Goal: Transaction & Acquisition: Purchase product/service

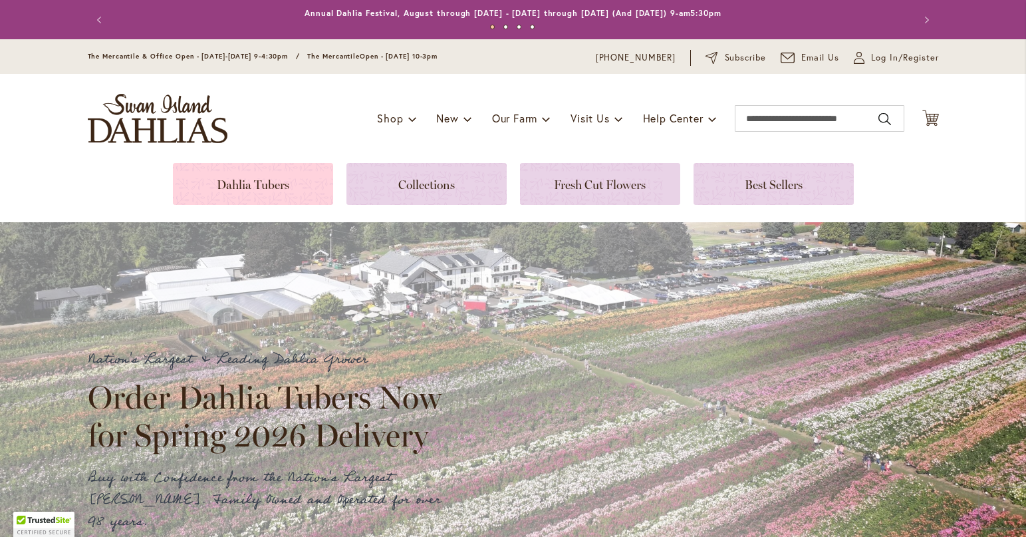
click at [263, 188] on link at bounding box center [253, 184] width 160 height 42
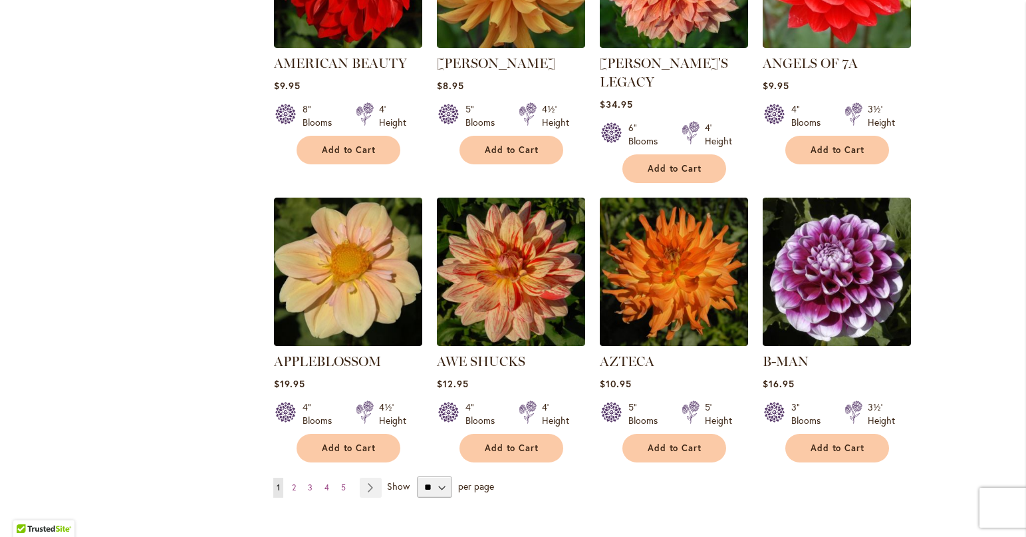
scroll to position [997, 0]
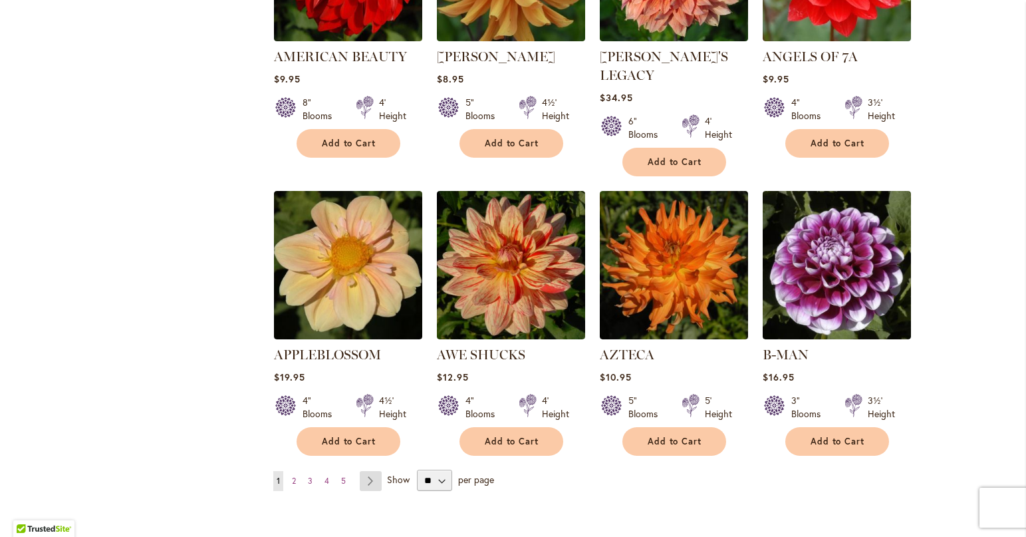
click at [366, 471] on link "Page Next" at bounding box center [371, 481] width 22 height 20
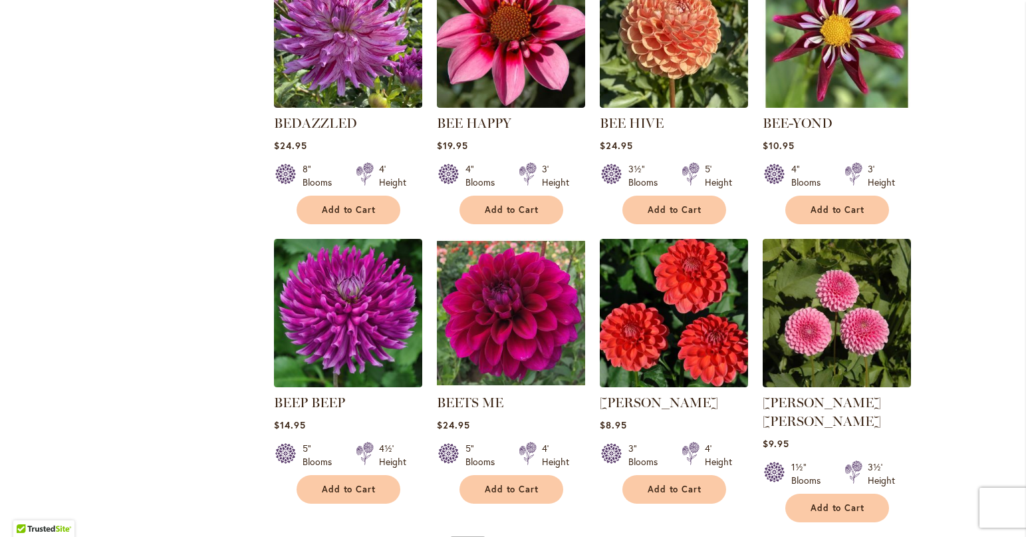
scroll to position [997, 0]
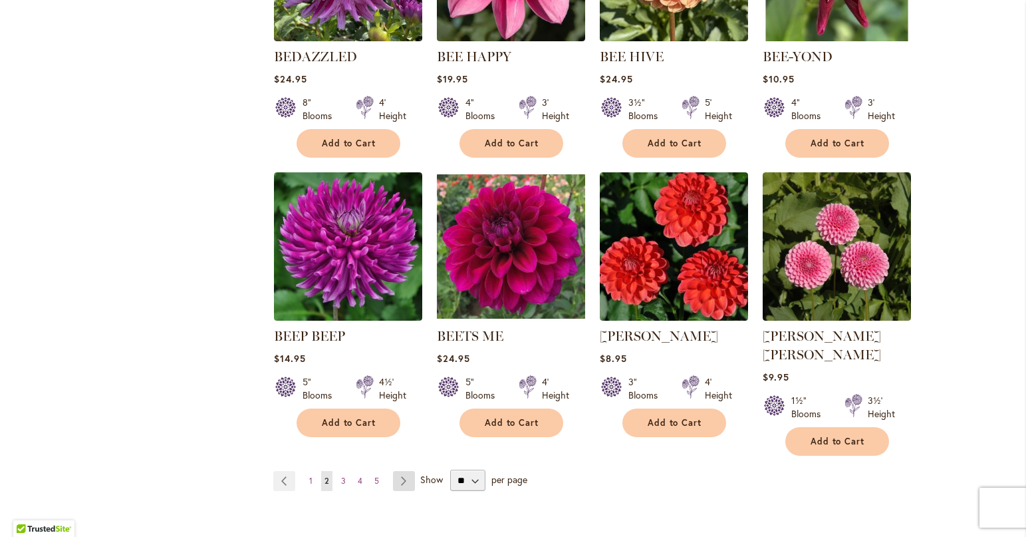
click at [400, 471] on link "Page Next" at bounding box center [404, 481] width 22 height 20
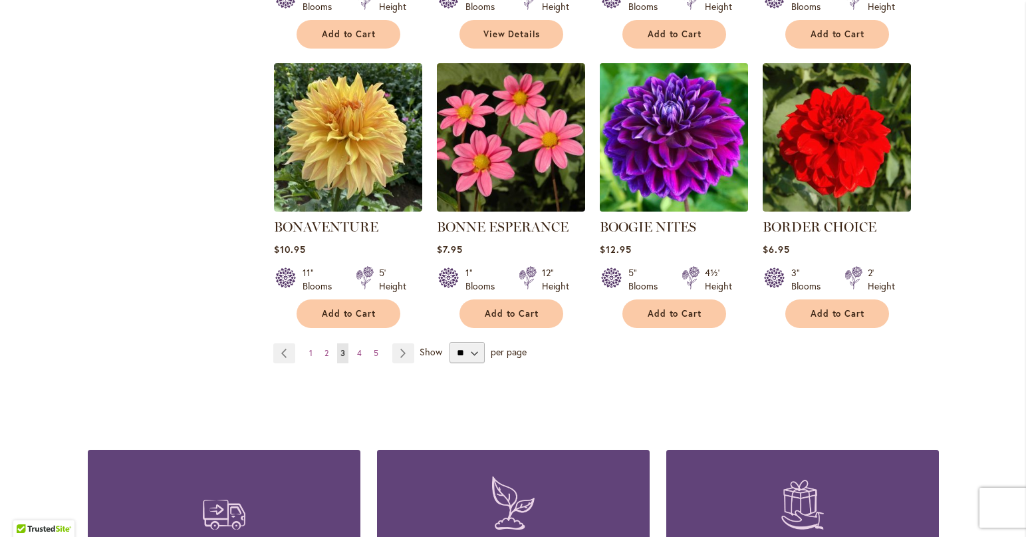
scroll to position [1130, 0]
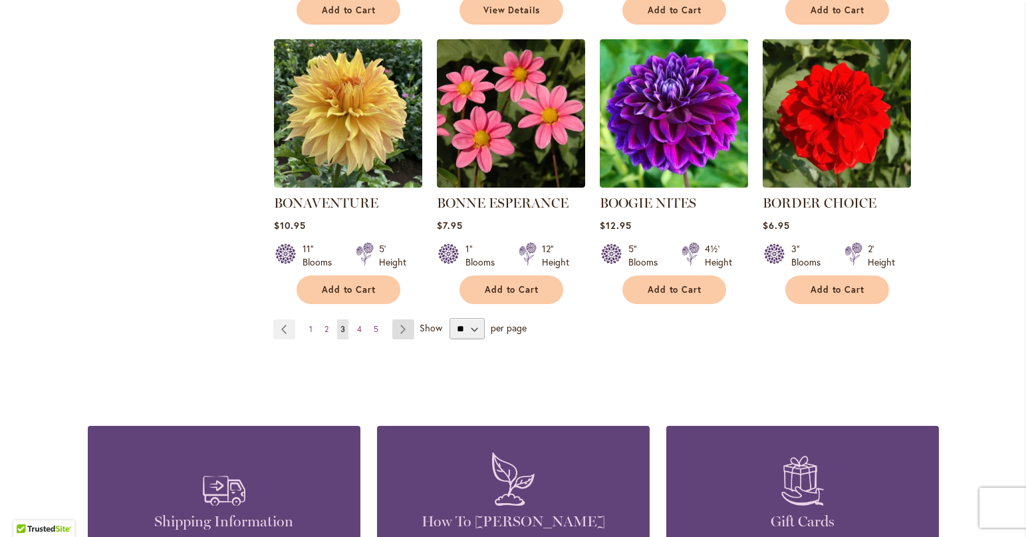
click at [400, 329] on link "Page Next" at bounding box center [403, 329] width 22 height 20
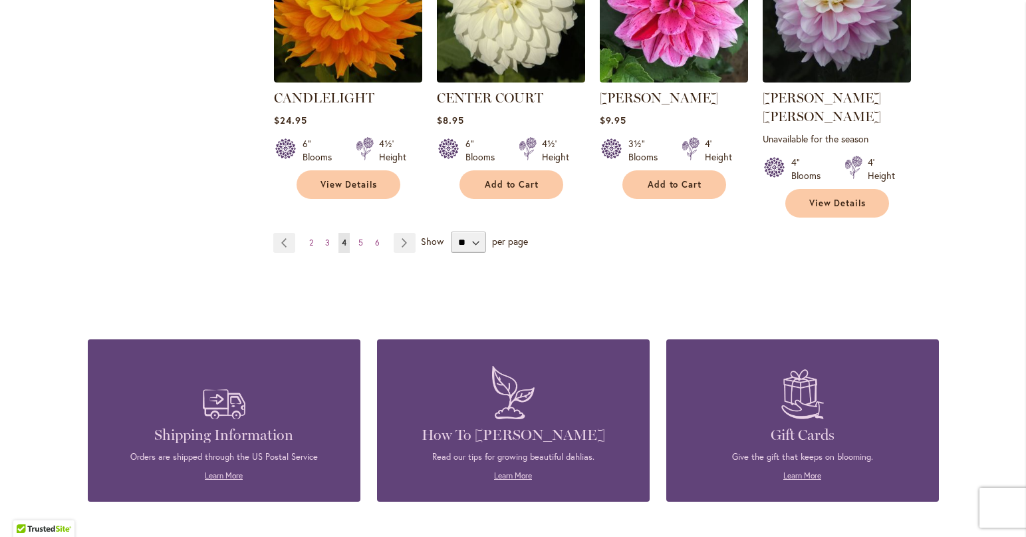
scroll to position [1263, 0]
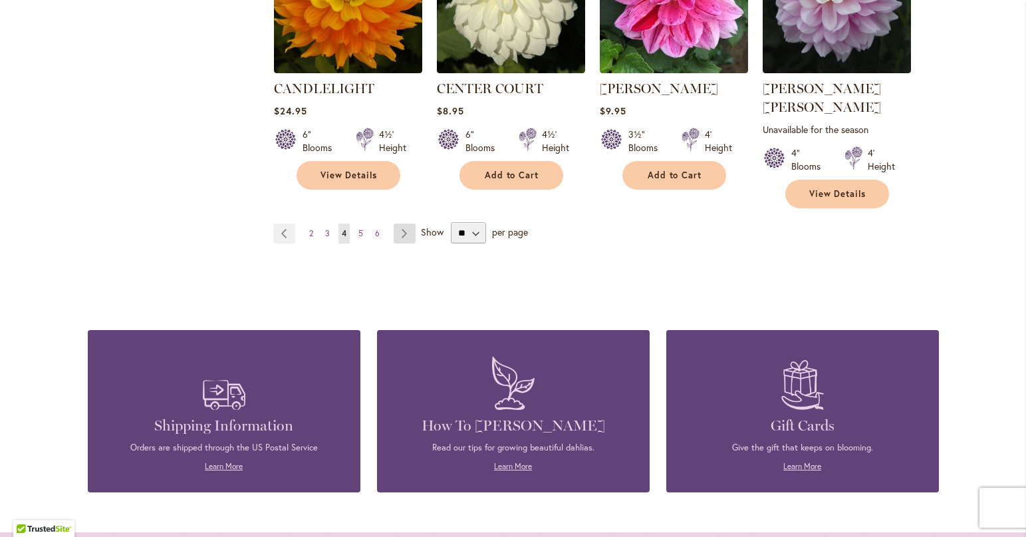
click at [394, 223] on link "Page Next" at bounding box center [405, 233] width 22 height 20
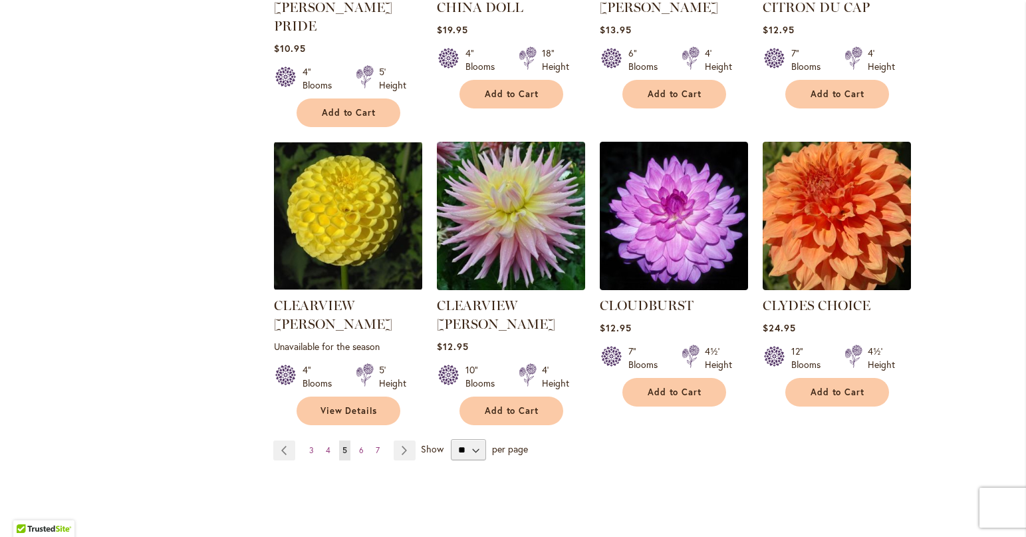
scroll to position [1064, 0]
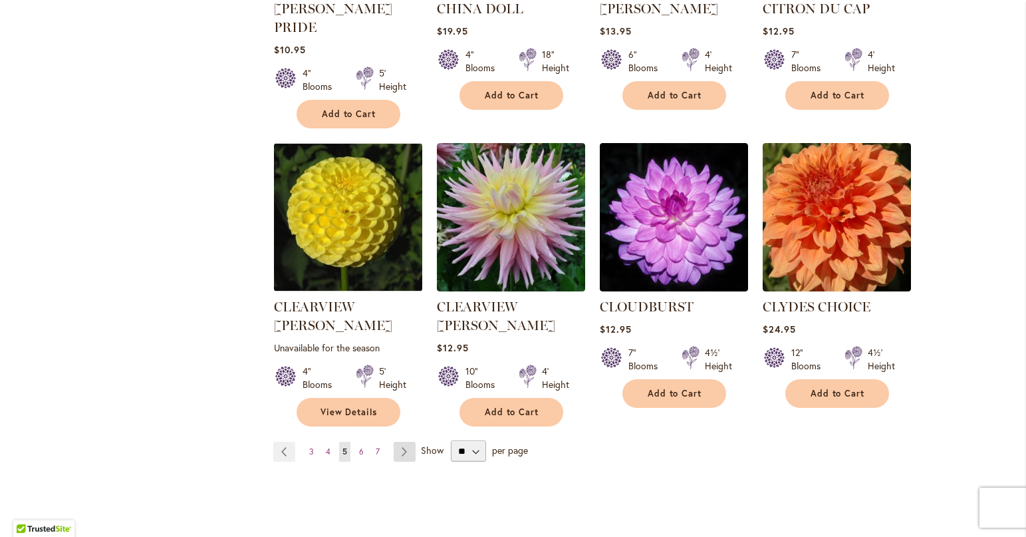
click at [400, 442] on link "Page Next" at bounding box center [405, 452] width 22 height 20
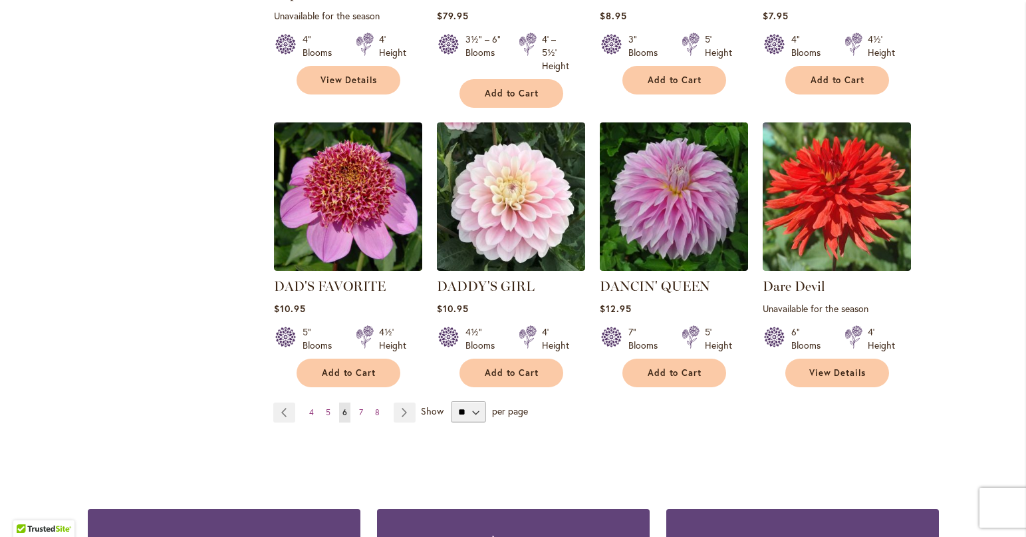
scroll to position [1130, 0]
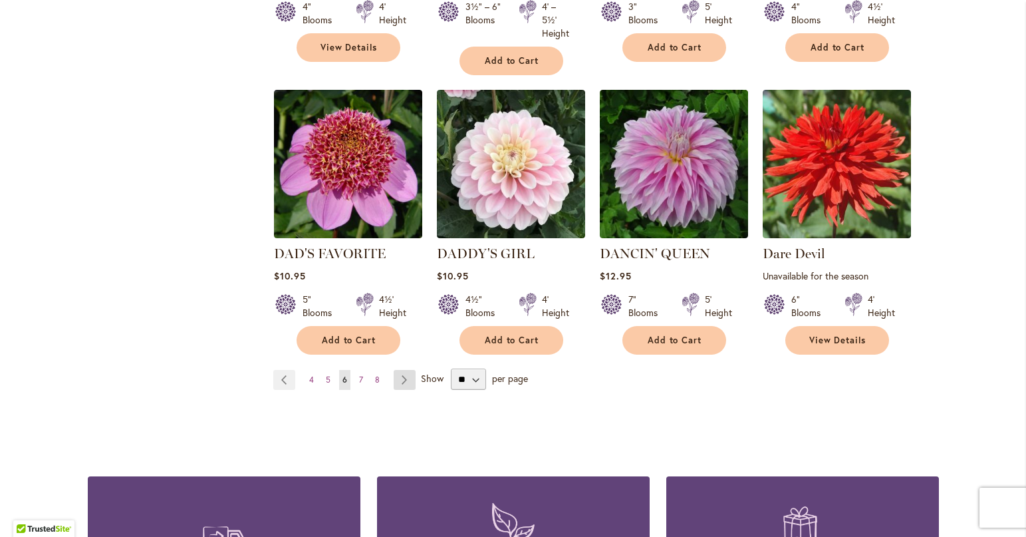
click at [400, 370] on link "Page Next" at bounding box center [405, 380] width 22 height 20
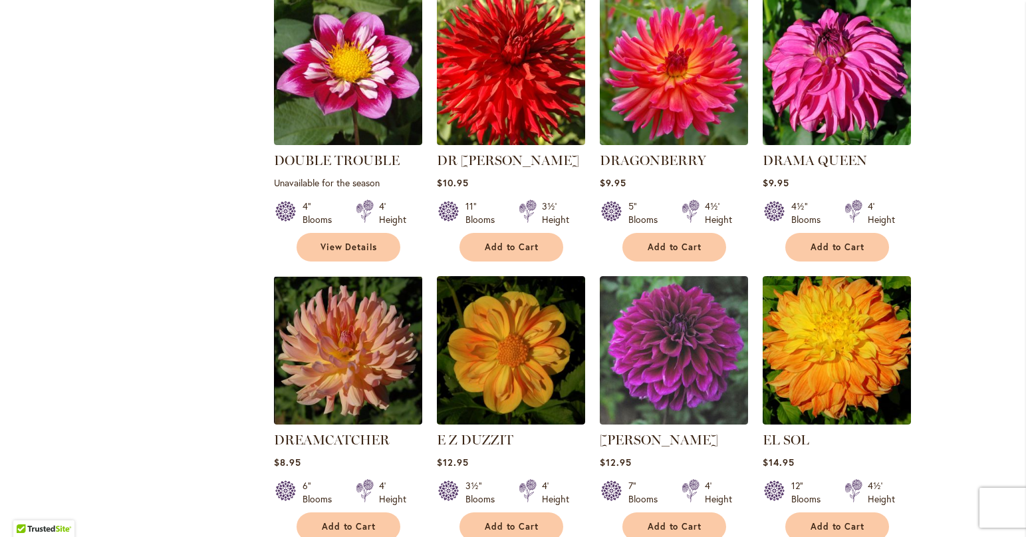
scroll to position [997, 0]
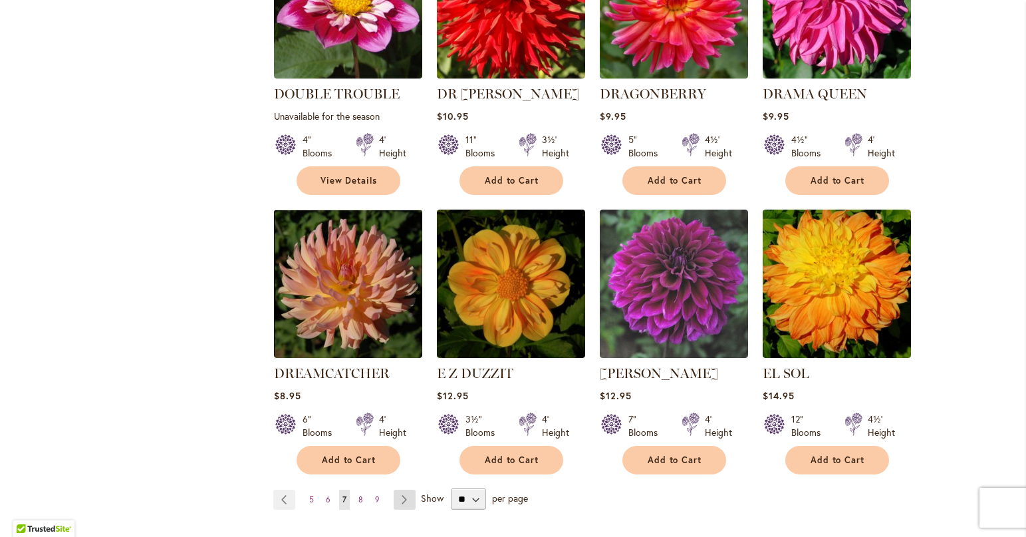
click at [396, 489] on link "Page Next" at bounding box center [405, 499] width 22 height 20
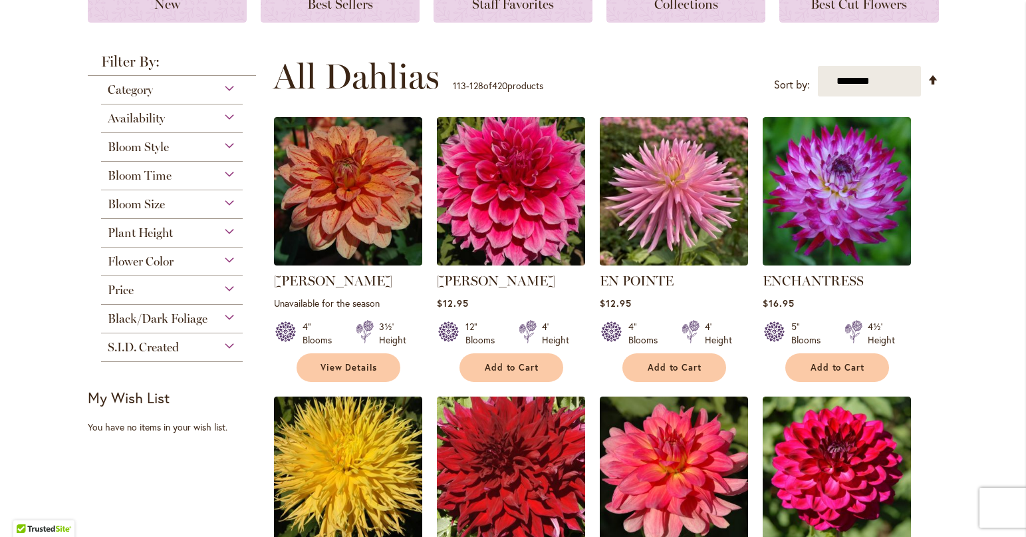
scroll to position [133, 0]
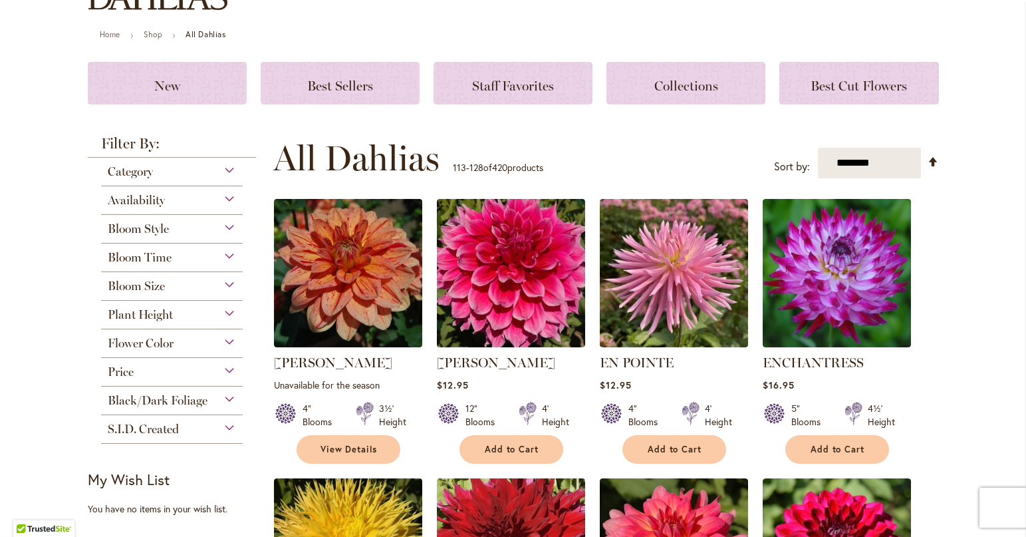
click at [158, 316] on span "Plant Height" at bounding box center [140, 314] width 65 height 15
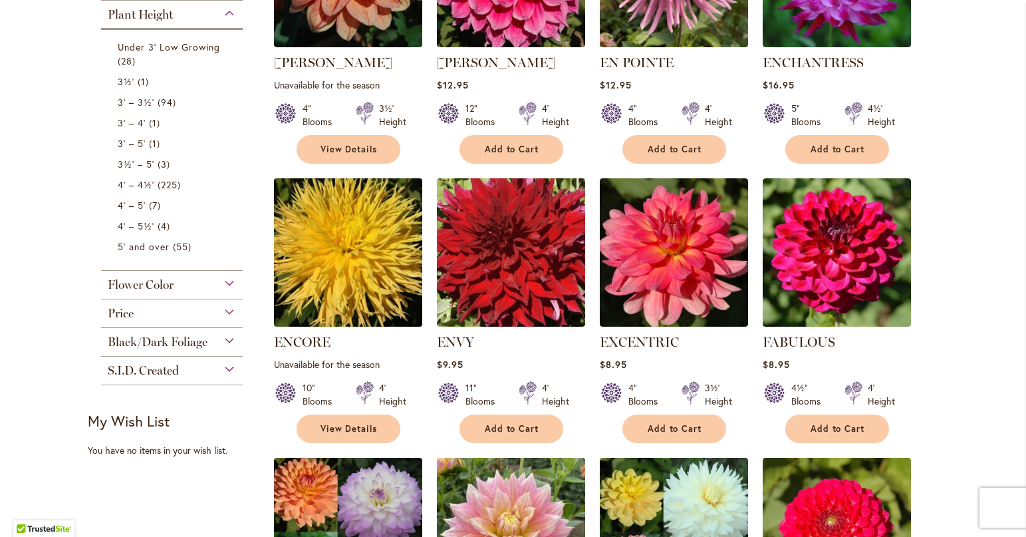
scroll to position [366, 0]
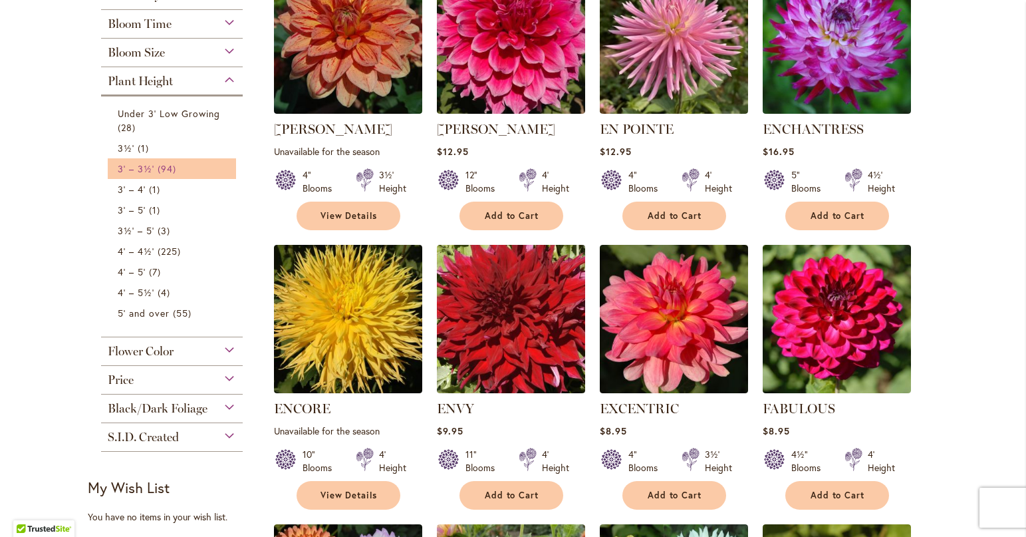
click at [128, 168] on span "3' – 3½'" at bounding box center [136, 168] width 37 height 13
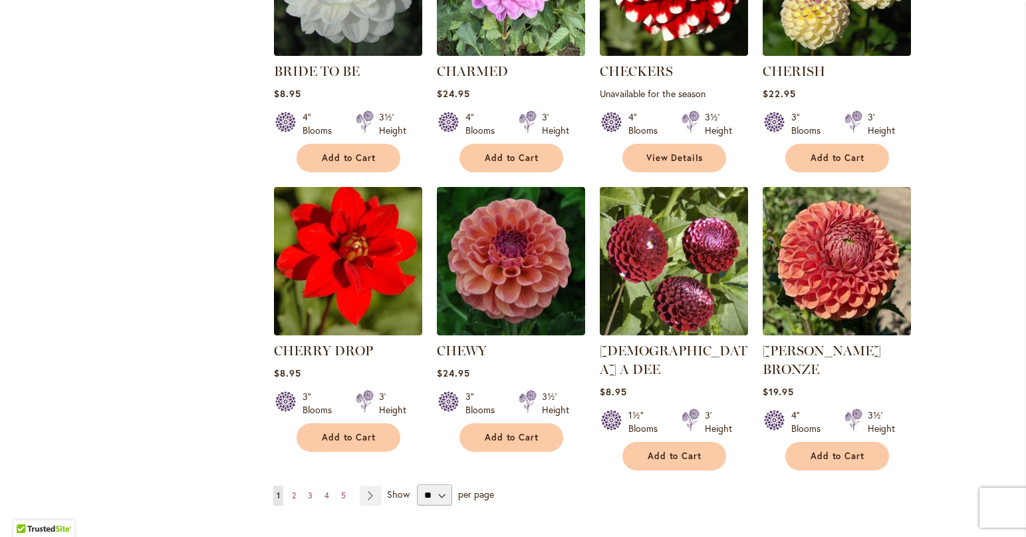
scroll to position [997, 0]
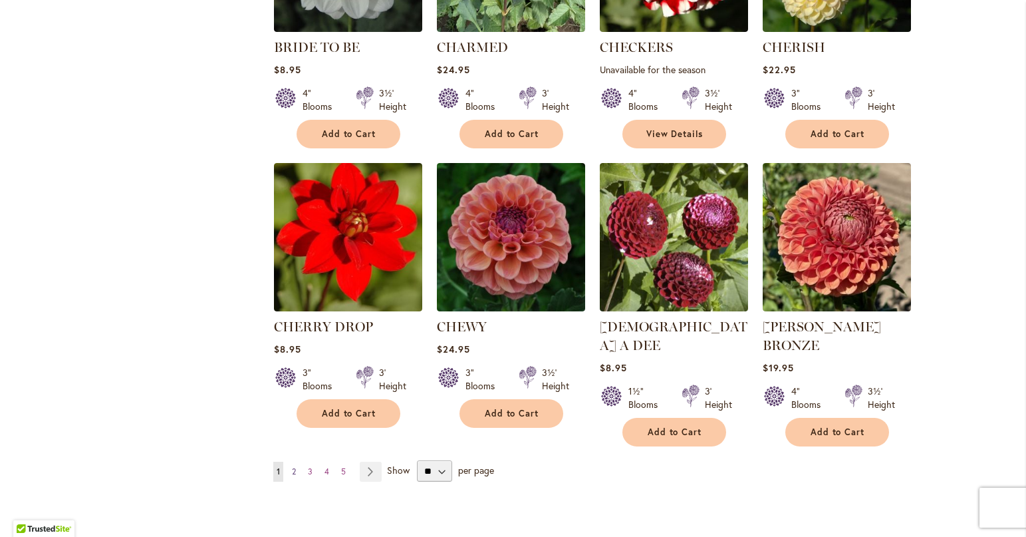
click at [292, 466] on span "2" at bounding box center [294, 471] width 4 height 10
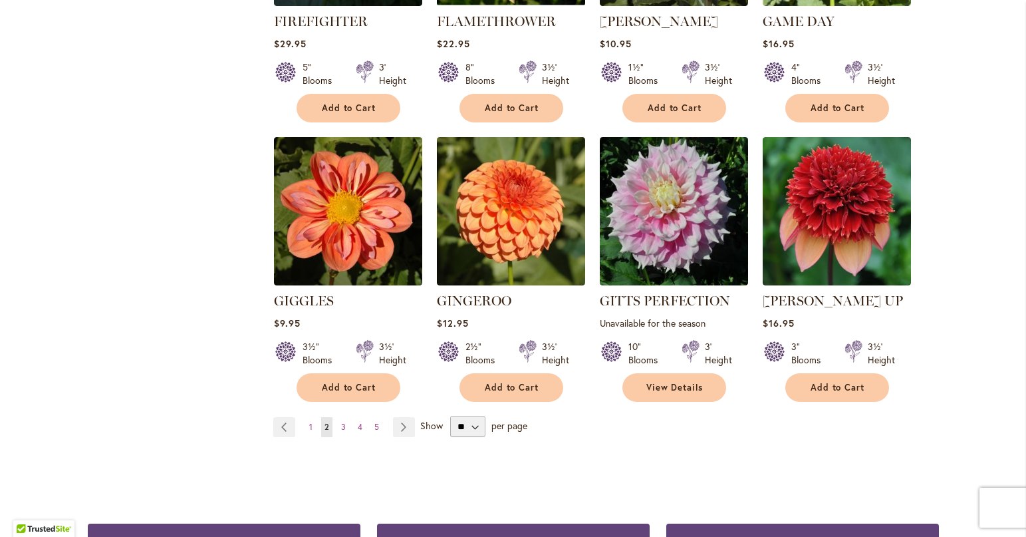
scroll to position [1064, 0]
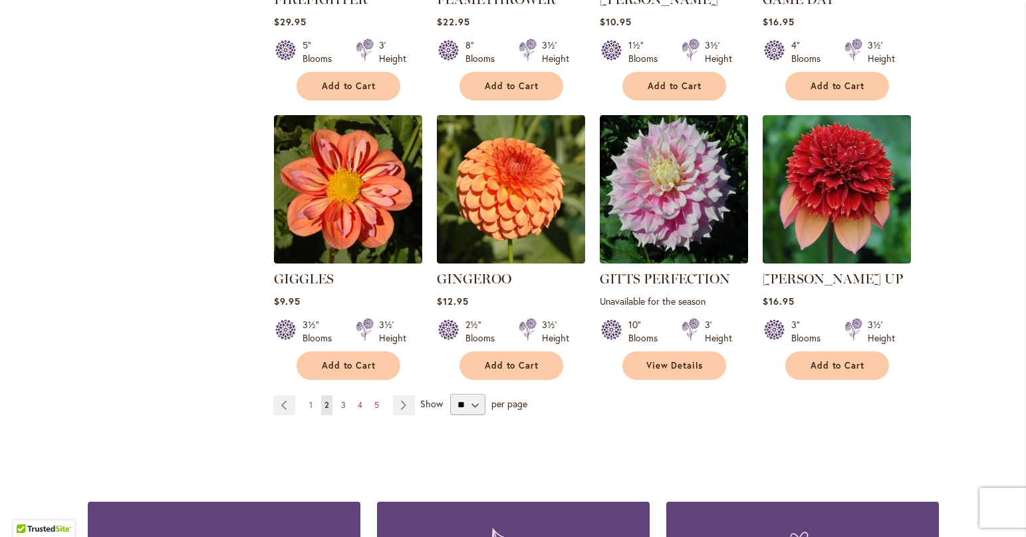
click at [341, 400] on span "3" at bounding box center [343, 405] width 5 height 10
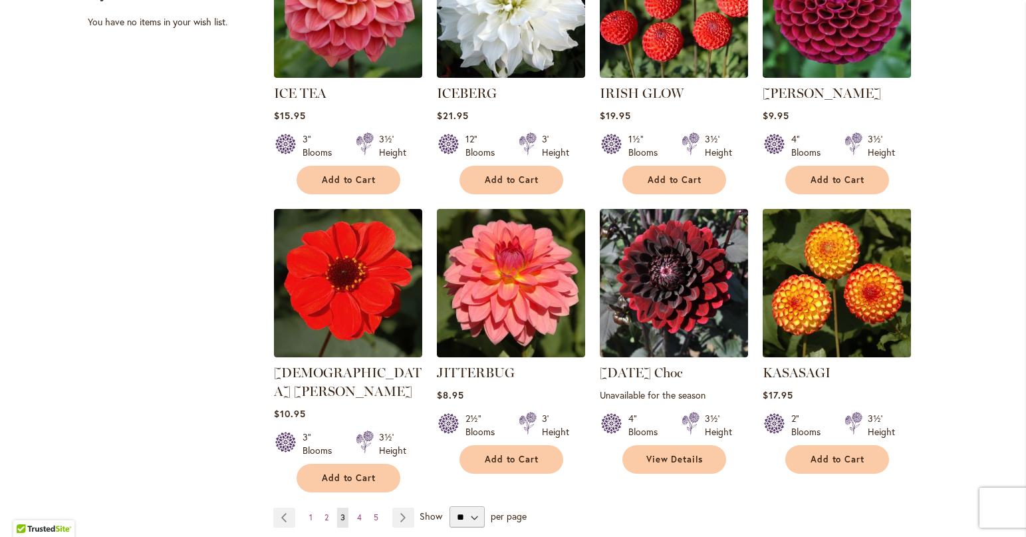
scroll to position [997, 0]
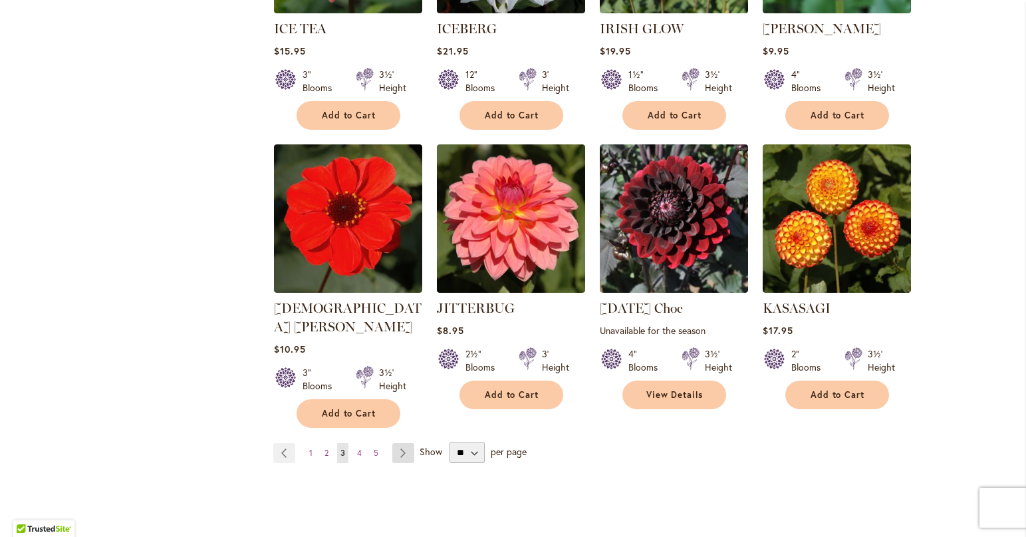
click at [396, 443] on link "Page Next" at bounding box center [403, 453] width 22 height 20
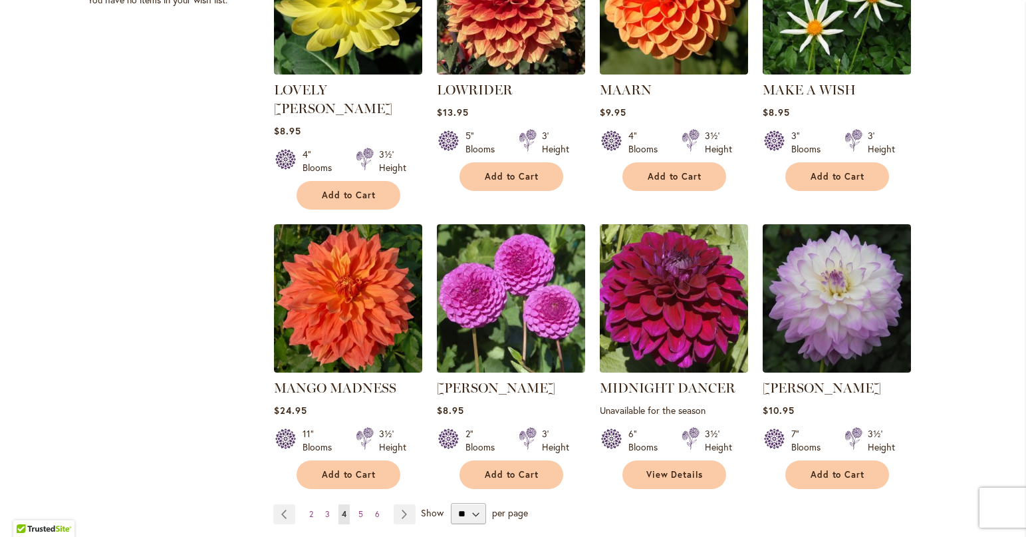
scroll to position [997, 0]
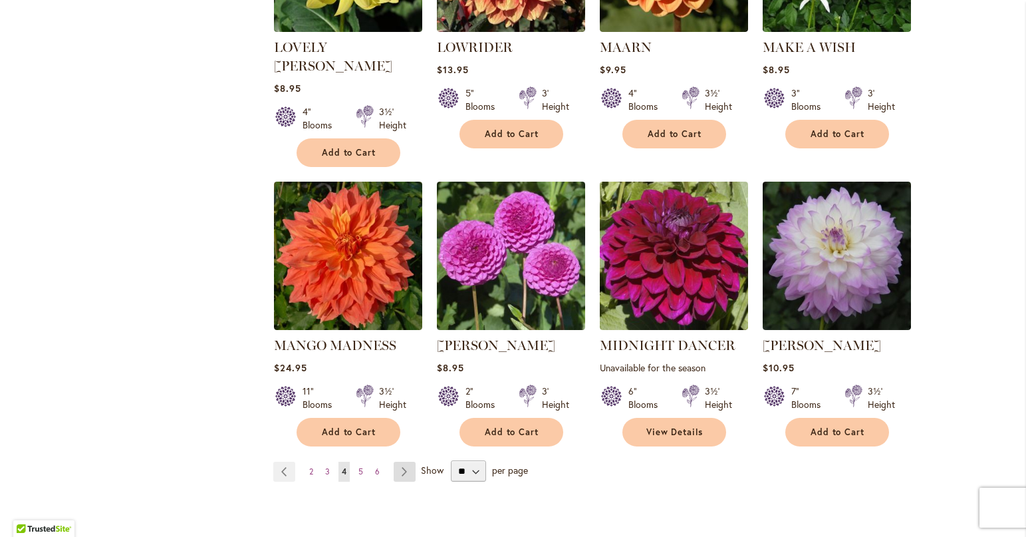
click at [397, 461] on link "Page Next" at bounding box center [405, 471] width 22 height 20
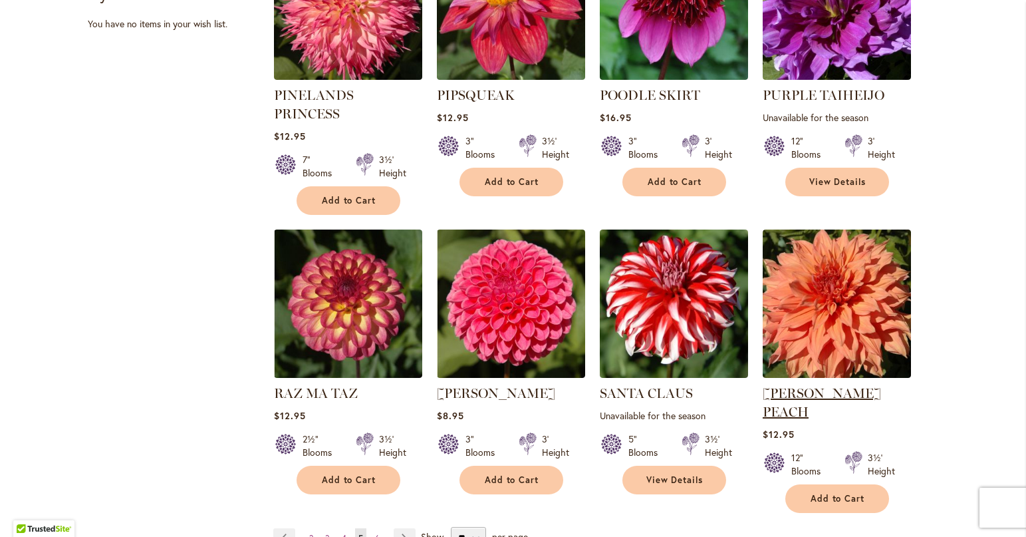
scroll to position [997, 0]
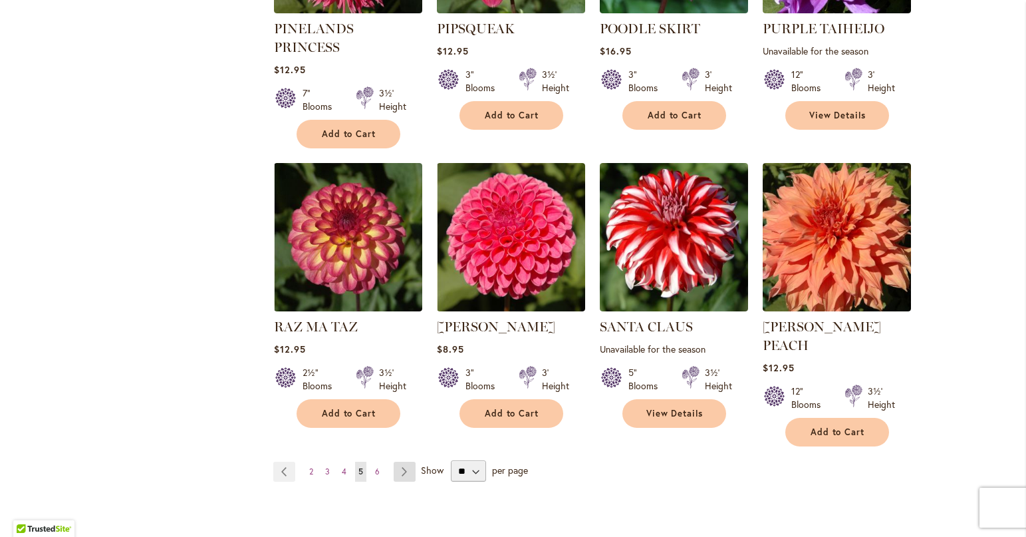
click at [399, 461] on link "Page Next" at bounding box center [405, 471] width 22 height 20
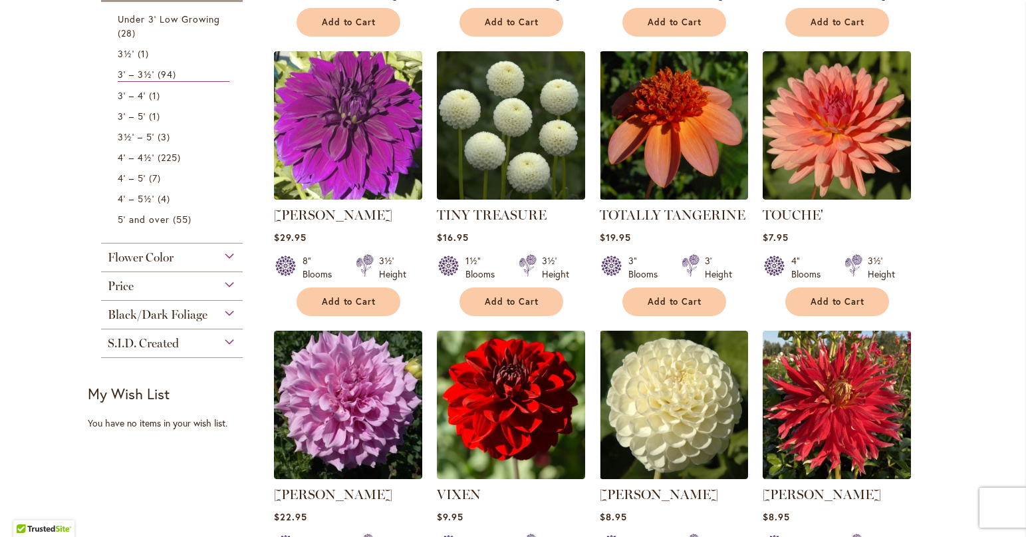
scroll to position [465, 0]
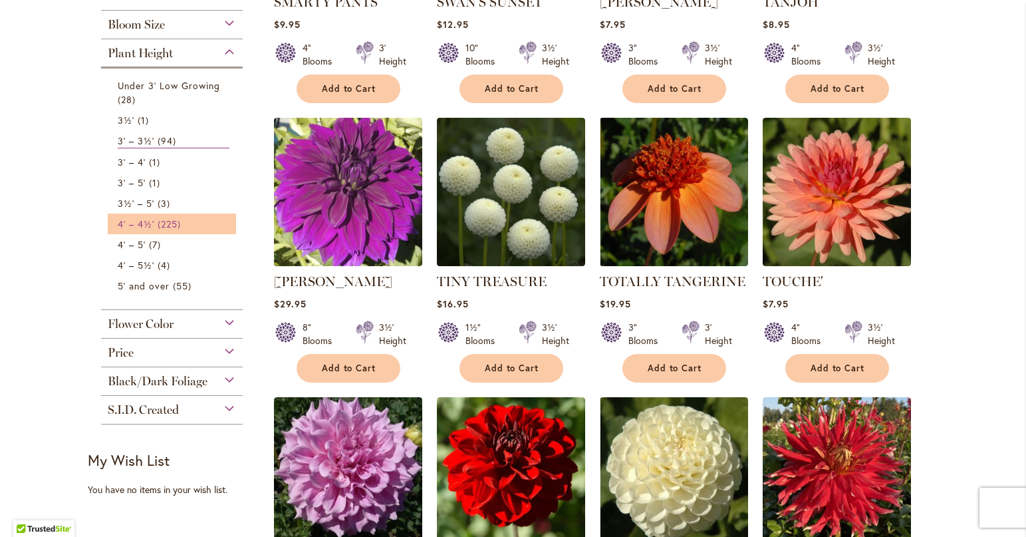
click at [138, 221] on span "4' – 4½'" at bounding box center [136, 223] width 37 height 13
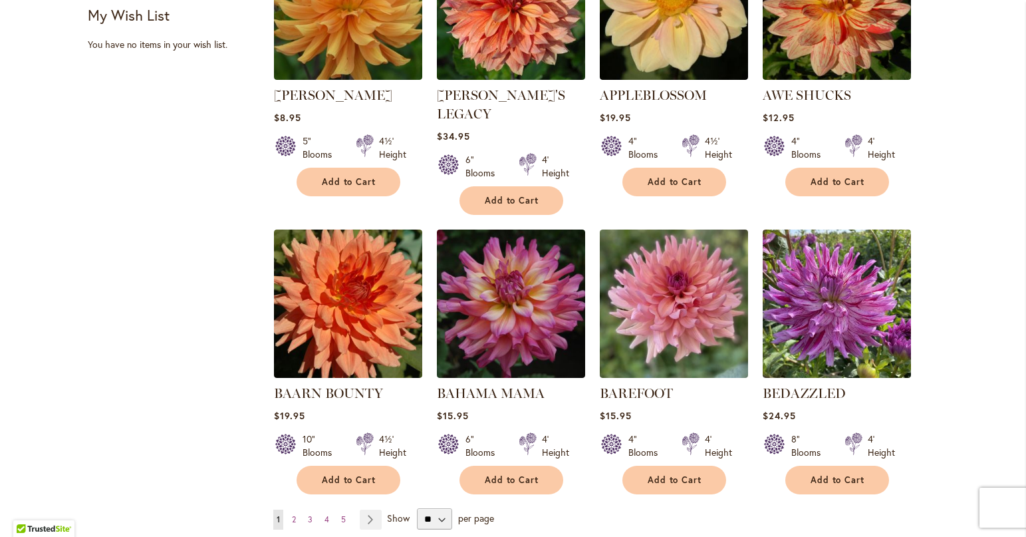
scroll to position [997, 0]
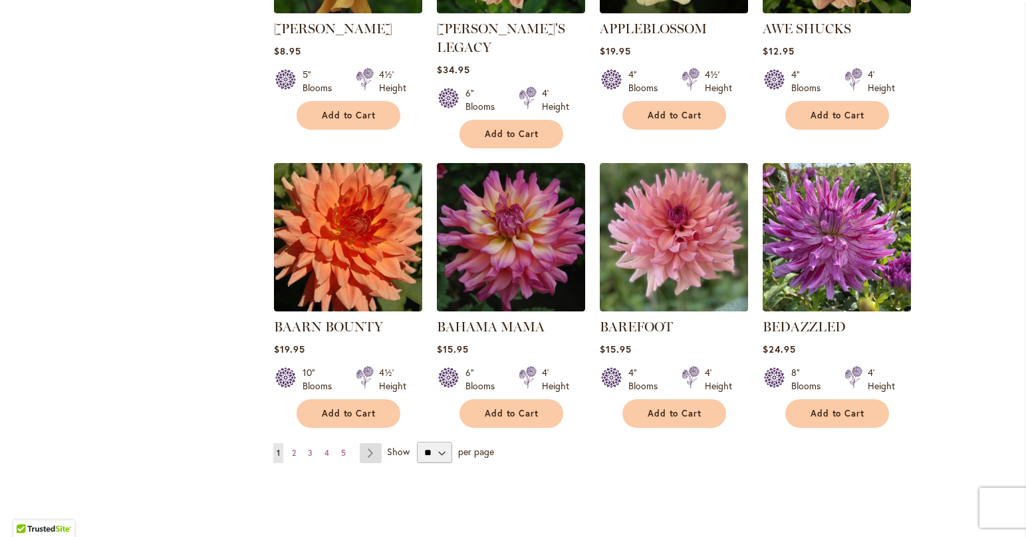
click at [364, 443] on link "Page Next" at bounding box center [371, 453] width 22 height 20
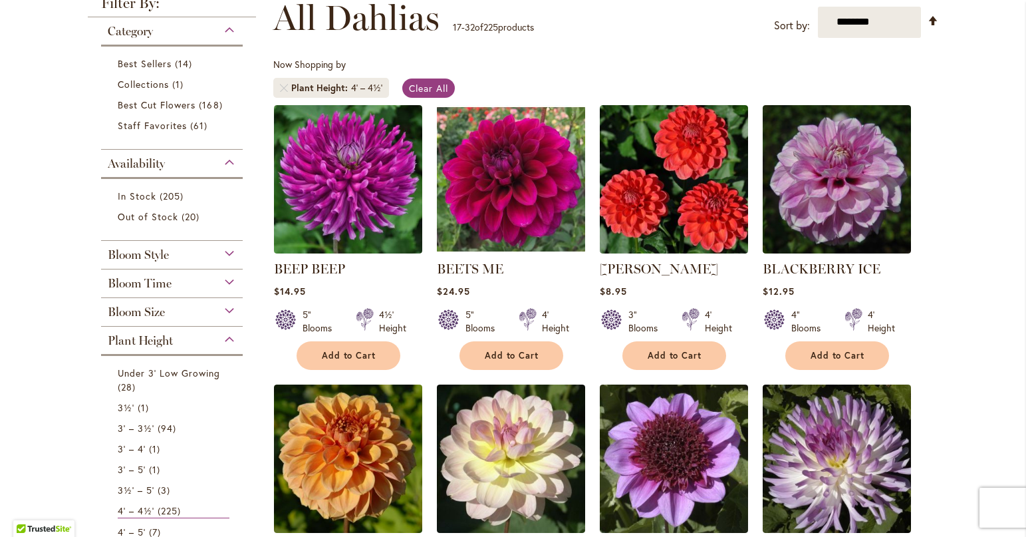
scroll to position [199, 0]
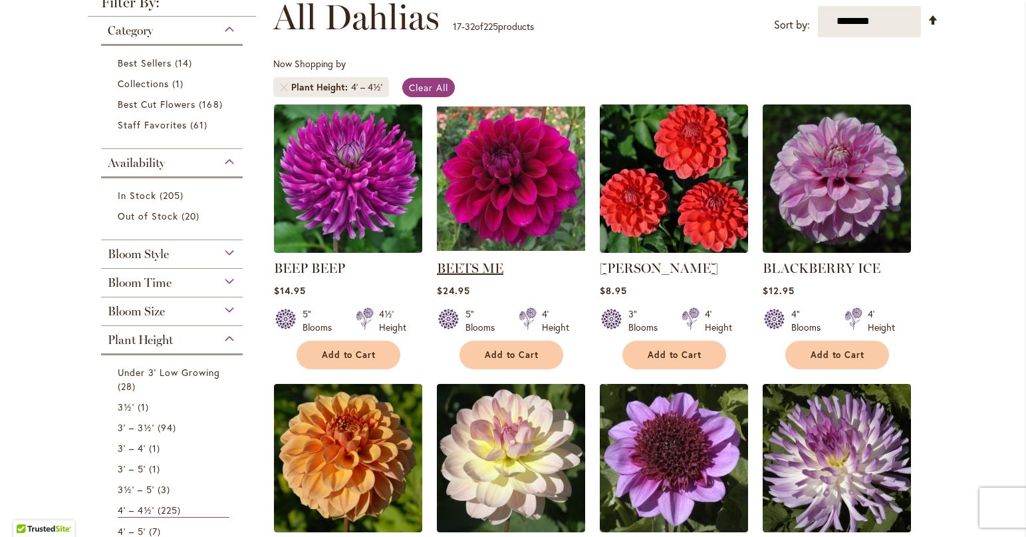
click at [463, 272] on link "BEETS ME" at bounding box center [470, 268] width 66 height 16
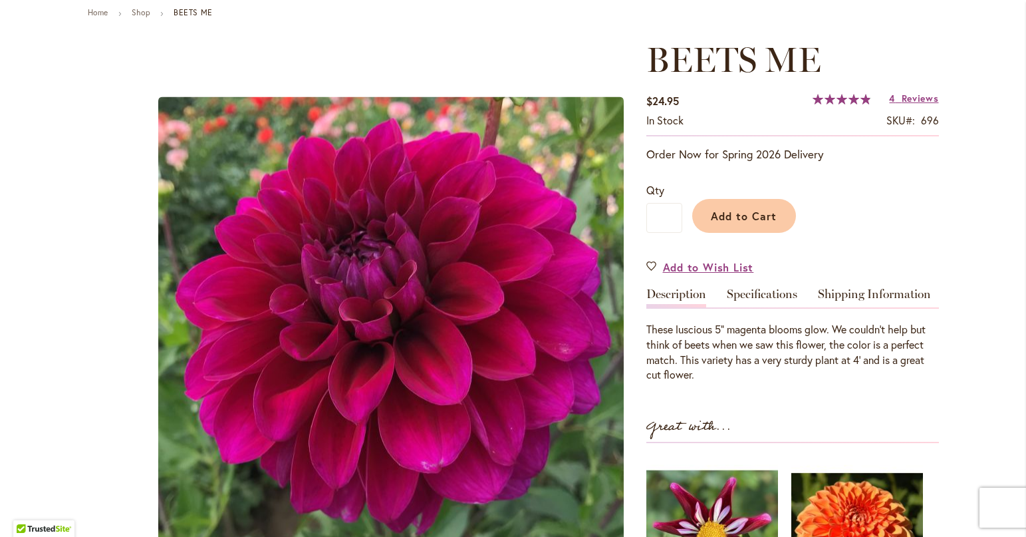
scroll to position [133, 0]
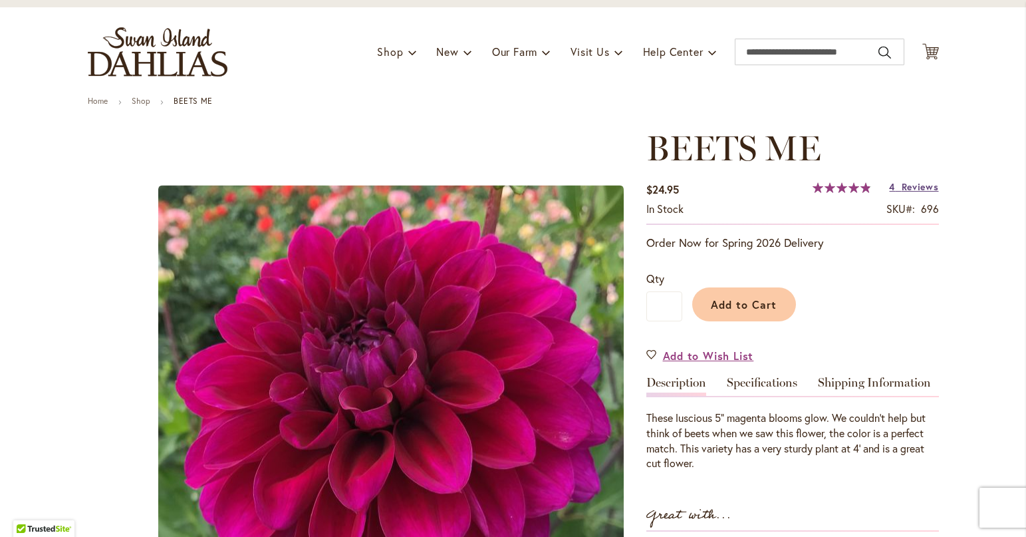
click at [919, 184] on span "Reviews" at bounding box center [920, 186] width 37 height 13
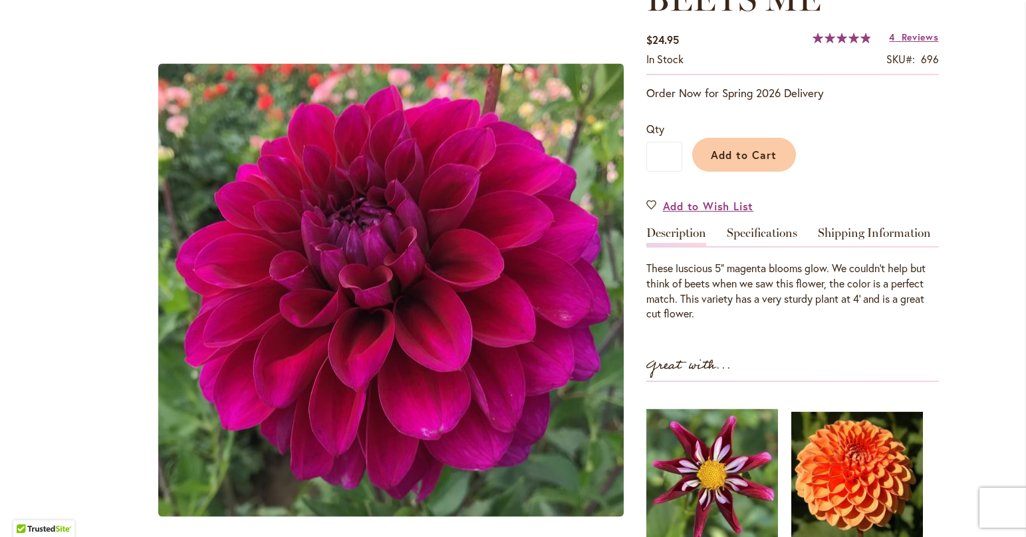
scroll to position [148, 0]
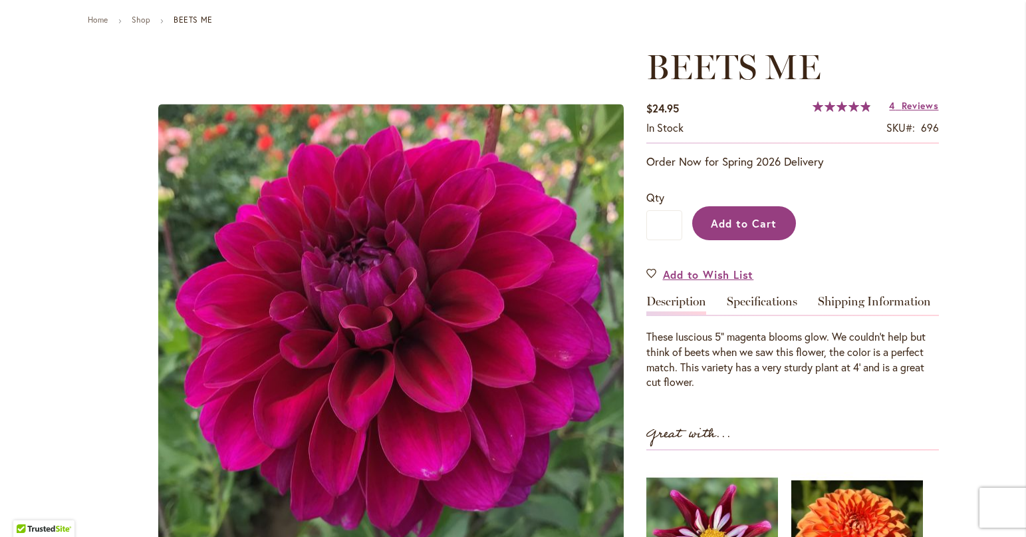
click at [767, 231] on button "Add to Cart" at bounding box center [744, 223] width 104 height 34
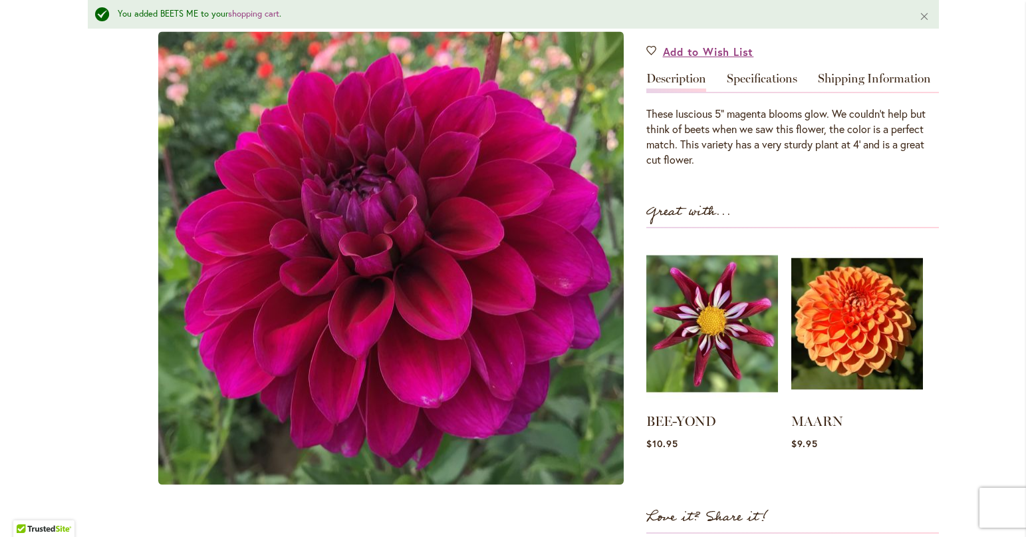
scroll to position [414, 0]
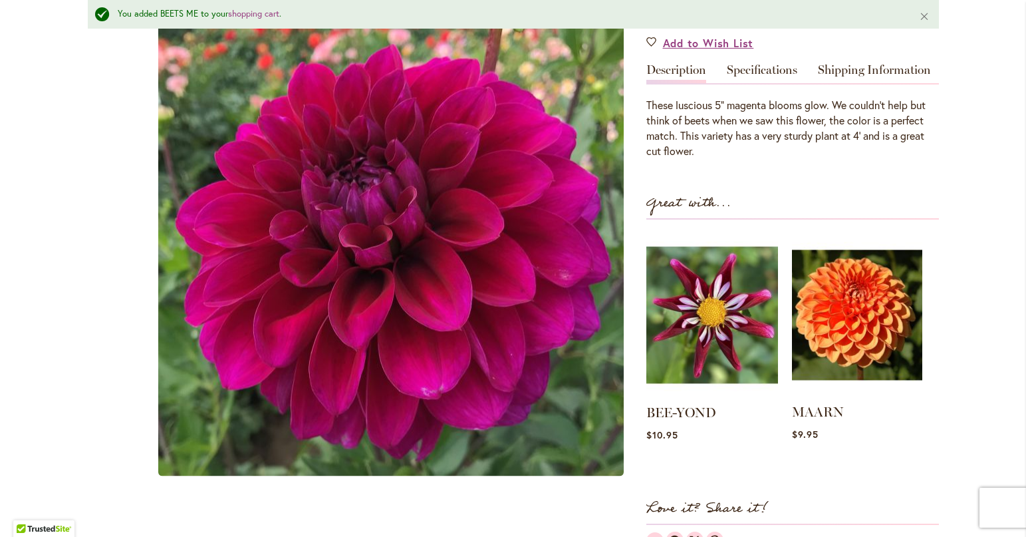
click at [841, 335] on img at bounding box center [857, 314] width 130 height 163
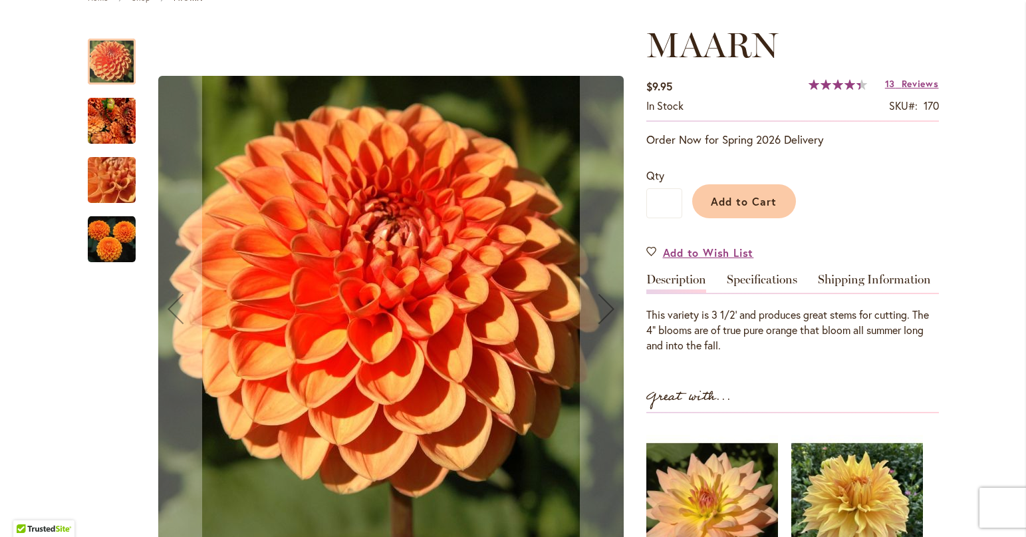
scroll to position [199, 0]
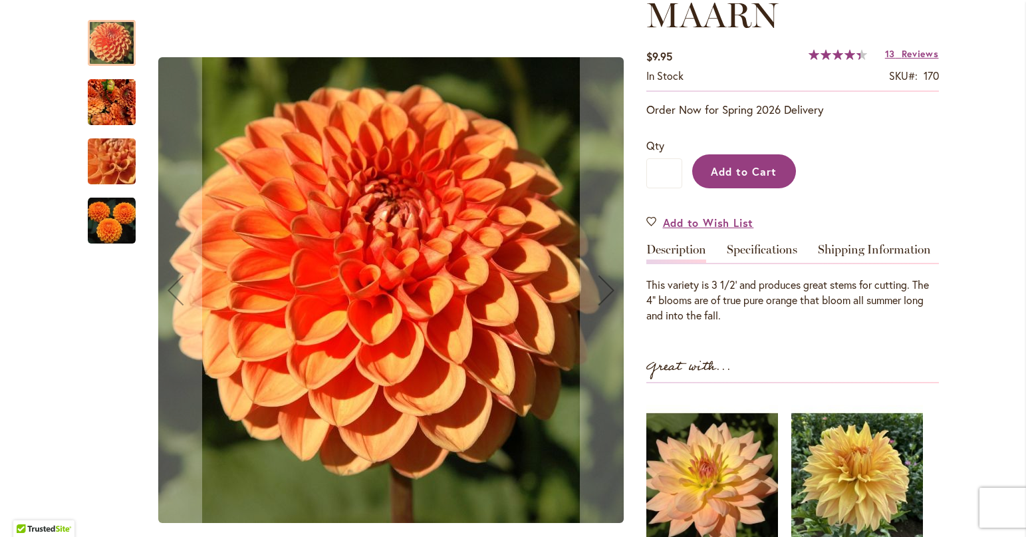
click at [755, 174] on span "Add to Cart" at bounding box center [744, 171] width 66 height 14
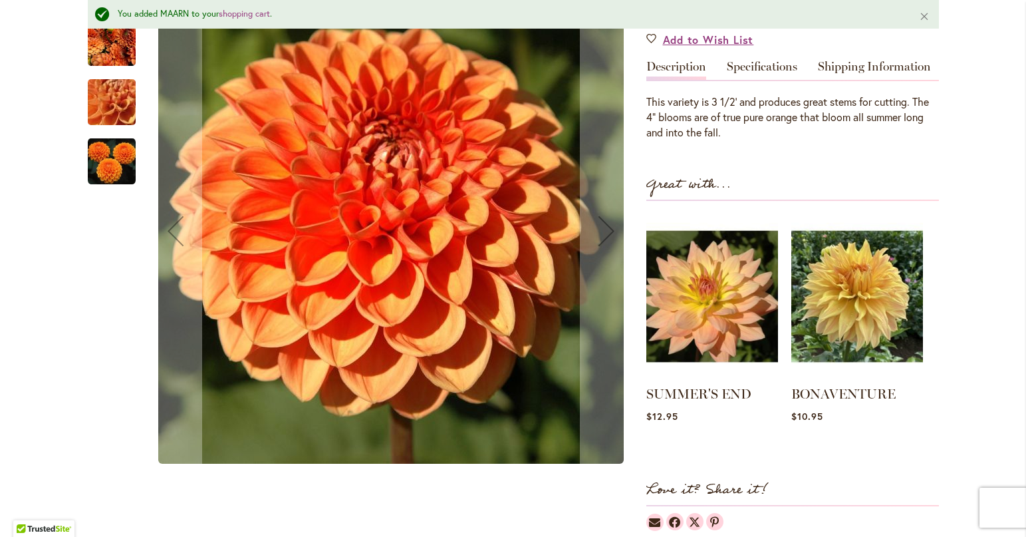
scroll to position [434, 0]
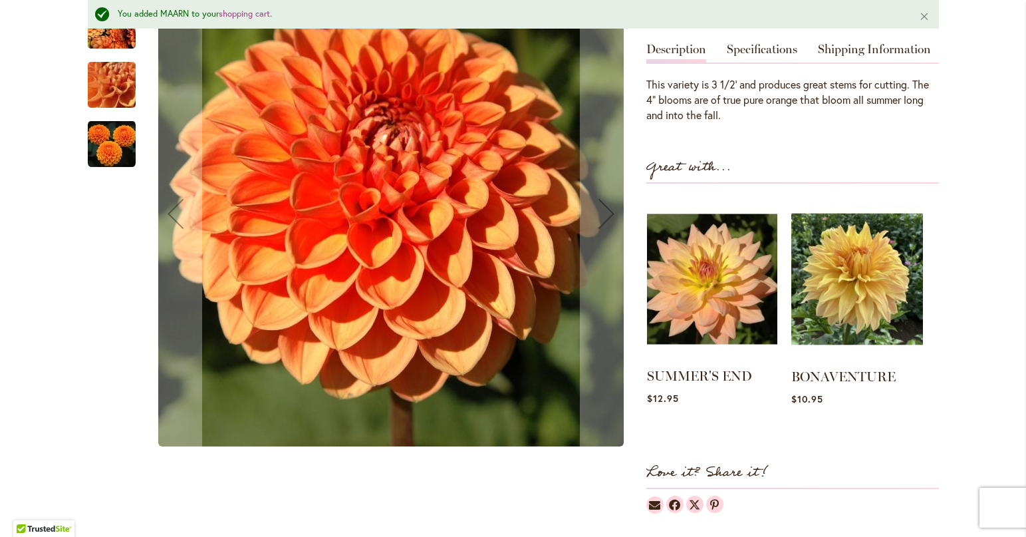
click at [703, 303] on img at bounding box center [712, 278] width 130 height 163
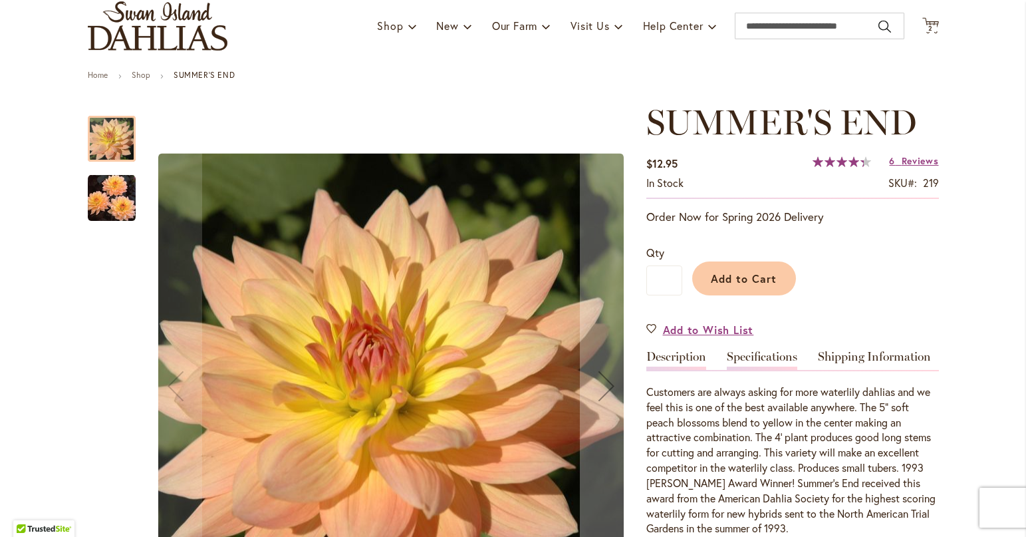
scroll to position [66, 0]
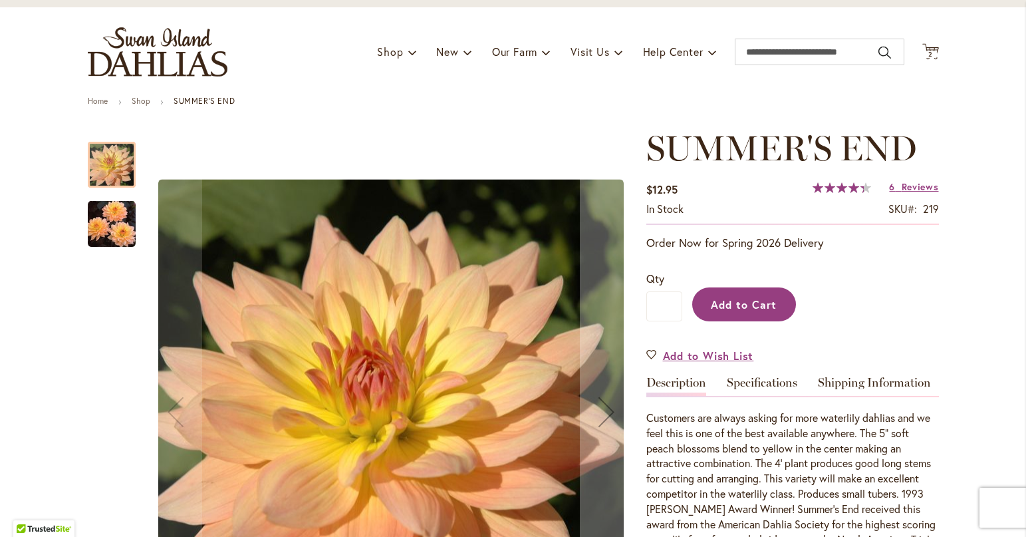
click at [748, 300] on span "Add to Cart" at bounding box center [744, 304] width 66 height 14
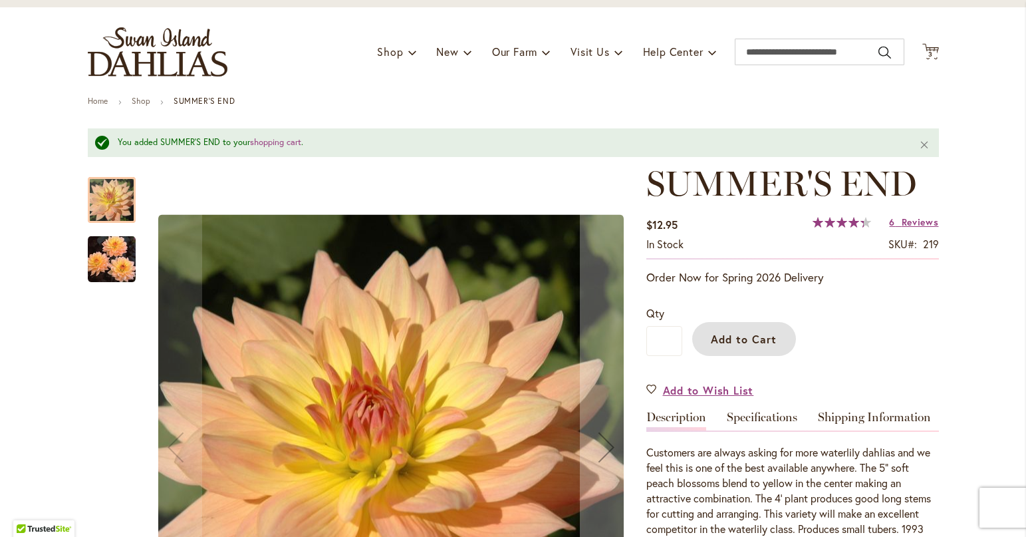
click at [110, 262] on img "SUMMER'S END" at bounding box center [112, 259] width 48 height 49
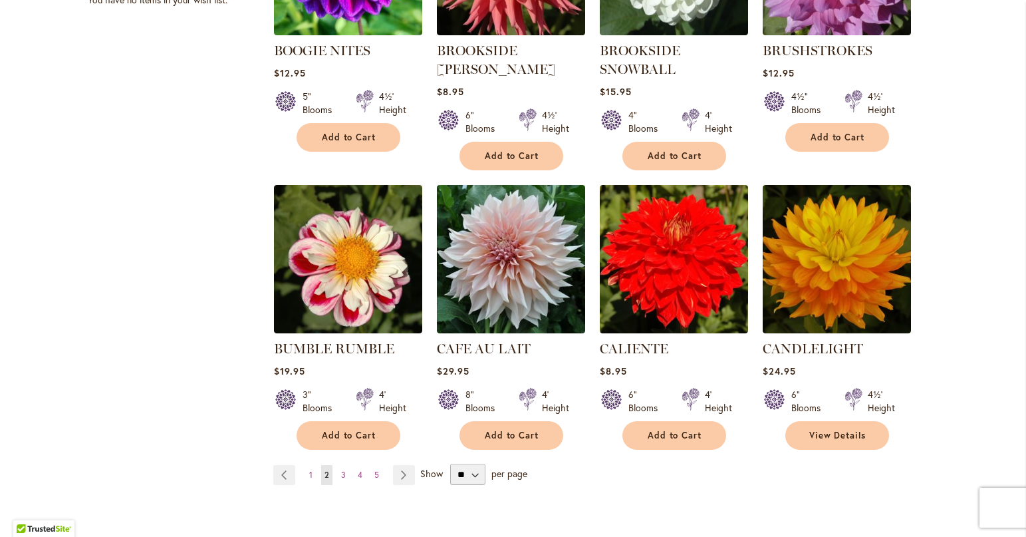
scroll to position [997, 0]
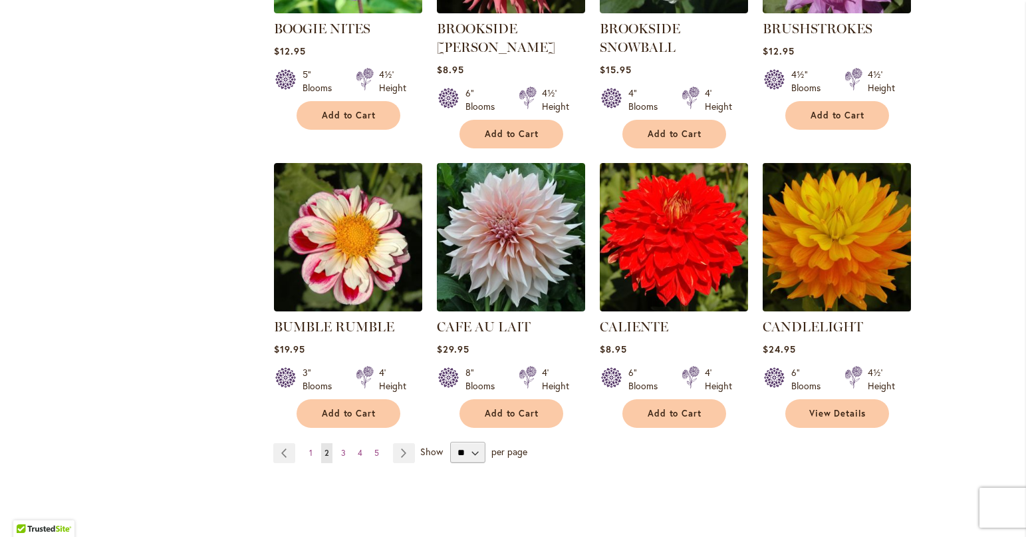
click at [826, 274] on img at bounding box center [837, 237] width 156 height 156
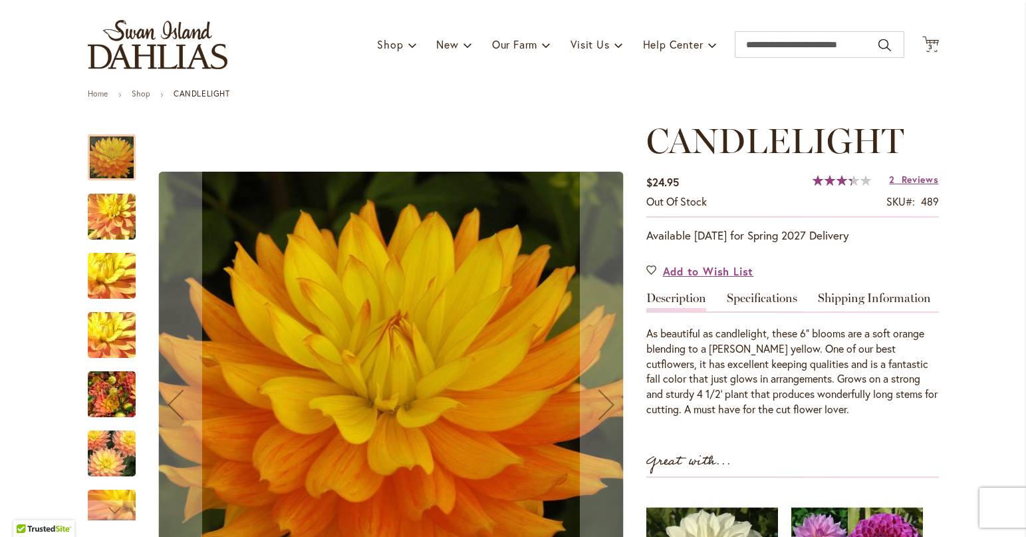
scroll to position [66, 0]
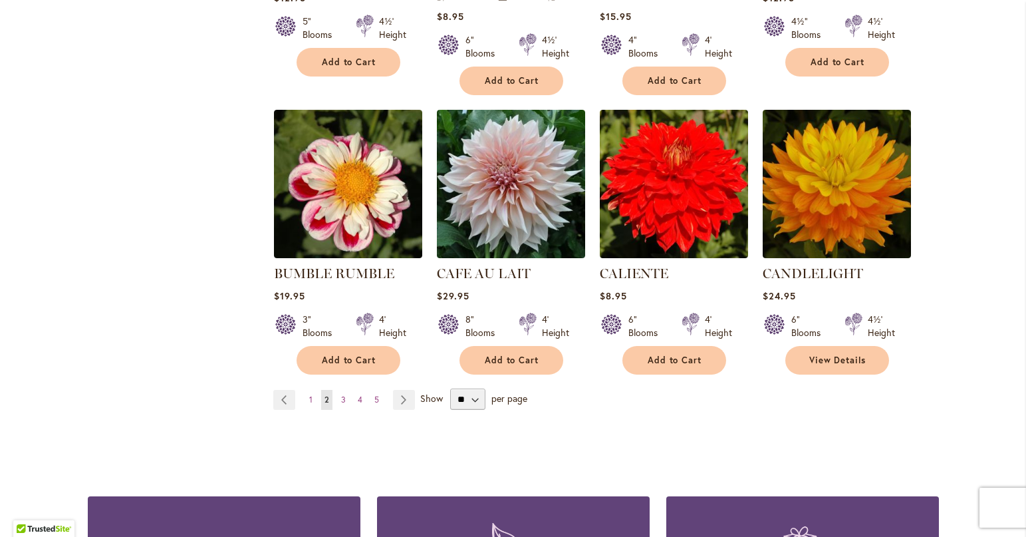
scroll to position [1064, 0]
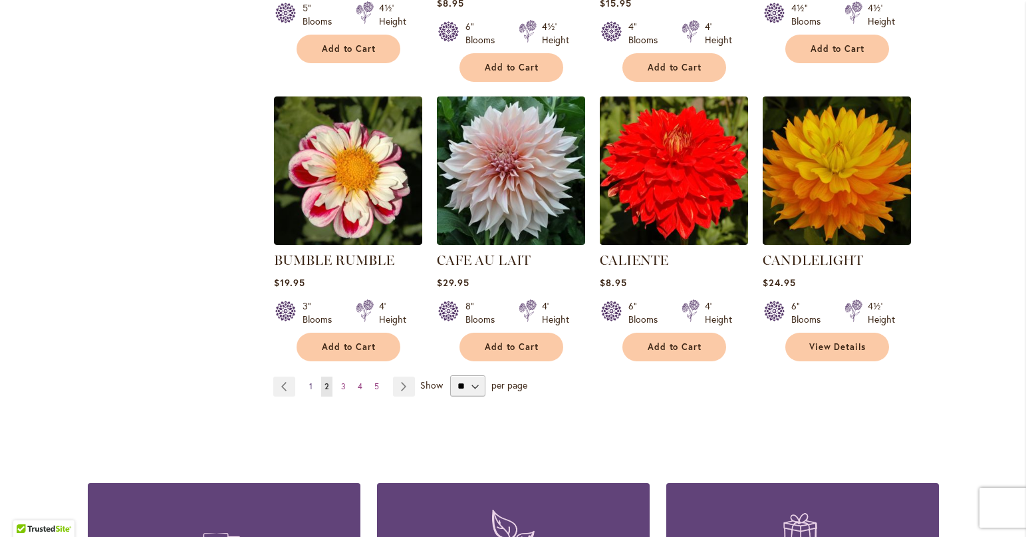
click at [309, 384] on span "1" at bounding box center [310, 386] width 3 height 10
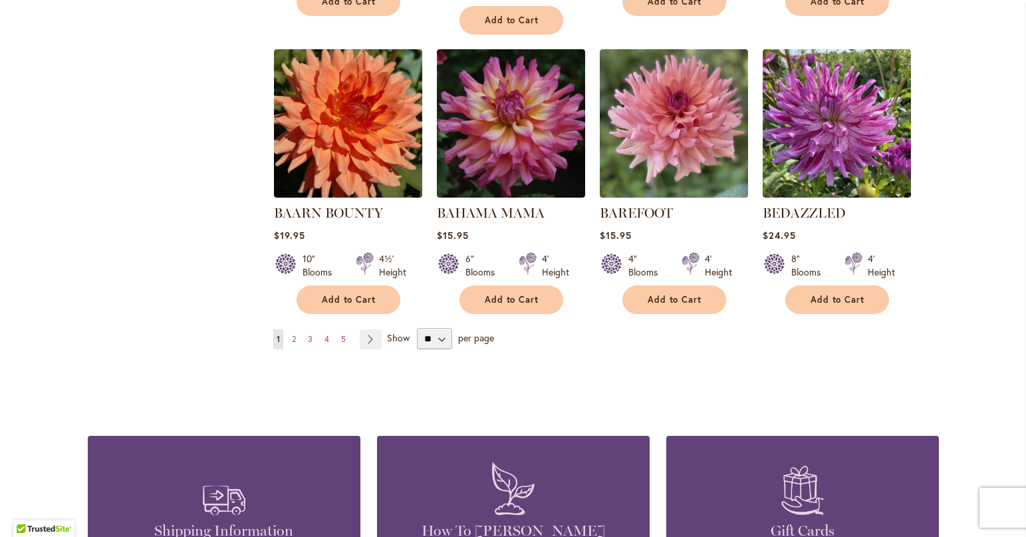
scroll to position [1130, 0]
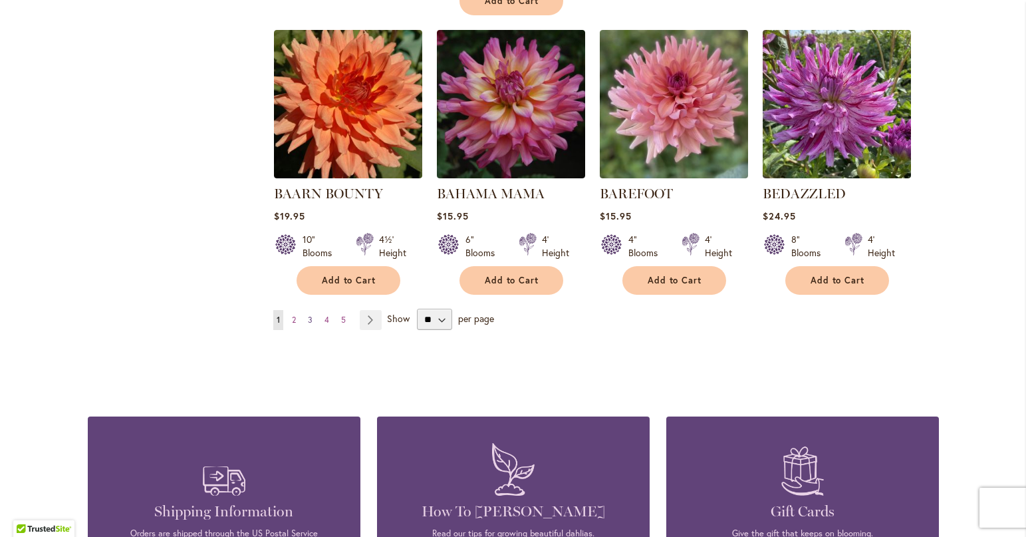
click at [308, 315] on span "3" at bounding box center [310, 320] width 5 height 10
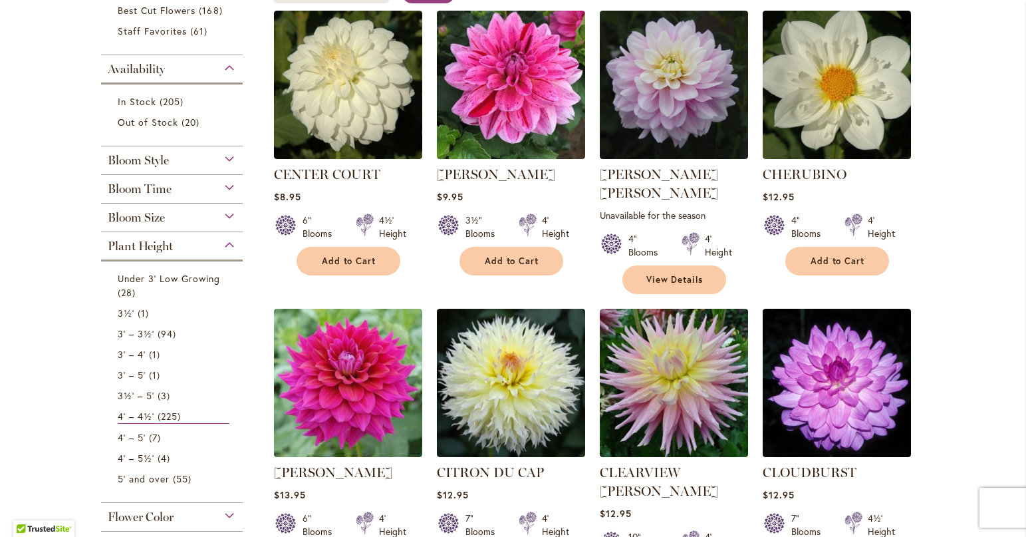
scroll to position [332, 0]
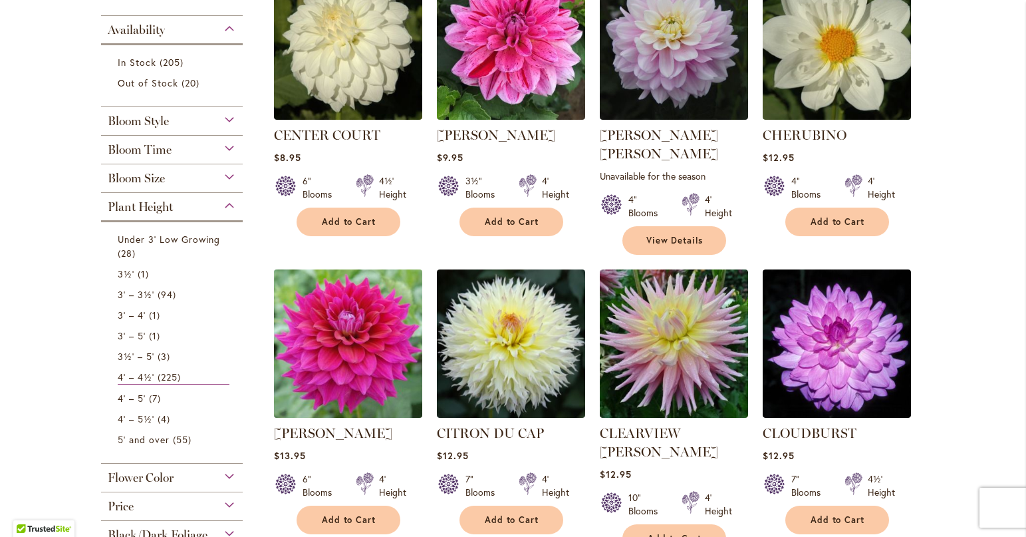
click at [340, 357] on img at bounding box center [348, 343] width 156 height 156
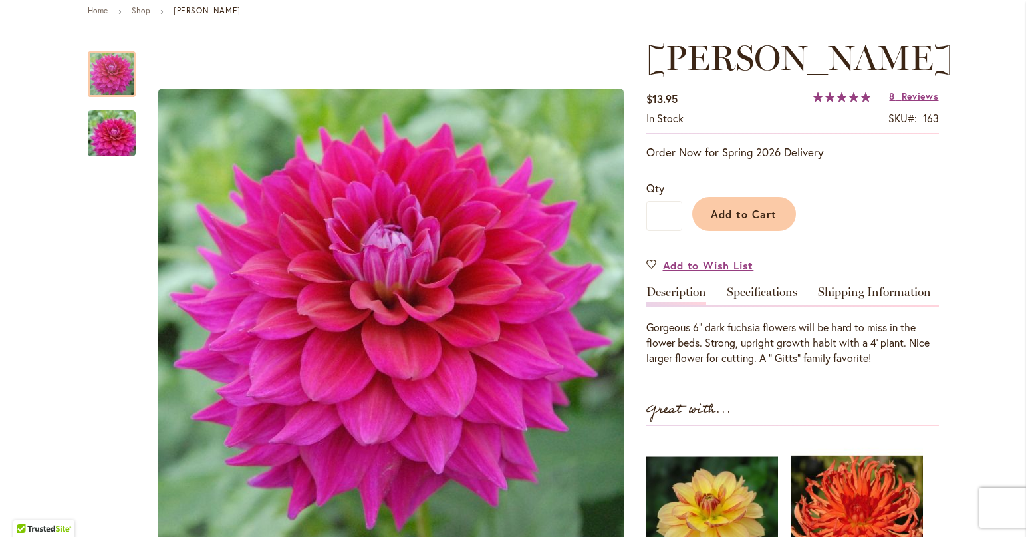
scroll to position [133, 0]
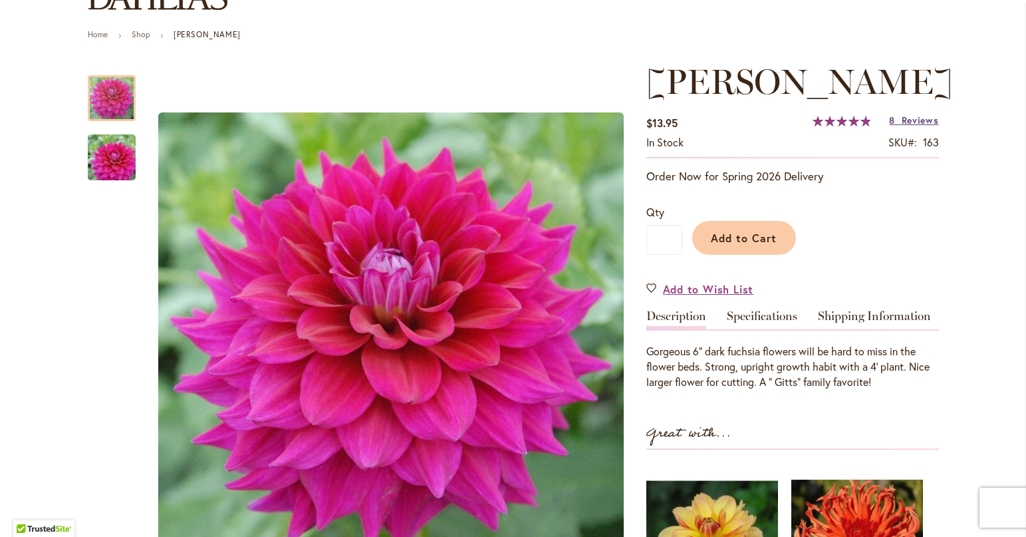
click at [906, 120] on span "Reviews" at bounding box center [920, 120] width 37 height 13
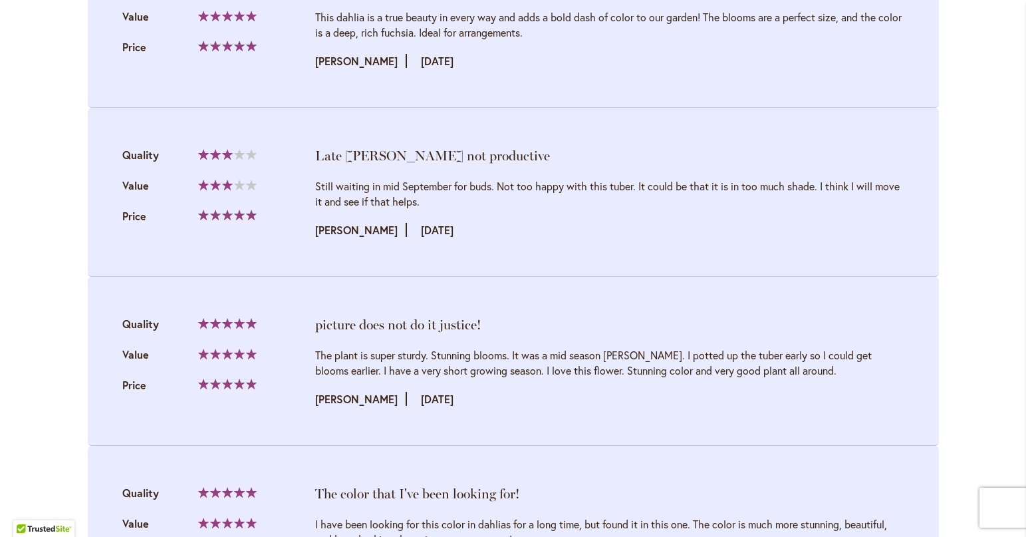
scroll to position [1529, 0]
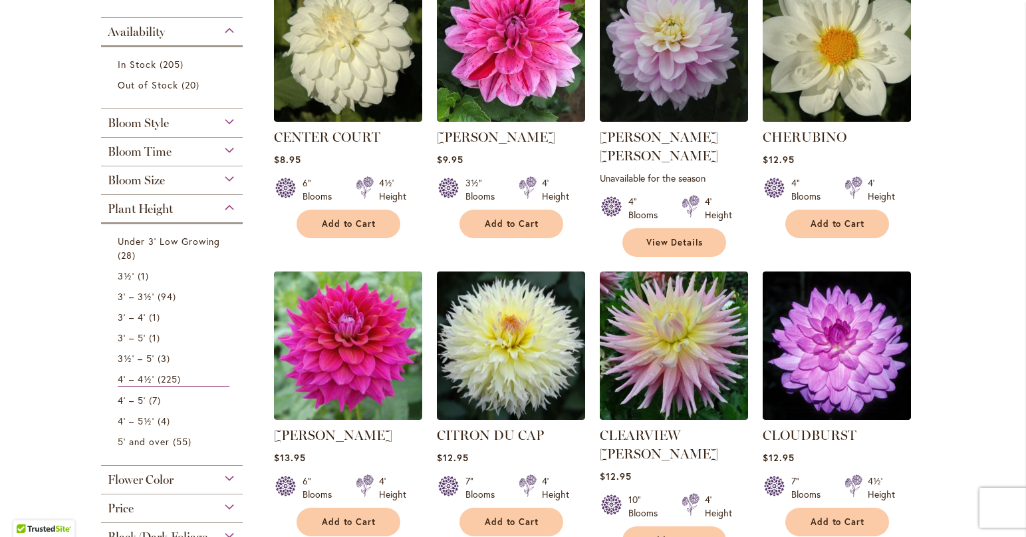
scroll to position [332, 0]
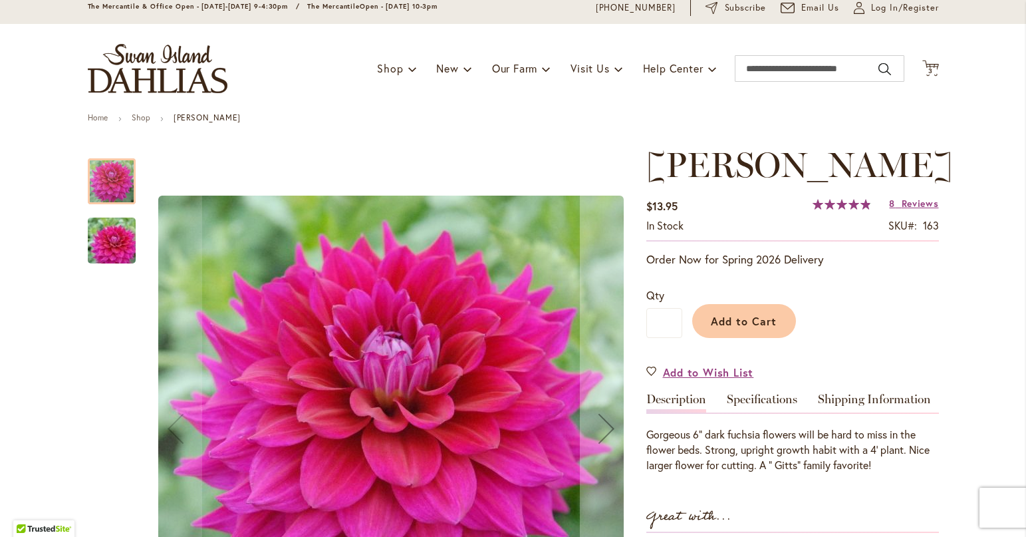
scroll to position [133, 0]
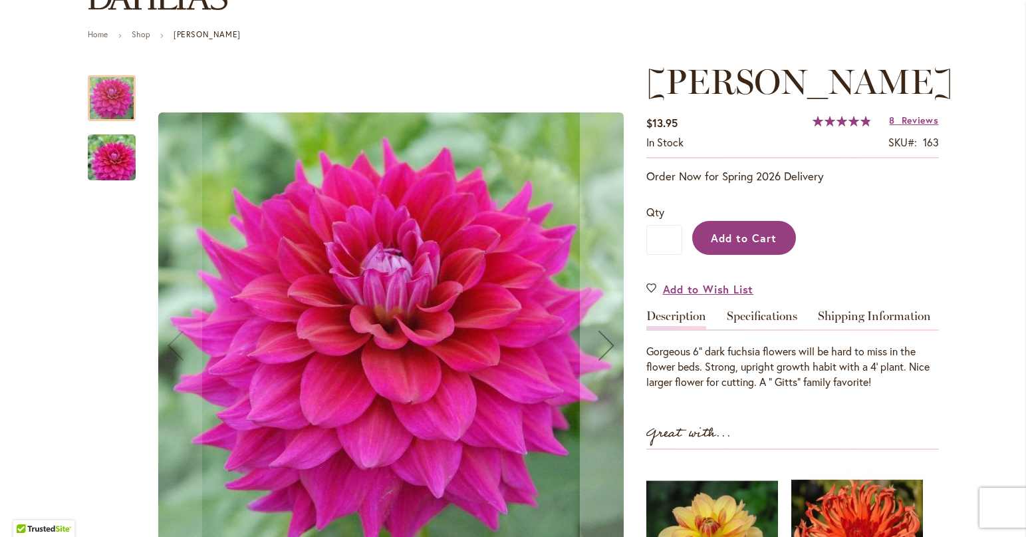
click at [748, 240] on span "Add to Cart" at bounding box center [744, 238] width 66 height 14
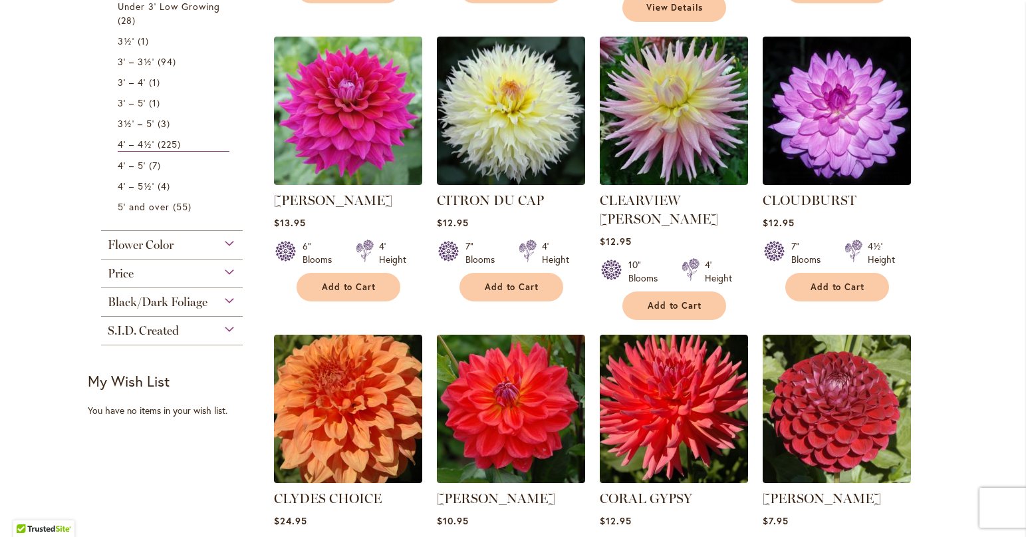
scroll to position [598, 0]
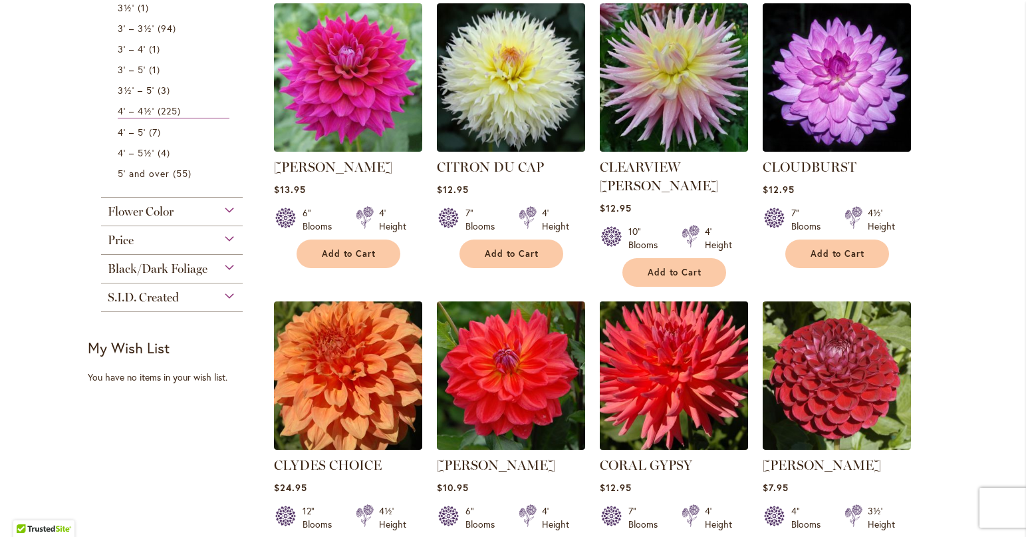
click at [648, 378] on img at bounding box center [674, 375] width 156 height 156
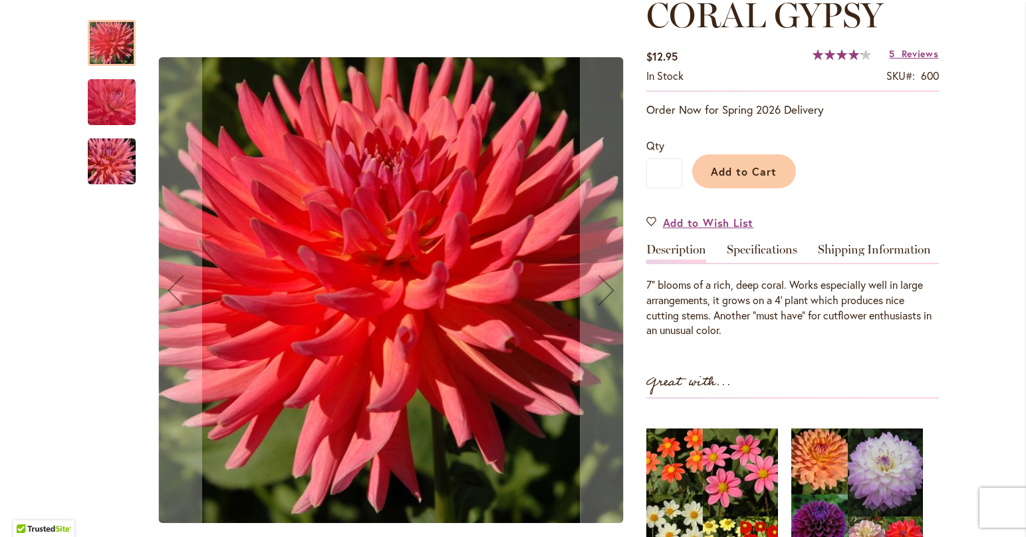
scroll to position [133, 0]
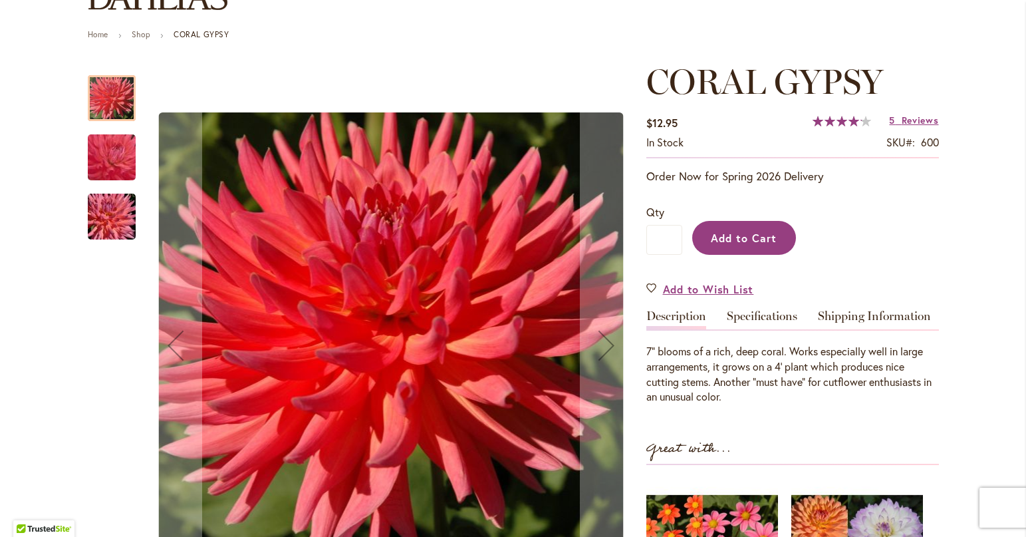
click at [745, 237] on span "Add to Cart" at bounding box center [744, 238] width 66 height 14
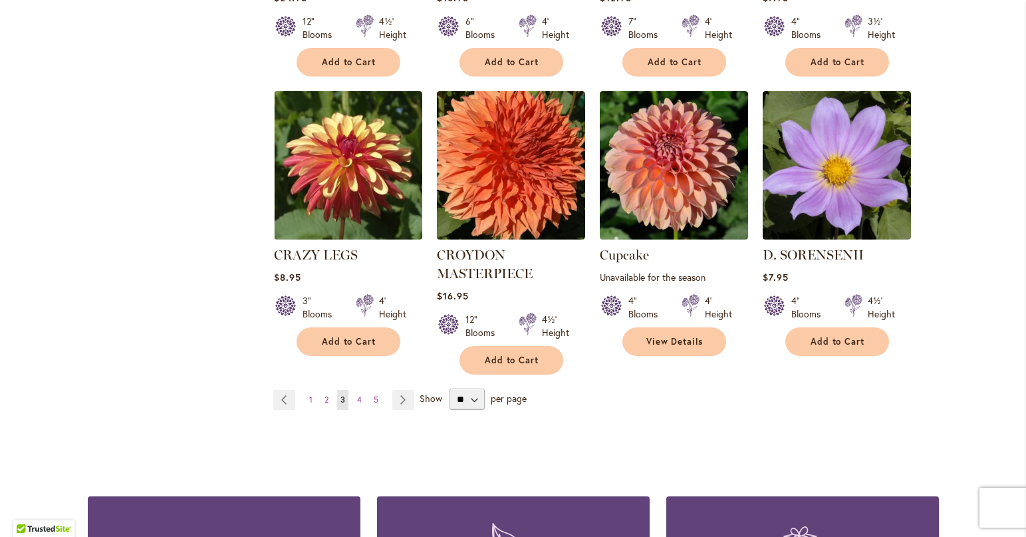
scroll to position [997, 0]
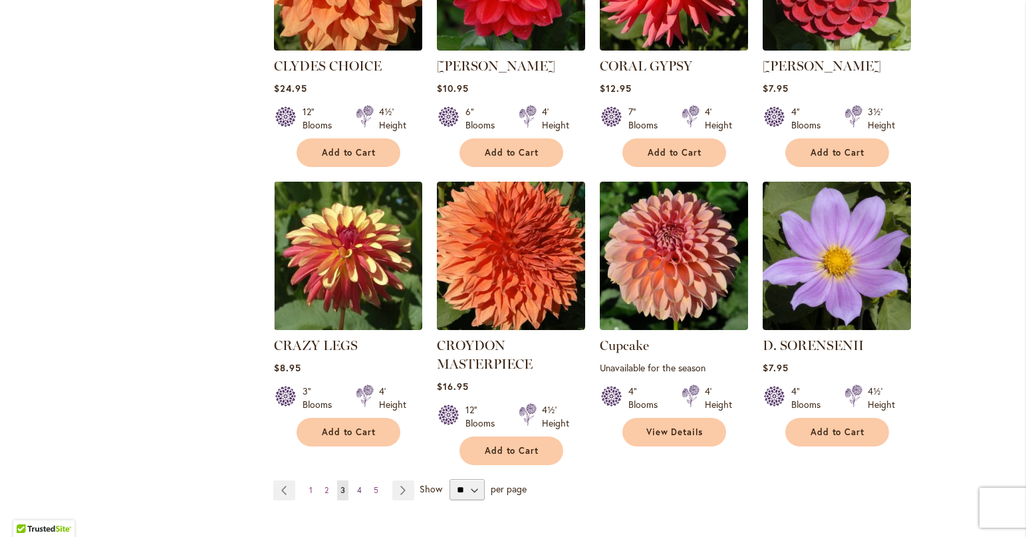
click at [357, 485] on span "4" at bounding box center [359, 490] width 5 height 10
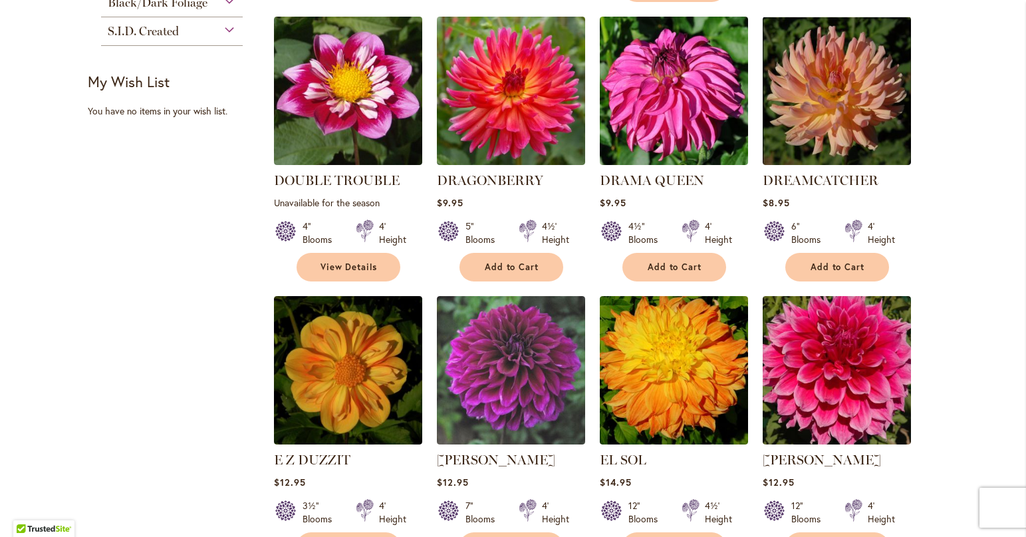
scroll to position [931, 0]
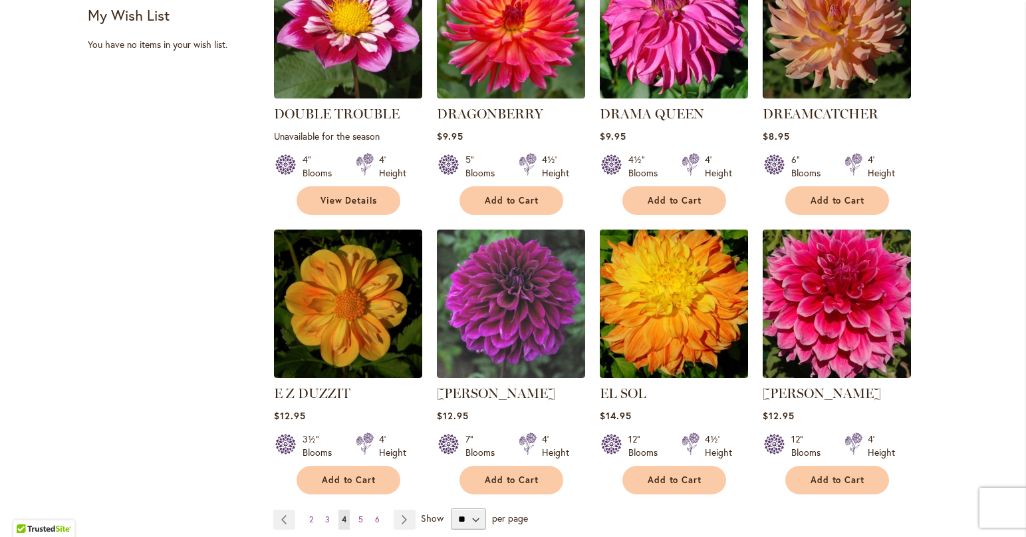
click at [689, 324] on img at bounding box center [674, 303] width 156 height 156
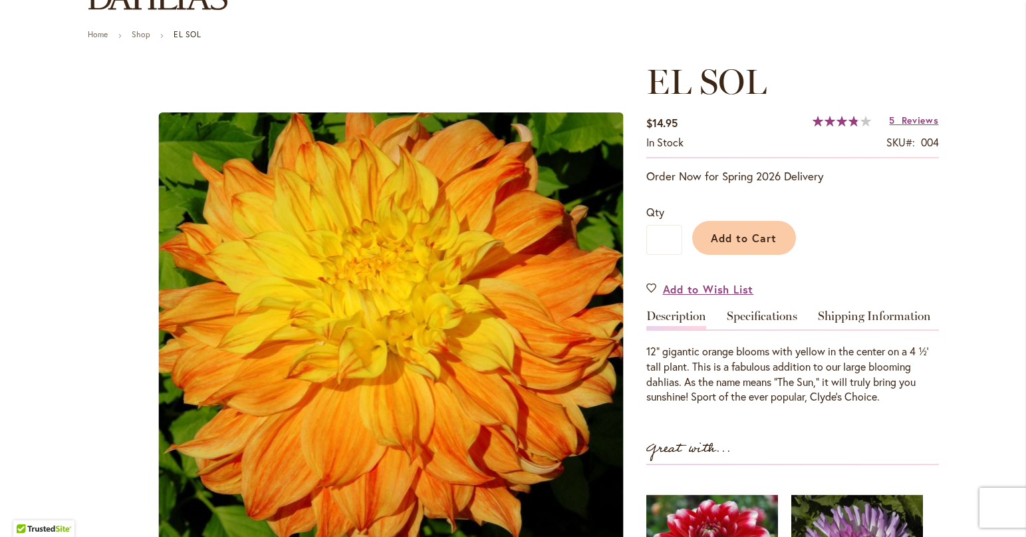
scroll to position [66, 0]
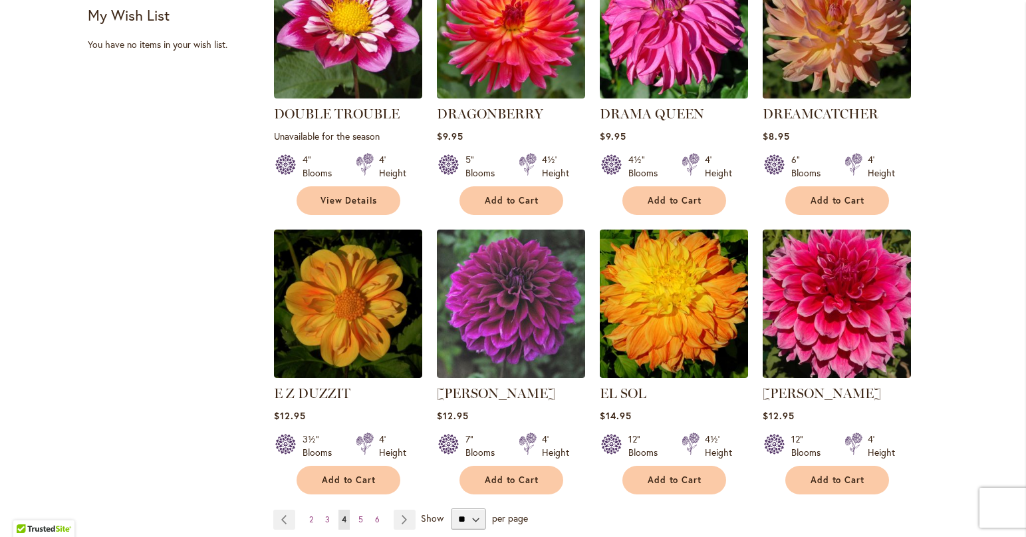
scroll to position [997, 0]
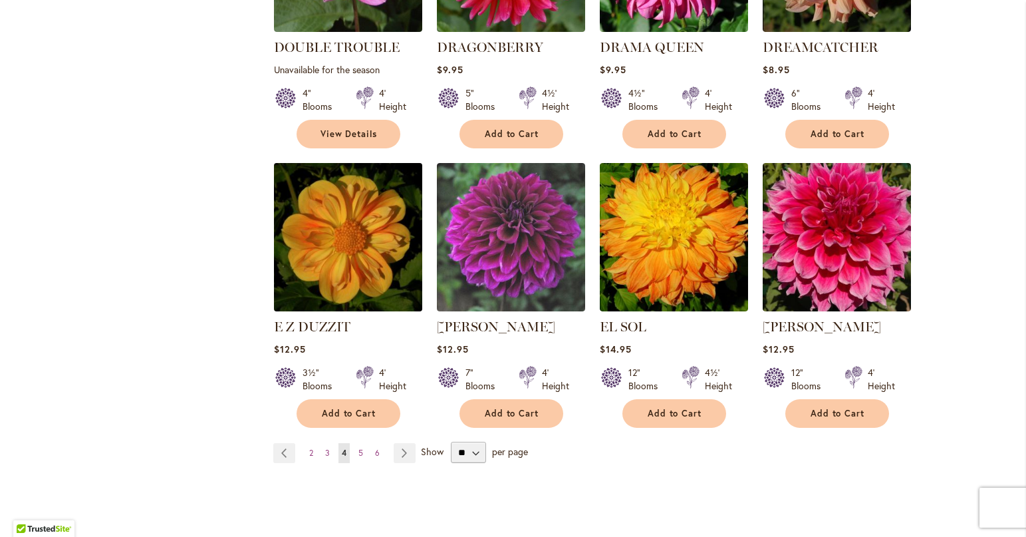
click at [315, 239] on img at bounding box center [348, 237] width 156 height 156
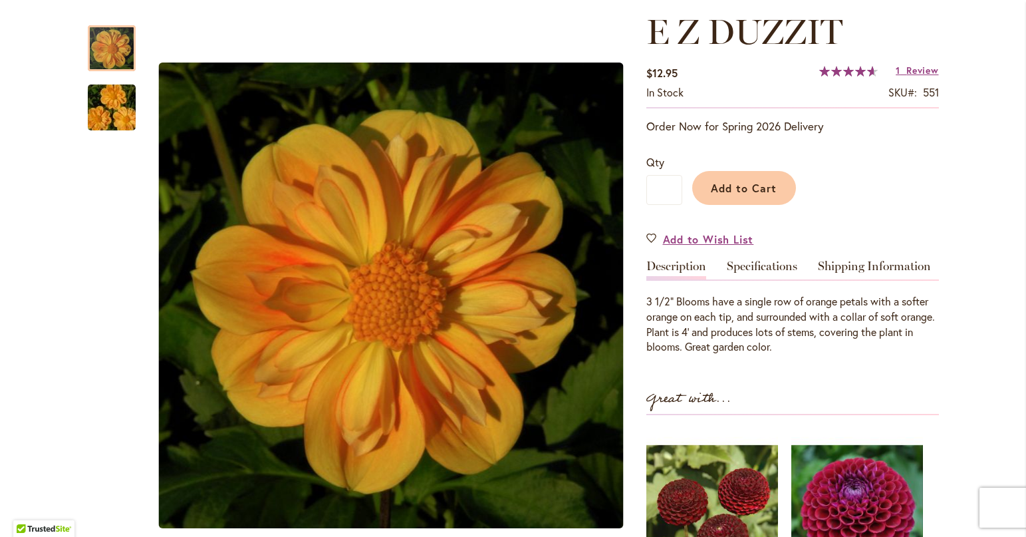
scroll to position [133, 0]
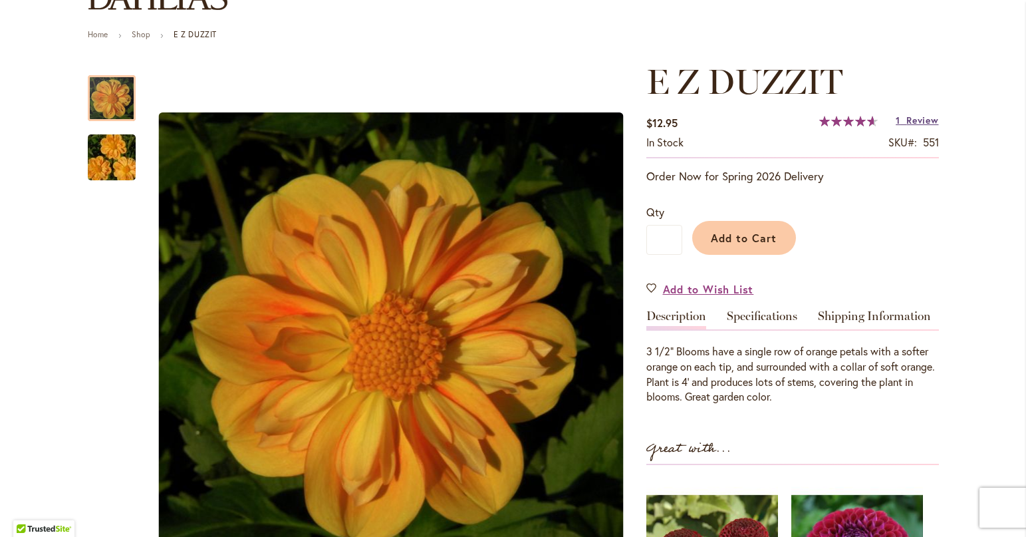
click at [896, 115] on link "1 Review" at bounding box center [917, 120] width 43 height 13
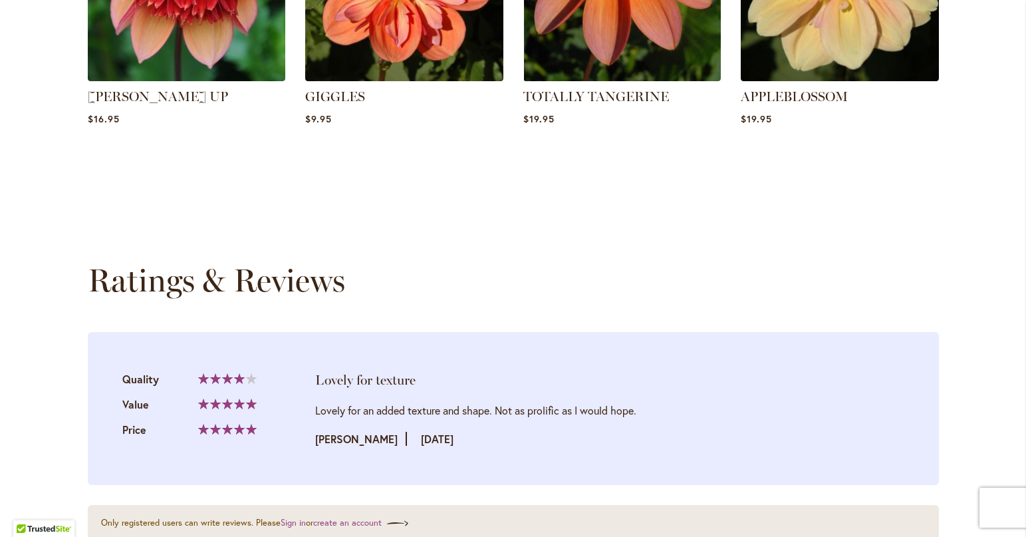
scroll to position [1230, 0]
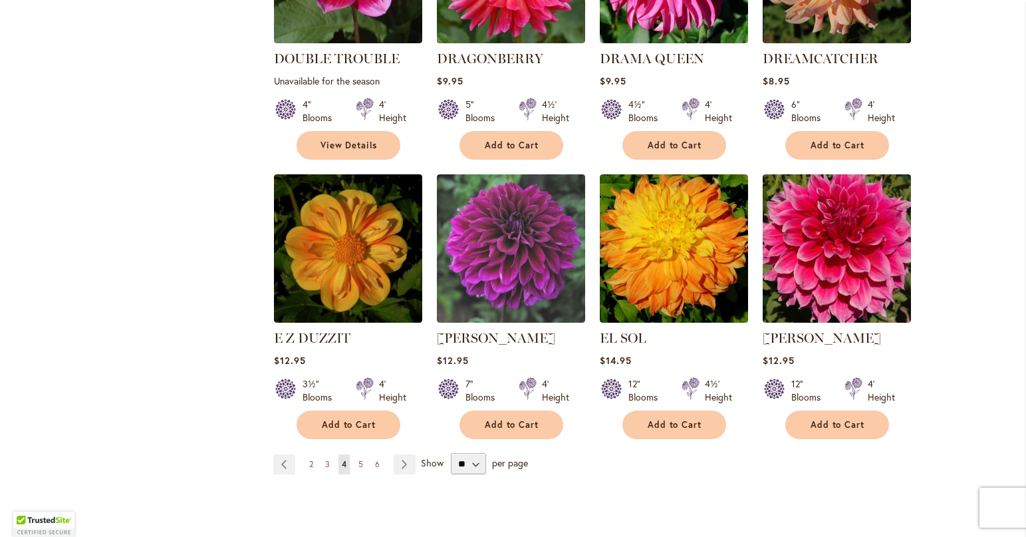
scroll to position [997, 0]
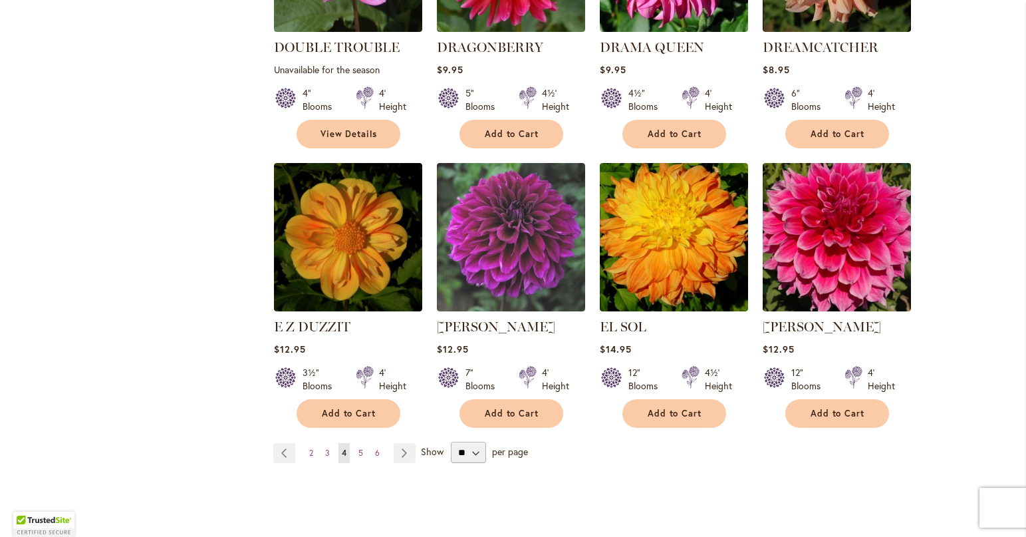
click at [309, 294] on div "E Z DUZZIT Rating: 93% 1 Review $12.95 3½" Blooms" at bounding box center [348, 292] width 148 height 258
click at [318, 318] on link "E Z DUZZIT" at bounding box center [312, 326] width 76 height 16
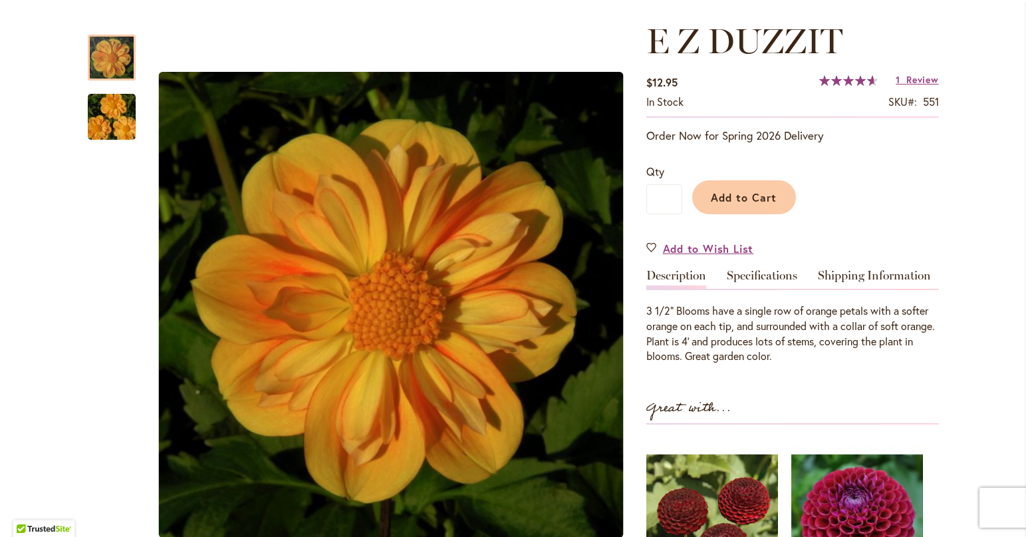
scroll to position [133, 0]
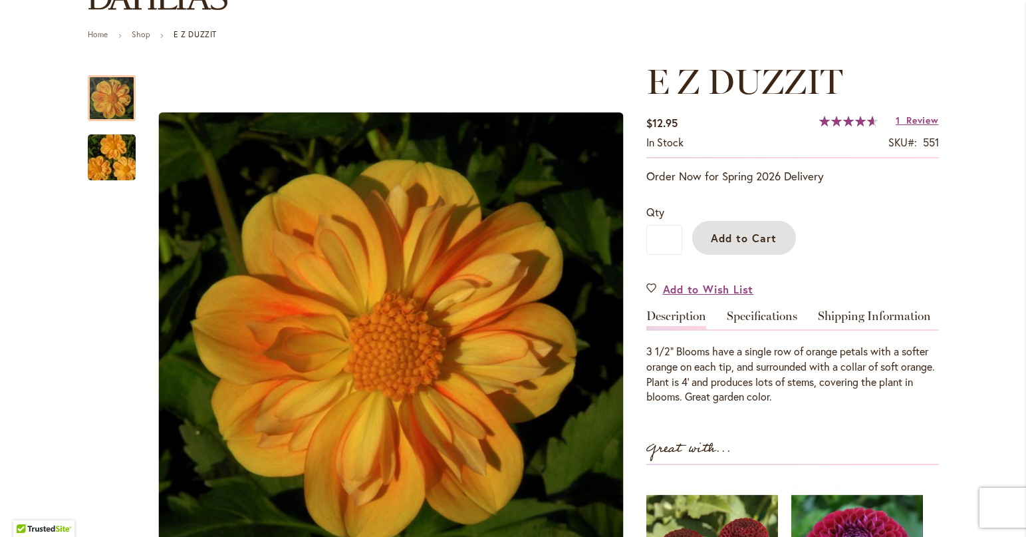
click at [741, 237] on span "Add to Cart" at bounding box center [744, 238] width 66 height 14
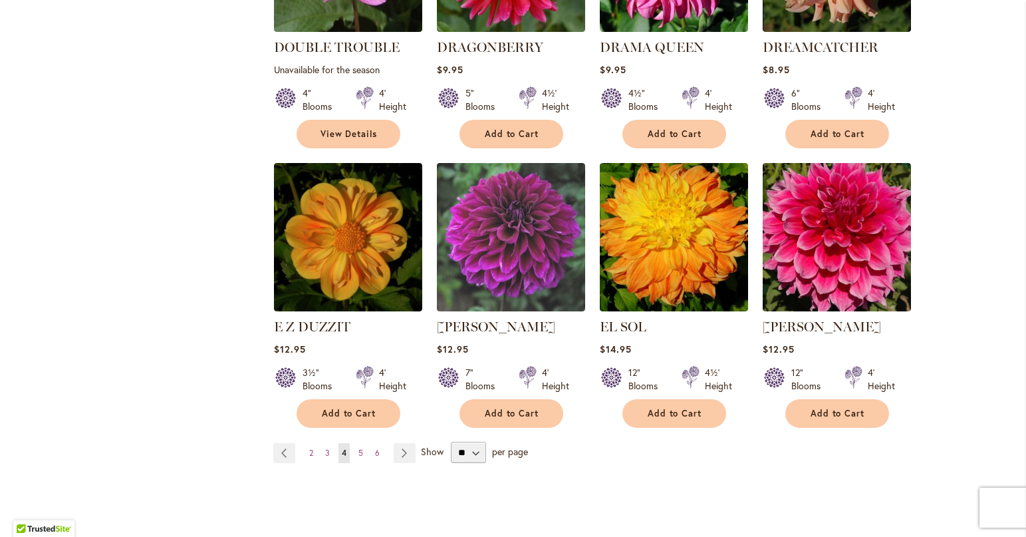
scroll to position [1064, 0]
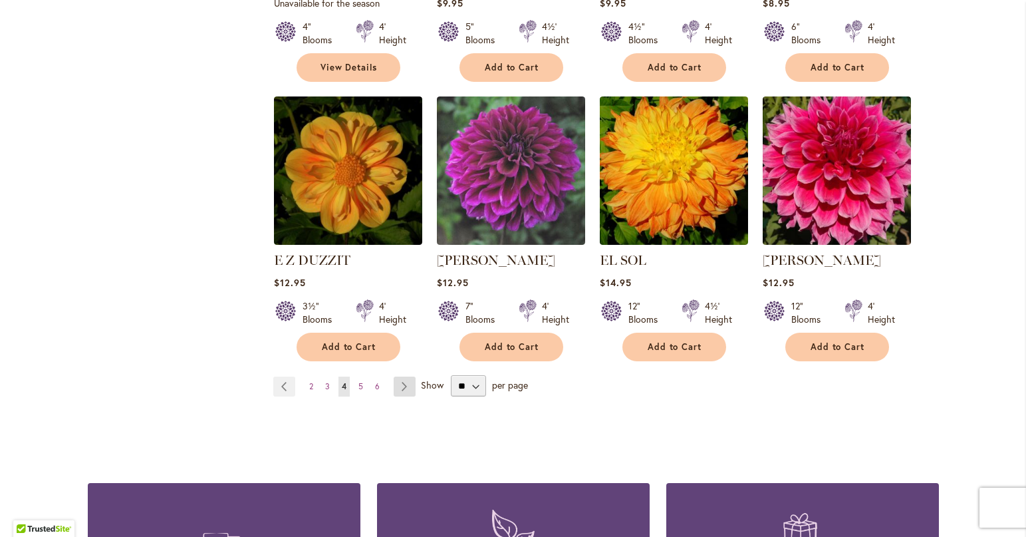
click at [397, 376] on link "Page Next" at bounding box center [405, 386] width 22 height 20
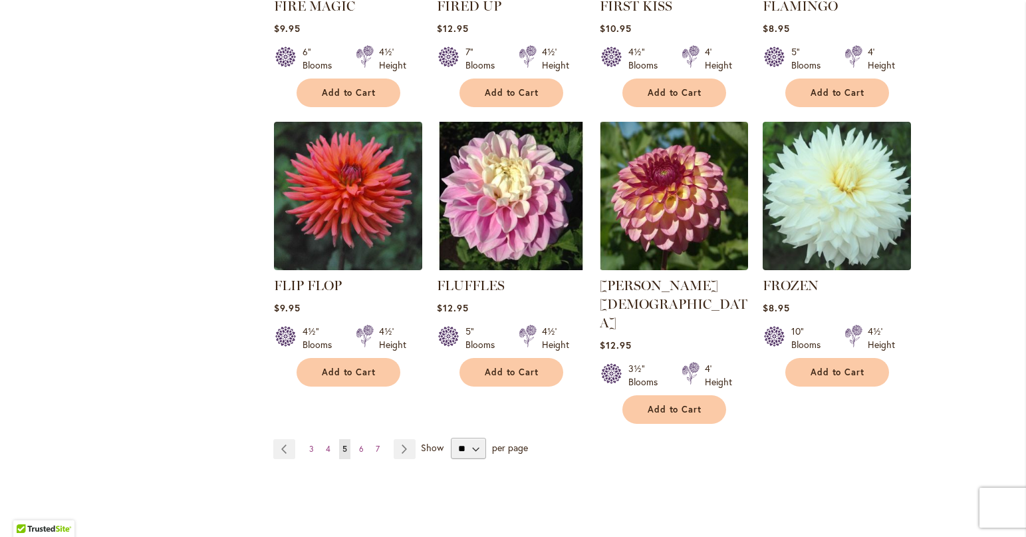
scroll to position [1064, 0]
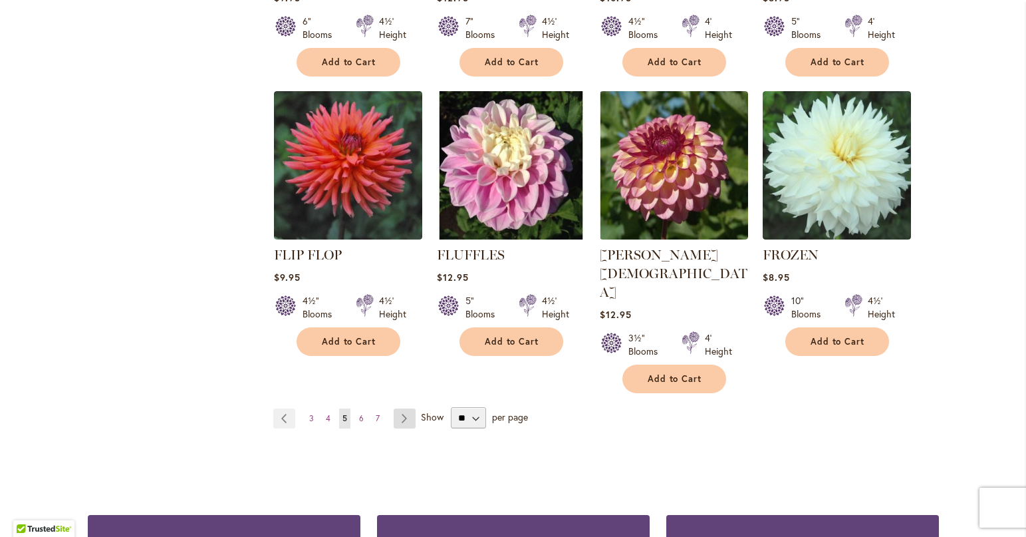
click at [404, 408] on link "Page Next" at bounding box center [405, 418] width 22 height 20
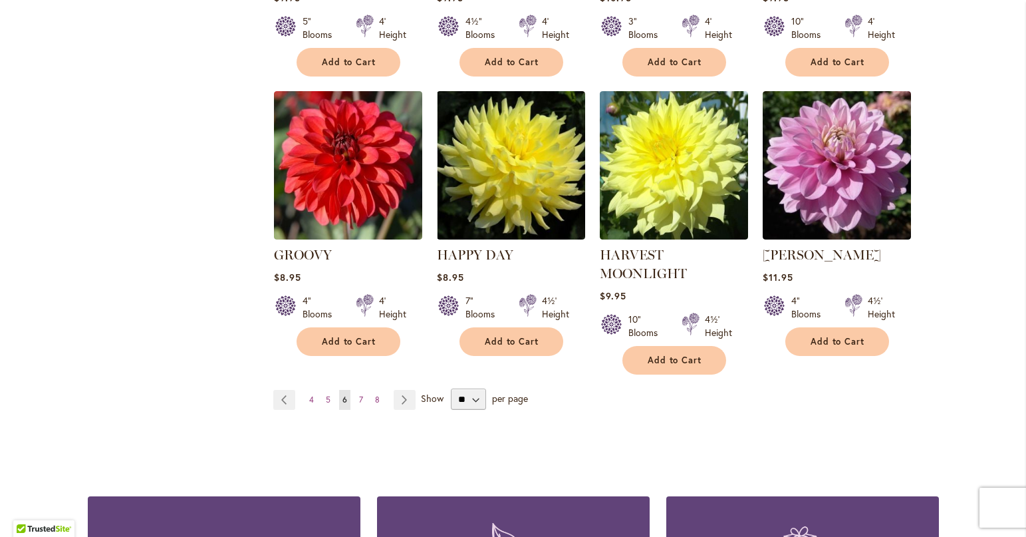
scroll to position [1130, 0]
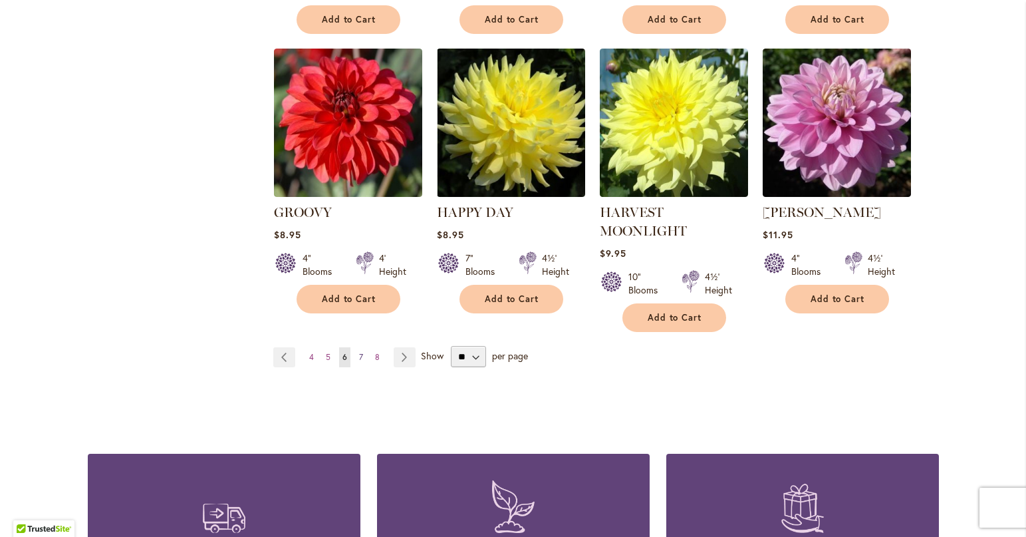
click at [356, 347] on link "Page 7" at bounding box center [361, 357] width 11 height 20
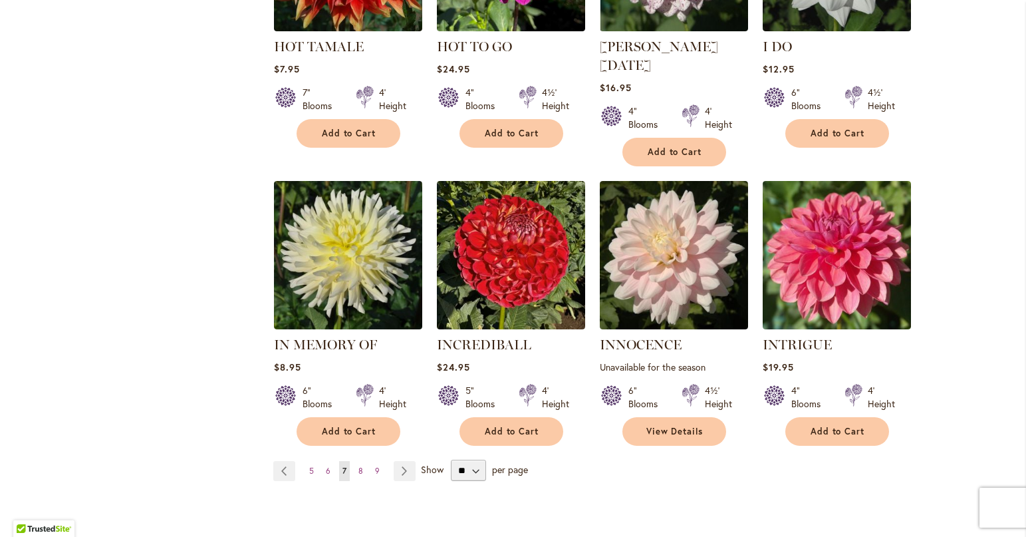
scroll to position [997, 0]
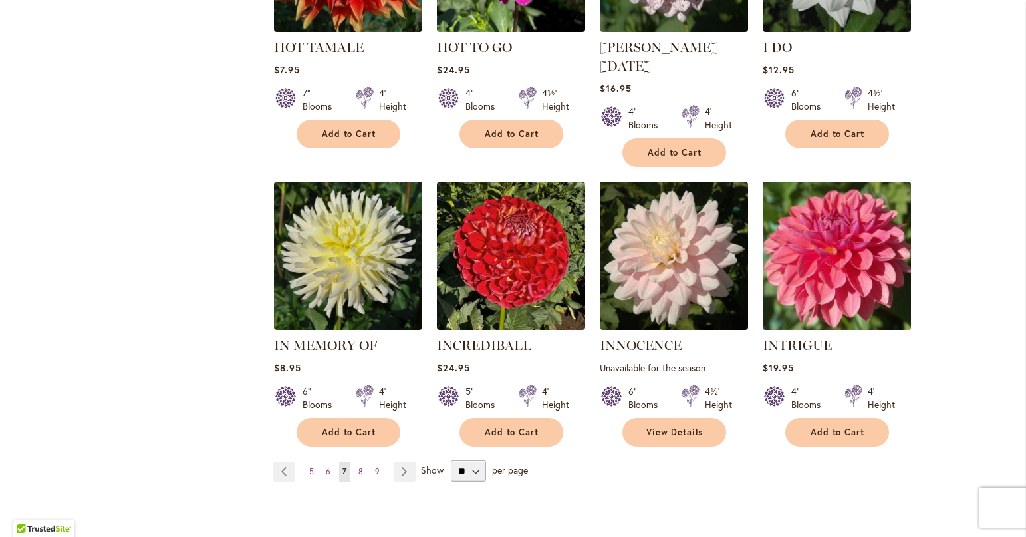
click at [862, 253] on img at bounding box center [837, 256] width 156 height 156
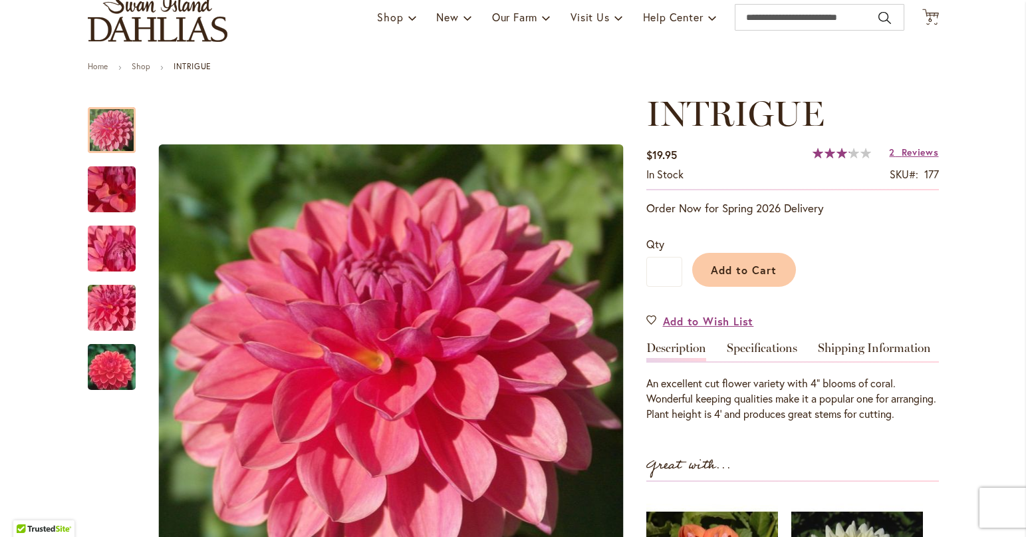
scroll to position [66, 0]
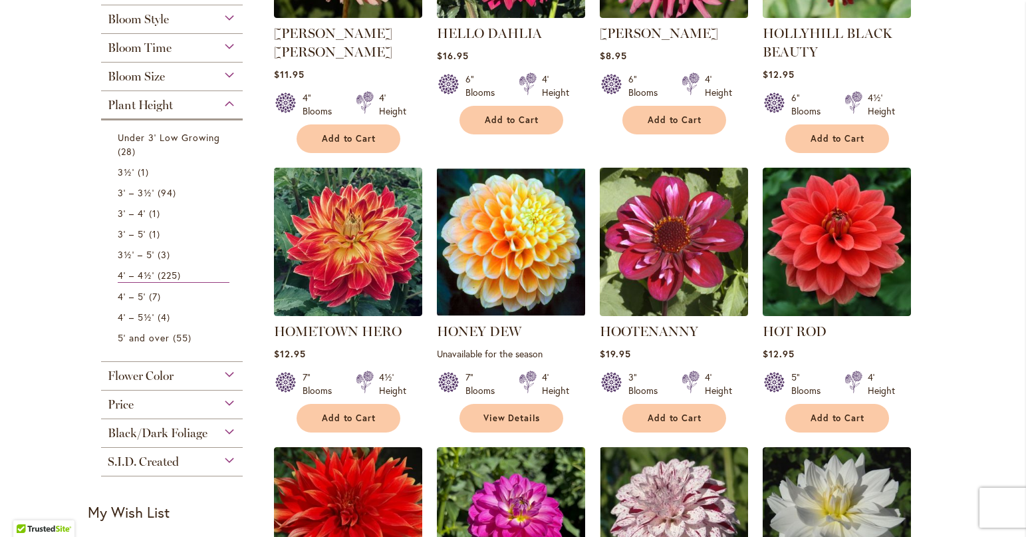
scroll to position [399, 0]
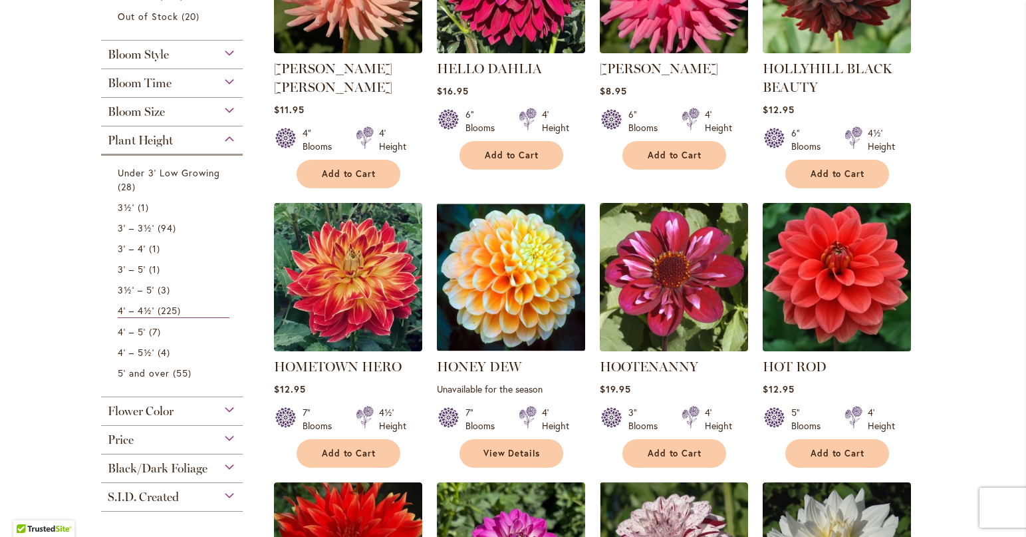
click at [845, 314] on img at bounding box center [837, 277] width 156 height 156
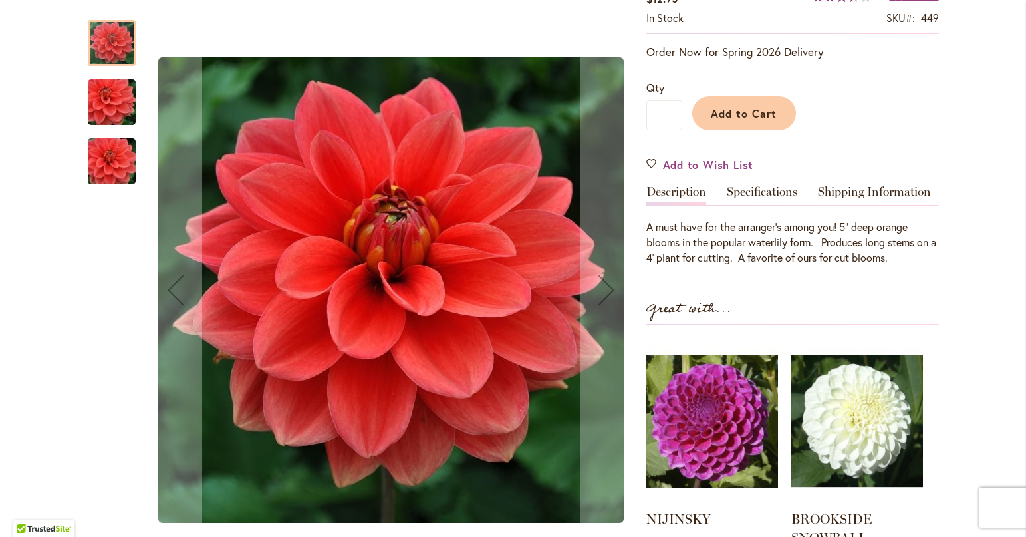
scroll to position [266, 0]
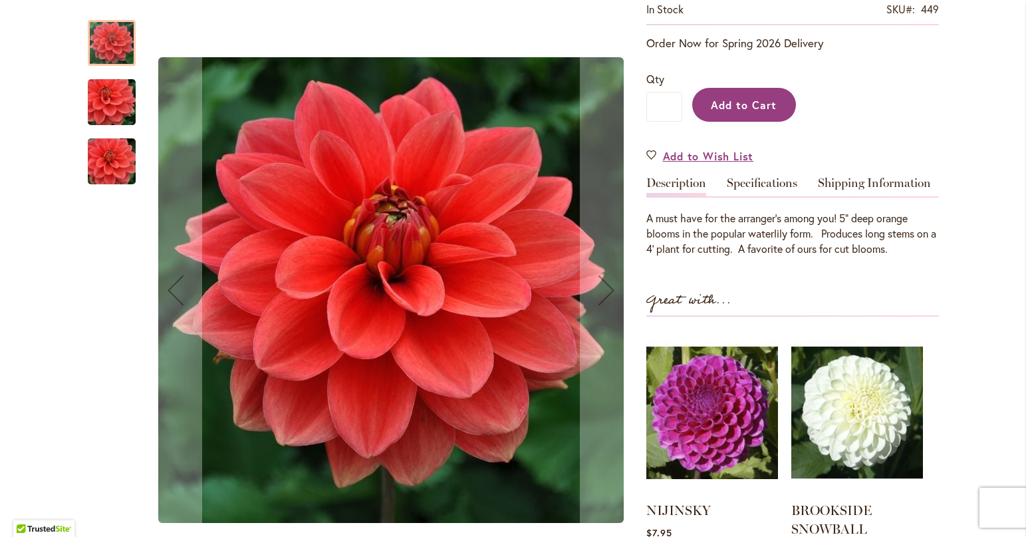
click at [731, 110] on span "Add to Cart" at bounding box center [744, 105] width 66 height 14
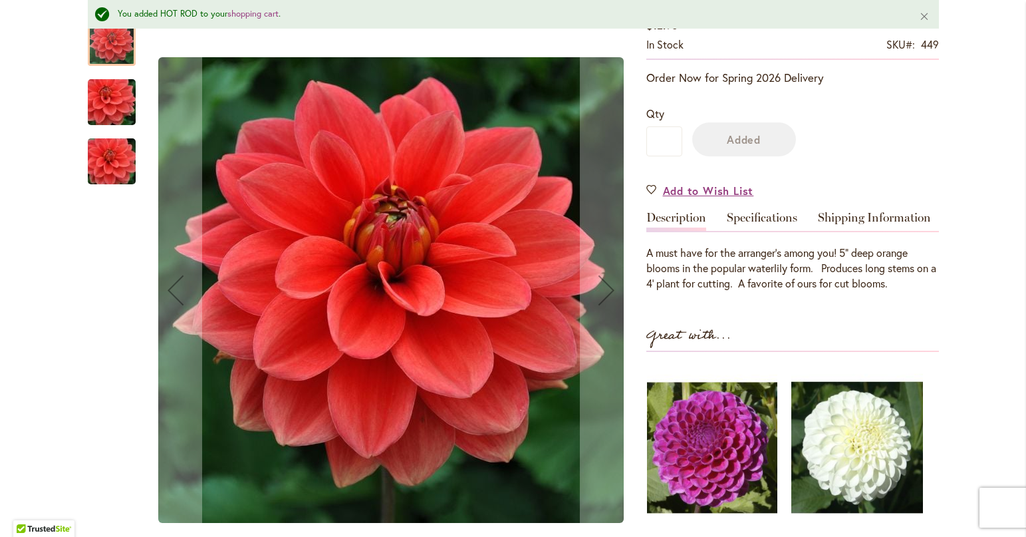
scroll to position [301, 0]
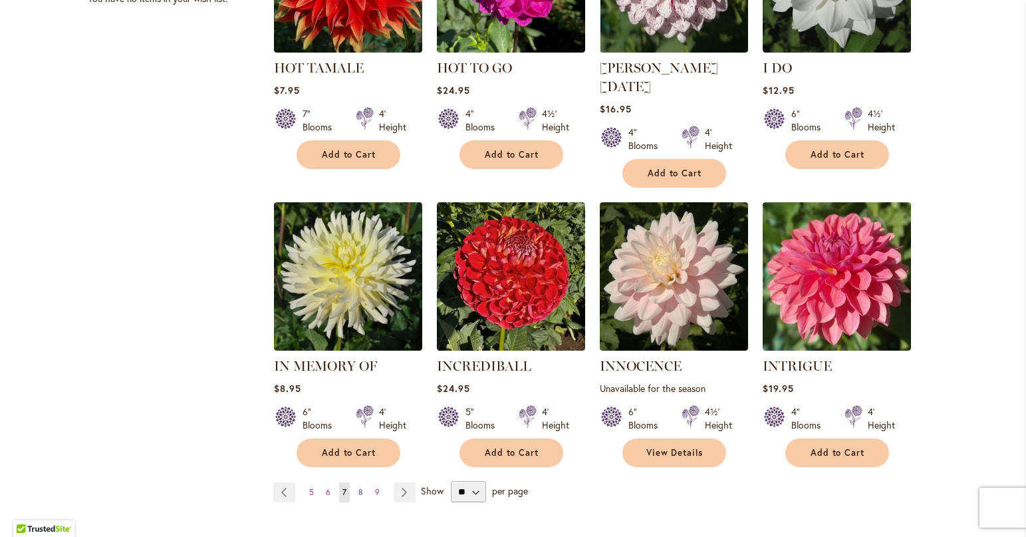
scroll to position [997, 0]
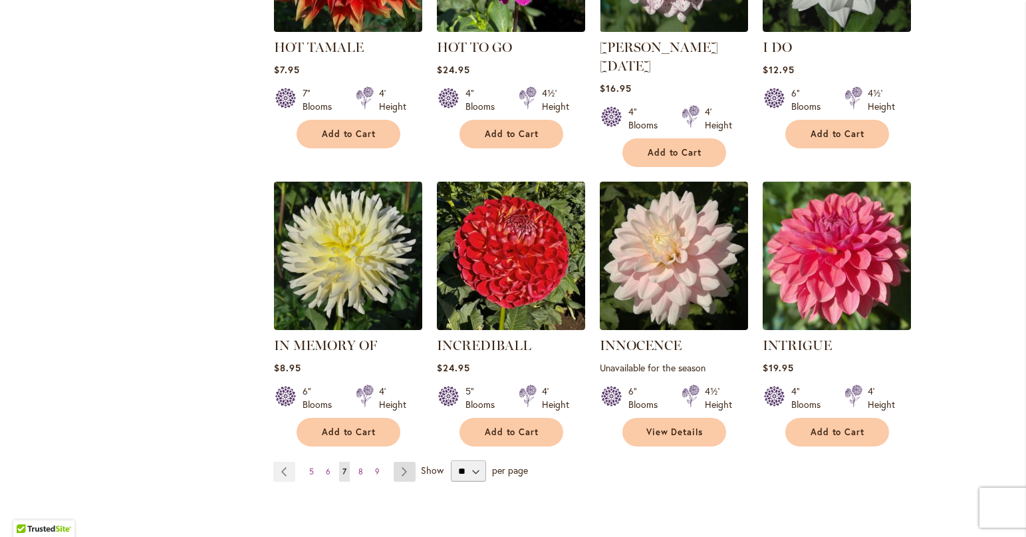
click at [397, 461] on link "Page Next" at bounding box center [405, 471] width 22 height 20
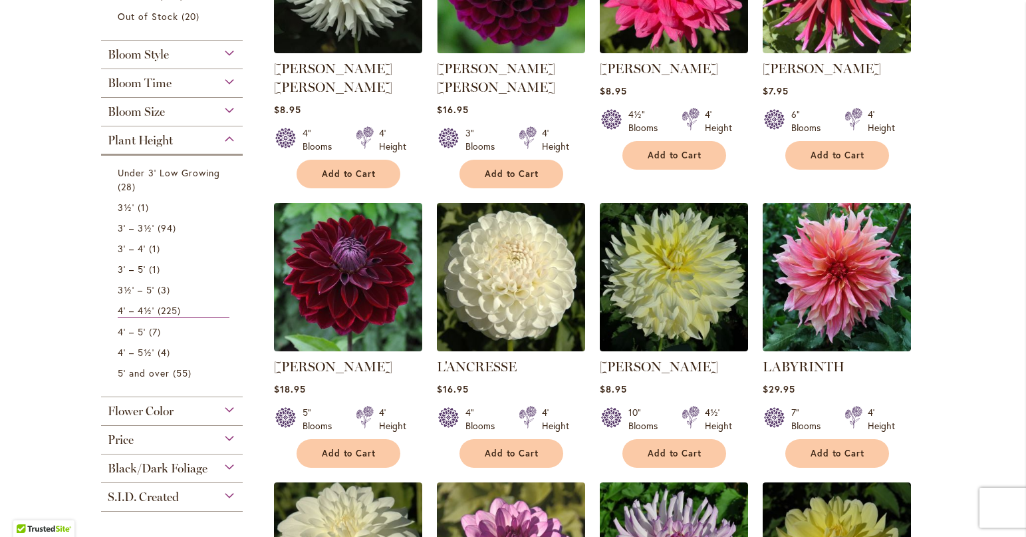
scroll to position [465, 0]
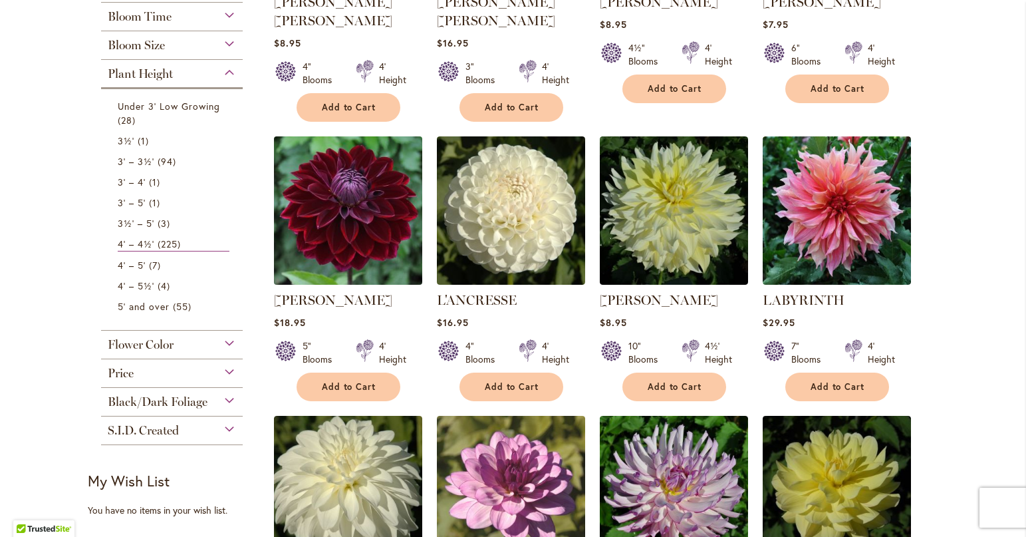
click at [386, 231] on img at bounding box center [348, 210] width 156 height 156
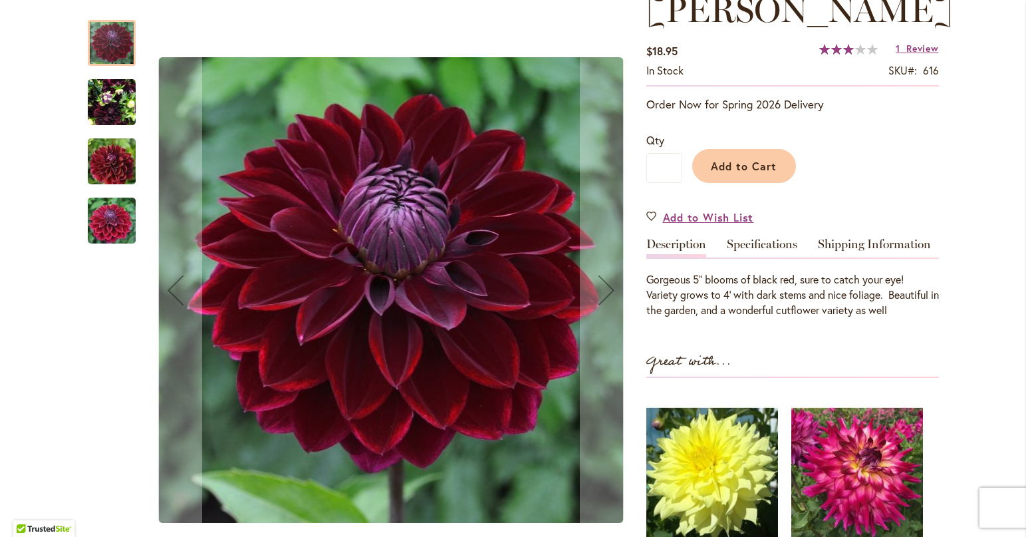
scroll to position [199, 0]
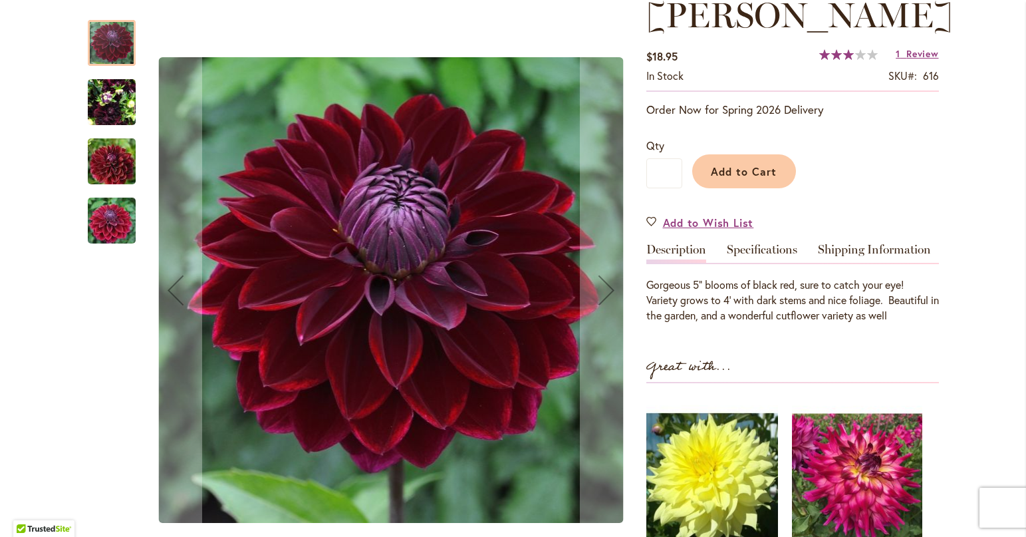
click at [842, 496] on img at bounding box center [857, 478] width 130 height 163
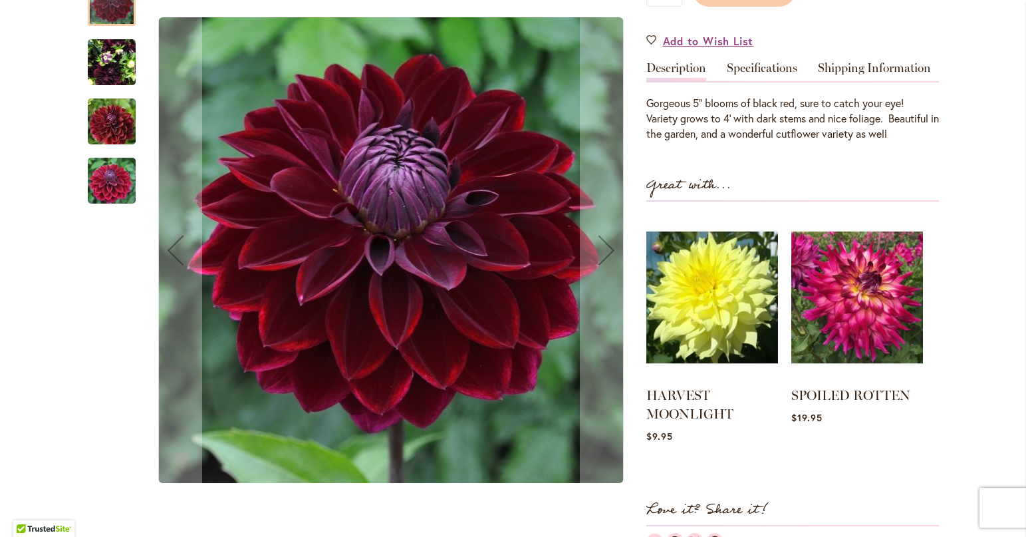
scroll to position [399, 0]
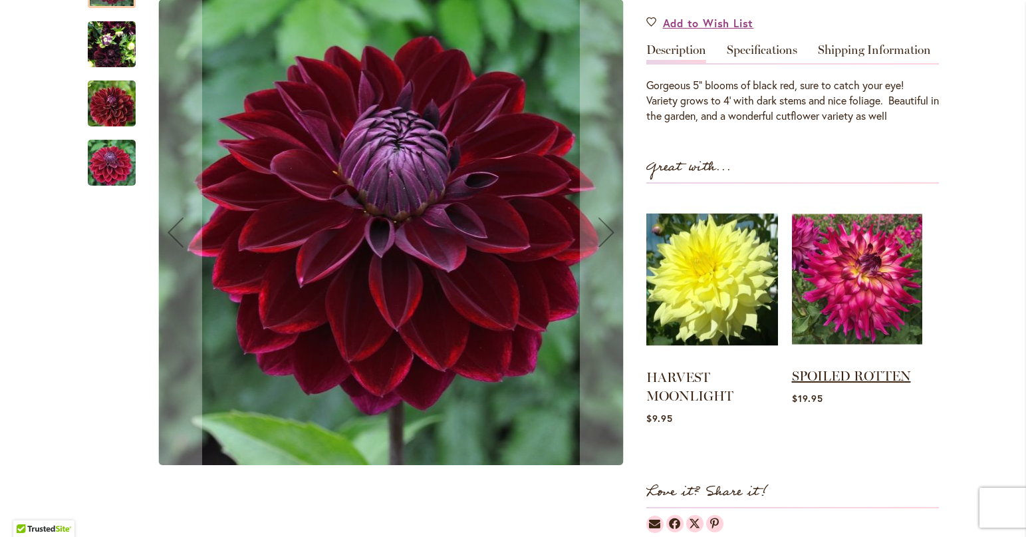
click at [837, 376] on link "SPOILED ROTTEN" at bounding box center [851, 376] width 119 height 16
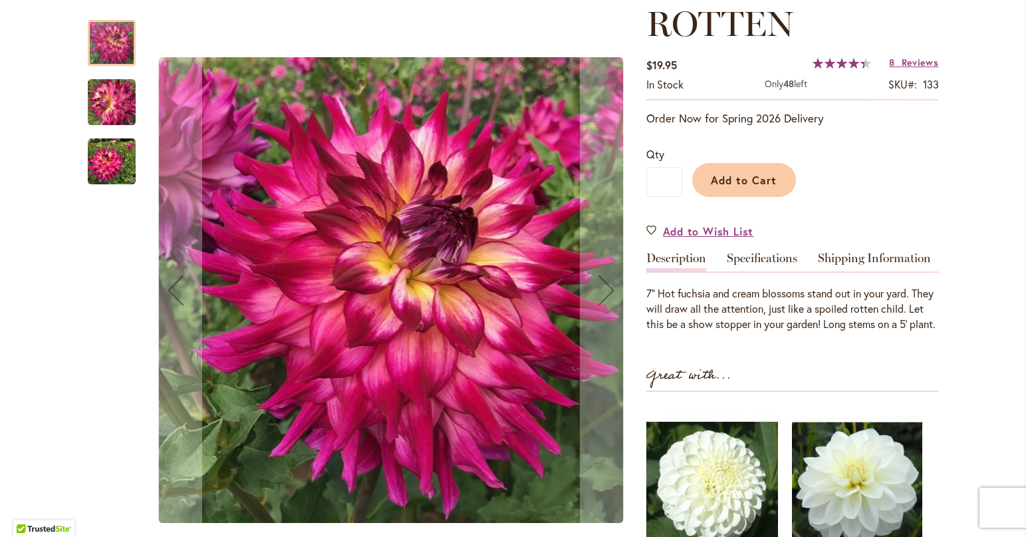
scroll to position [266, 0]
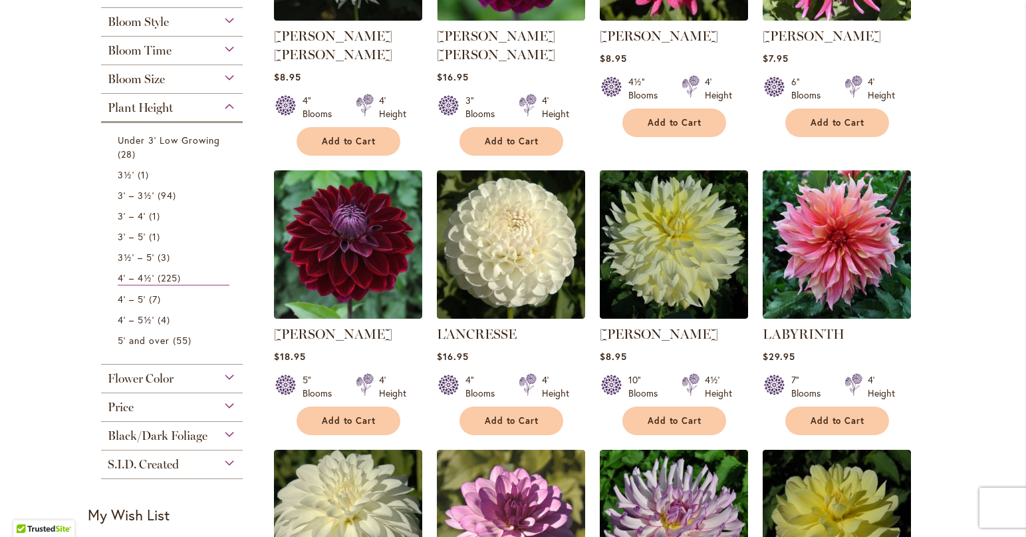
scroll to position [465, 0]
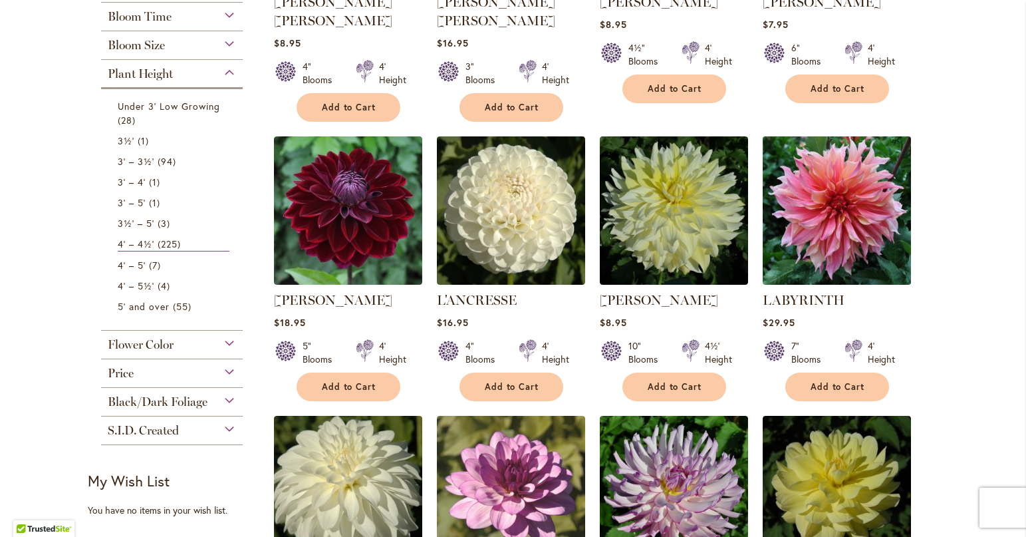
click at [844, 229] on img at bounding box center [837, 210] width 156 height 156
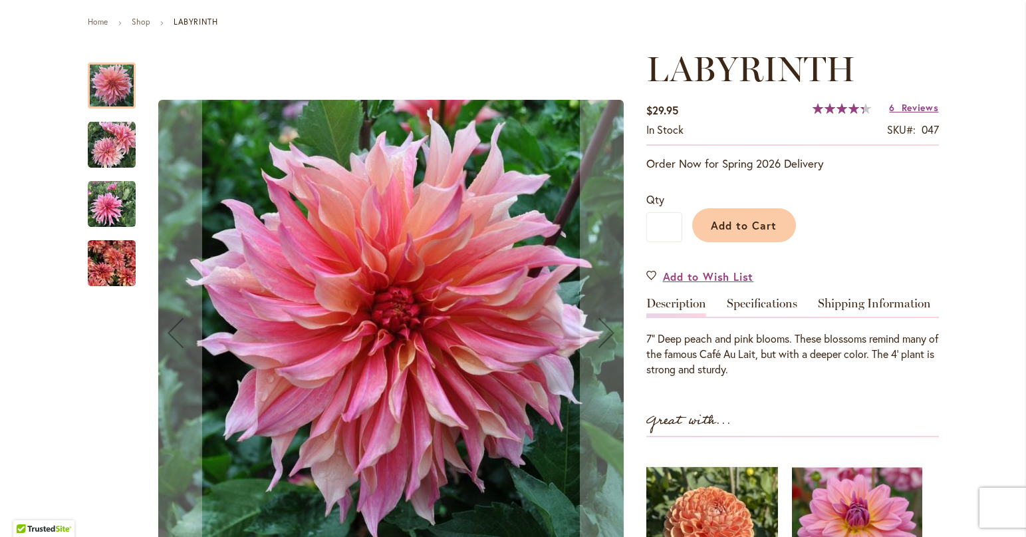
scroll to position [66, 0]
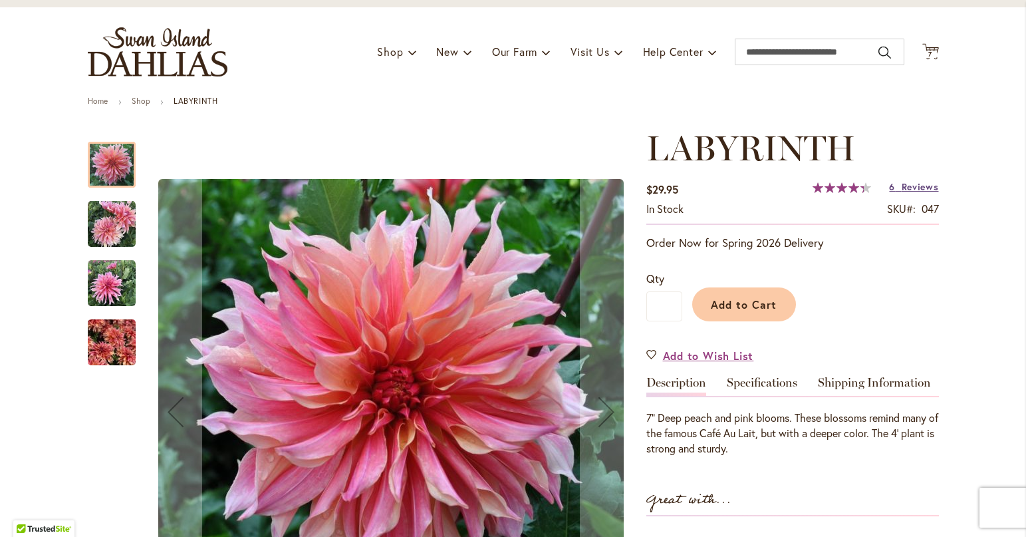
click at [906, 184] on span "Reviews" at bounding box center [920, 186] width 37 height 13
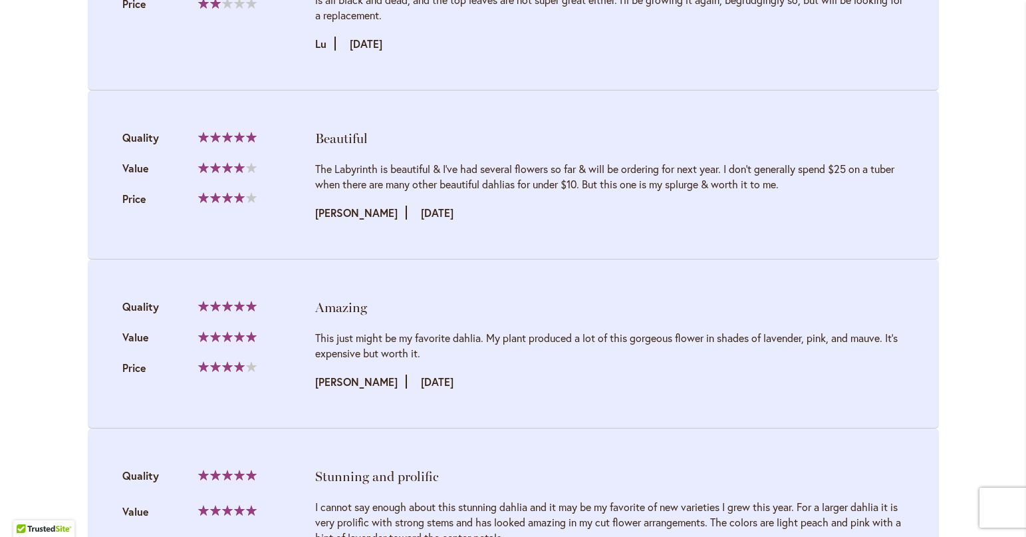
scroll to position [1795, 0]
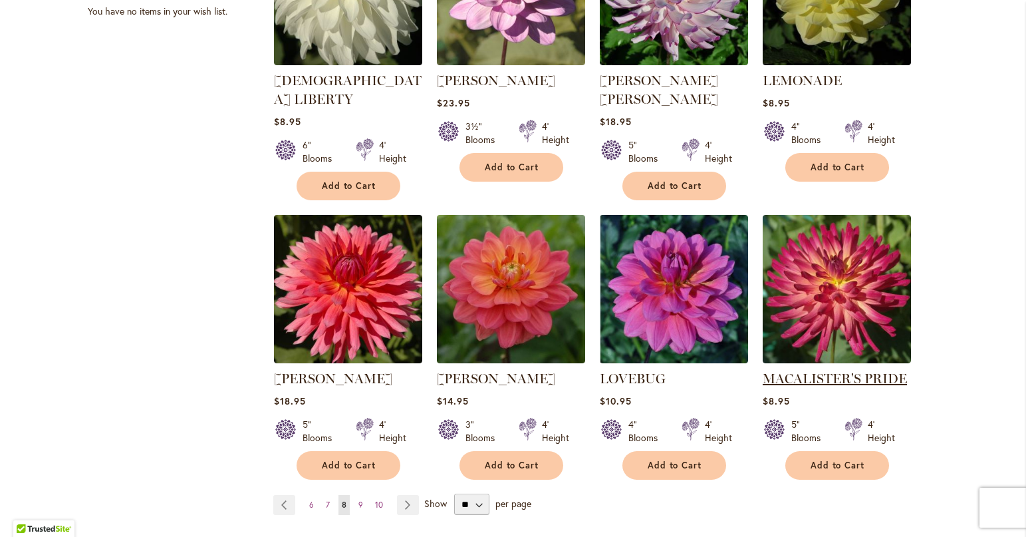
scroll to position [997, 0]
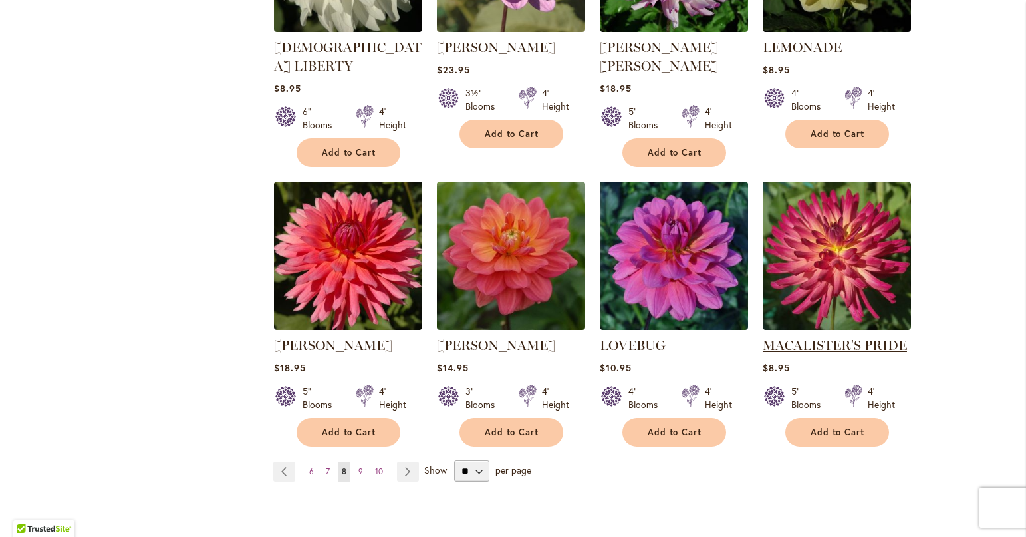
click at [787, 337] on link "MACALISTER'S PRIDE" at bounding box center [835, 345] width 144 height 16
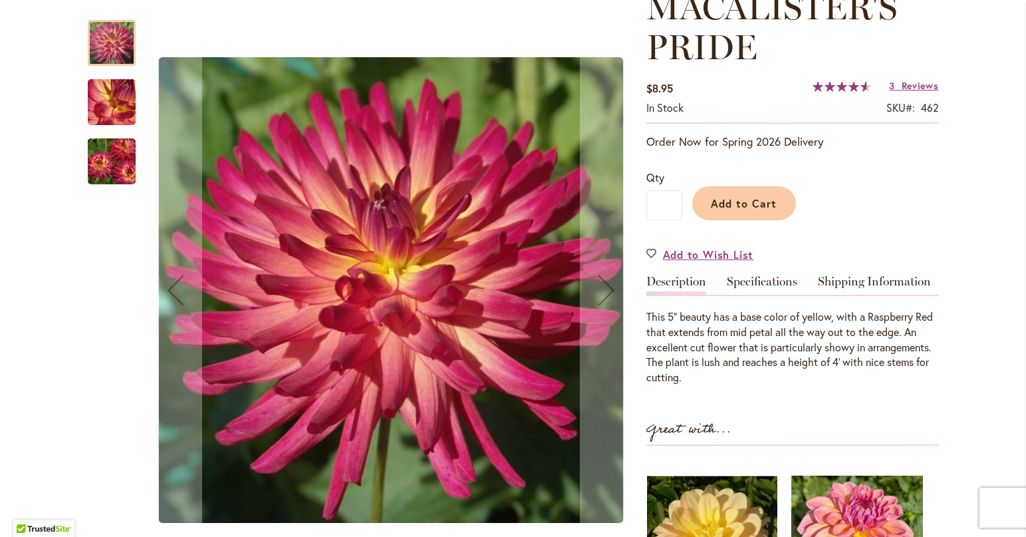
scroll to position [199, 0]
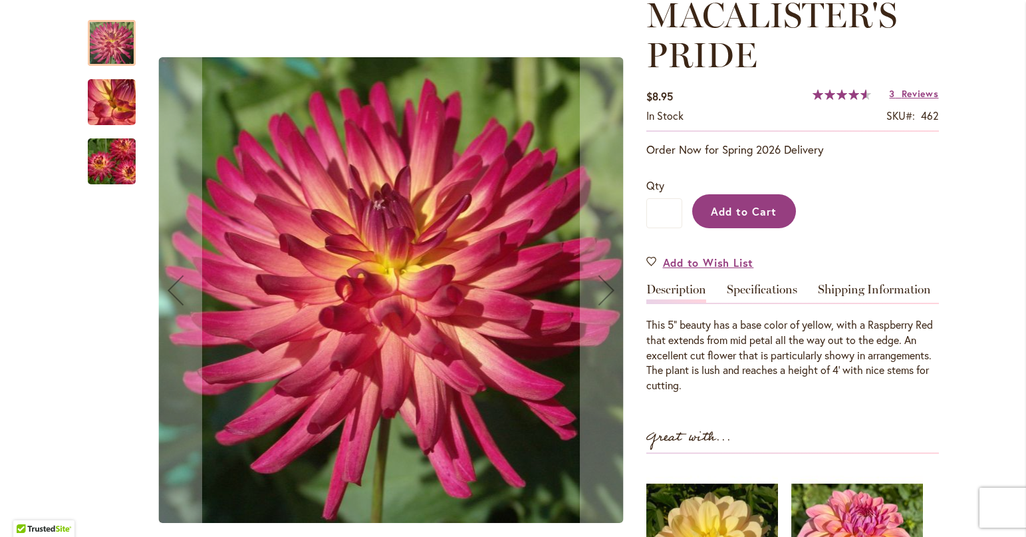
click at [717, 214] on span "Add to Cart" at bounding box center [744, 211] width 66 height 14
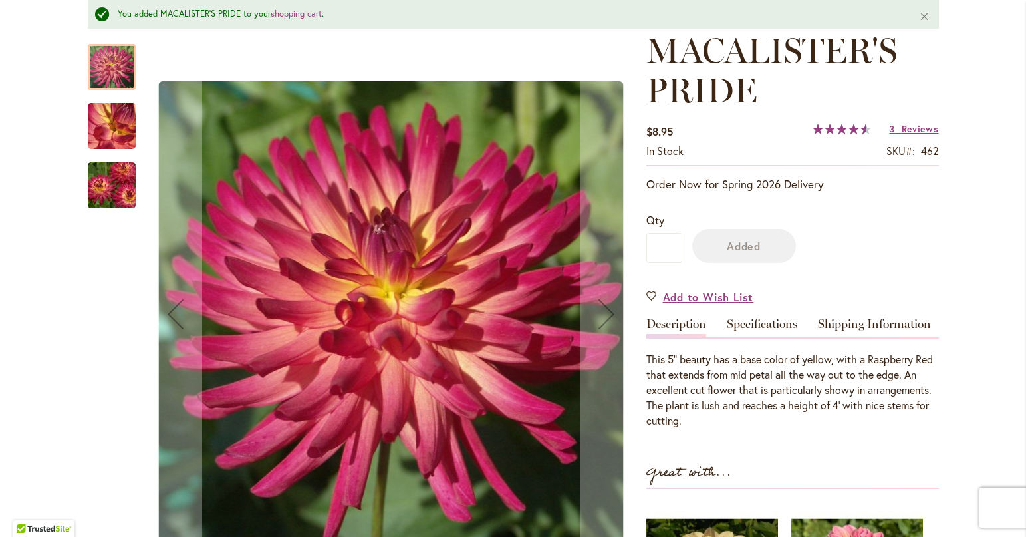
scroll to position [235, 0]
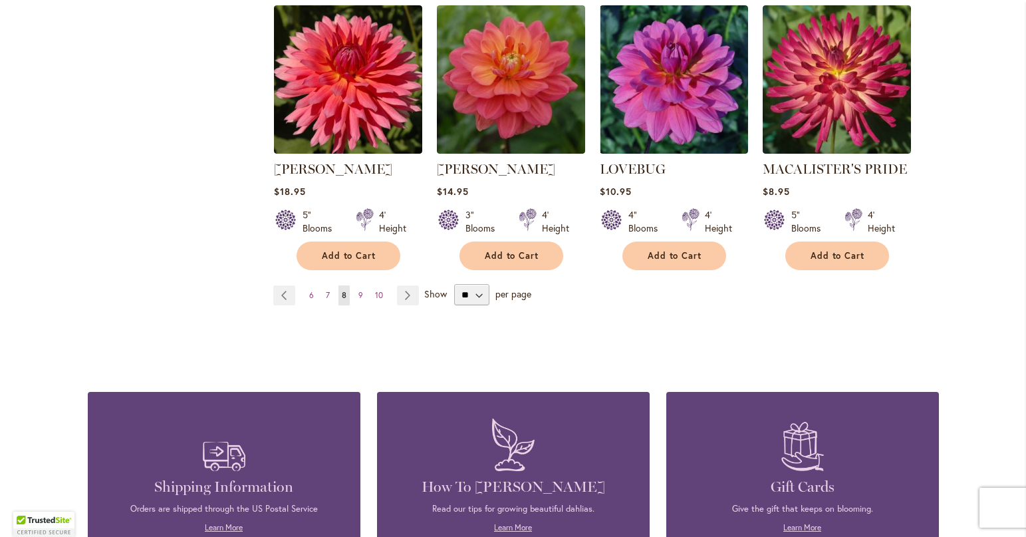
scroll to position [1197, 0]
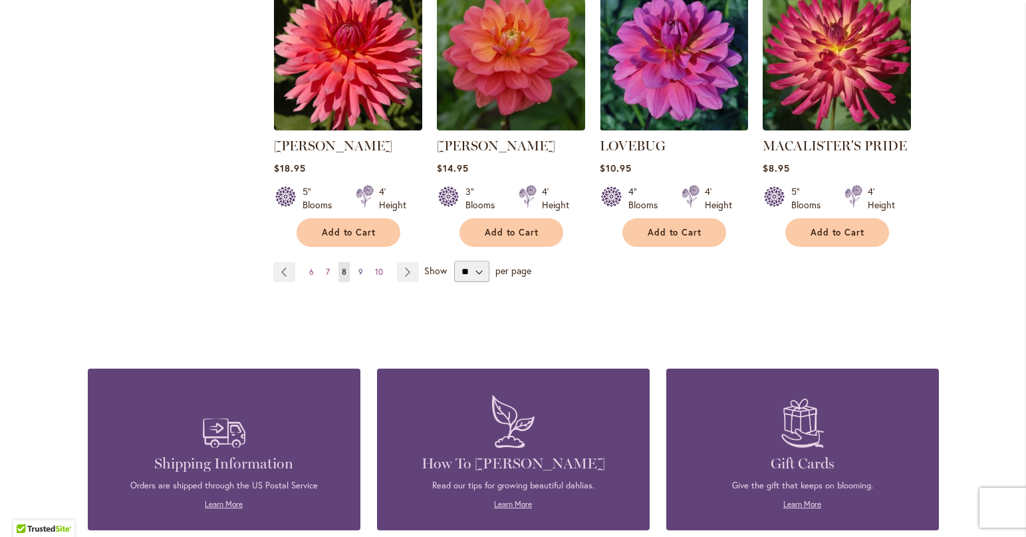
click at [358, 267] on span "9" at bounding box center [360, 272] width 5 height 10
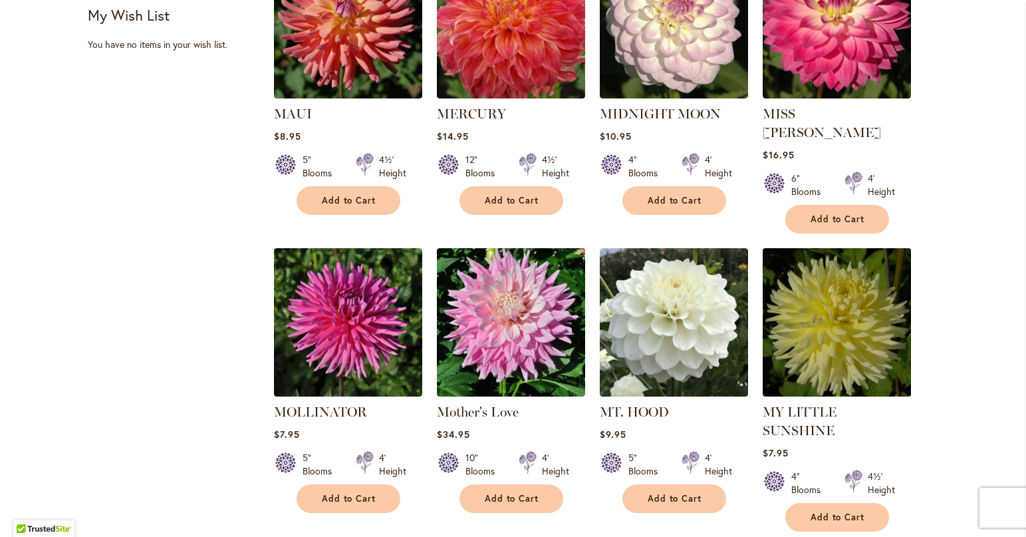
scroll to position [997, 0]
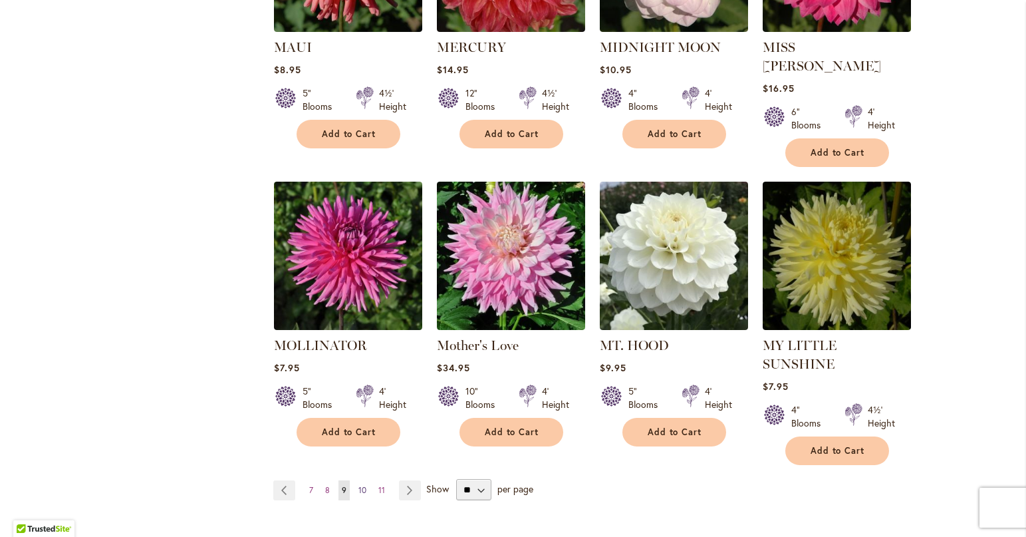
click at [358, 485] on span "10" at bounding box center [362, 490] width 8 height 10
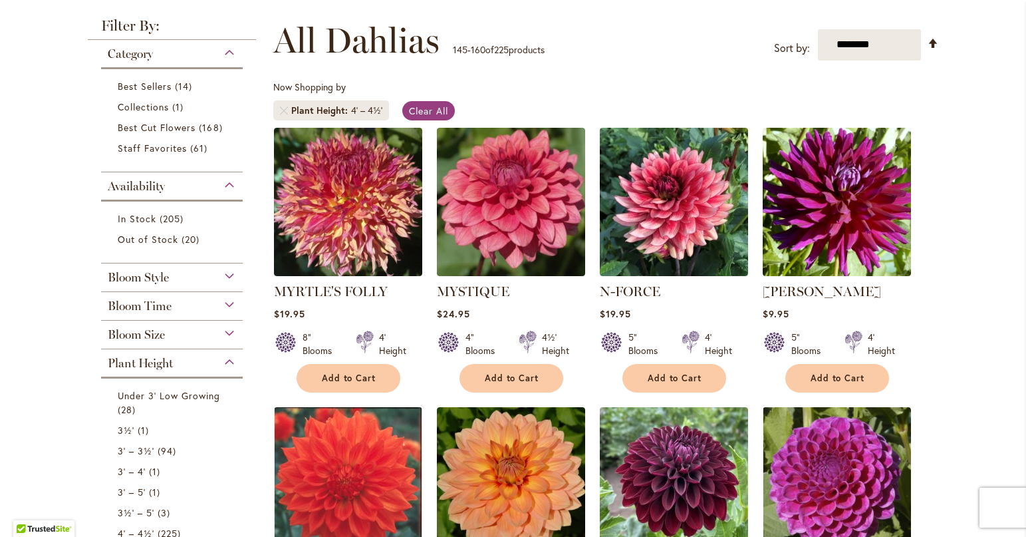
scroll to position [199, 0]
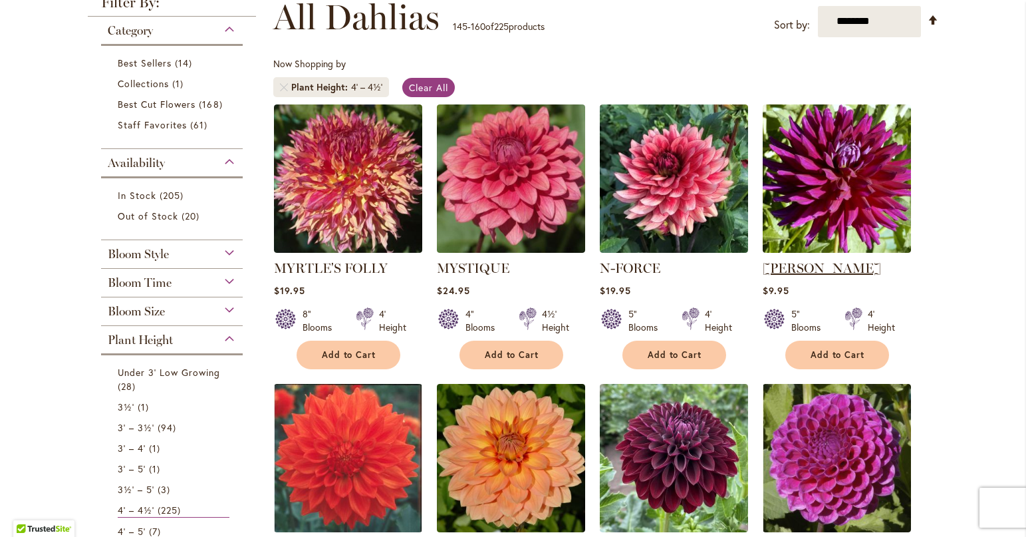
click at [791, 265] on link "[PERSON_NAME]" at bounding box center [822, 268] width 118 height 16
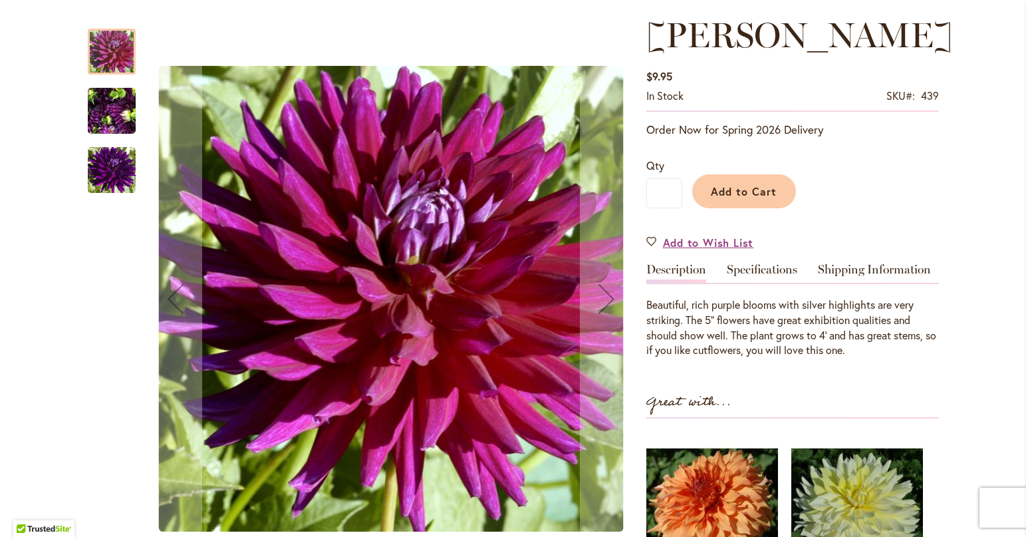
scroll to position [199, 0]
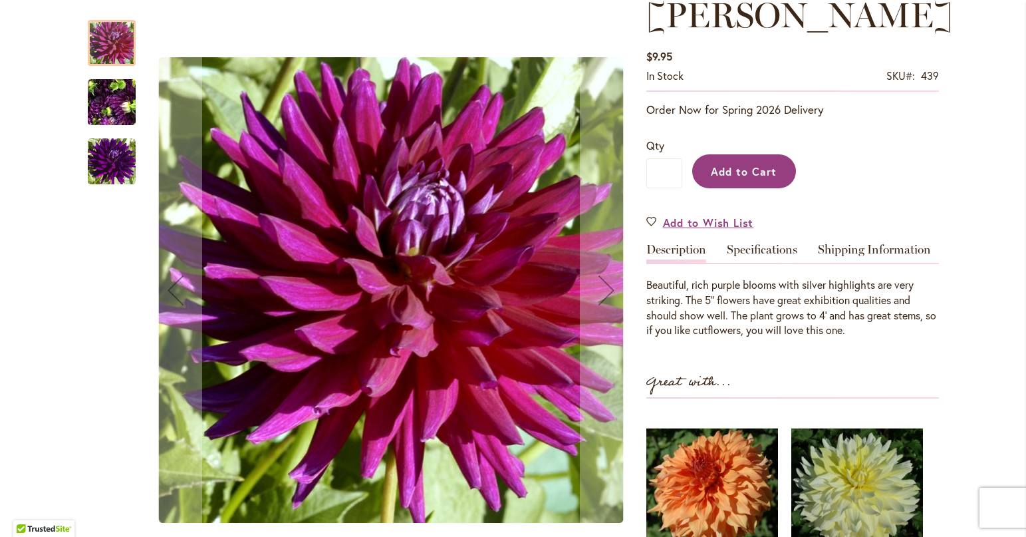
click at [735, 173] on span "Add to Cart" at bounding box center [744, 171] width 66 height 14
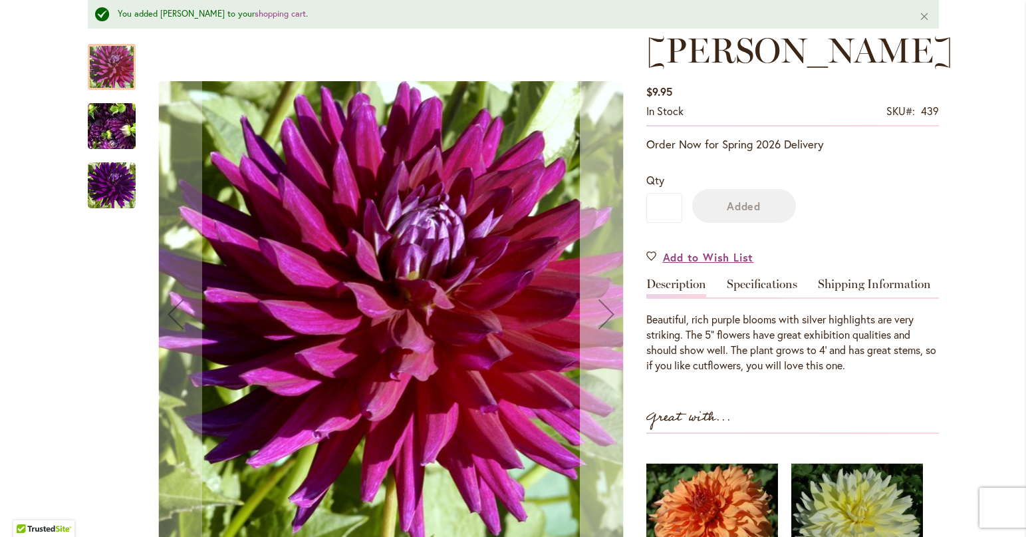
scroll to position [235, 0]
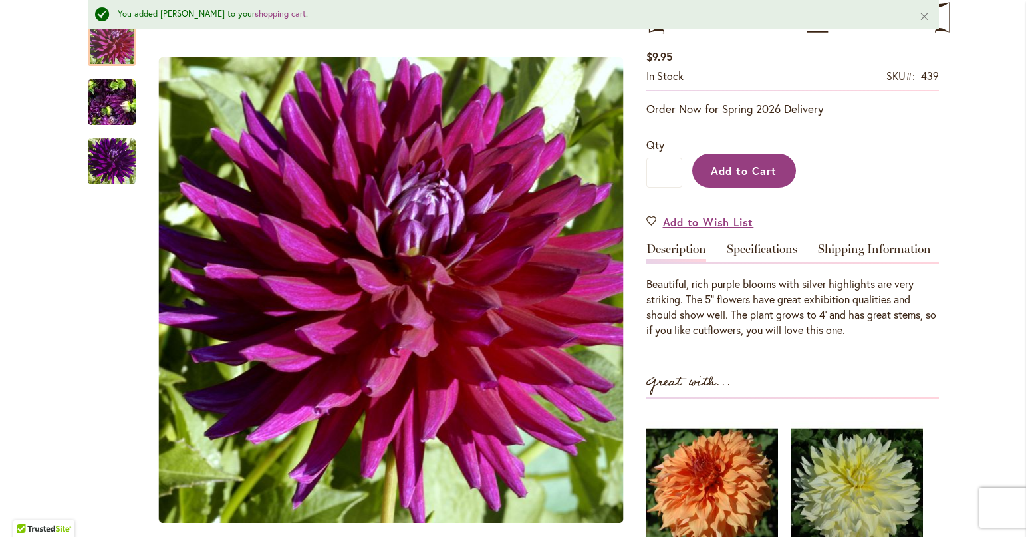
click at [721, 175] on span "Add to Cart" at bounding box center [744, 171] width 66 height 14
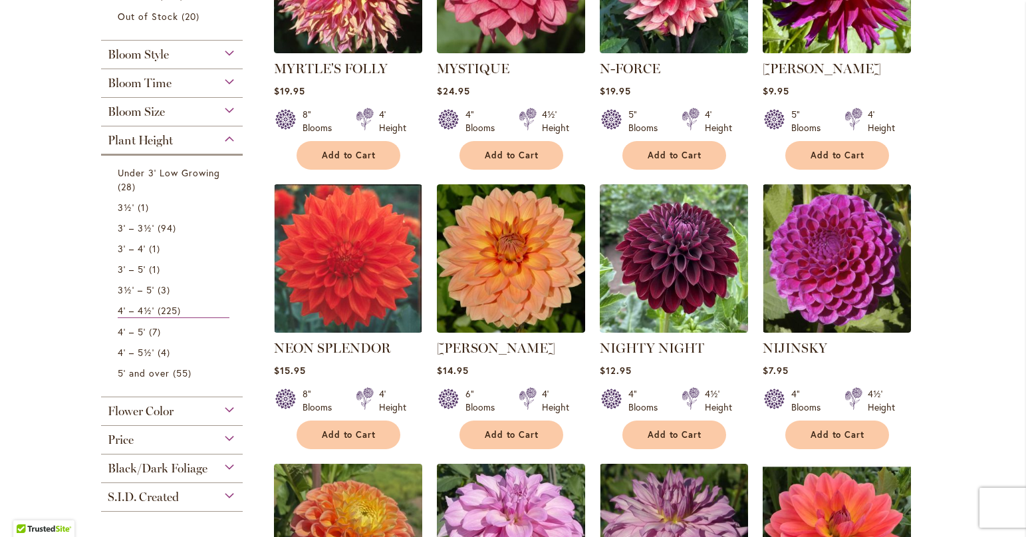
scroll to position [465, 0]
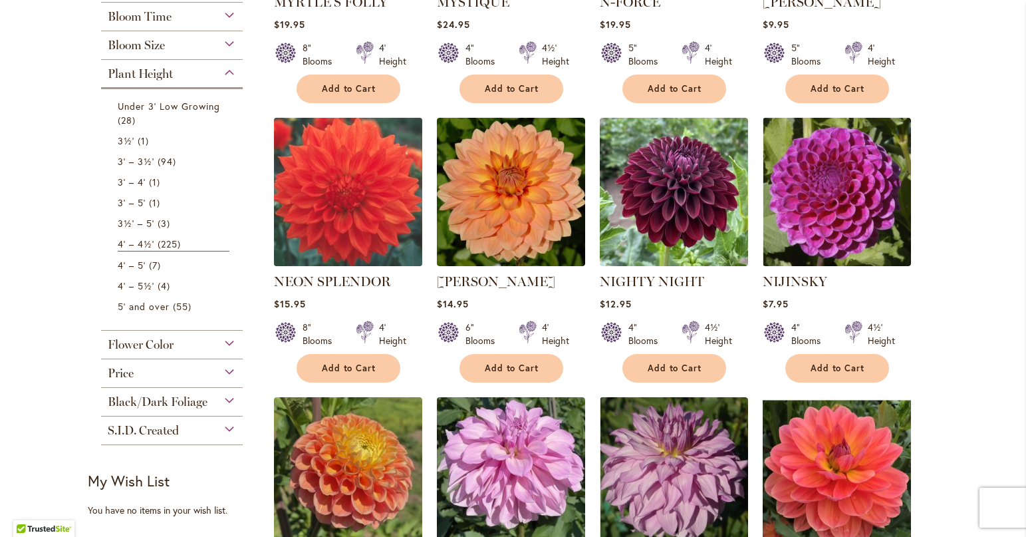
click at [309, 187] on img at bounding box center [348, 192] width 156 height 156
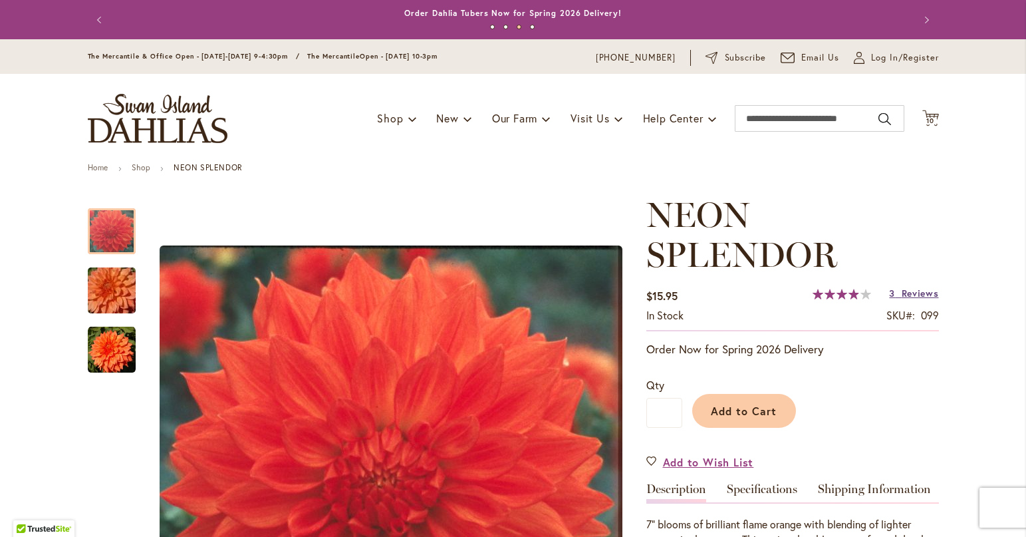
click at [890, 292] on link "3 Reviews" at bounding box center [913, 293] width 49 height 13
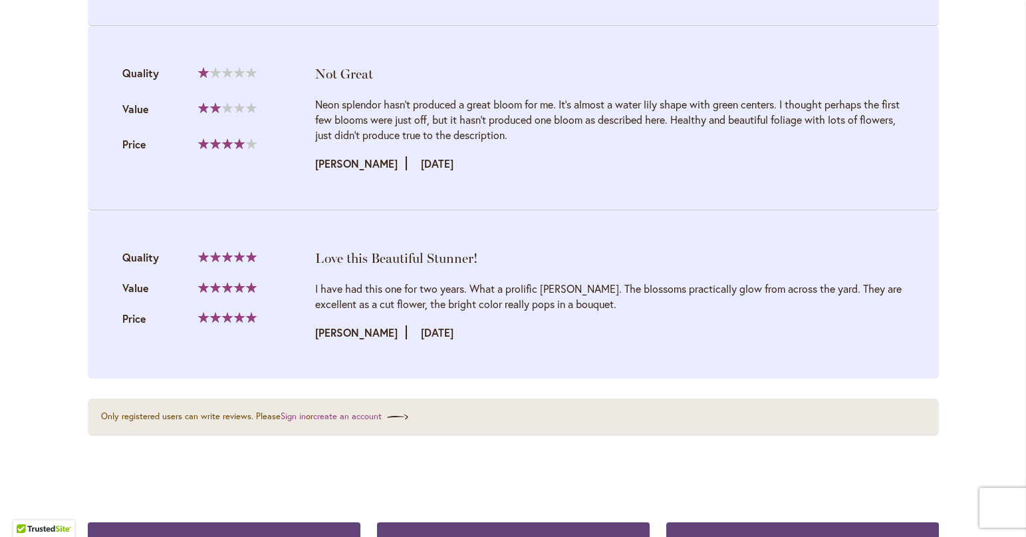
scroll to position [1635, 0]
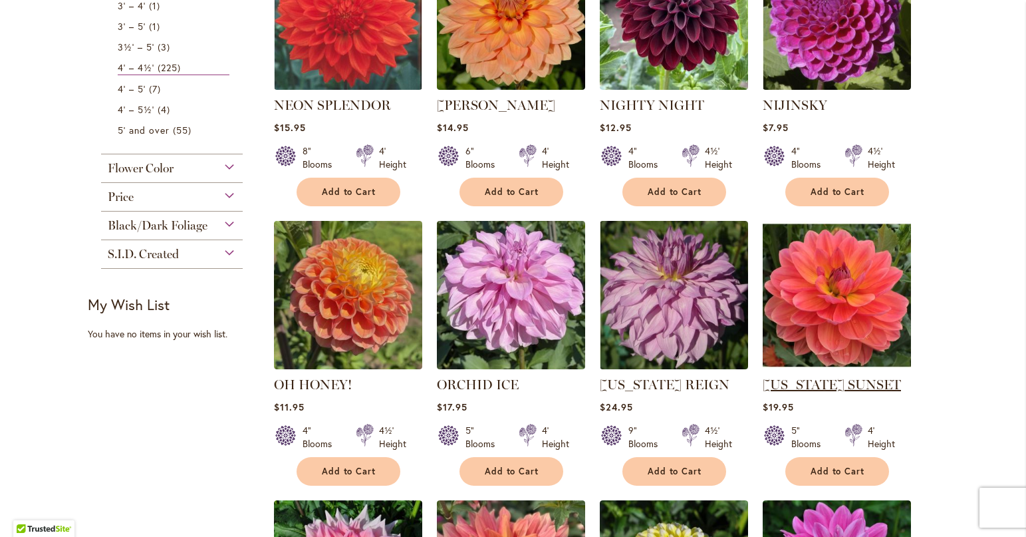
scroll to position [665, 0]
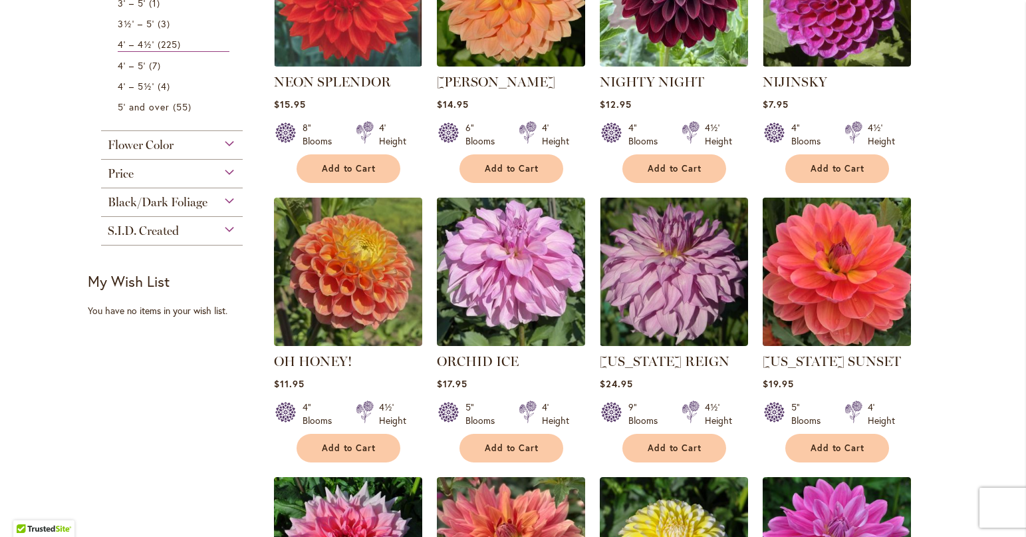
click at [856, 288] on img at bounding box center [837, 271] width 156 height 156
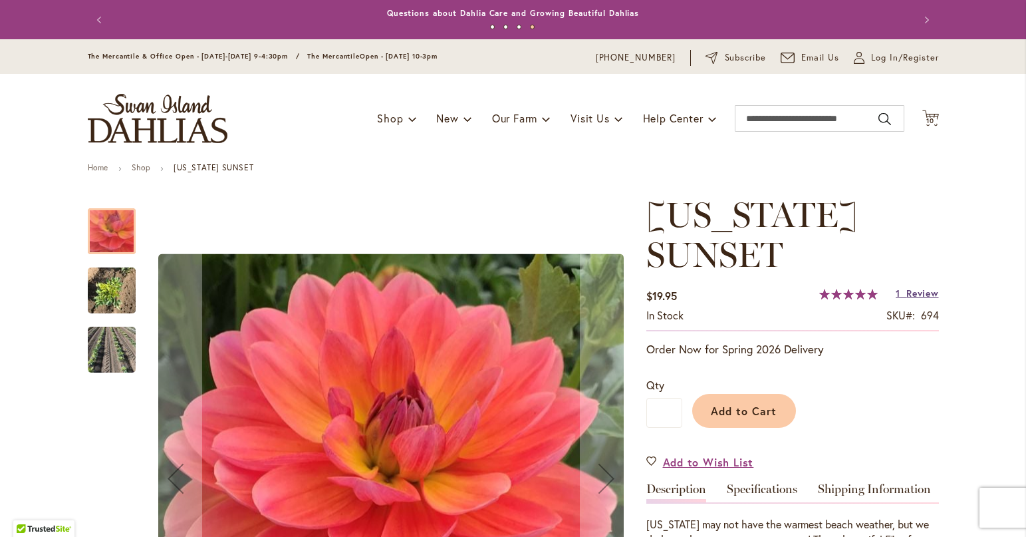
click at [906, 293] on span "Review" at bounding box center [922, 293] width 32 height 13
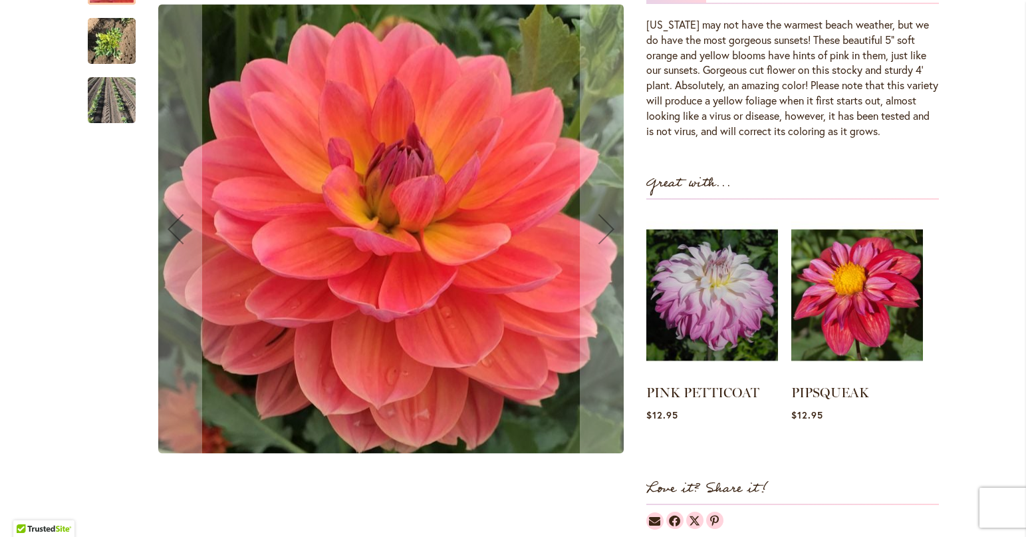
scroll to position [1446, 0]
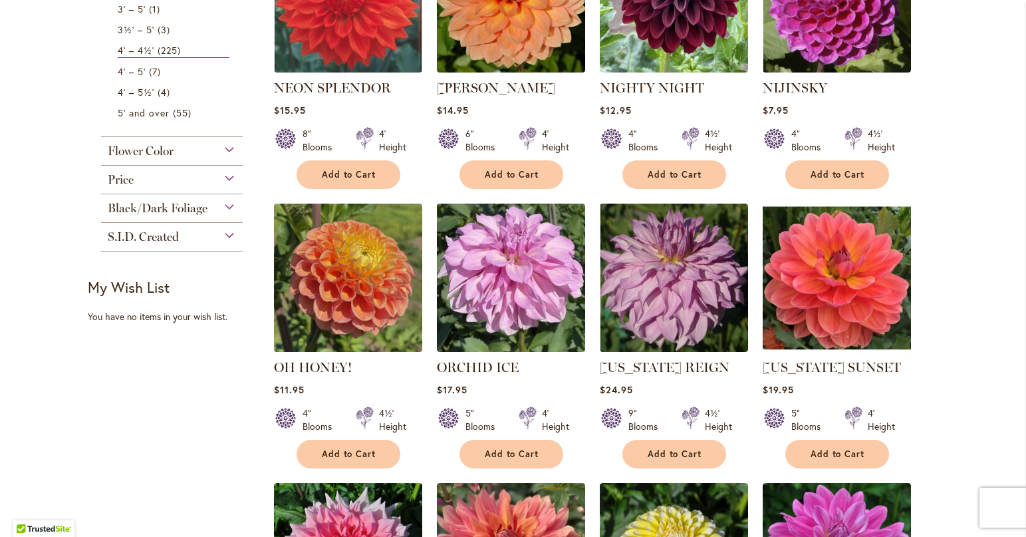
scroll to position [665, 0]
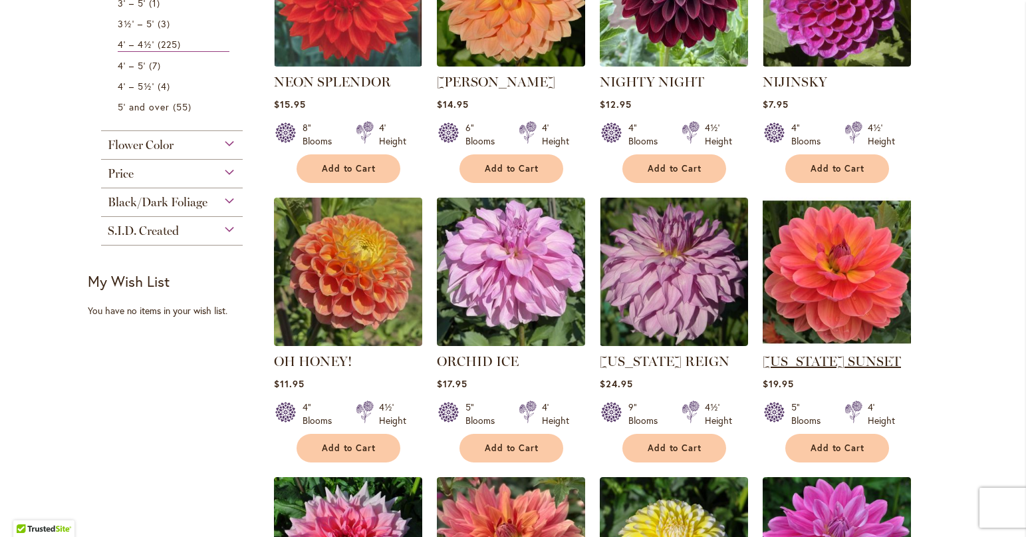
click at [803, 358] on link "[US_STATE] SUNSET" at bounding box center [832, 361] width 138 height 16
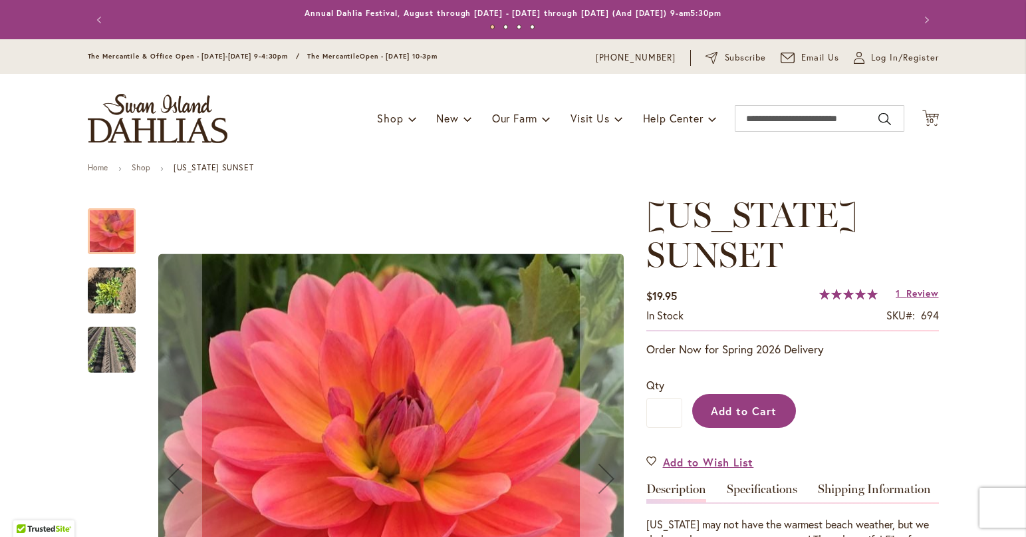
click at [735, 414] on span "Add to Cart" at bounding box center [744, 411] width 66 height 14
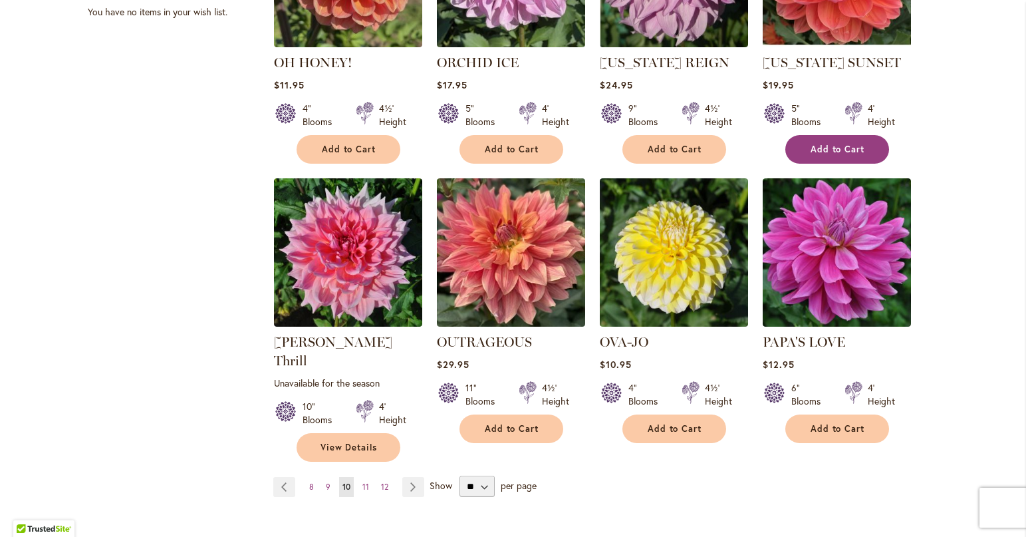
scroll to position [997, 0]
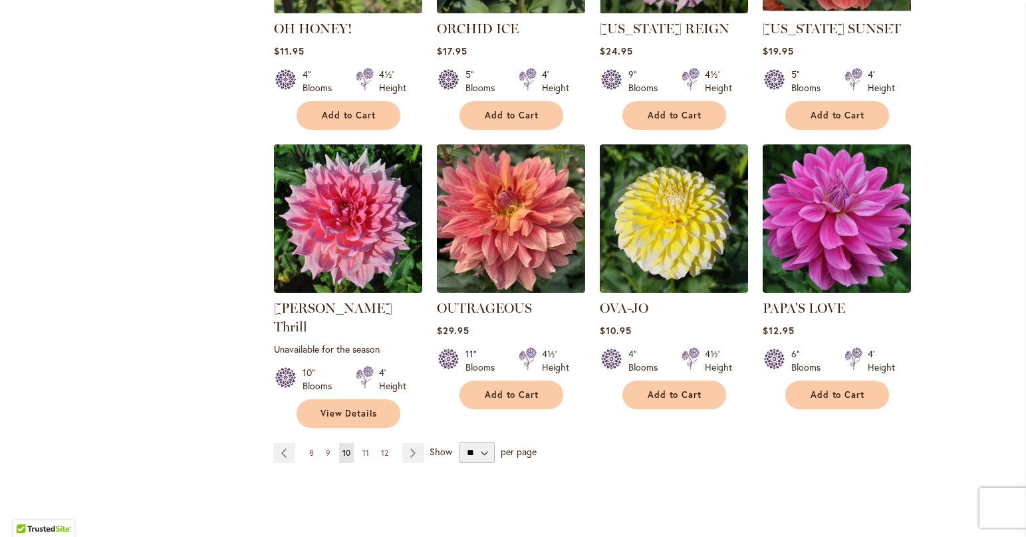
click at [362, 447] on span "11" at bounding box center [365, 452] width 7 height 10
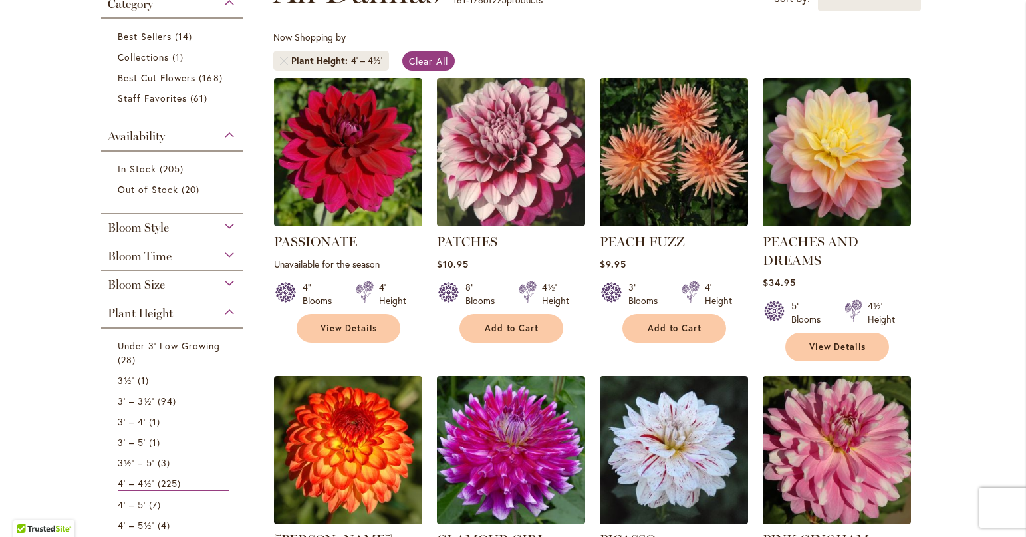
scroll to position [199, 0]
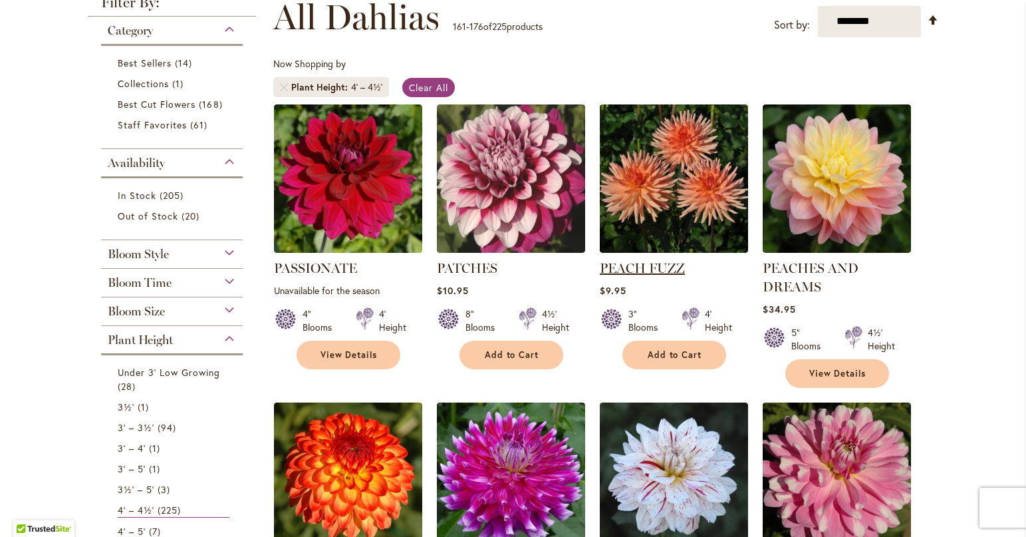
click at [643, 265] on link "PEACH FUZZ" at bounding box center [642, 268] width 85 height 16
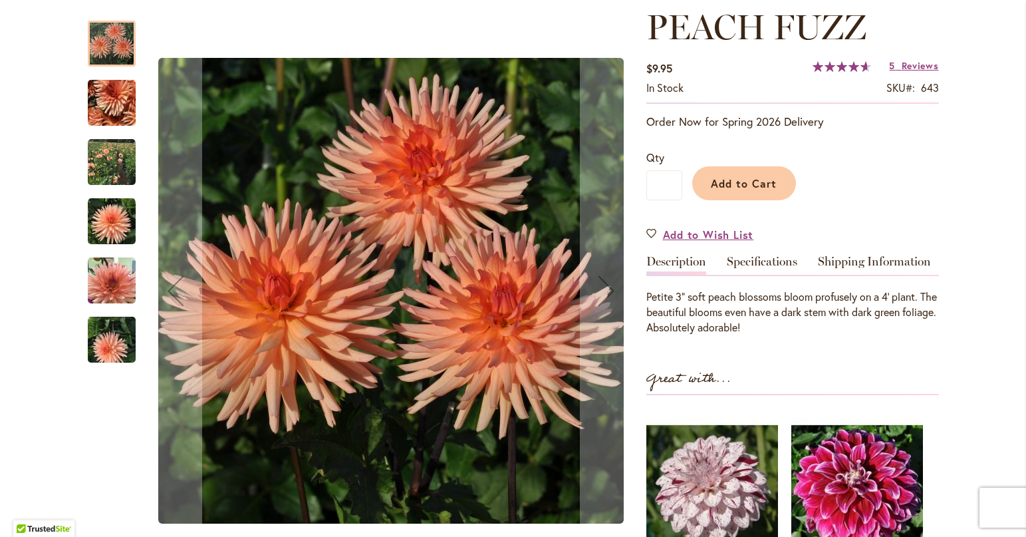
scroll to position [199, 0]
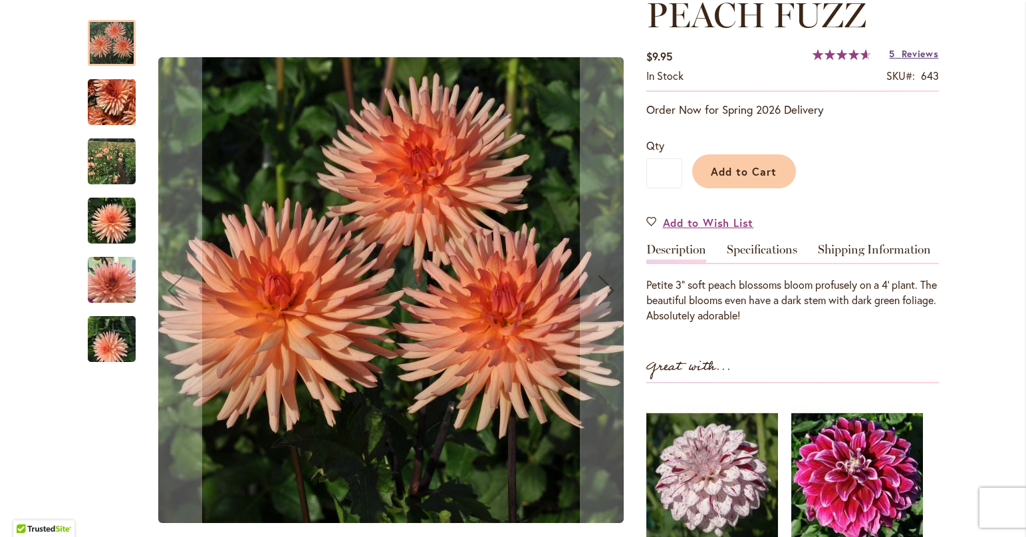
click at [907, 51] on span "Reviews" at bounding box center [920, 53] width 37 height 13
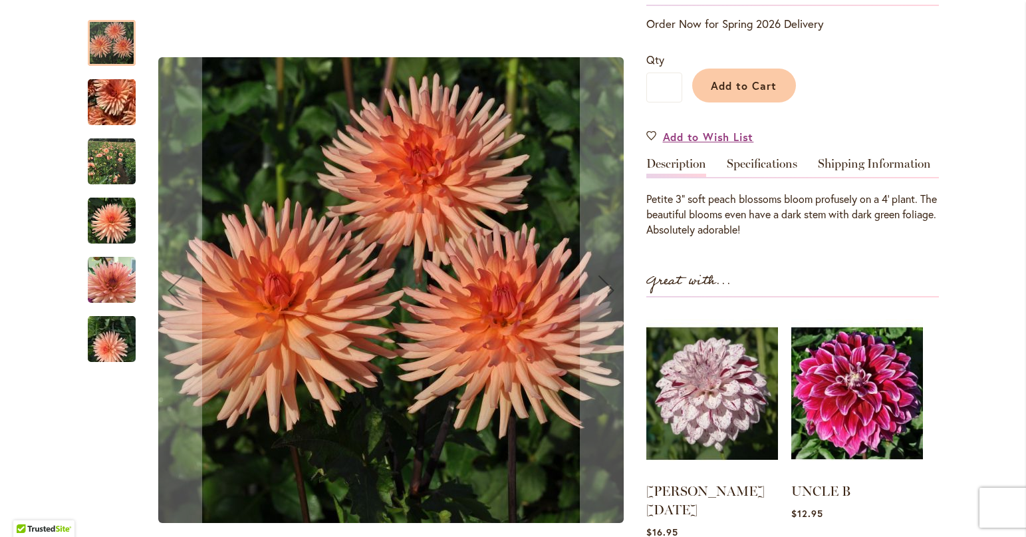
scroll to position [265, 0]
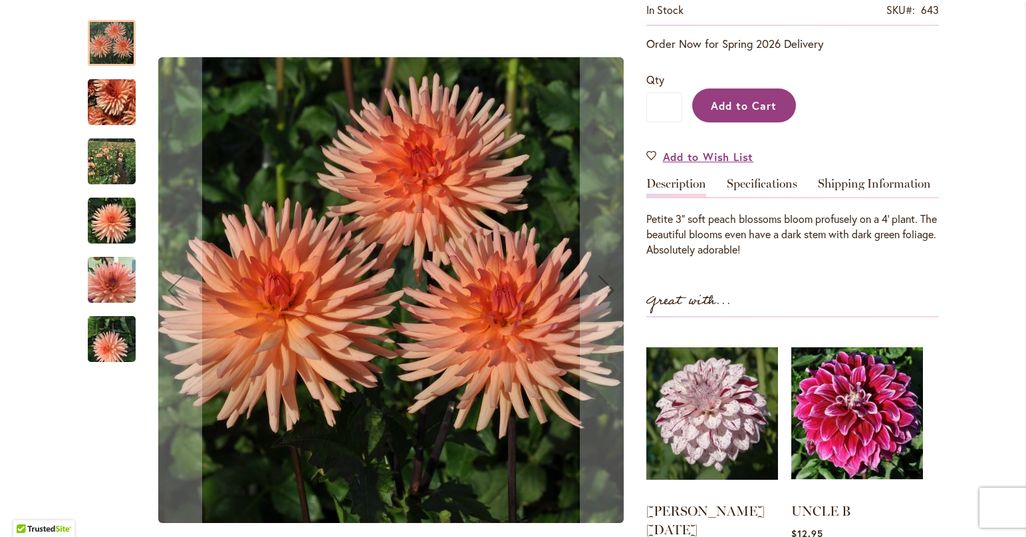
click at [757, 103] on span "Add to Cart" at bounding box center [744, 105] width 66 height 14
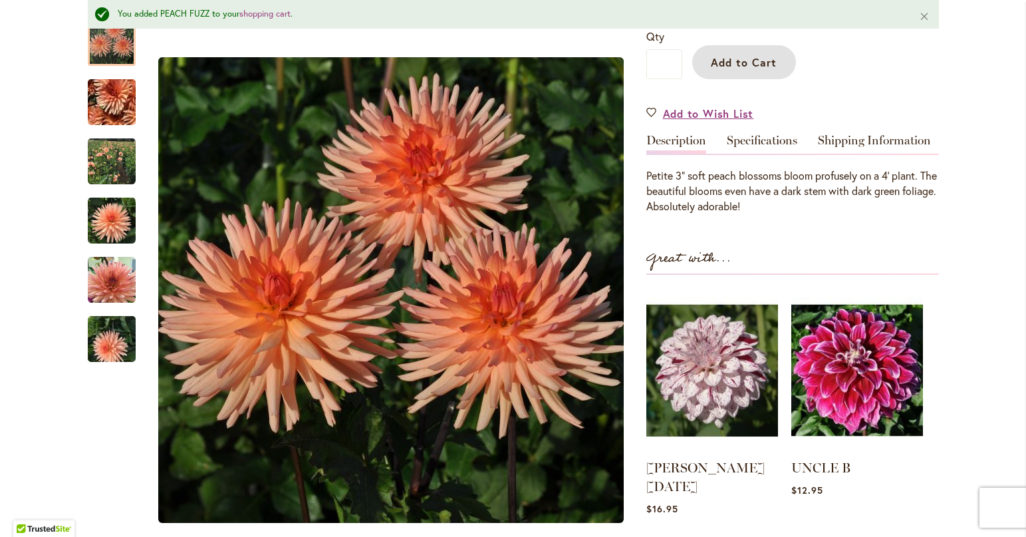
scroll to position [367, 0]
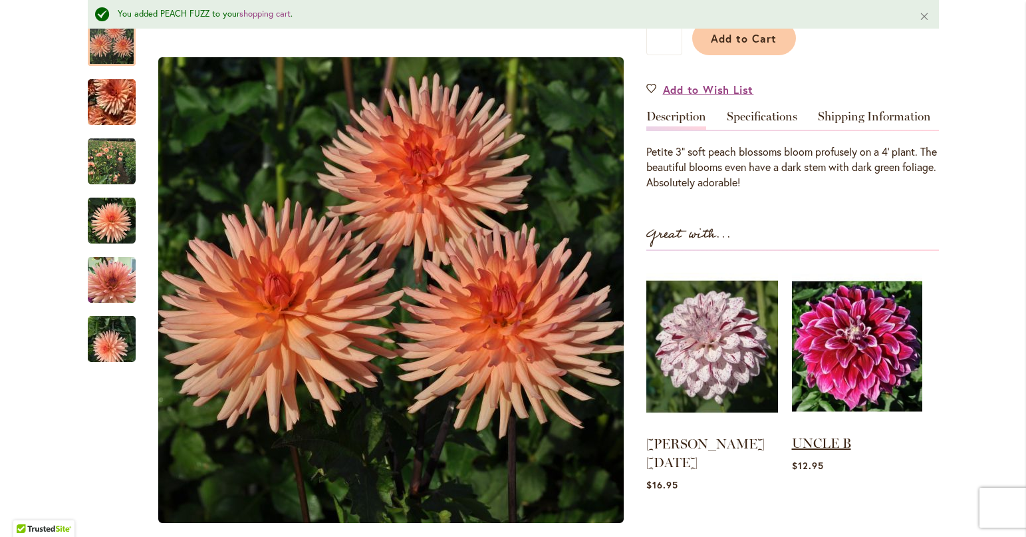
click at [817, 445] on link "UNCLE B" at bounding box center [821, 443] width 59 height 16
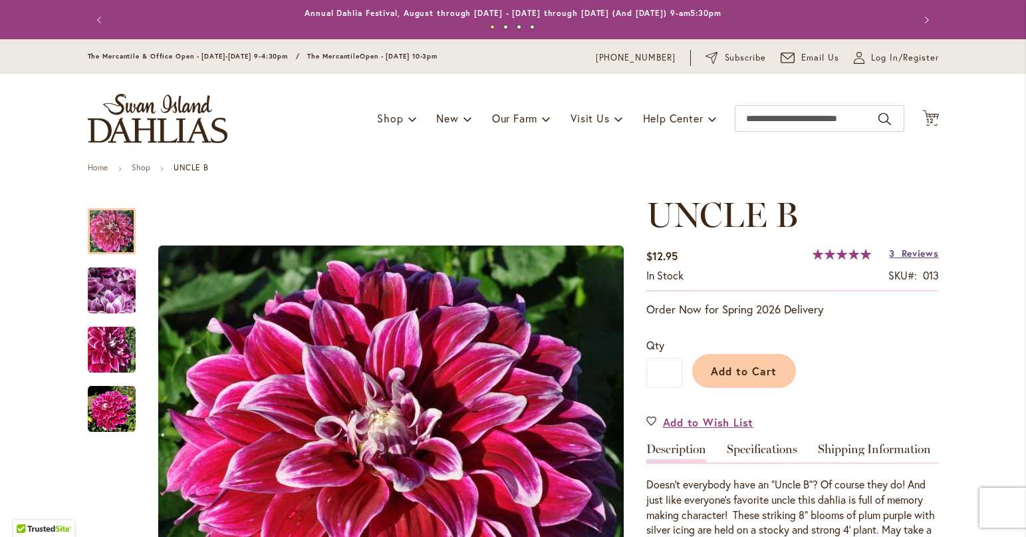
click at [902, 253] on span "Reviews" at bounding box center [920, 253] width 37 height 13
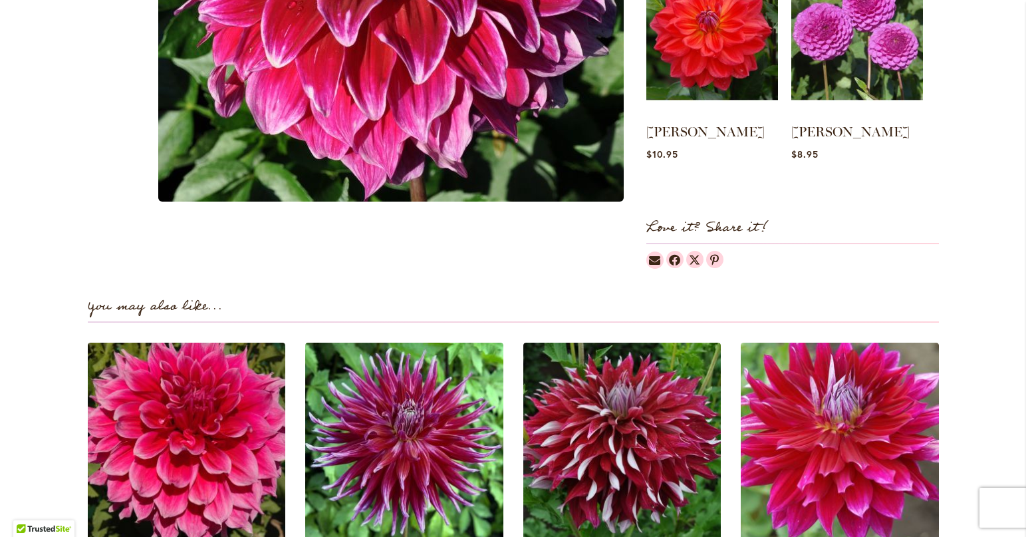
scroll to position [577, 0]
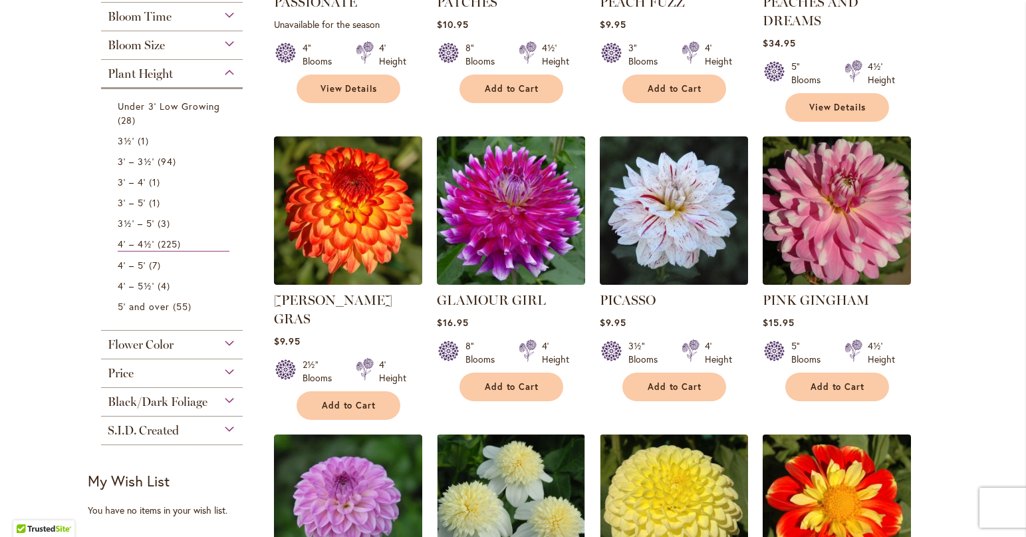
scroll to position [399, 0]
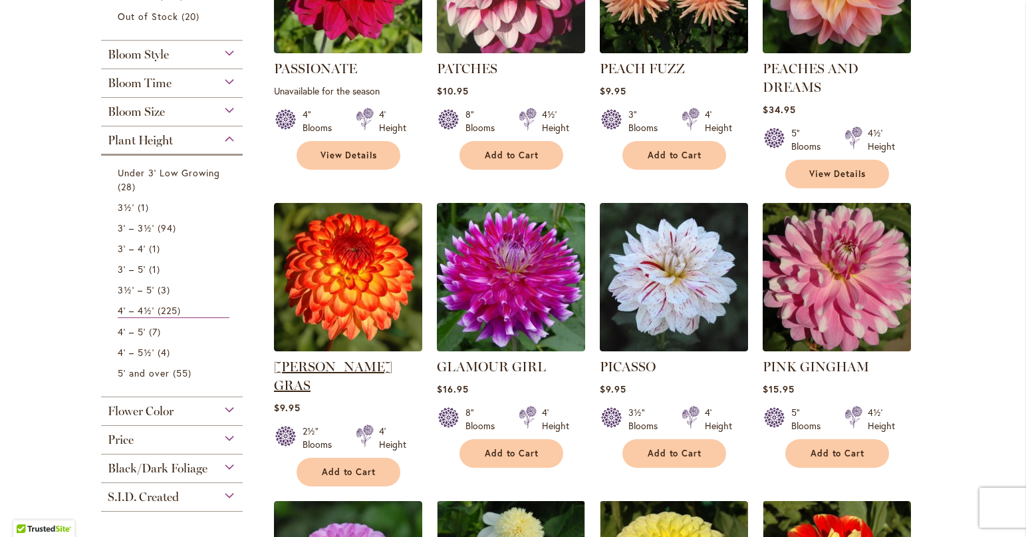
click at [326, 365] on link "[PERSON_NAME] GRAS" at bounding box center [333, 375] width 118 height 35
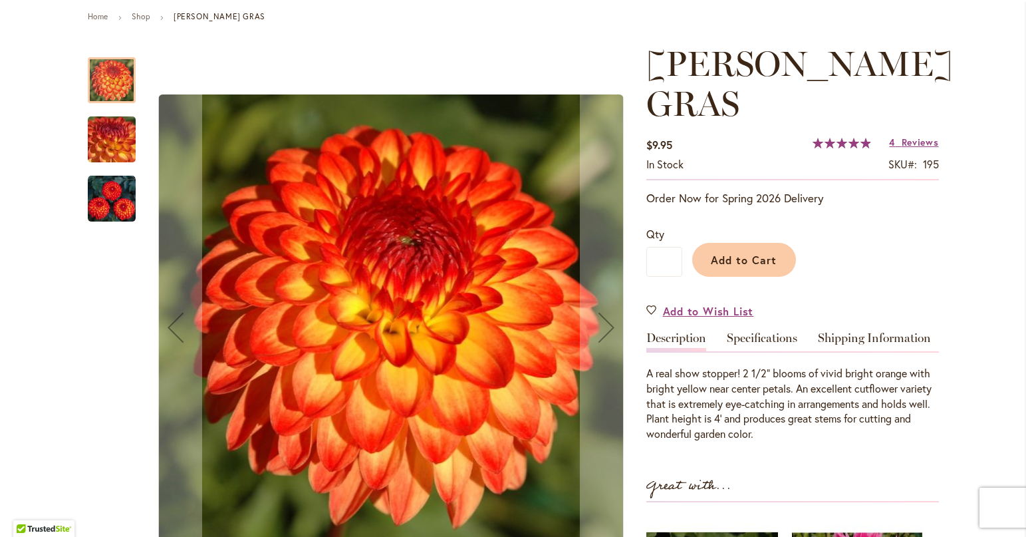
scroll to position [133, 0]
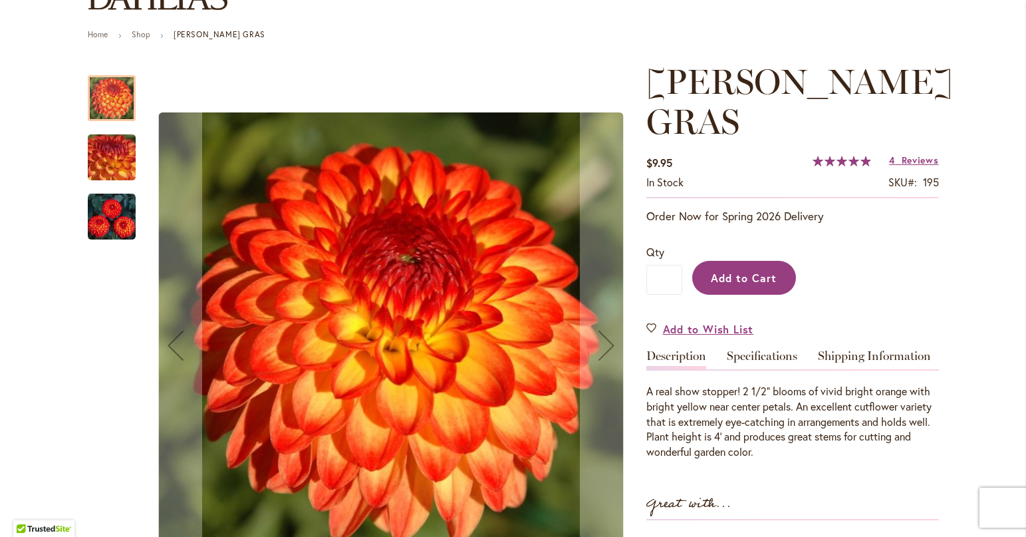
click at [747, 271] on span "Add to Cart" at bounding box center [744, 278] width 66 height 14
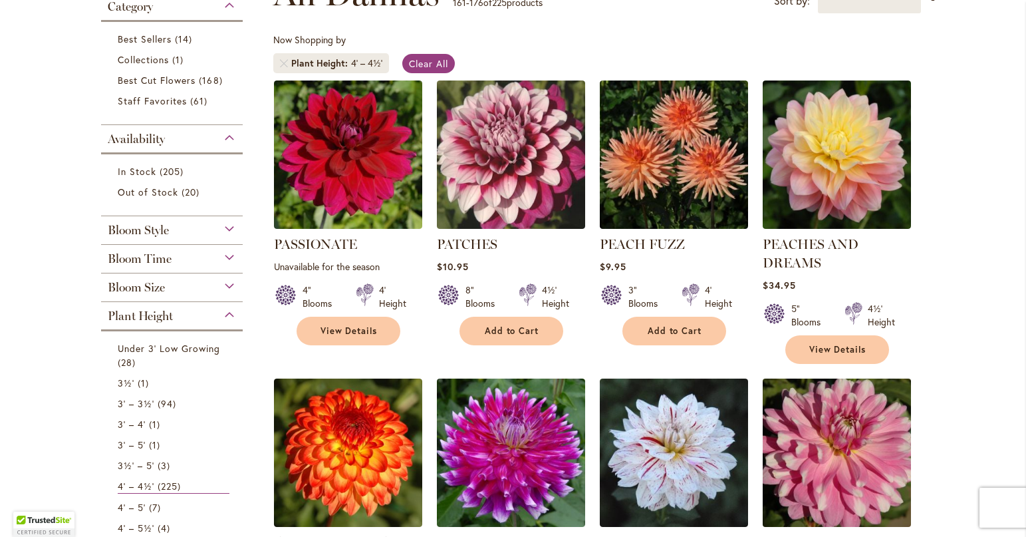
scroll to position [199, 0]
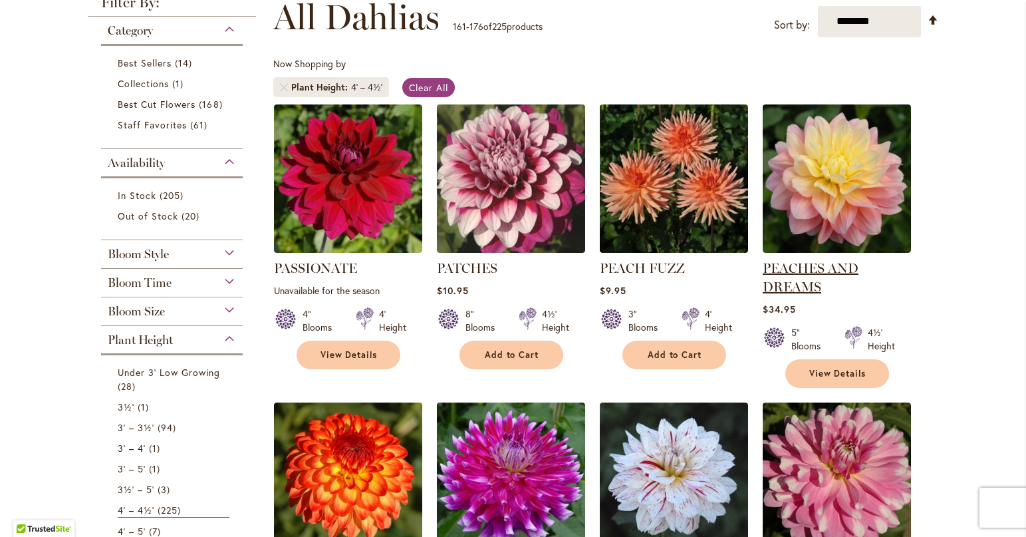
click at [795, 269] on link "PEACHES AND DREAMS" at bounding box center [811, 277] width 96 height 35
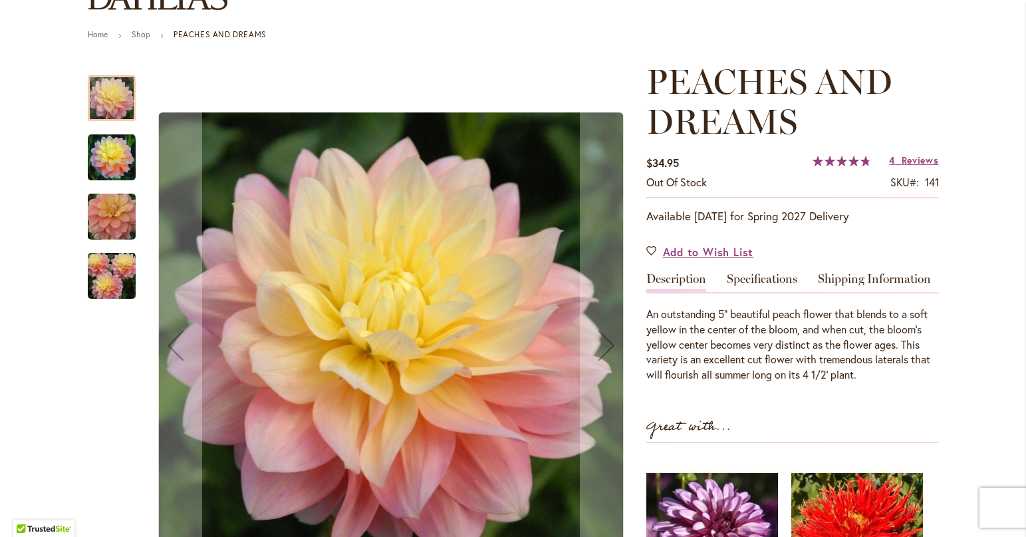
scroll to position [199, 0]
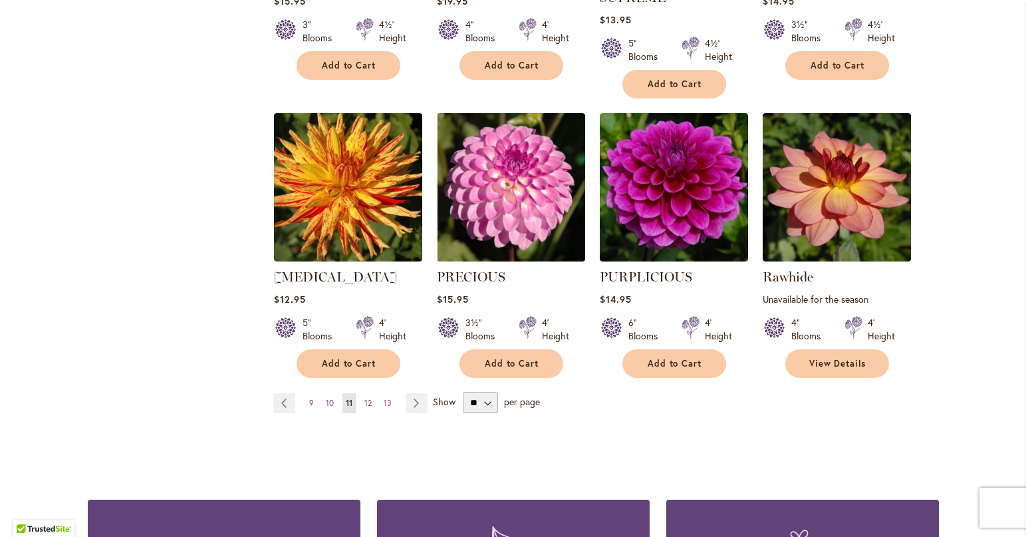
scroll to position [1130, 0]
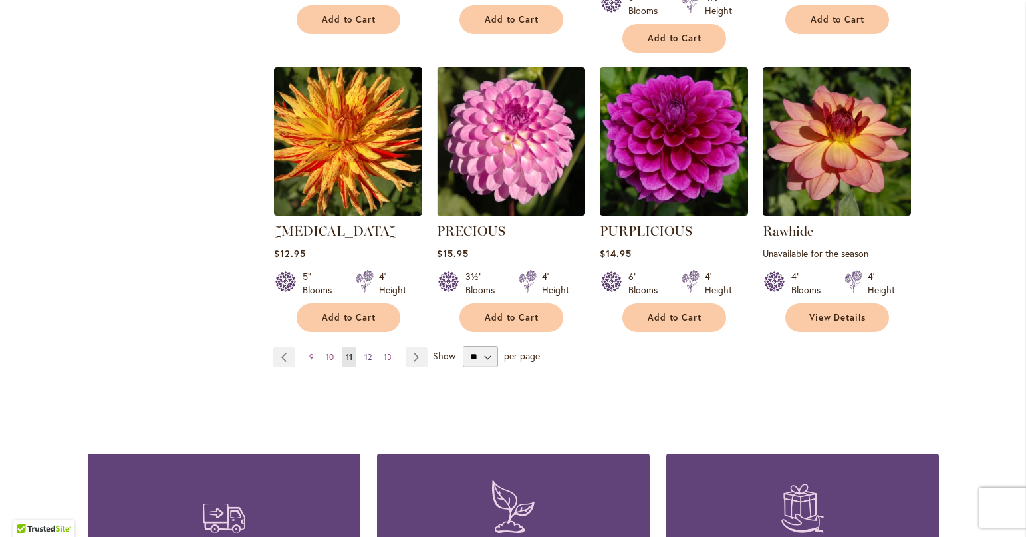
click at [364, 352] on span "12" at bounding box center [367, 357] width 7 height 10
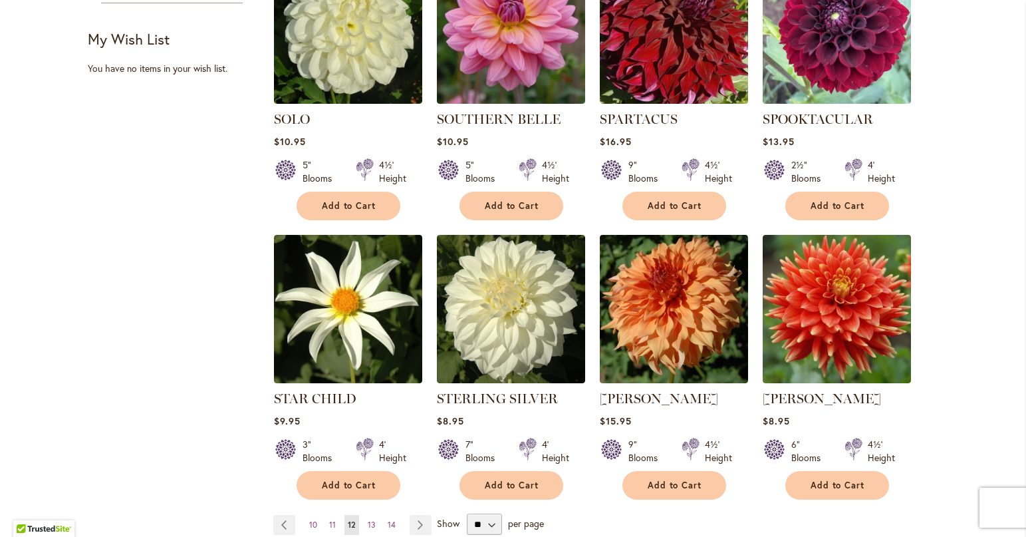
scroll to position [931, 0]
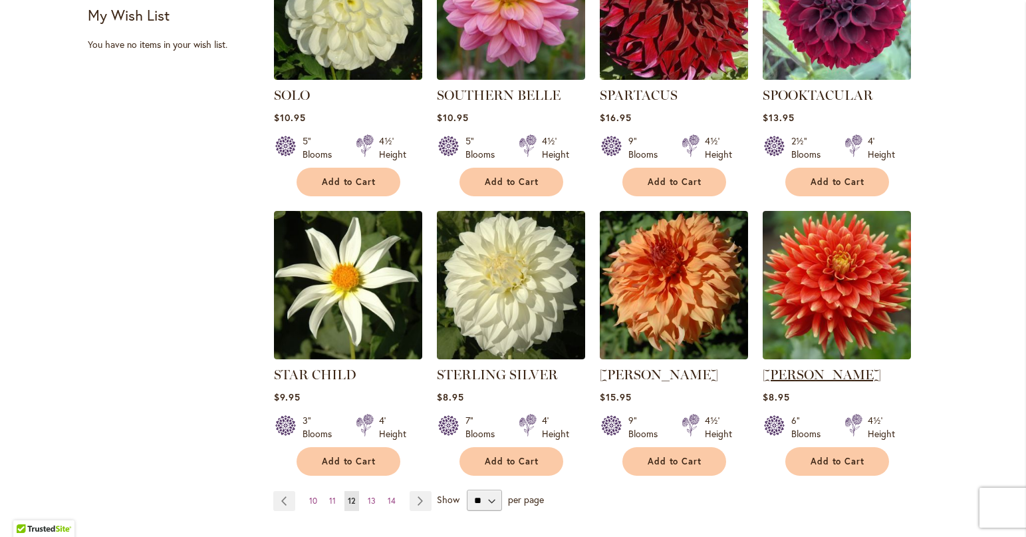
click at [790, 369] on link "STEVEN DAVID" at bounding box center [822, 374] width 118 height 16
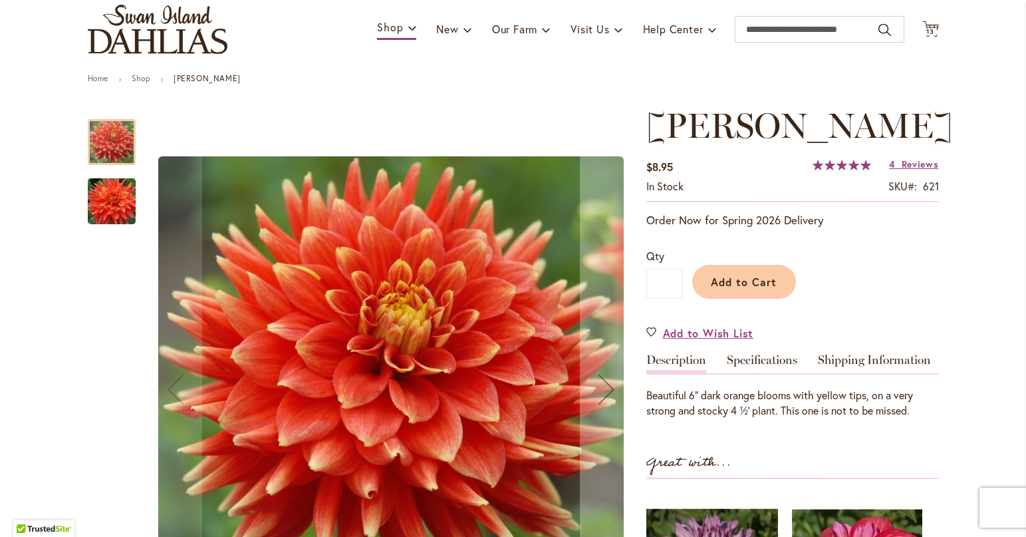
scroll to position [66, 0]
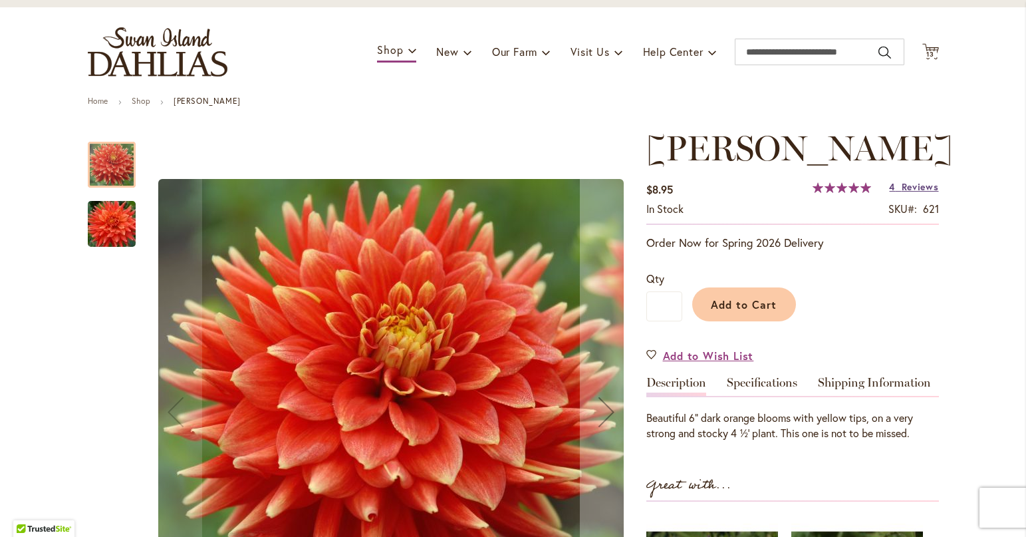
click at [889, 188] on span "4" at bounding box center [892, 186] width 6 height 13
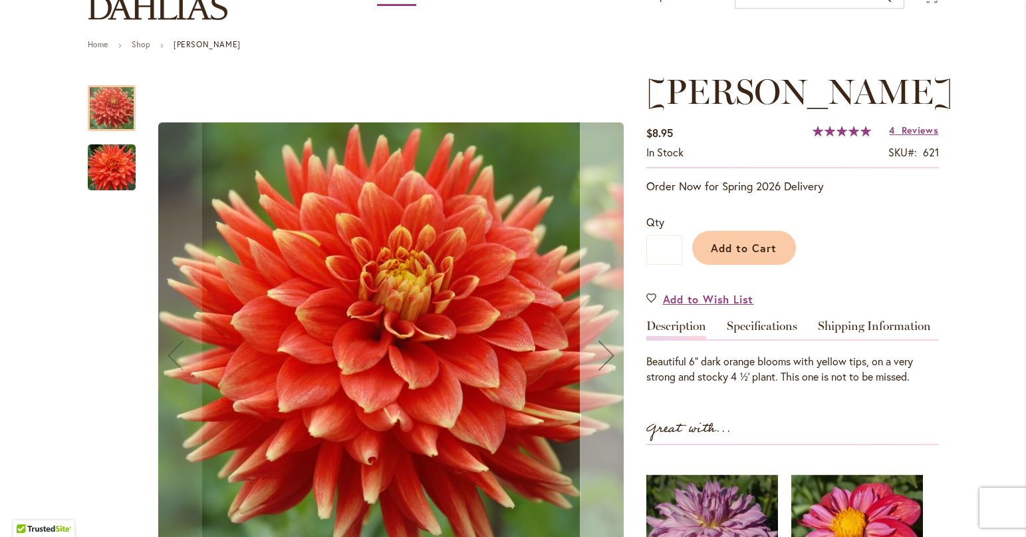
scroll to position [118, 0]
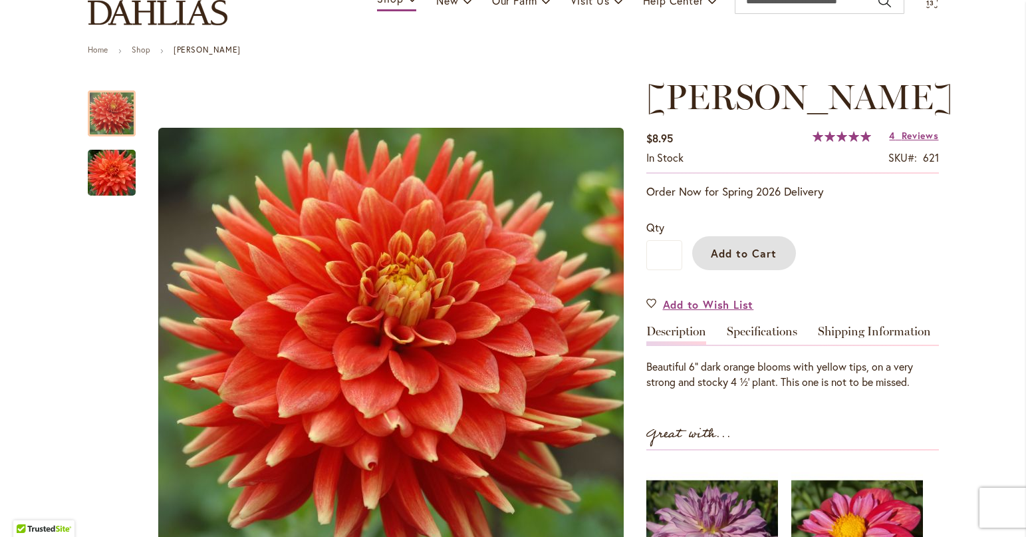
click at [738, 251] on span "Add to Cart" at bounding box center [744, 253] width 66 height 14
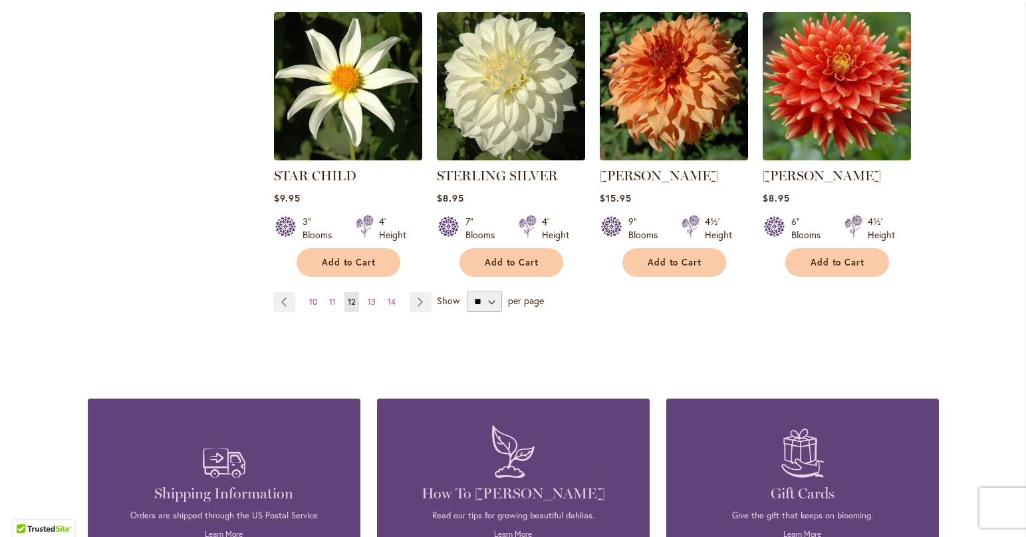
scroll to position [1130, 0]
click at [368, 300] on span "13" at bounding box center [372, 301] width 8 height 10
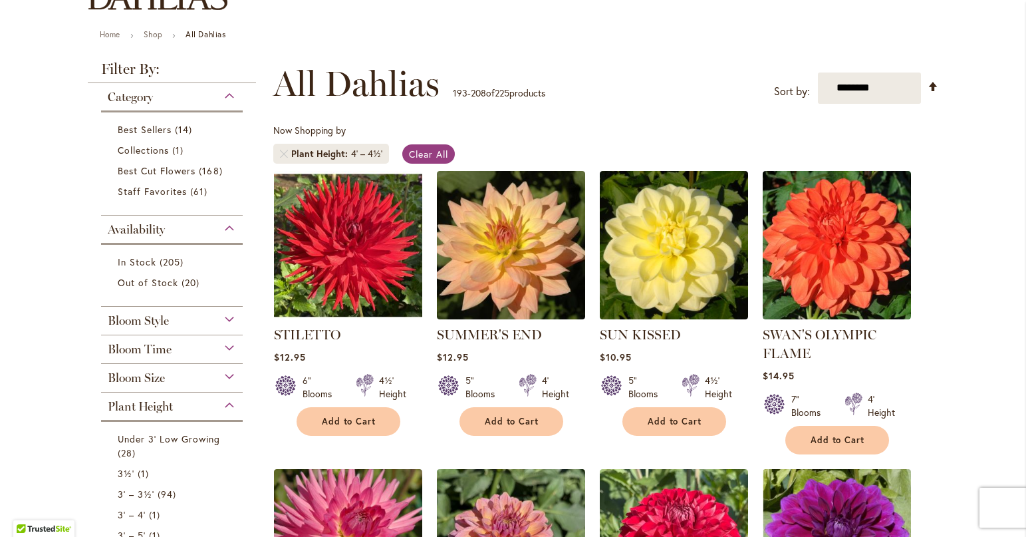
scroll to position [199, 0]
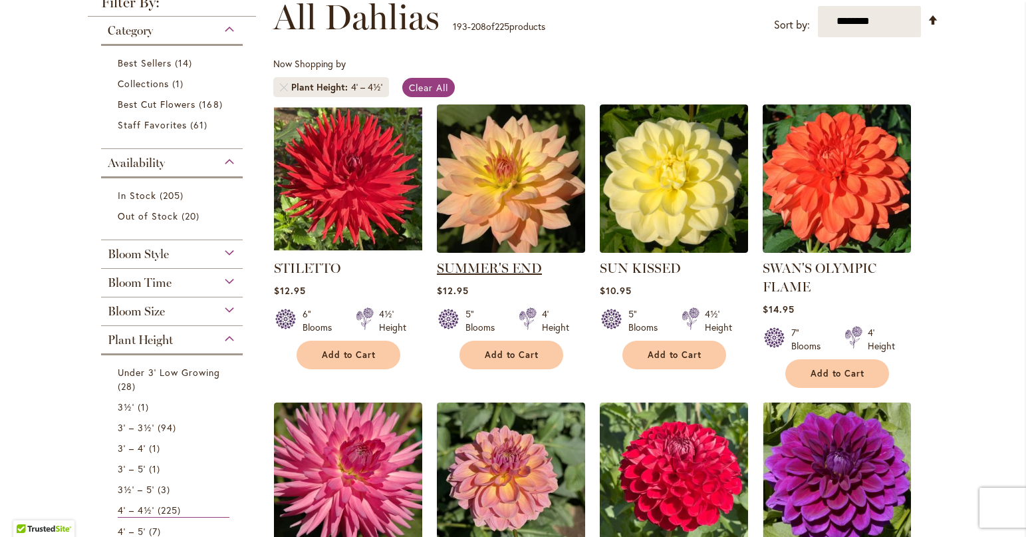
click at [472, 268] on link "SUMMER'S END" at bounding box center [489, 268] width 105 height 16
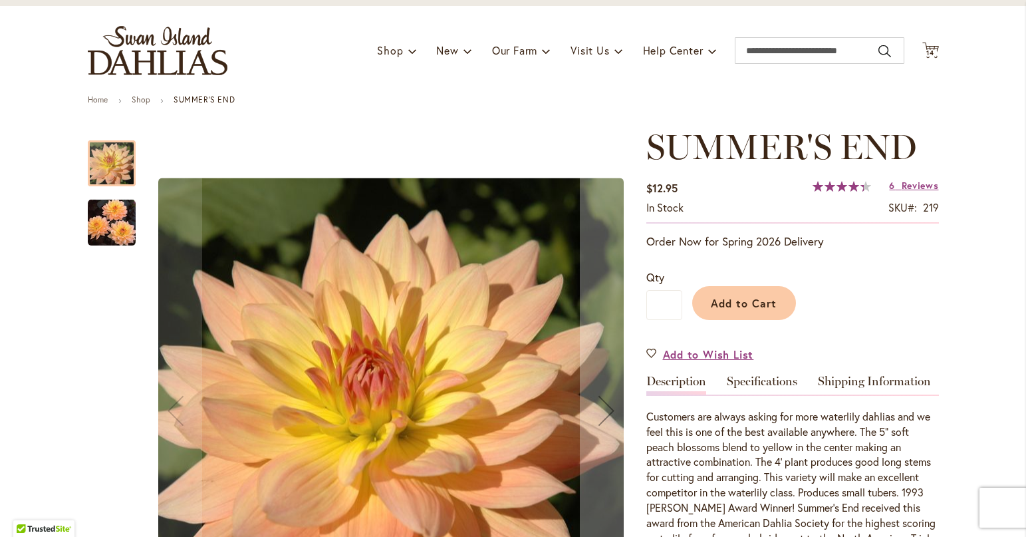
scroll to position [66, 0]
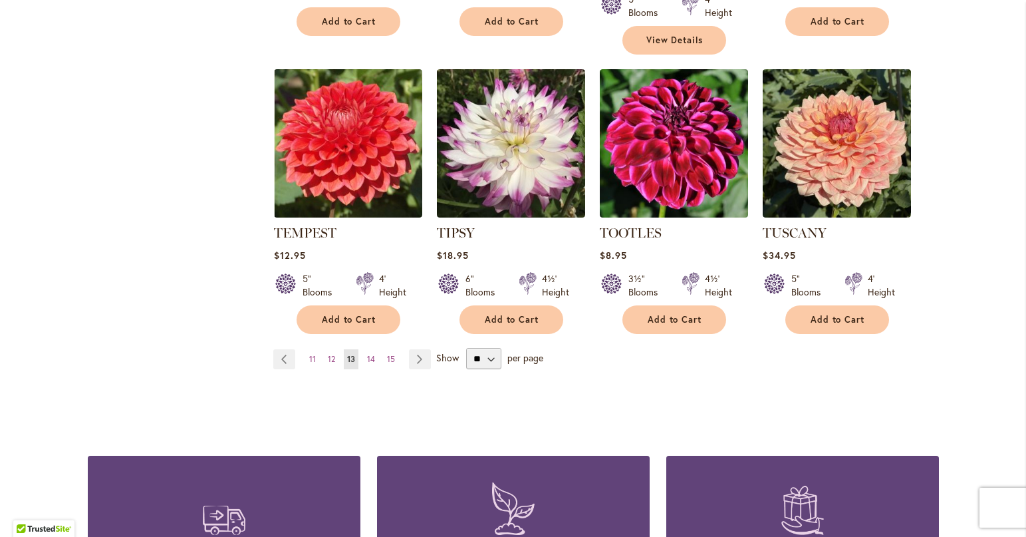
scroll to position [1130, 0]
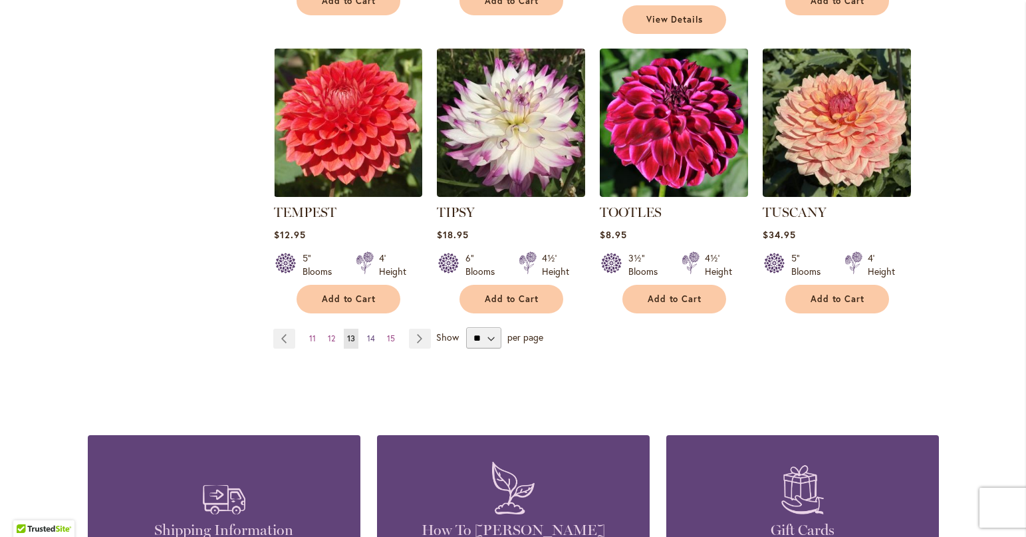
click at [367, 333] on span "14" at bounding box center [371, 338] width 8 height 10
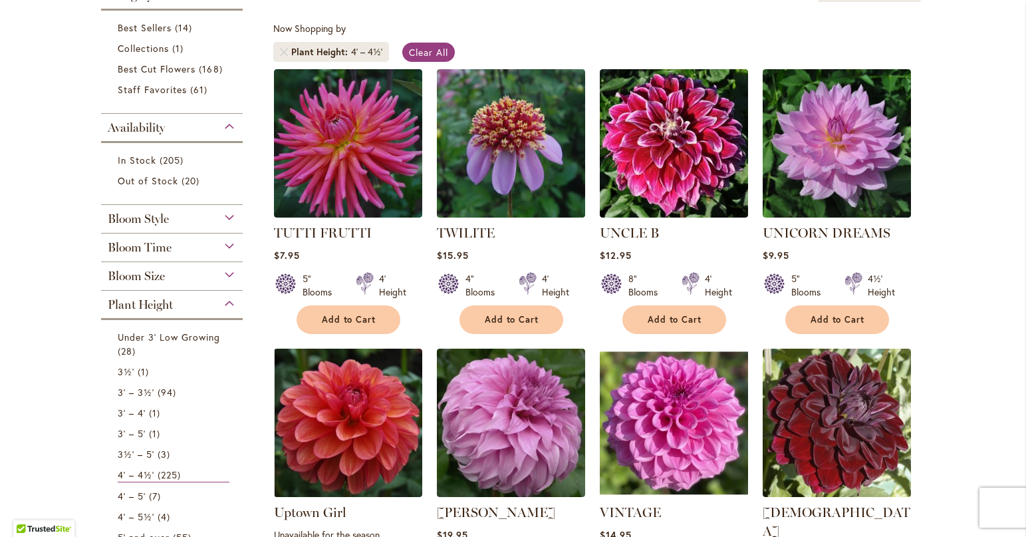
scroll to position [266, 0]
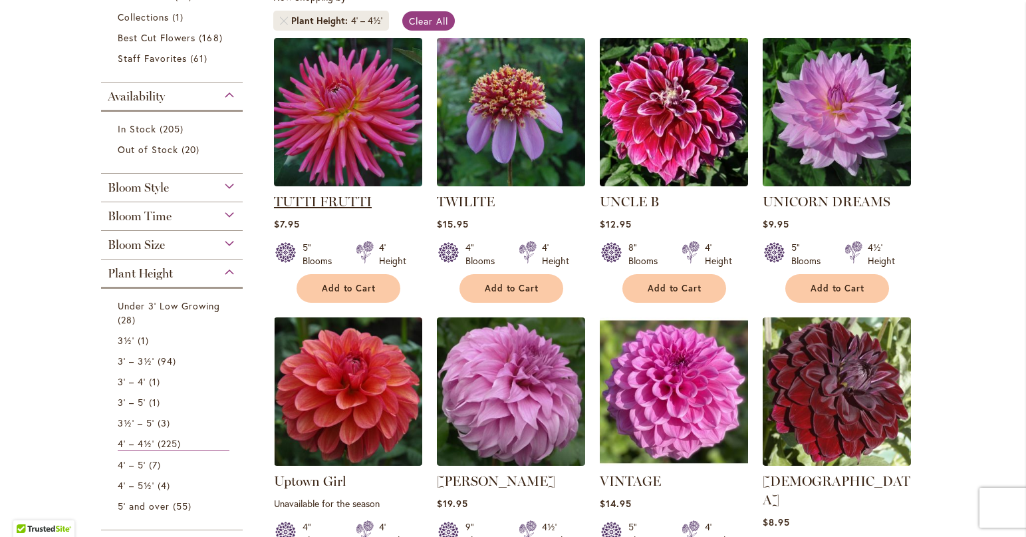
click at [320, 193] on link "TUTTI FRUTTI" at bounding box center [323, 201] width 98 height 16
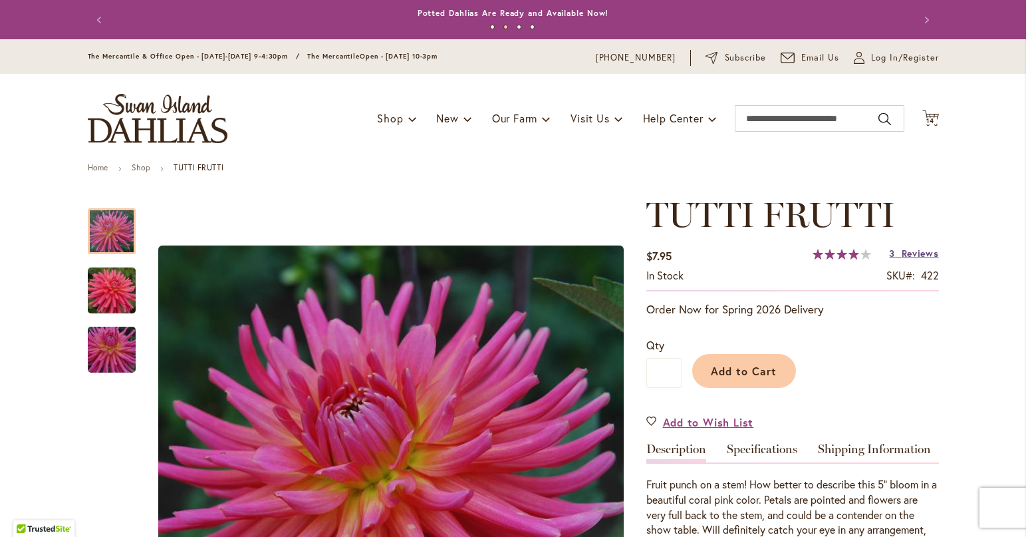
click at [904, 249] on span "Reviews" at bounding box center [920, 253] width 37 height 13
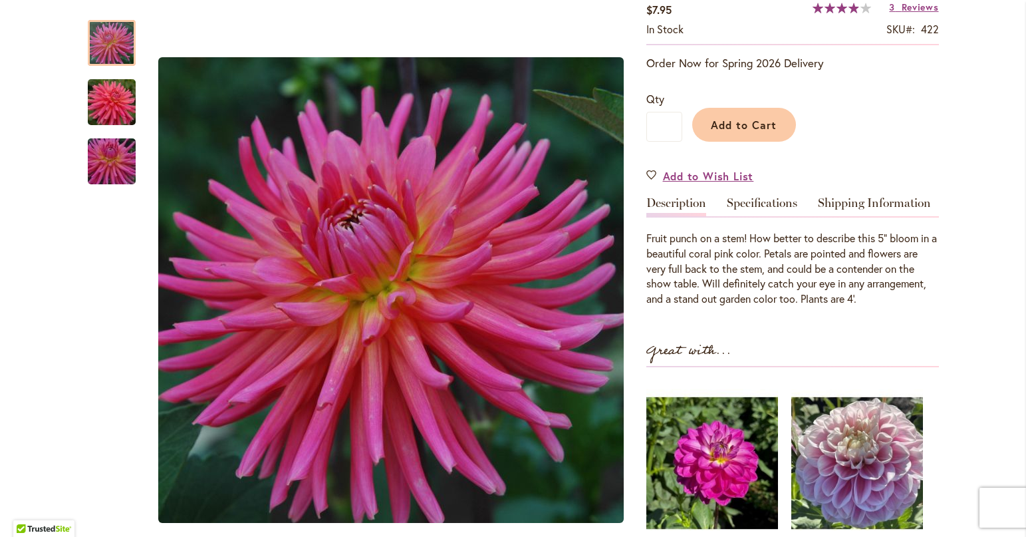
scroll to position [229, 0]
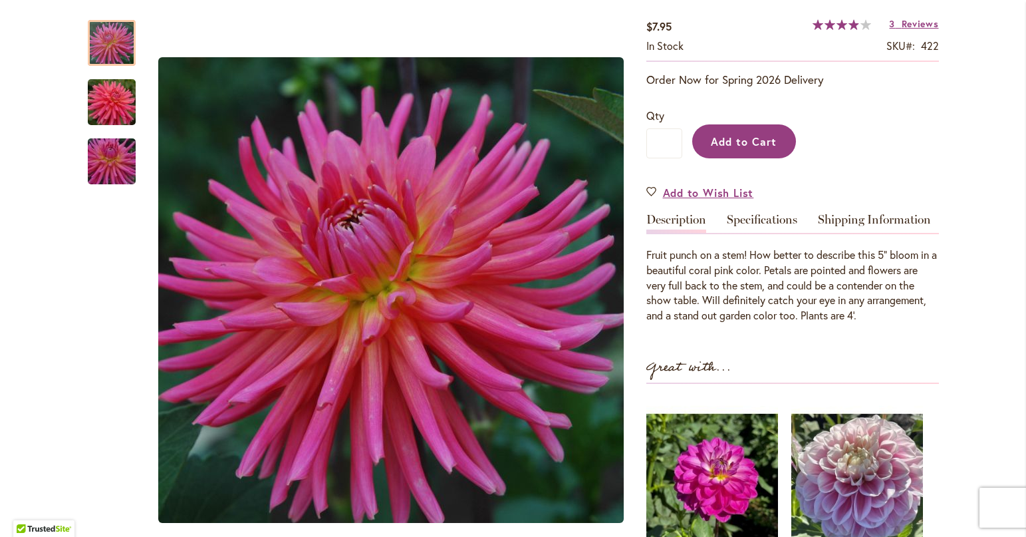
click at [749, 148] on button "Add to Cart" at bounding box center [744, 141] width 104 height 34
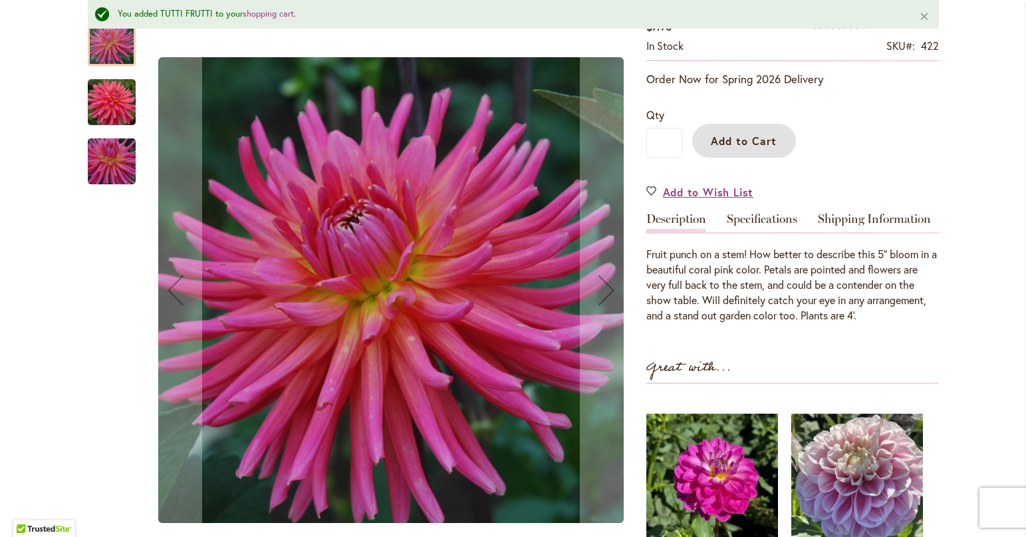
scroll to position [0, 0]
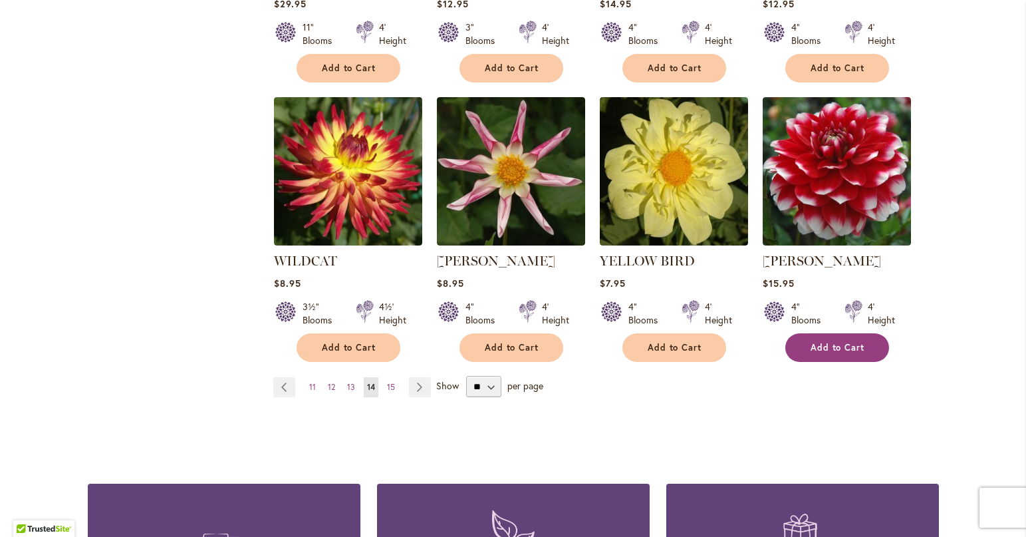
scroll to position [1064, 0]
click at [384, 376] on link "Page 15" at bounding box center [391, 386] width 15 height 20
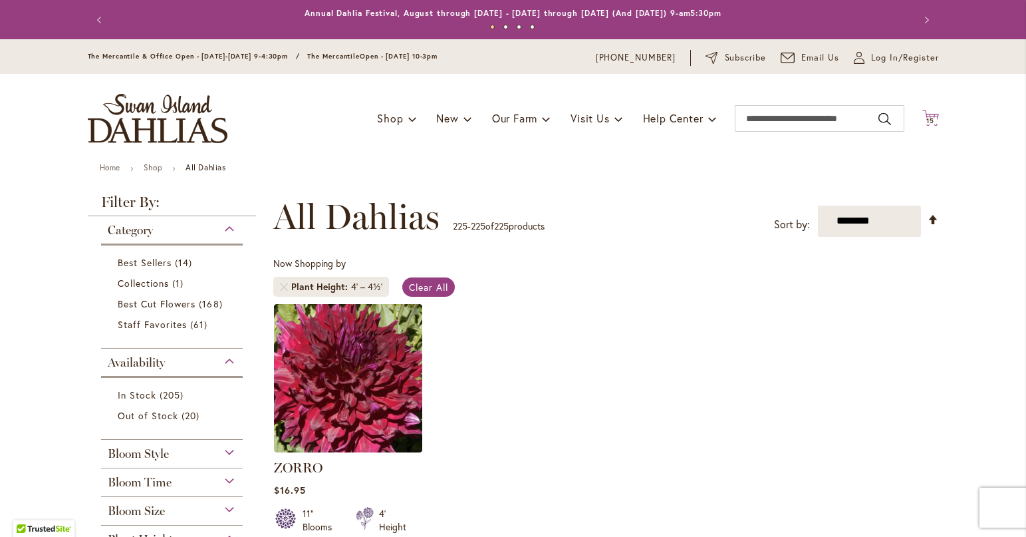
click at [926, 118] on span "15" at bounding box center [930, 120] width 8 height 9
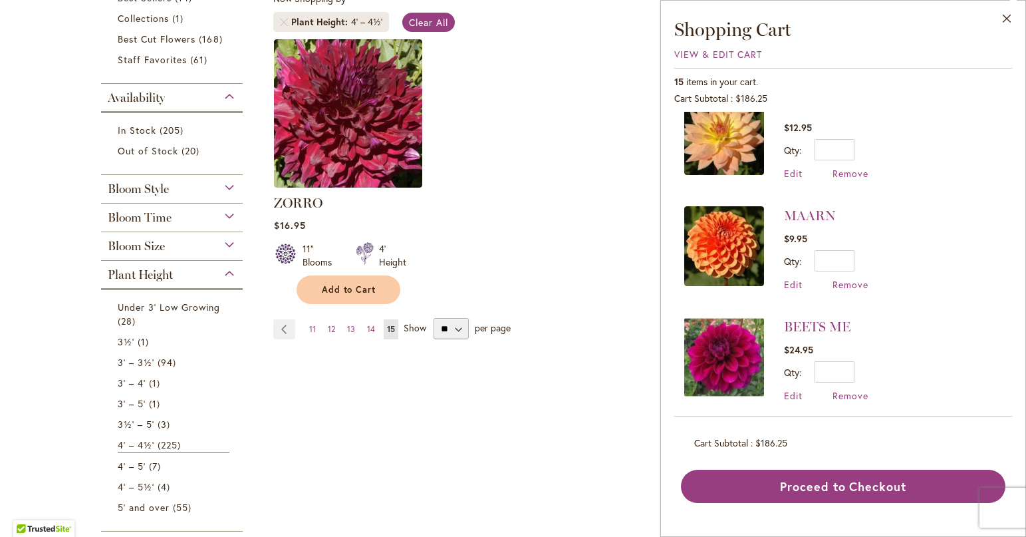
scroll to position [266, 0]
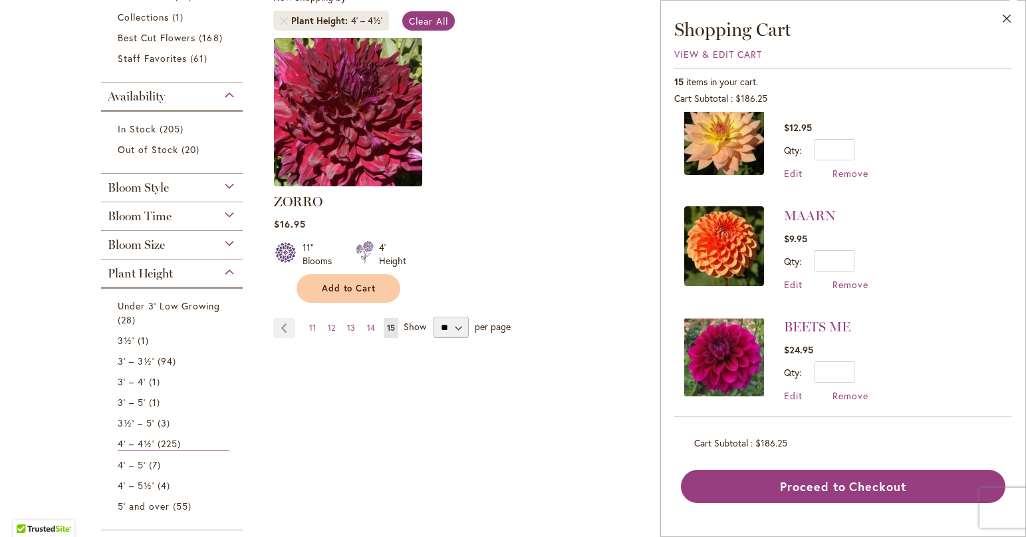
click at [276, 325] on link "Page Previous" at bounding box center [284, 328] width 22 height 20
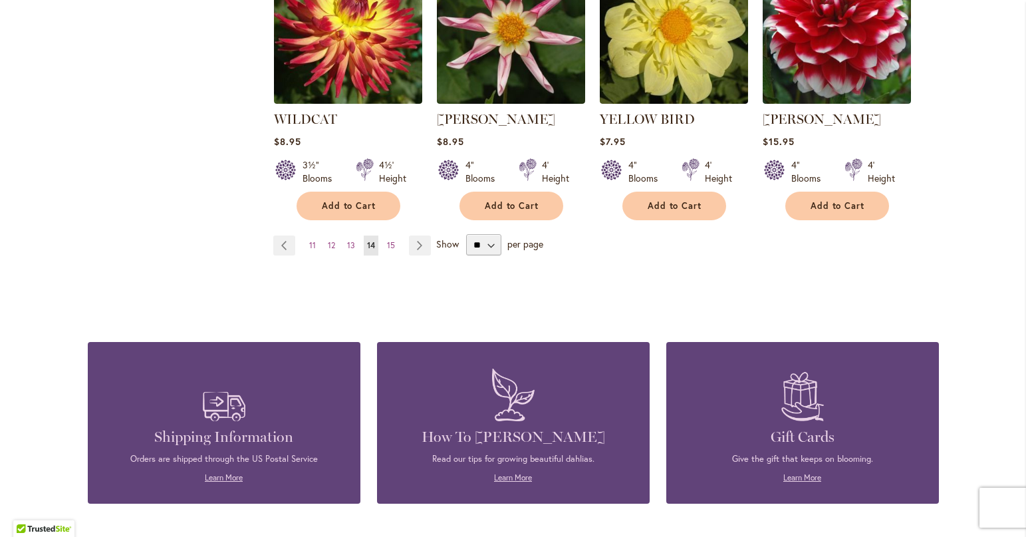
scroll to position [1197, 0]
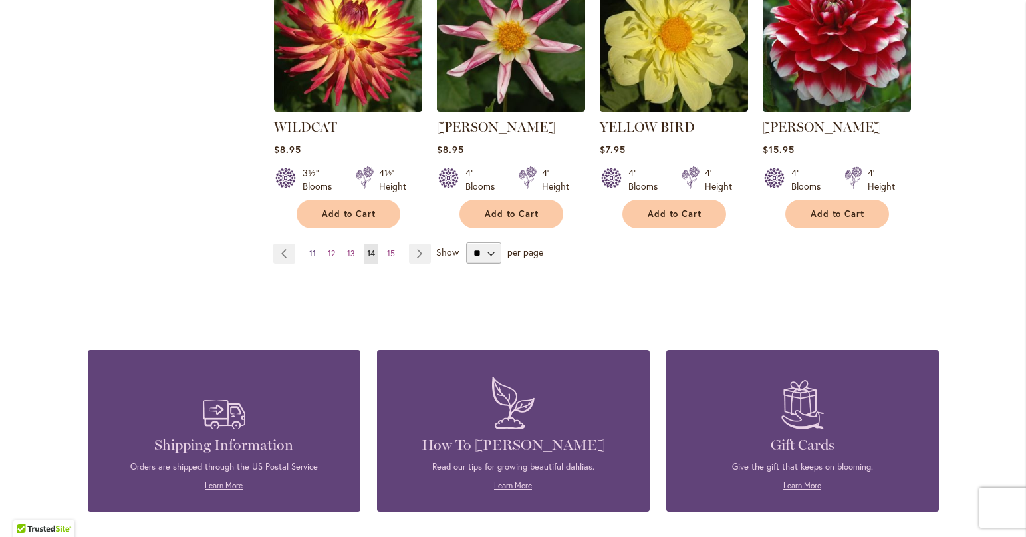
click at [309, 248] on span "11" at bounding box center [312, 253] width 7 height 10
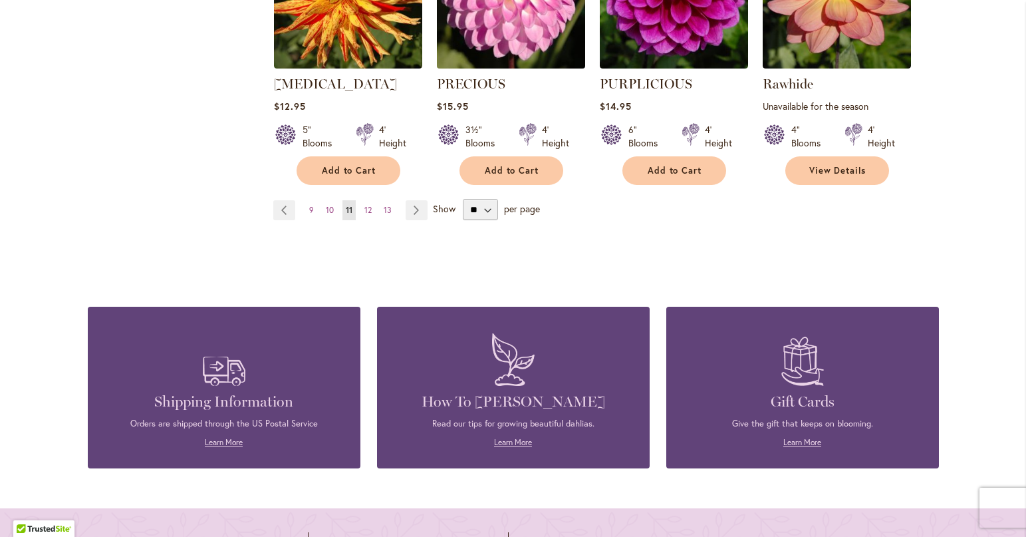
scroll to position [1330, 0]
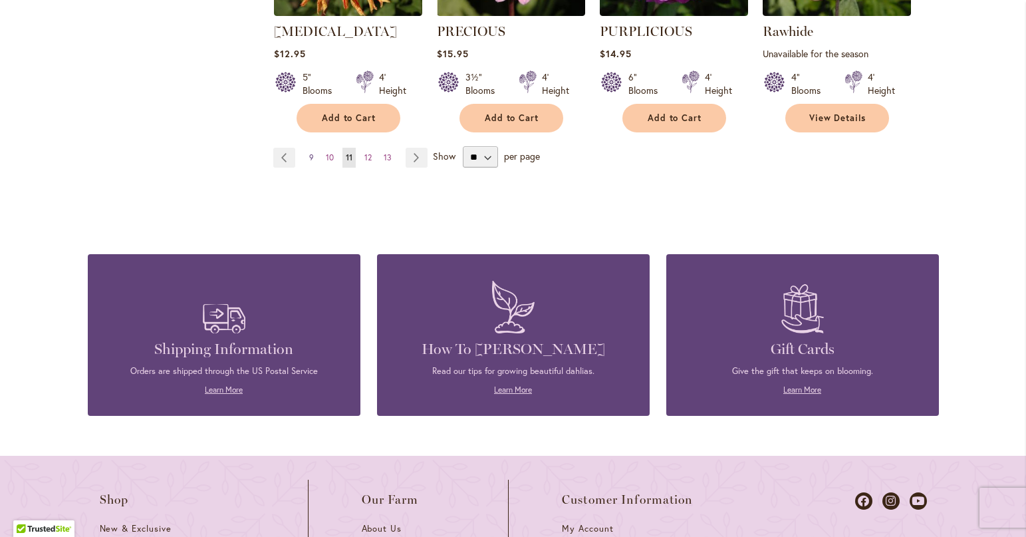
click at [309, 152] on span "9" at bounding box center [311, 157] width 5 height 10
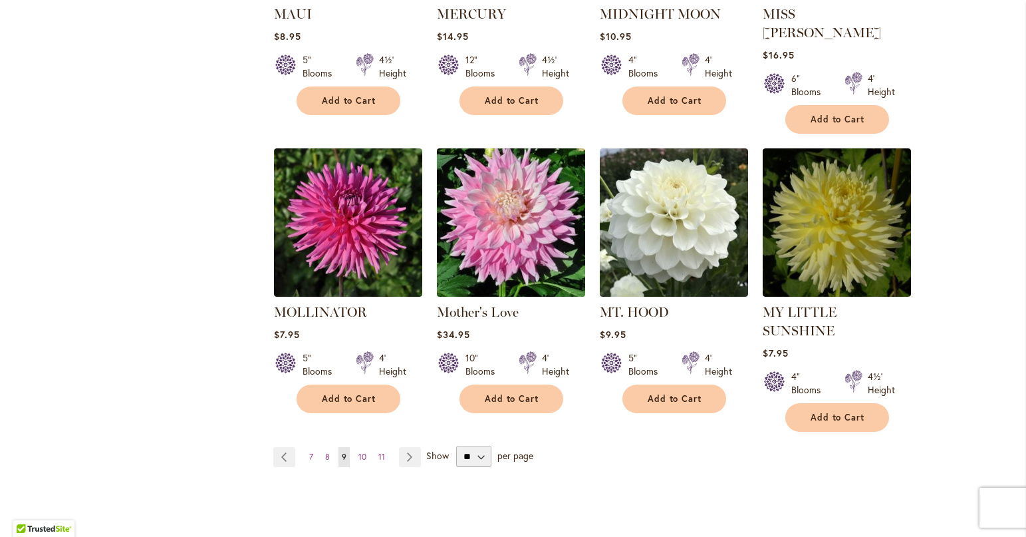
scroll to position [1064, 0]
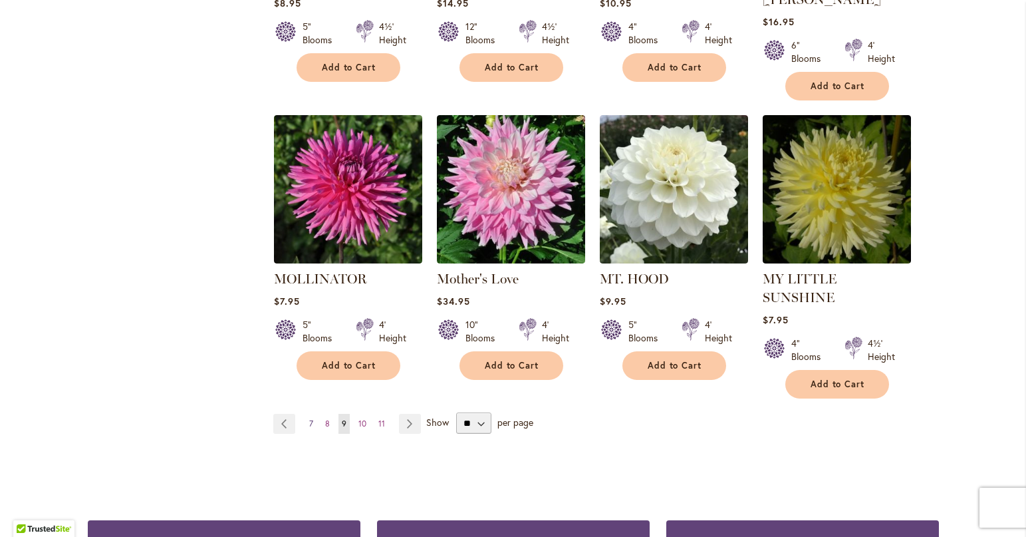
click at [309, 418] on span "7" at bounding box center [311, 423] width 4 height 10
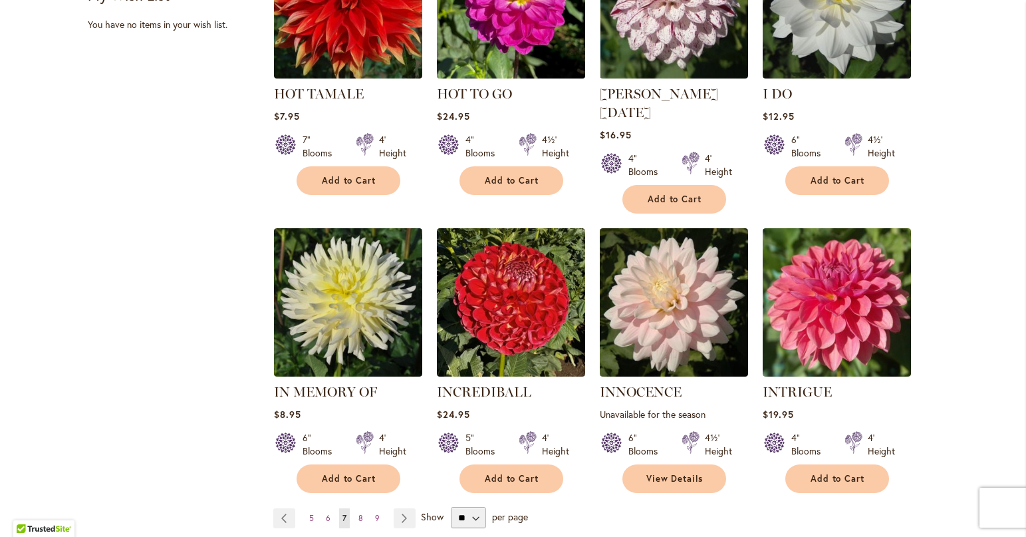
scroll to position [997, 0]
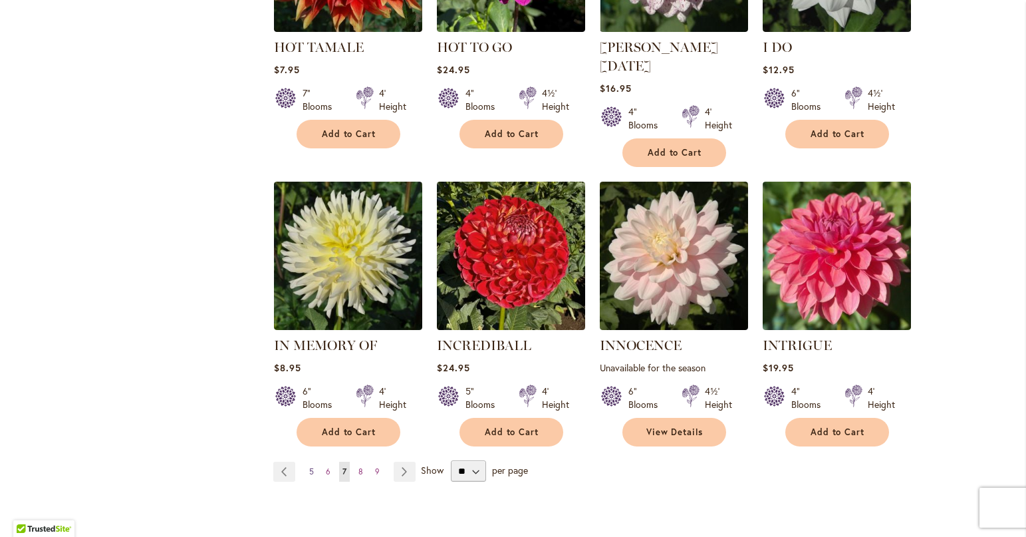
click at [311, 461] on link "Page 5" at bounding box center [311, 471] width 11 height 20
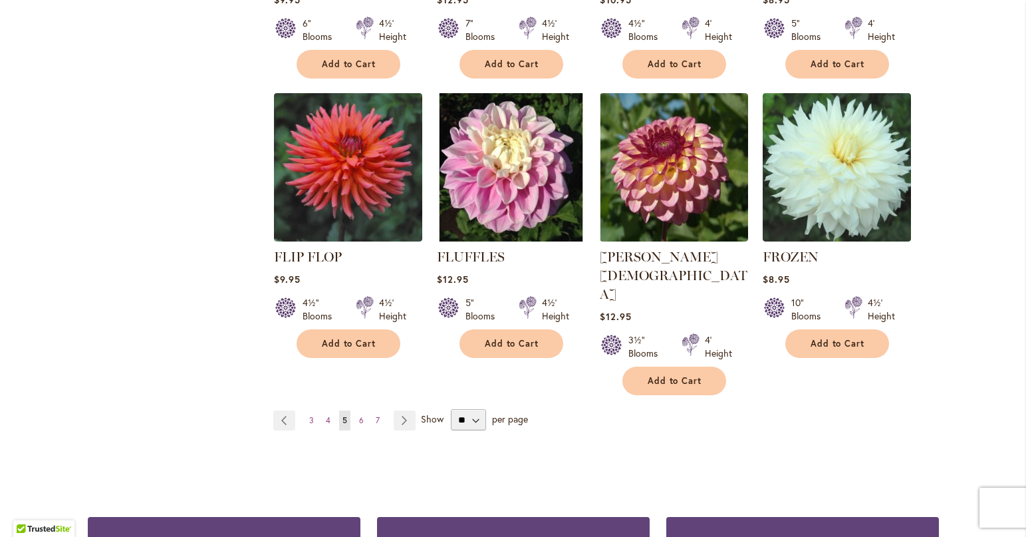
scroll to position [1064, 0]
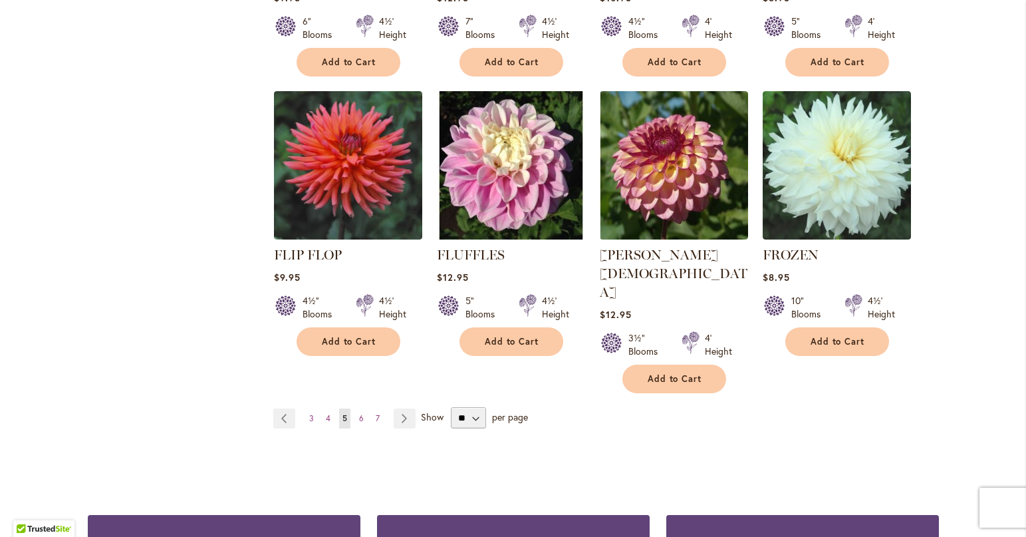
click at [299, 408] on ul "Page Previous Page 3 Page 4 You're currently reading page 5 Page 6 Page 7 Page …" at bounding box center [347, 418] width 148 height 20
click at [309, 413] on span "3" at bounding box center [311, 418] width 5 height 10
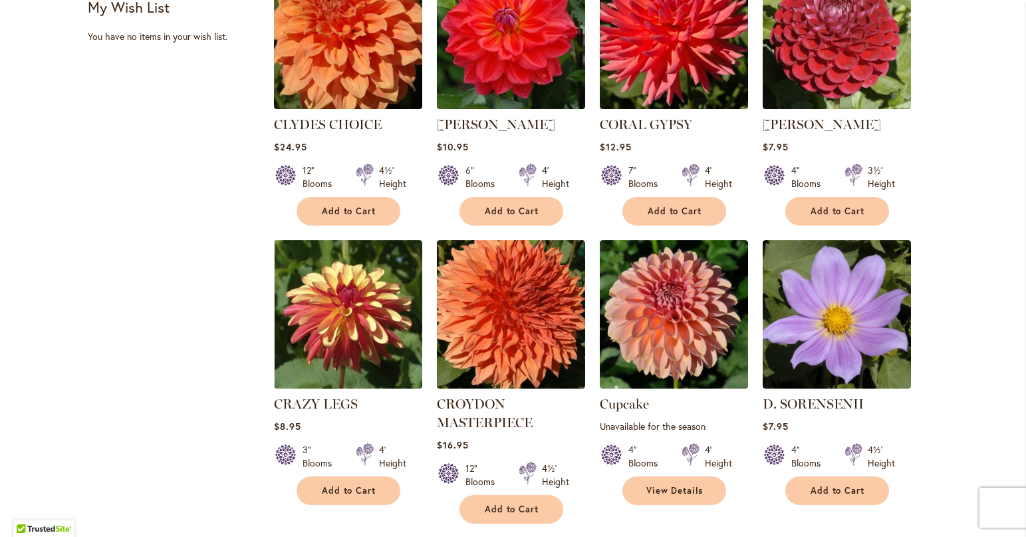
scroll to position [1064, 0]
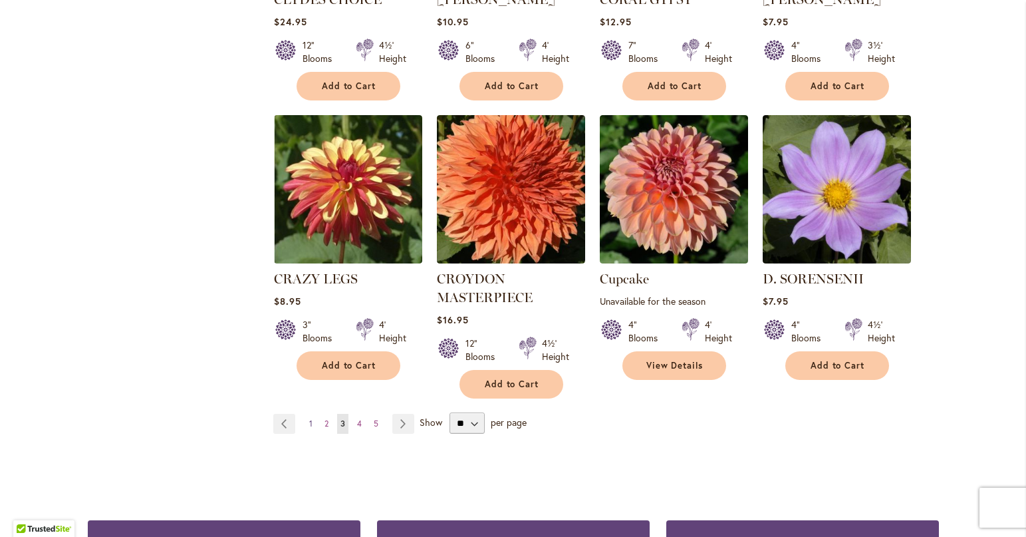
click at [309, 418] on span "1" at bounding box center [310, 423] width 3 height 10
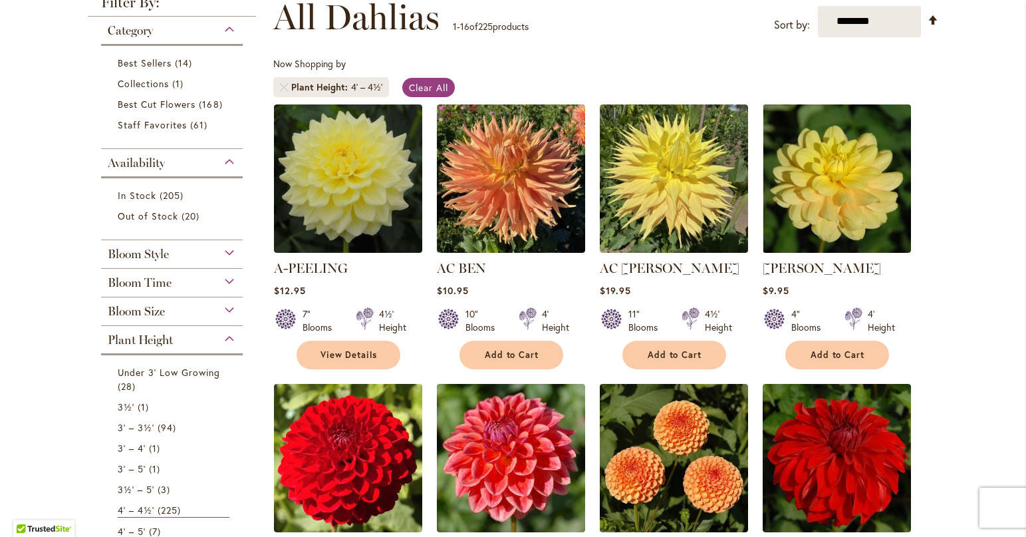
scroll to position [266, 0]
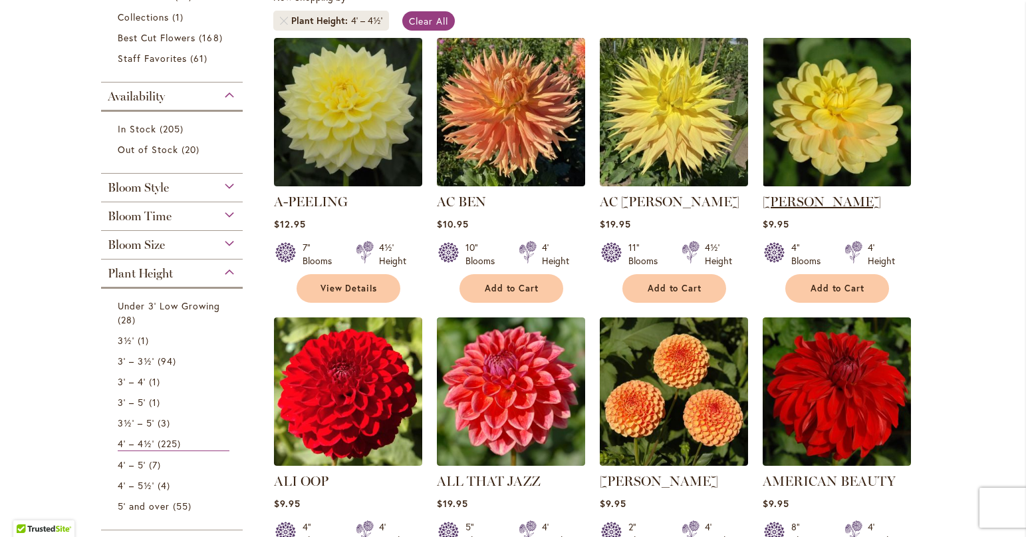
click at [778, 198] on link "AHOY MATEY" at bounding box center [822, 201] width 118 height 16
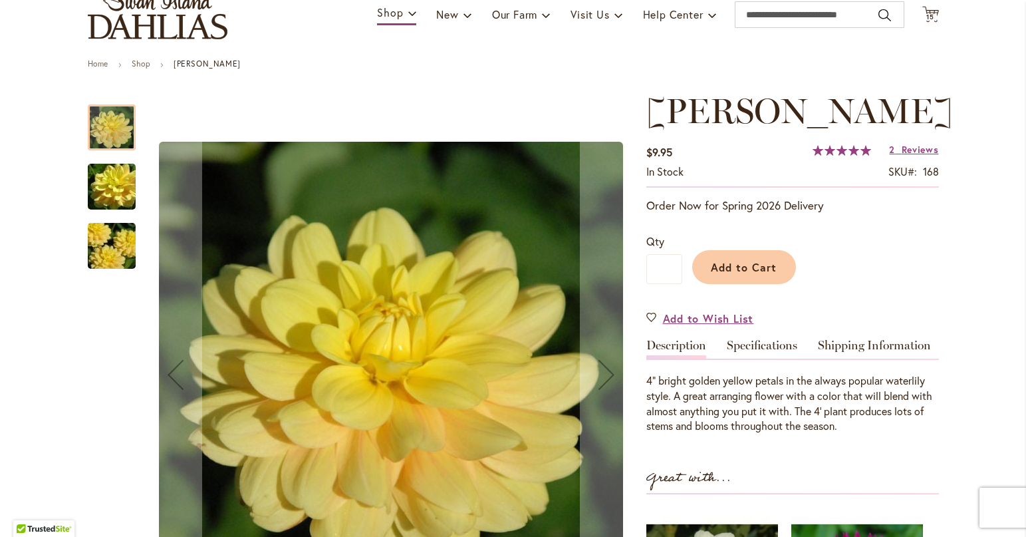
scroll to position [66, 0]
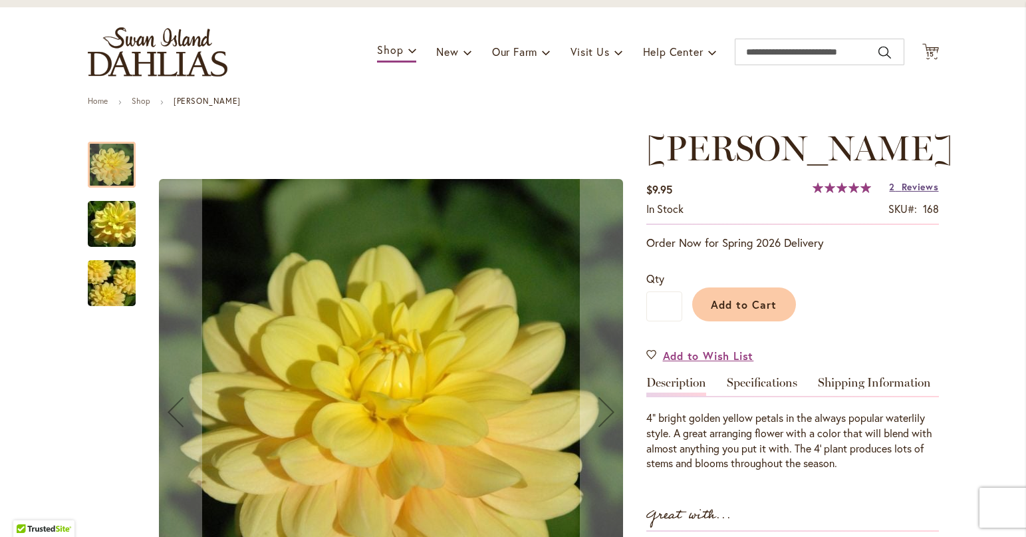
click at [895, 184] on link "2 Reviews" at bounding box center [913, 186] width 49 height 13
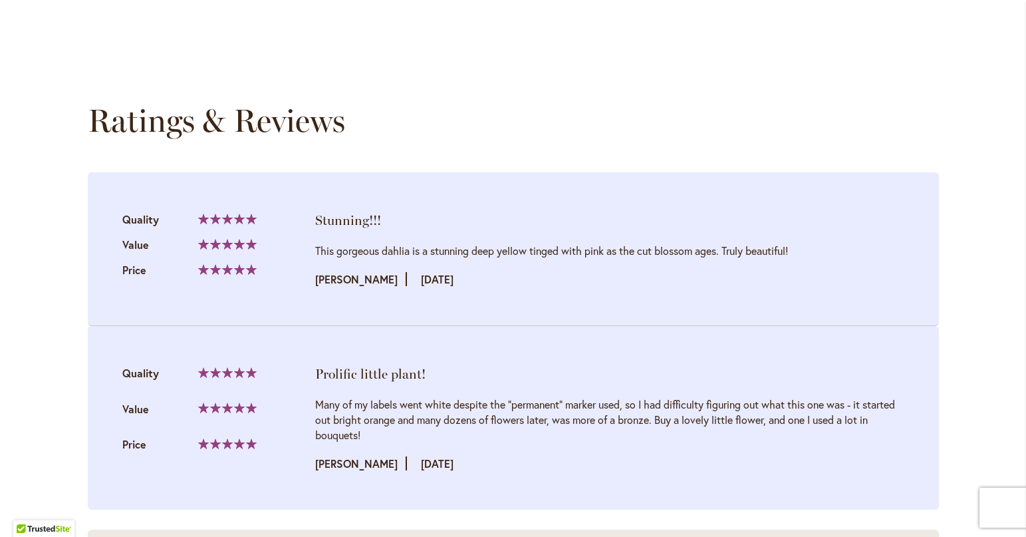
scroll to position [1344, 0]
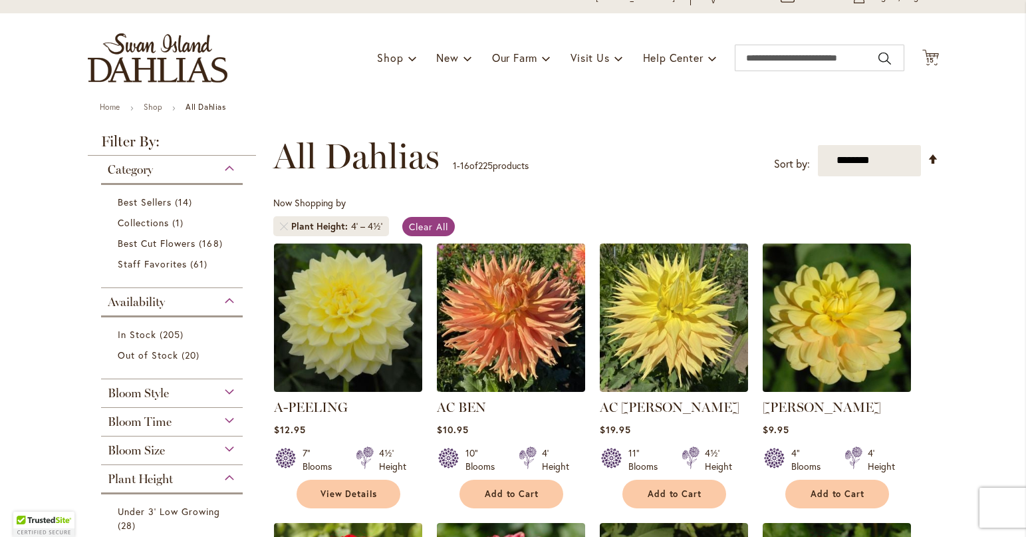
scroll to position [133, 0]
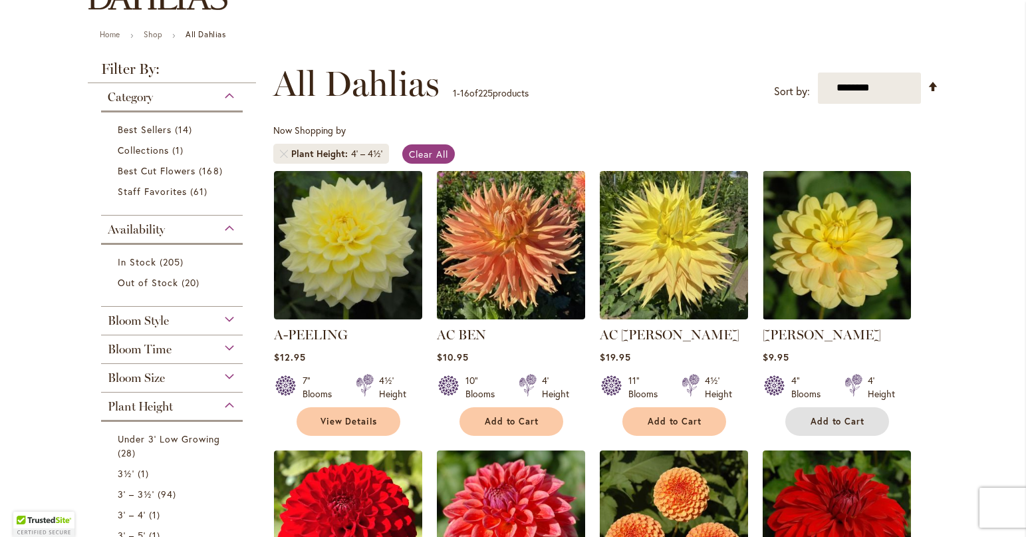
click at [805, 425] on button "Add to Cart" at bounding box center [837, 421] width 104 height 29
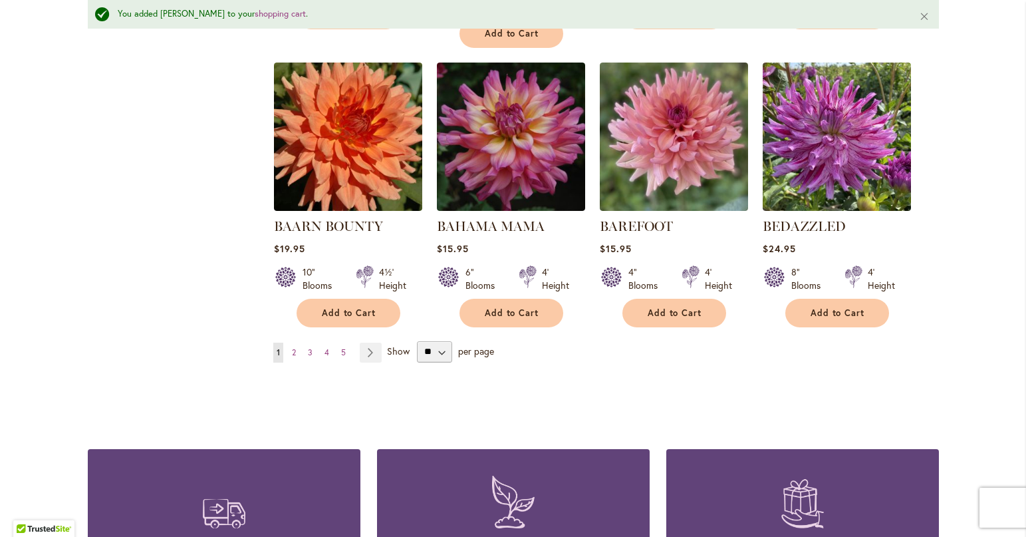
scroll to position [1166, 0]
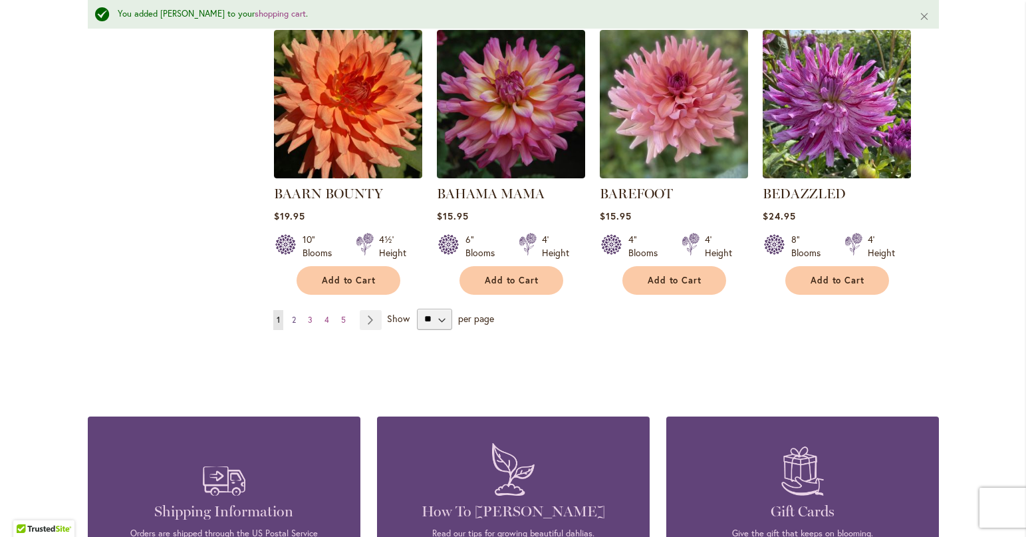
click at [292, 315] on span "2" at bounding box center [294, 320] width 4 height 10
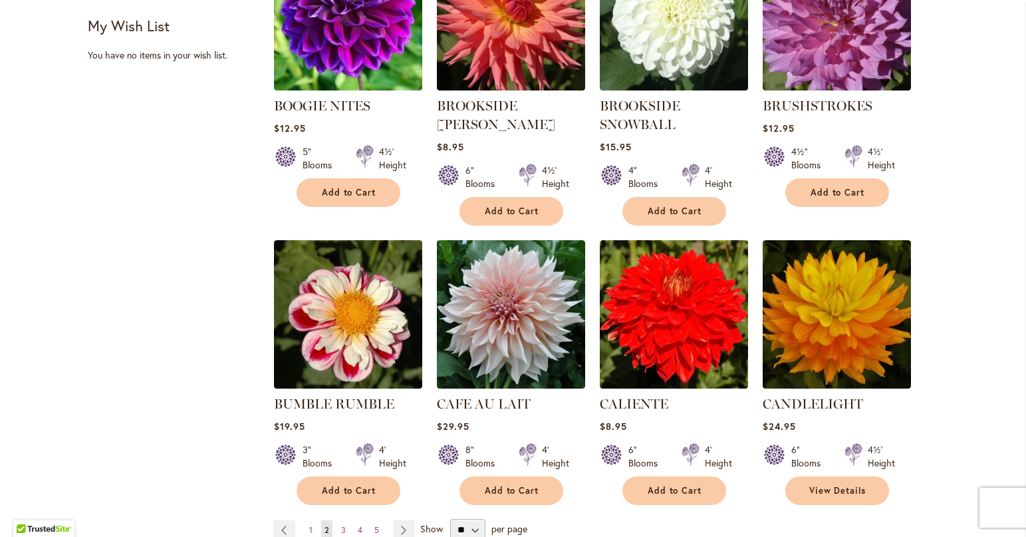
scroll to position [997, 0]
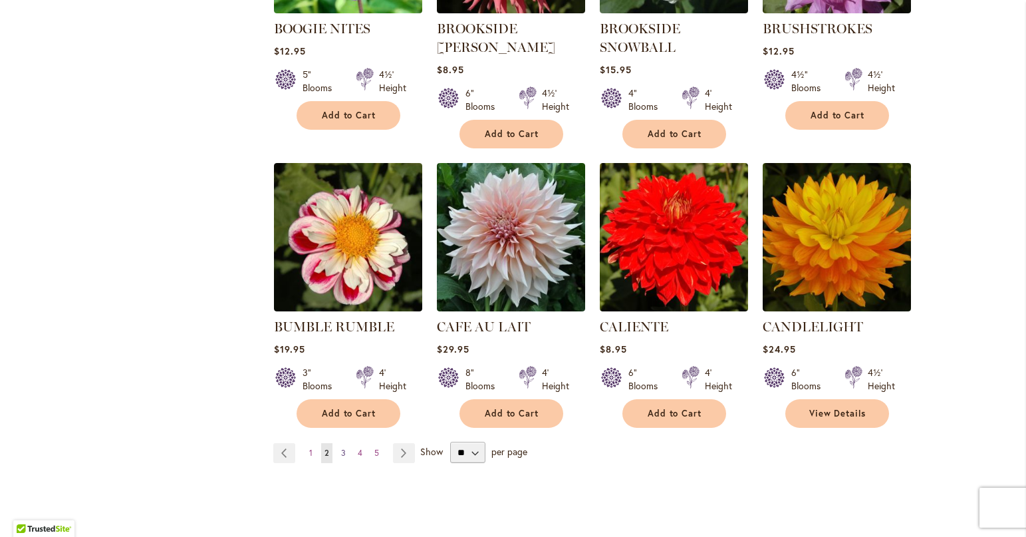
click at [341, 449] on span "3" at bounding box center [343, 452] width 5 height 10
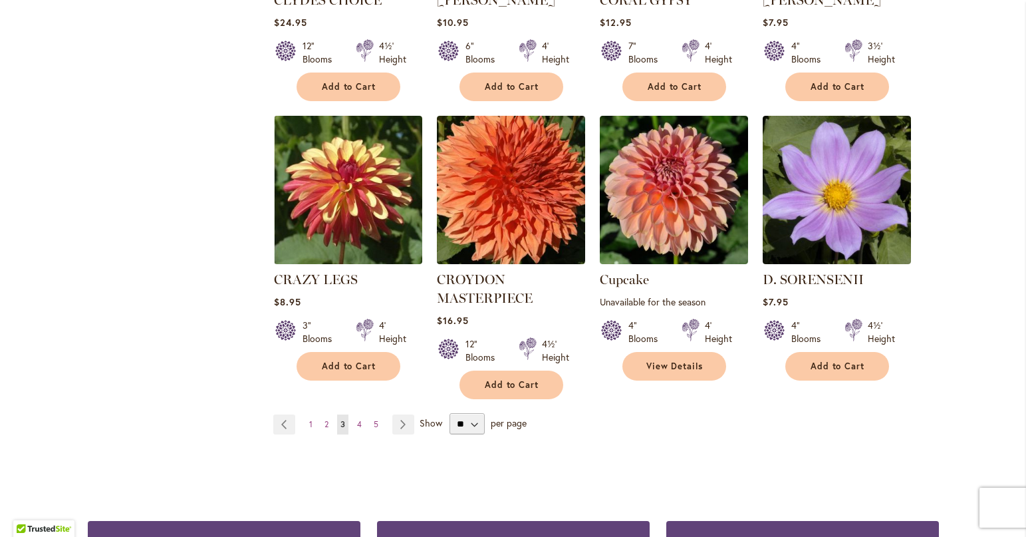
scroll to position [1064, 0]
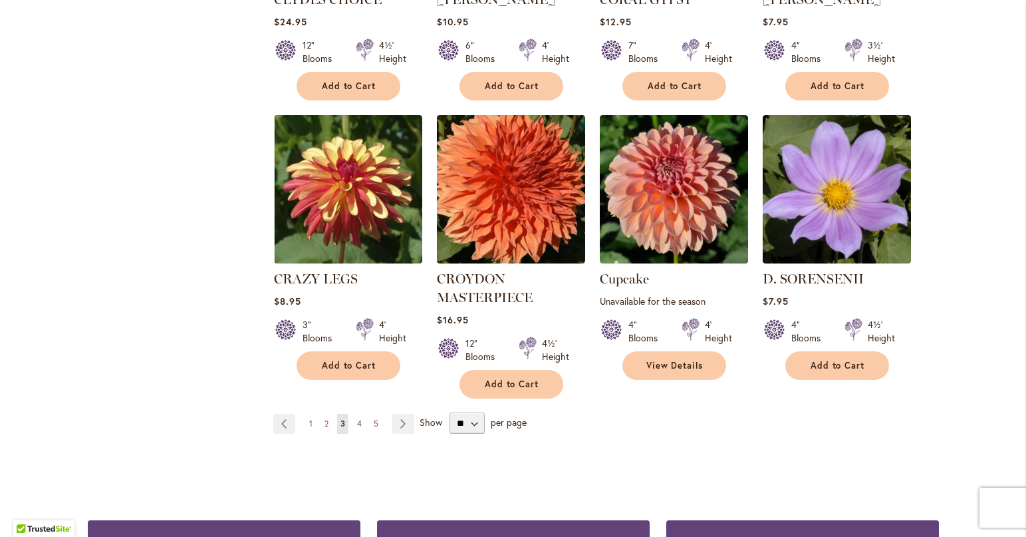
click at [357, 418] on span "4" at bounding box center [359, 423] width 5 height 10
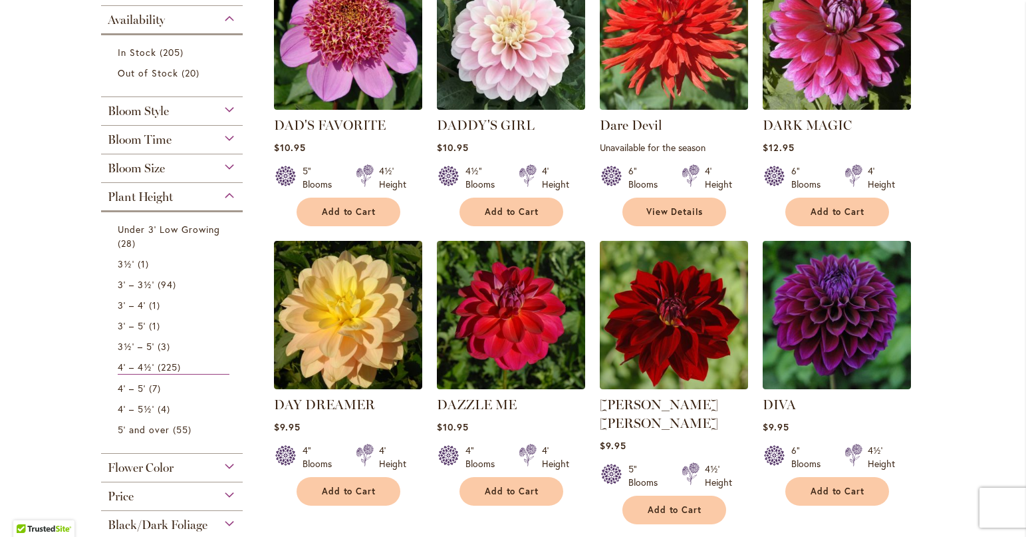
scroll to position [465, 0]
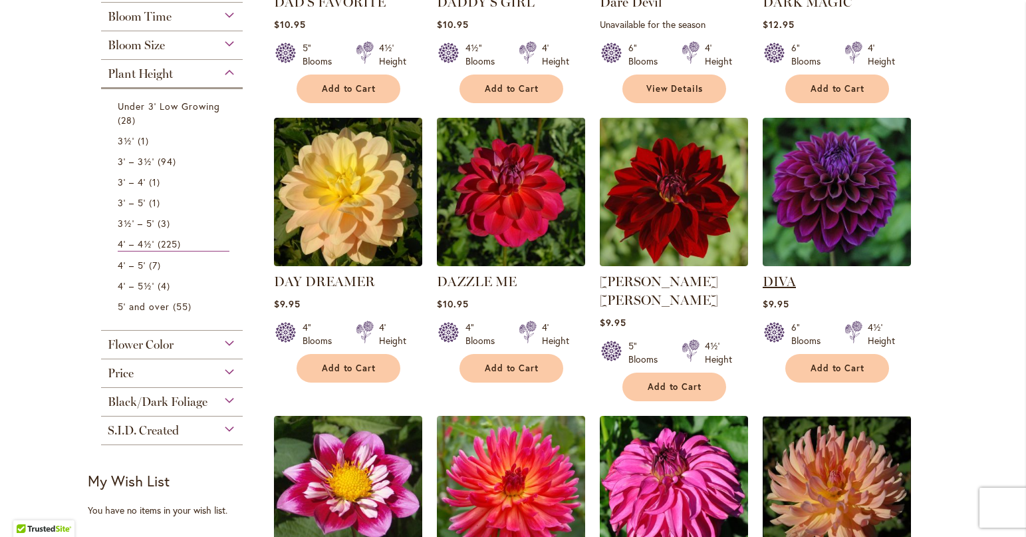
click at [779, 279] on link "DIVA" at bounding box center [779, 281] width 33 height 16
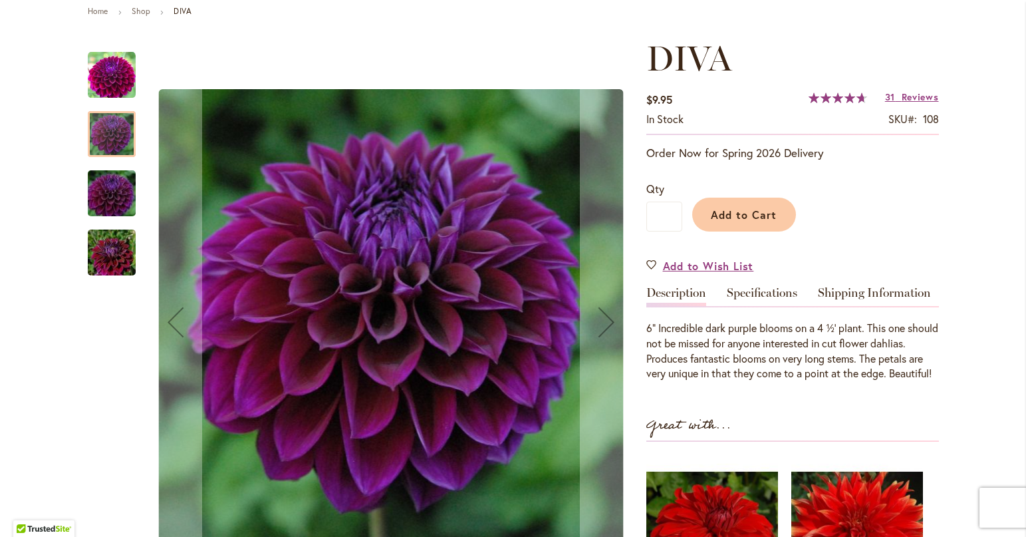
scroll to position [133, 0]
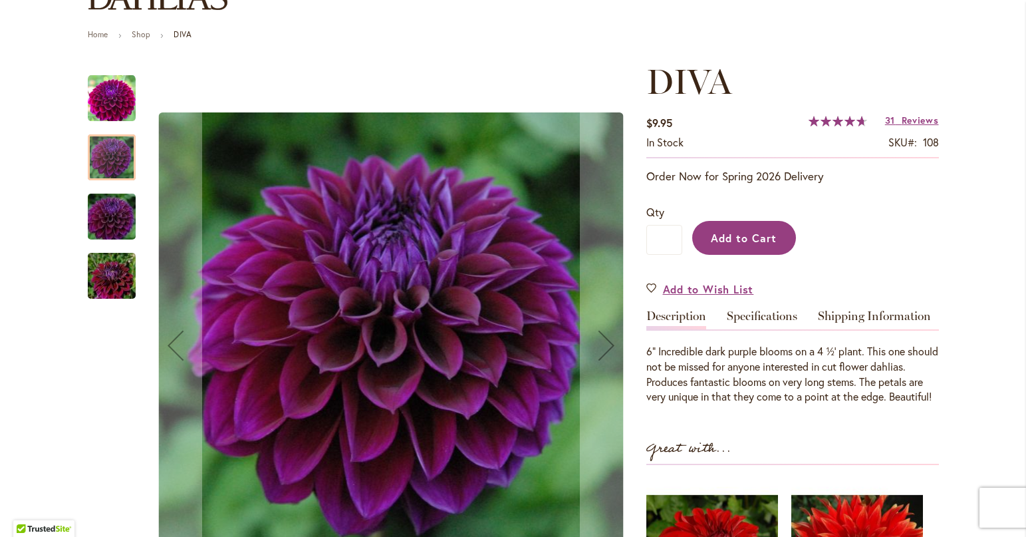
click at [748, 240] on span "Add to Cart" at bounding box center [744, 238] width 66 height 14
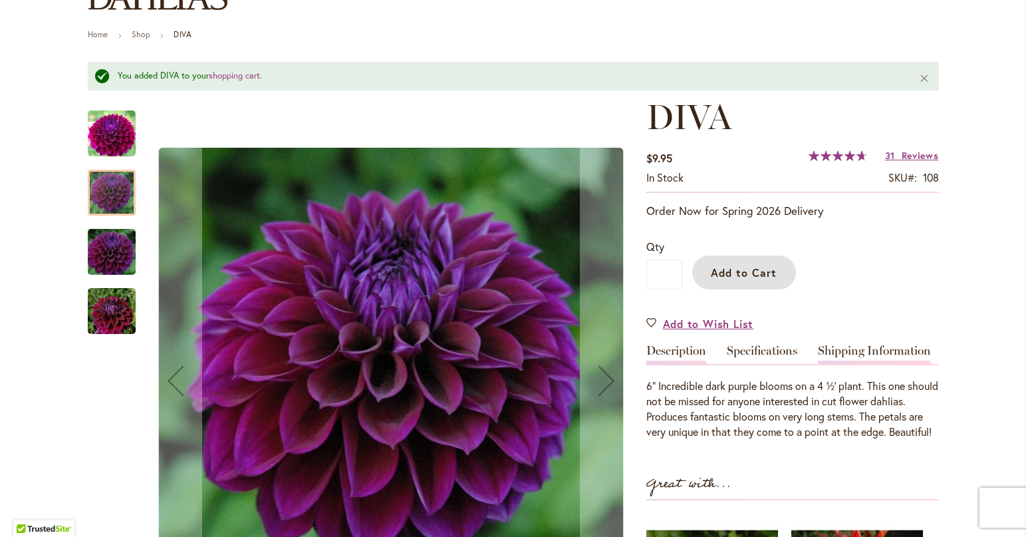
scroll to position [0, 0]
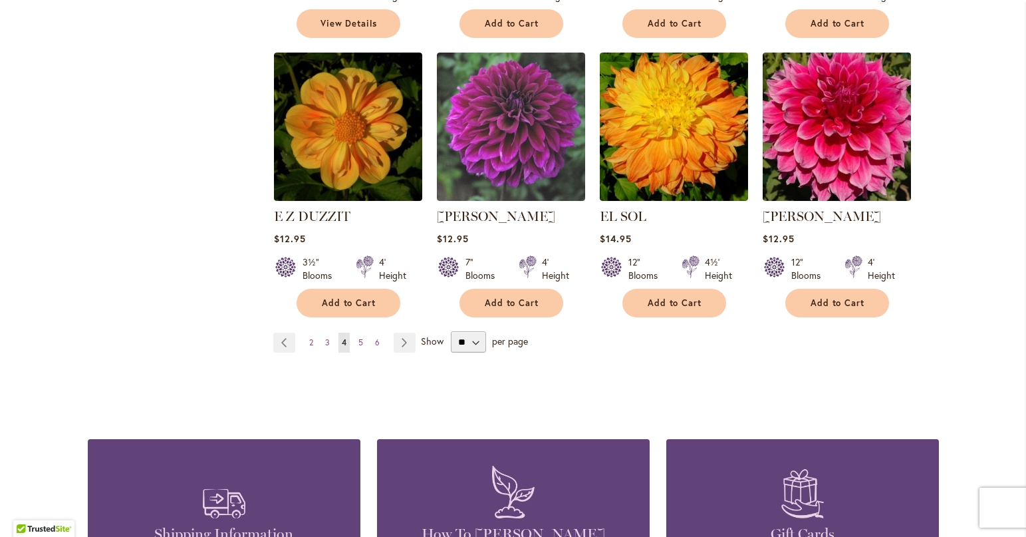
scroll to position [1130, 0]
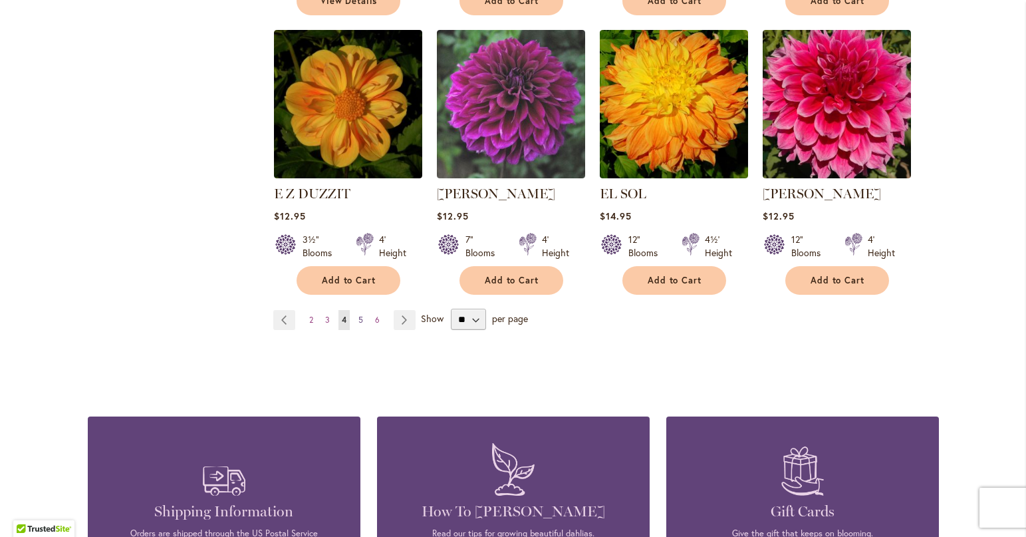
click at [358, 315] on span "5" at bounding box center [360, 320] width 5 height 10
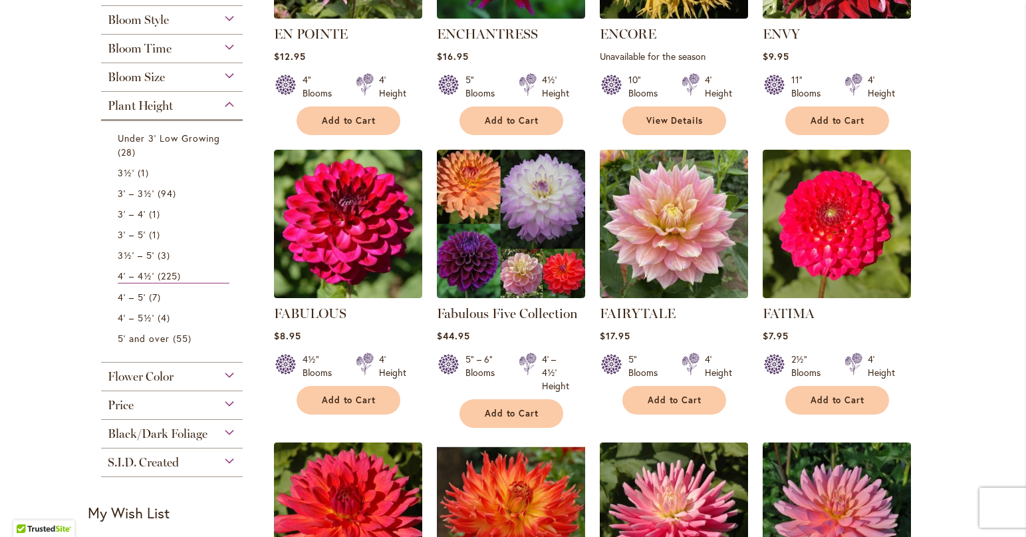
scroll to position [465, 0]
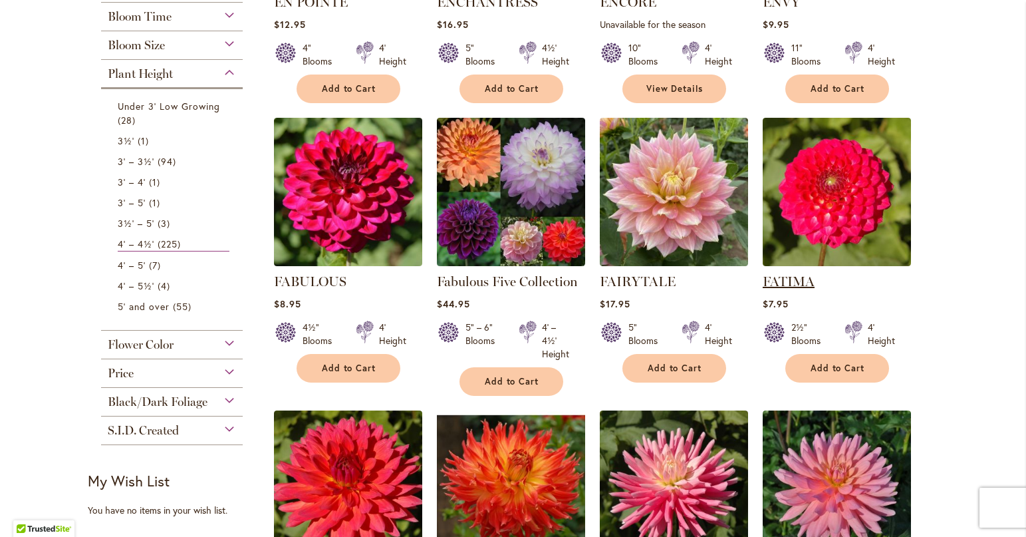
click at [783, 279] on link "FATIMA" at bounding box center [789, 281] width 52 height 16
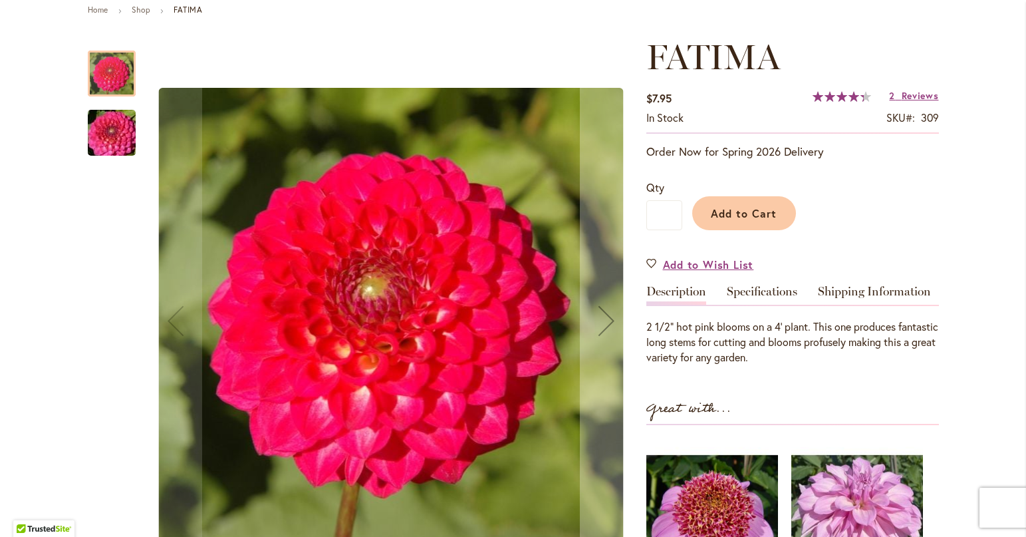
scroll to position [199, 0]
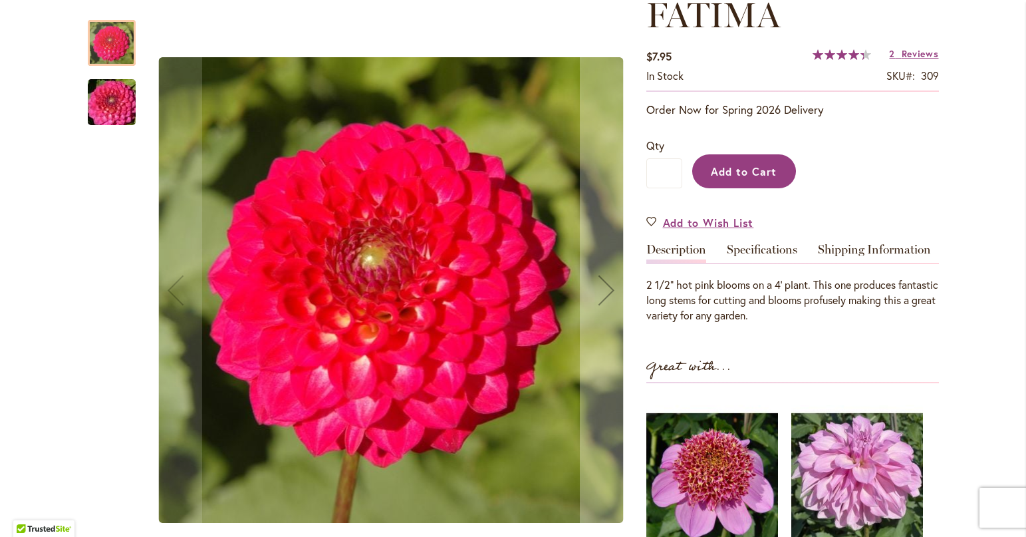
click at [761, 168] on span "Add to Cart" at bounding box center [744, 171] width 66 height 14
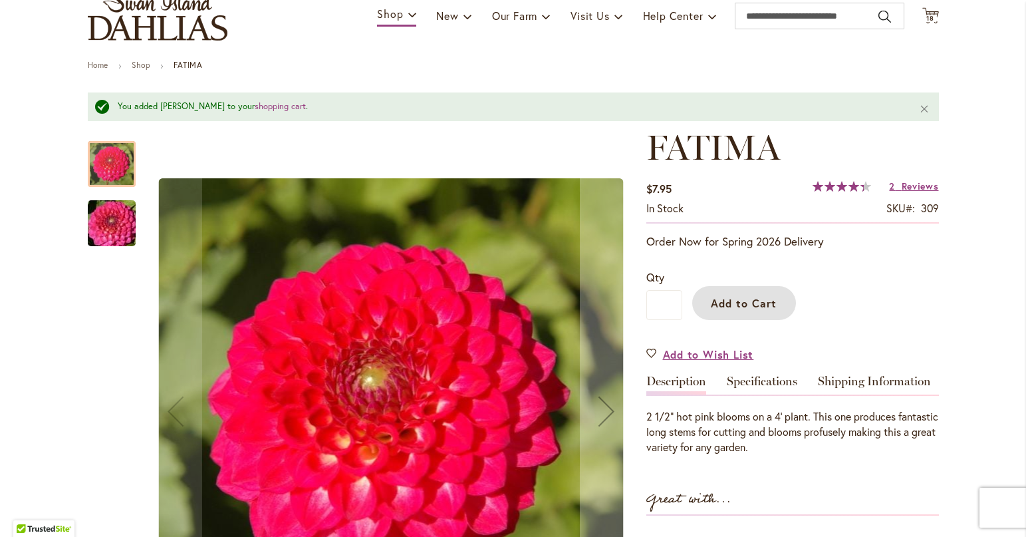
scroll to position [102, 0]
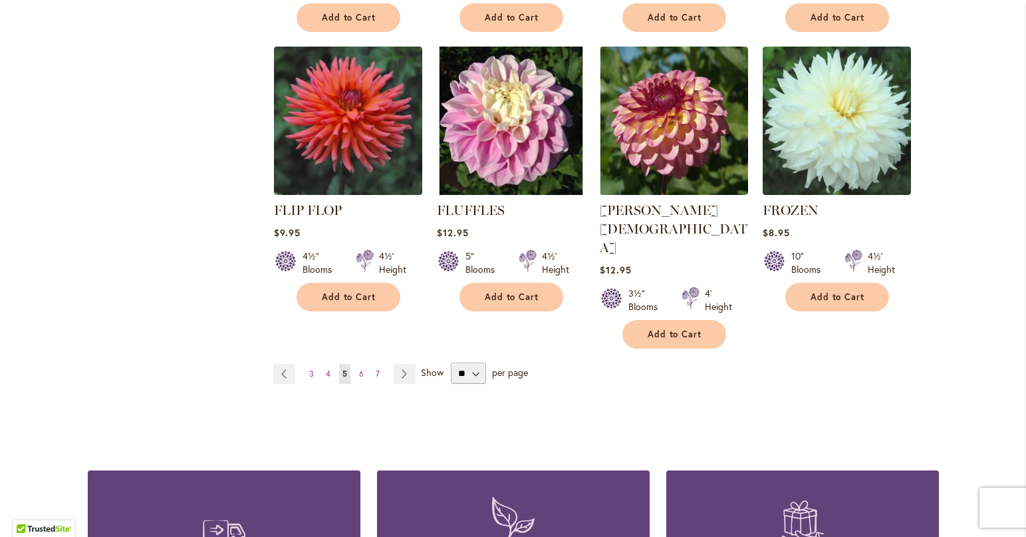
scroll to position [1130, 0]
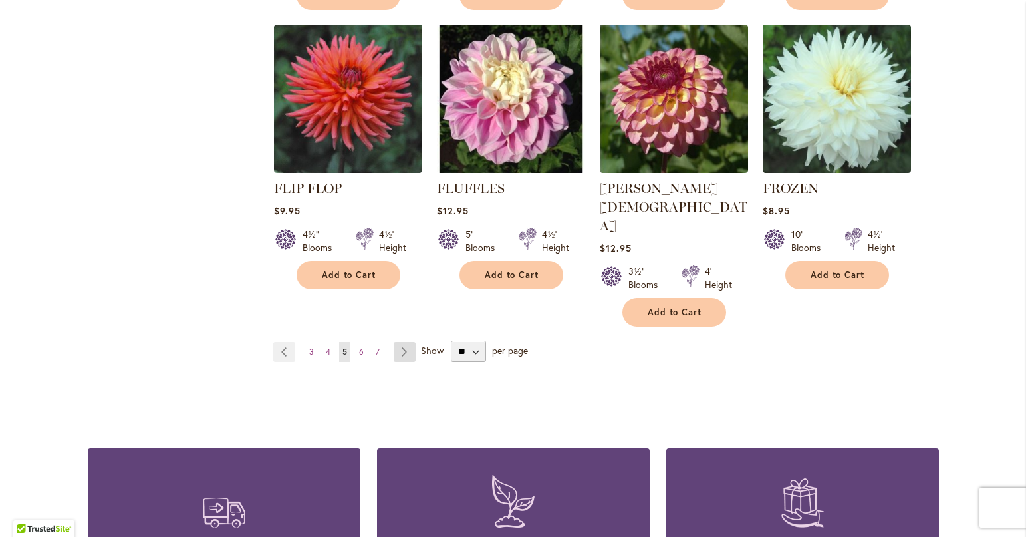
click at [398, 342] on link "Page Next" at bounding box center [405, 352] width 22 height 20
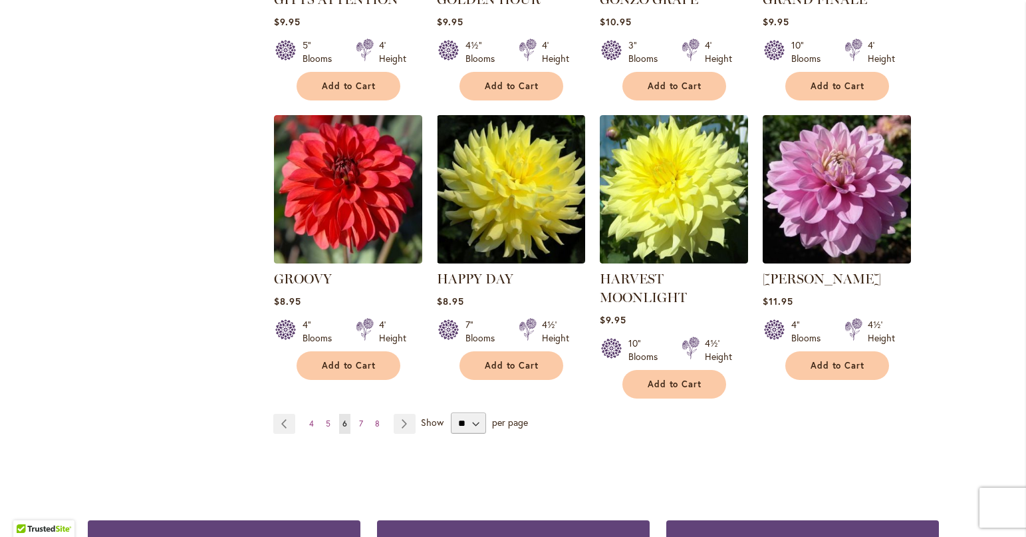
scroll to position [997, 0]
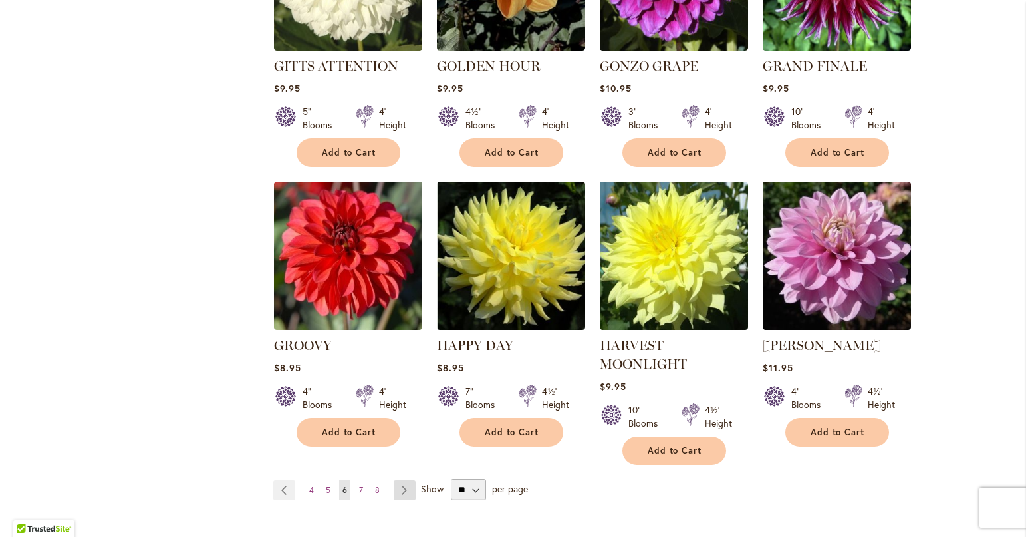
click at [398, 480] on link "Page Next" at bounding box center [405, 490] width 22 height 20
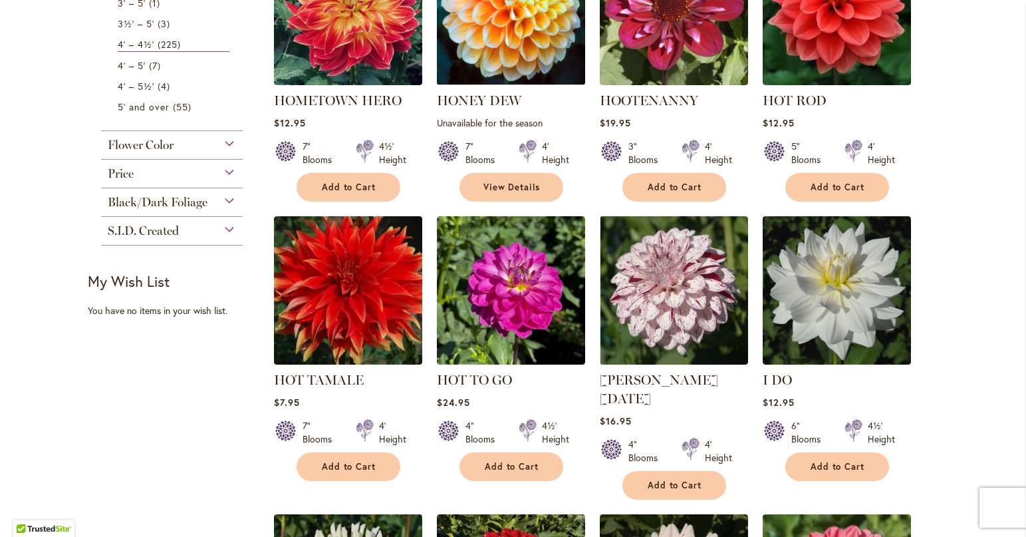
scroll to position [465, 0]
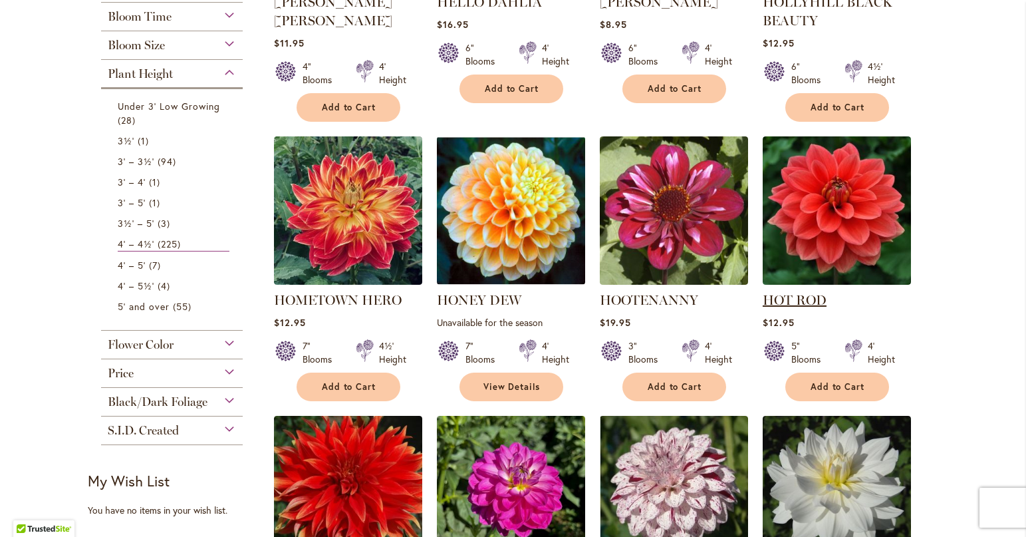
click at [780, 297] on link "HOT ROD" at bounding box center [795, 300] width 64 height 16
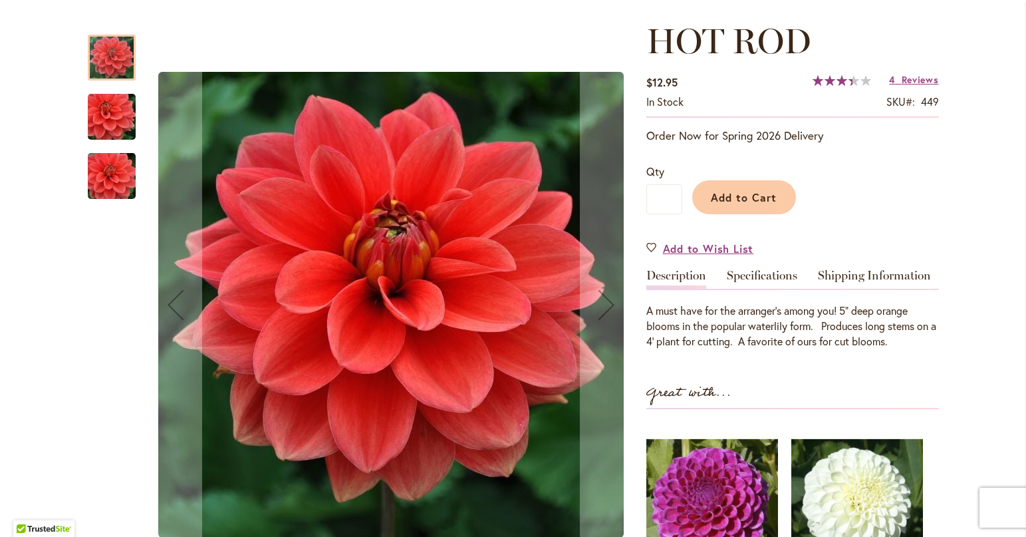
scroll to position [133, 0]
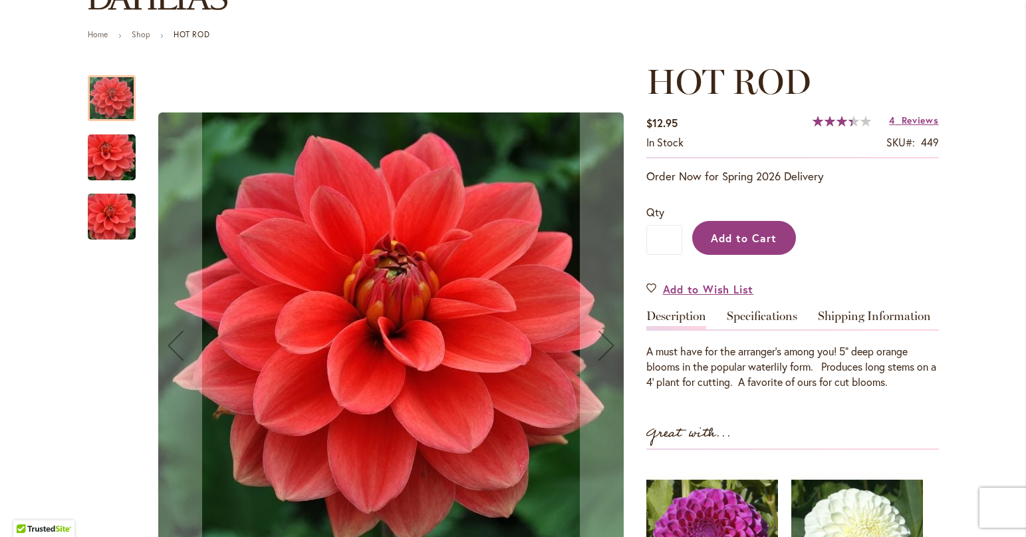
click at [735, 235] on span "Add to Cart" at bounding box center [744, 238] width 66 height 14
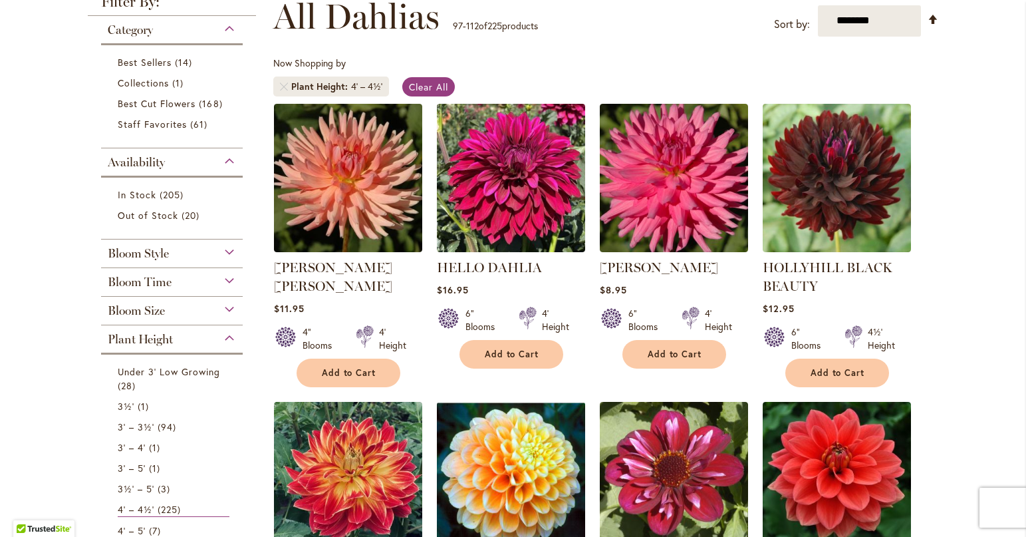
scroll to position [199, 0]
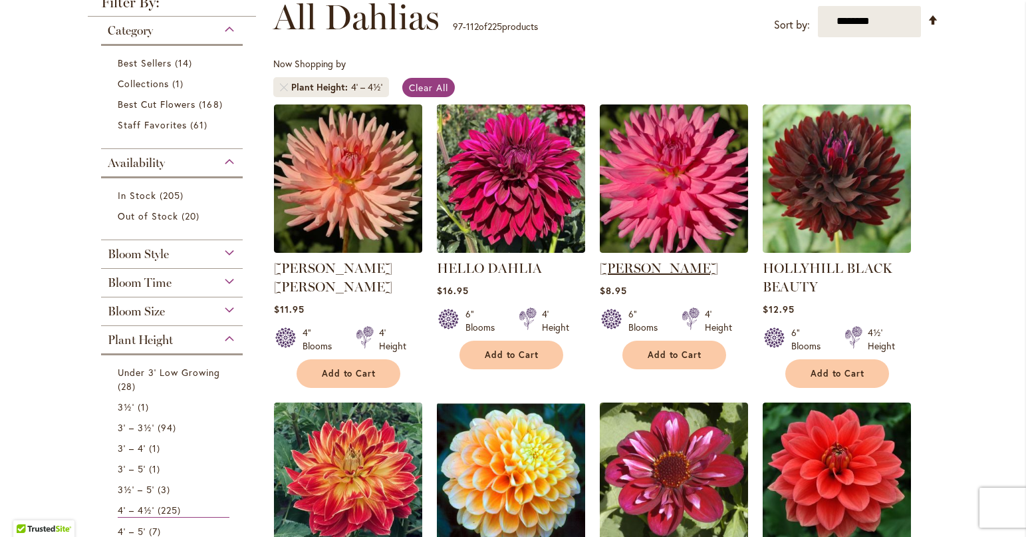
click at [644, 261] on link "HERBERT SMITH" at bounding box center [659, 268] width 118 height 16
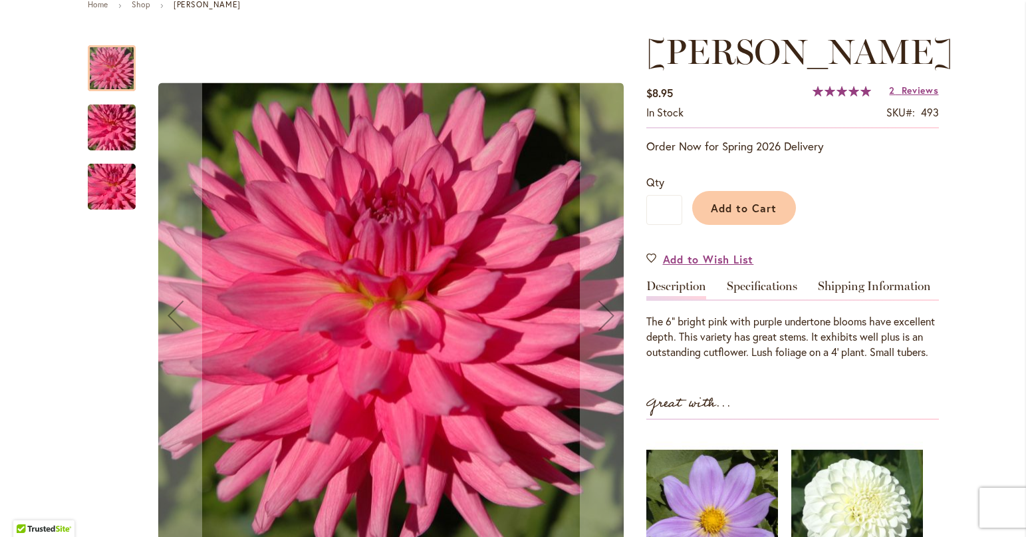
scroll to position [133, 0]
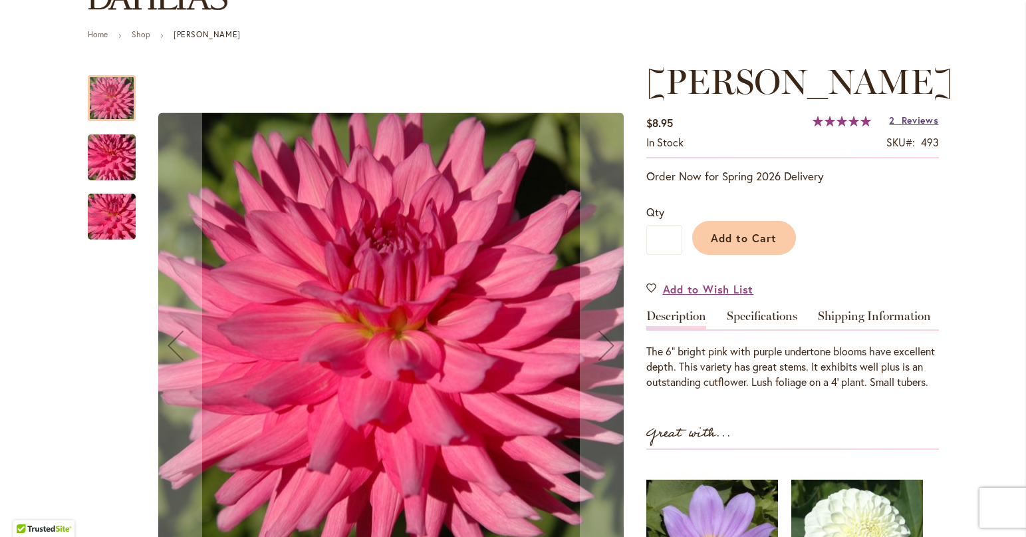
click at [920, 126] on span "Reviews" at bounding box center [920, 120] width 37 height 13
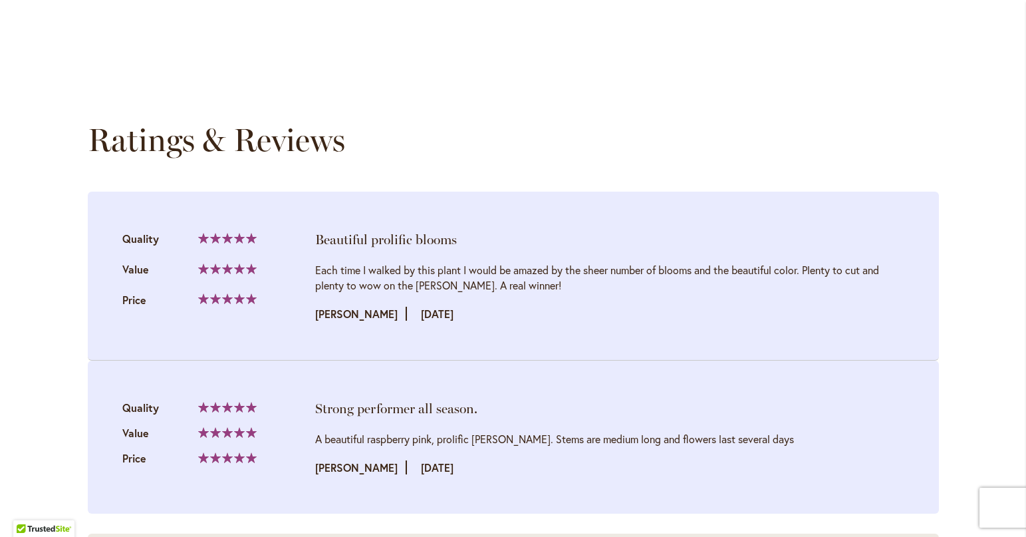
scroll to position [1270, 0]
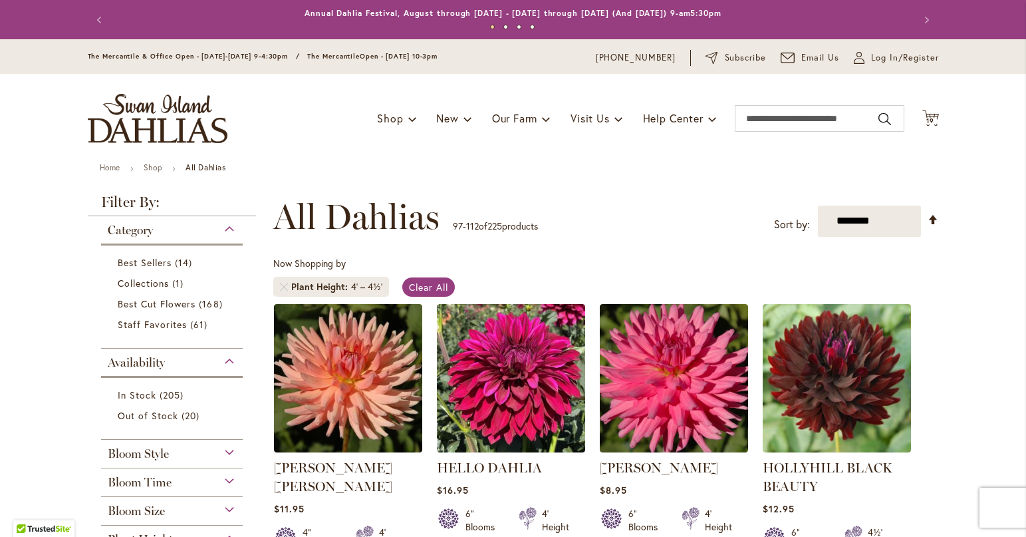
scroll to position [133, 0]
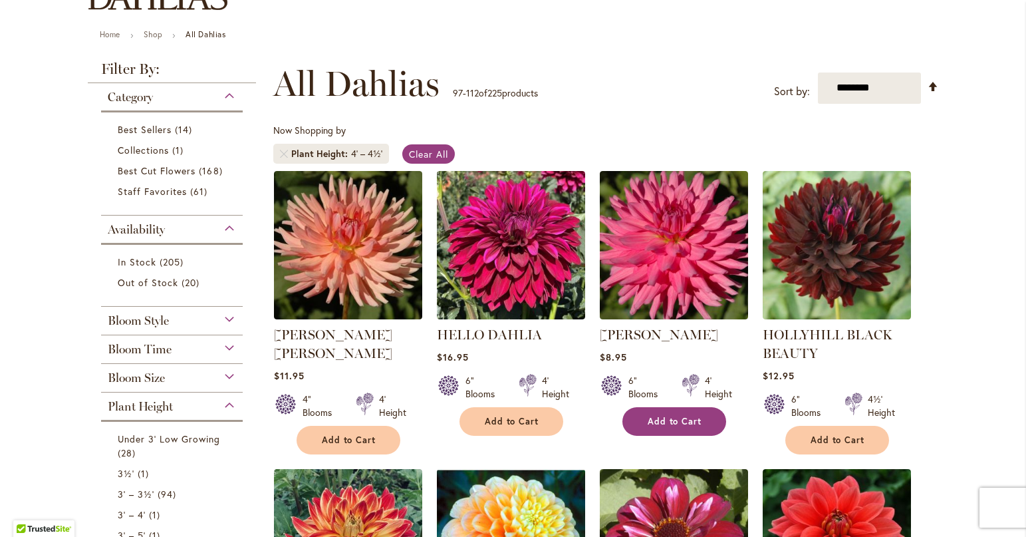
click at [684, 419] on span "Add to Cart" at bounding box center [675, 421] width 55 height 11
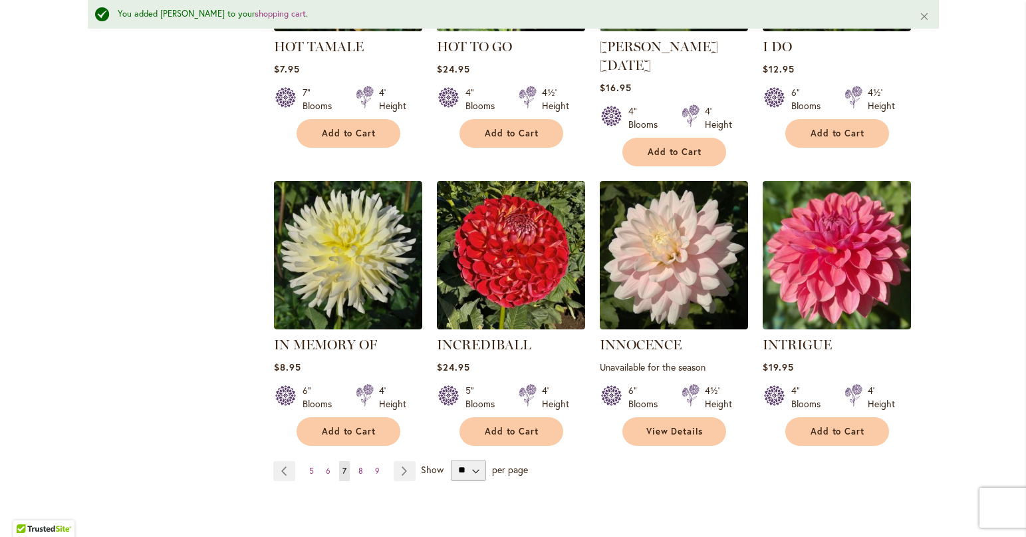
scroll to position [1064, 0]
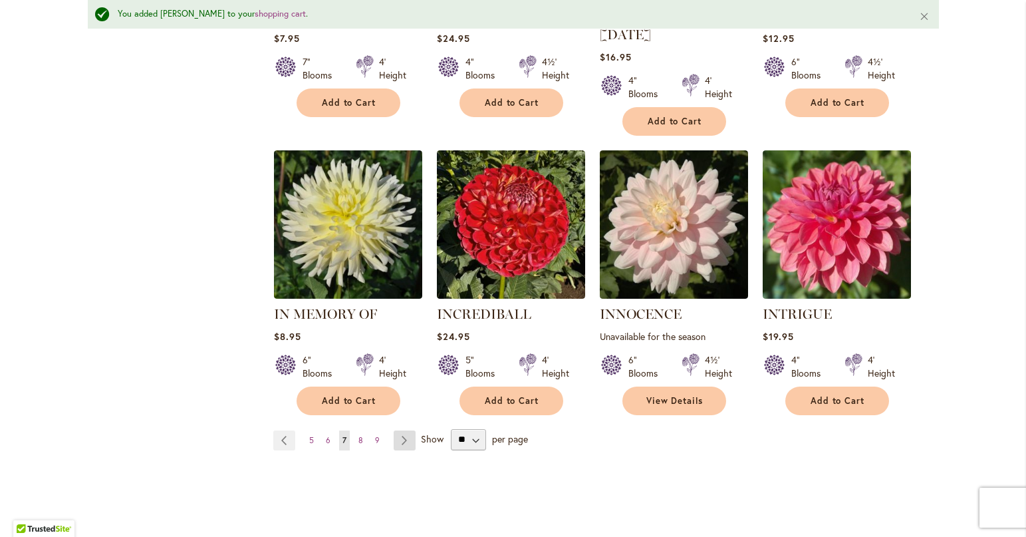
click at [400, 430] on link "Page Next" at bounding box center [405, 440] width 22 height 20
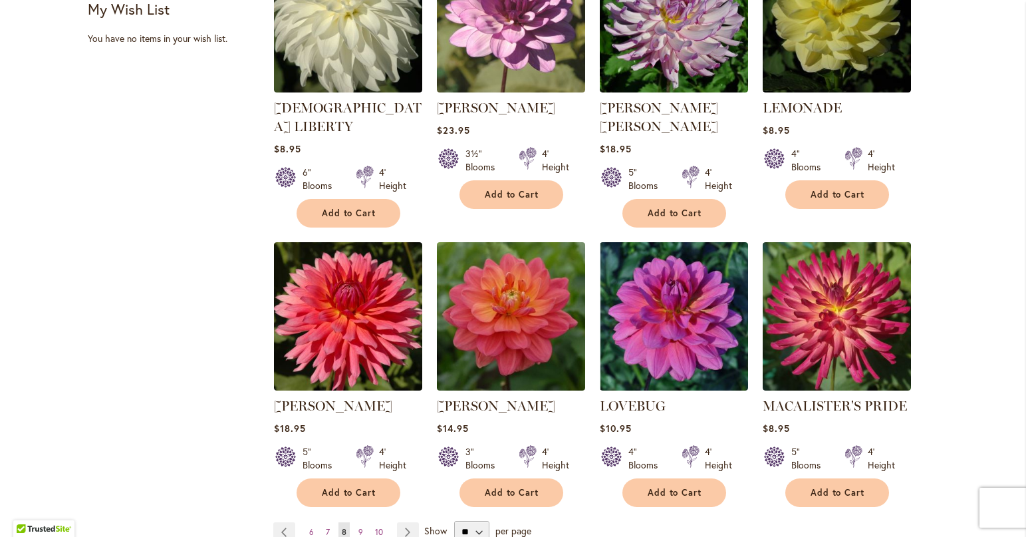
scroll to position [931, 0]
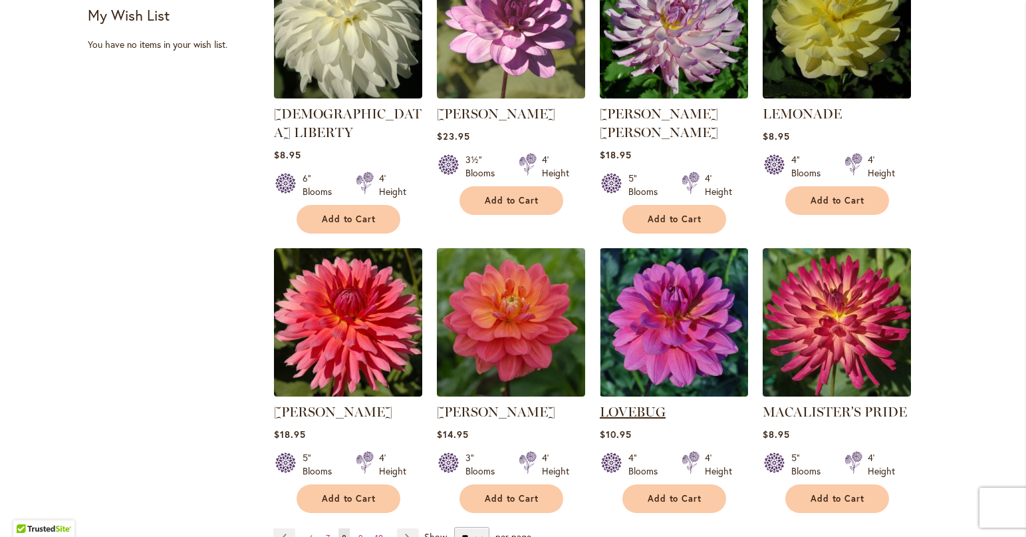
click at [635, 404] on link "LOVEBUG" at bounding box center [633, 412] width 66 height 16
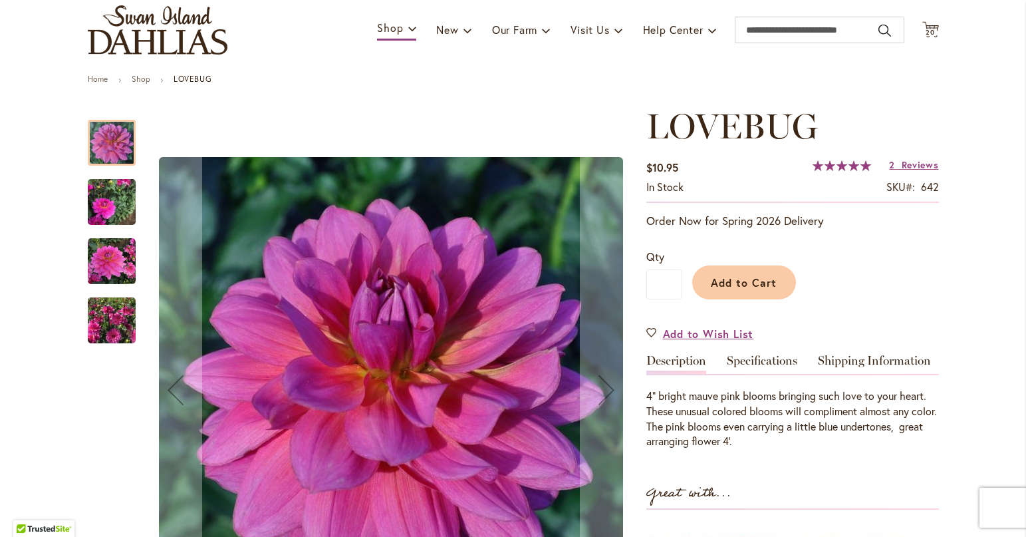
scroll to position [66, 0]
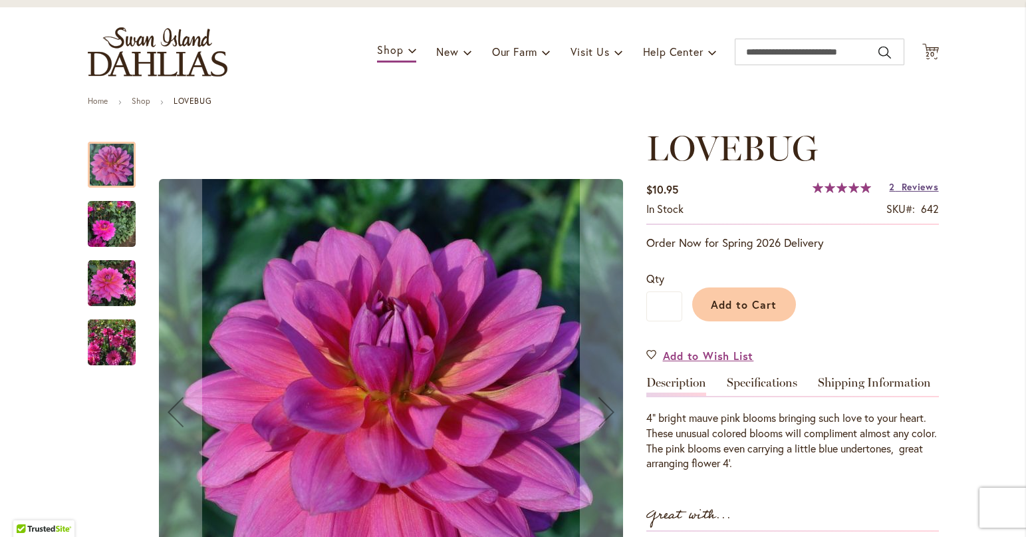
click at [902, 188] on span "Reviews" at bounding box center [920, 186] width 37 height 13
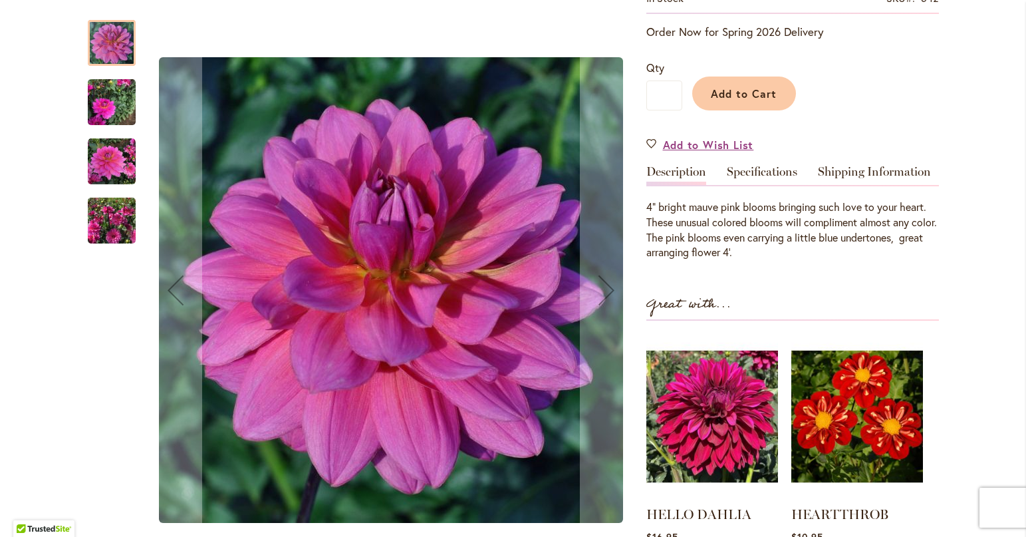
scroll to position [214, 0]
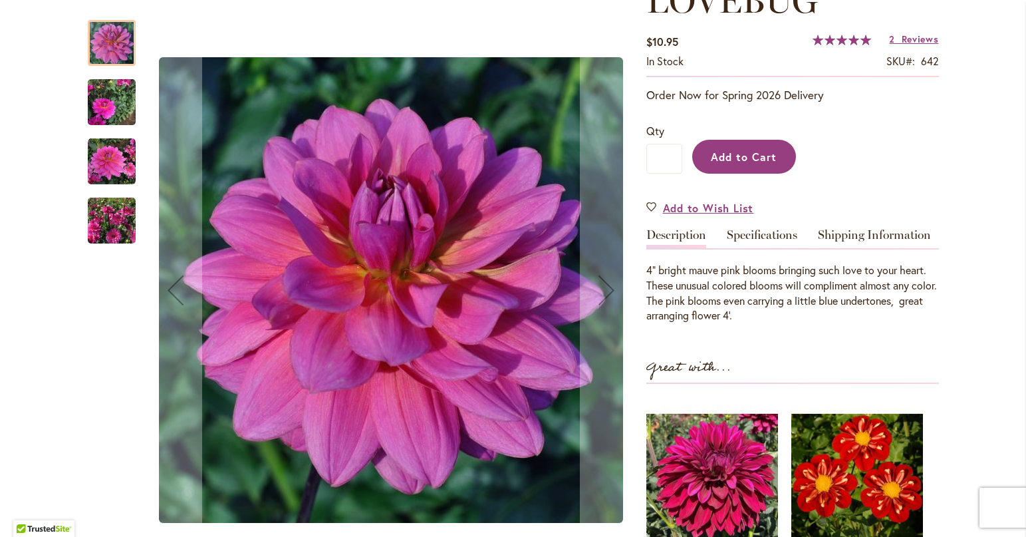
click at [753, 158] on span "Add to Cart" at bounding box center [744, 157] width 66 height 14
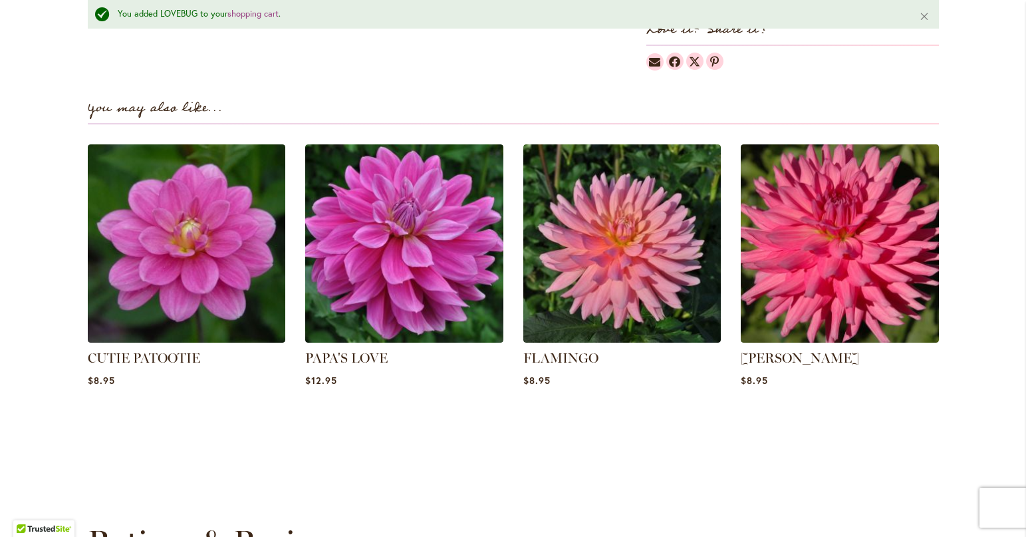
scroll to position [914, 0]
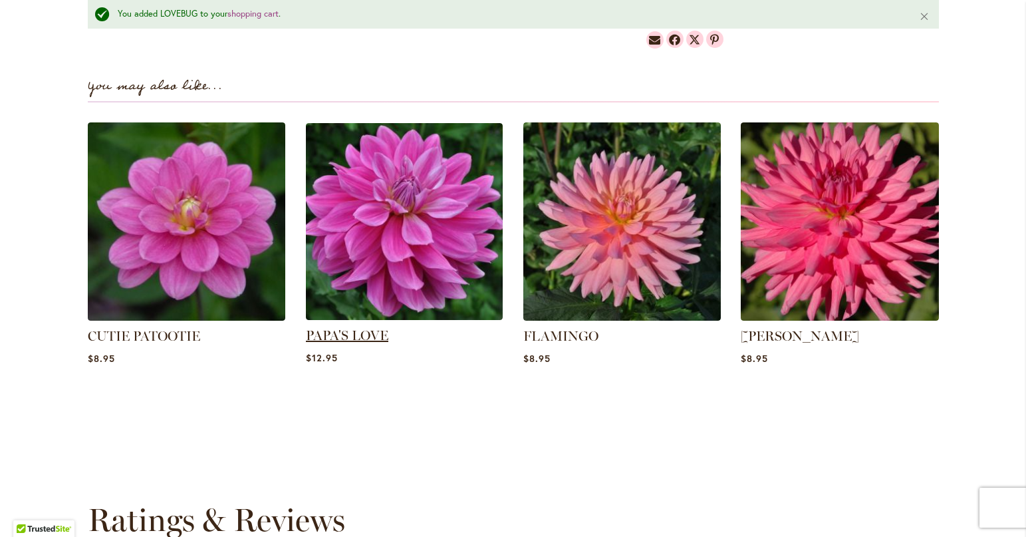
click at [342, 332] on link "PAPA'S LOVE" at bounding box center [347, 335] width 82 height 16
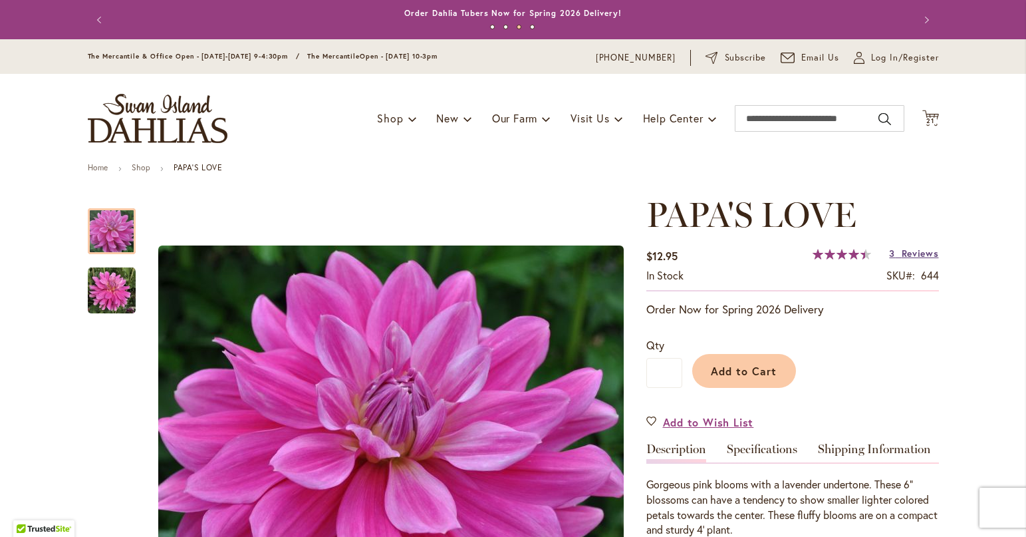
click at [896, 255] on link "3 Reviews" at bounding box center [913, 253] width 49 height 13
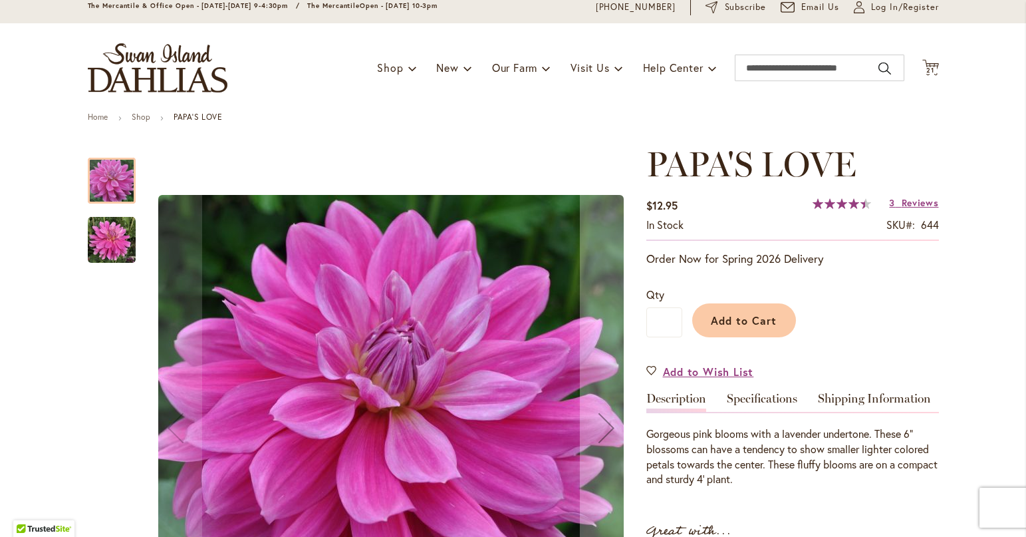
scroll to position [33, 0]
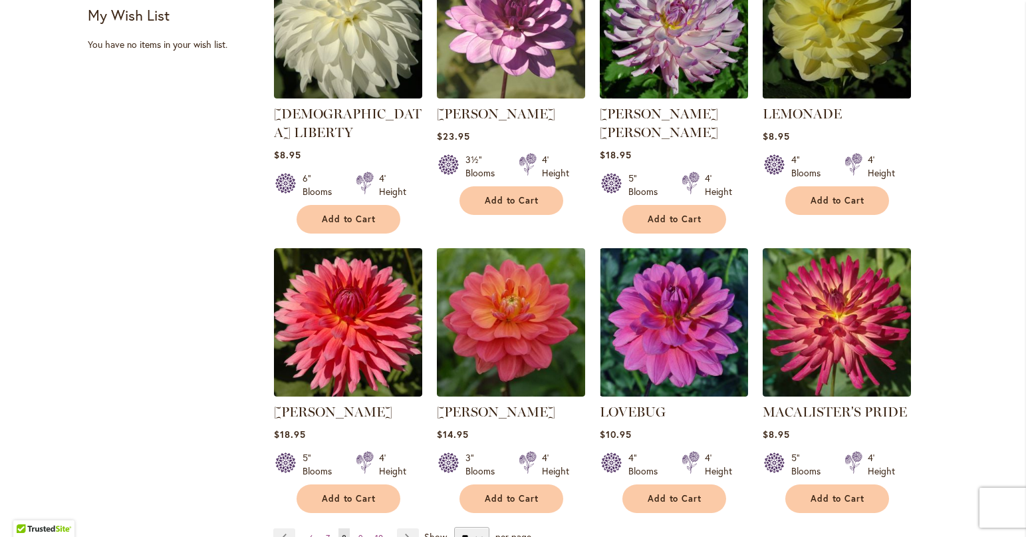
scroll to position [997, 0]
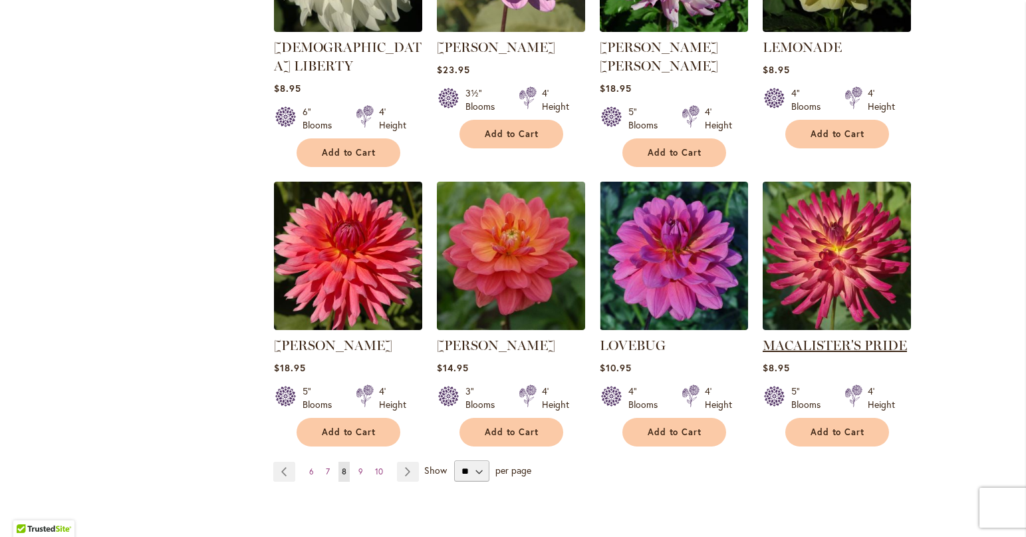
click at [815, 337] on link "MACALISTER'S PRIDE" at bounding box center [835, 345] width 144 height 16
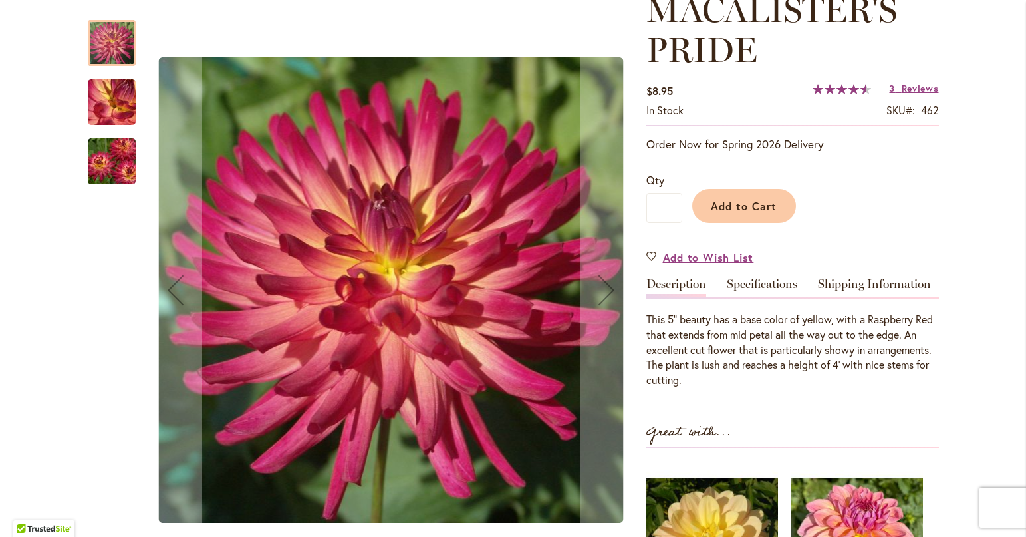
scroll to position [199, 0]
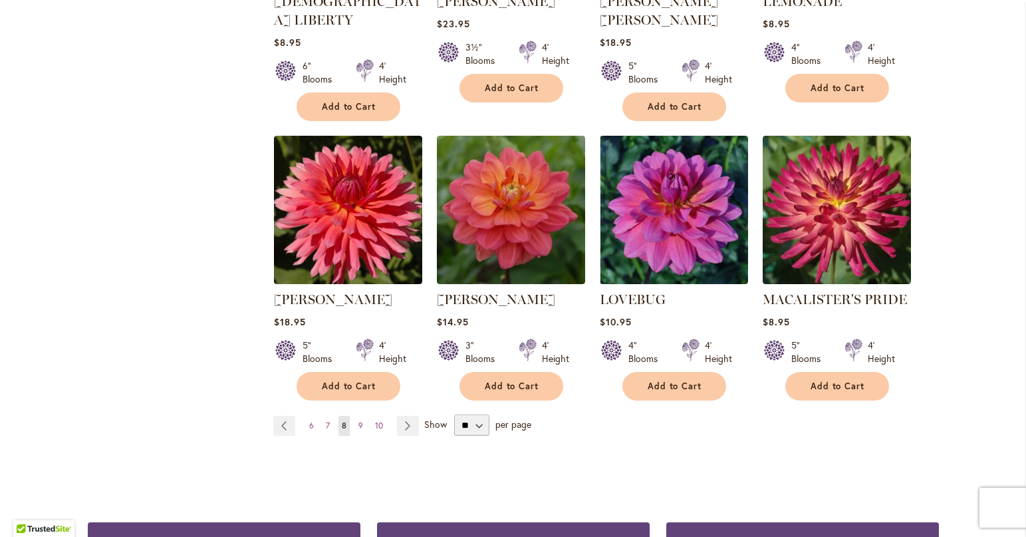
scroll to position [1064, 0]
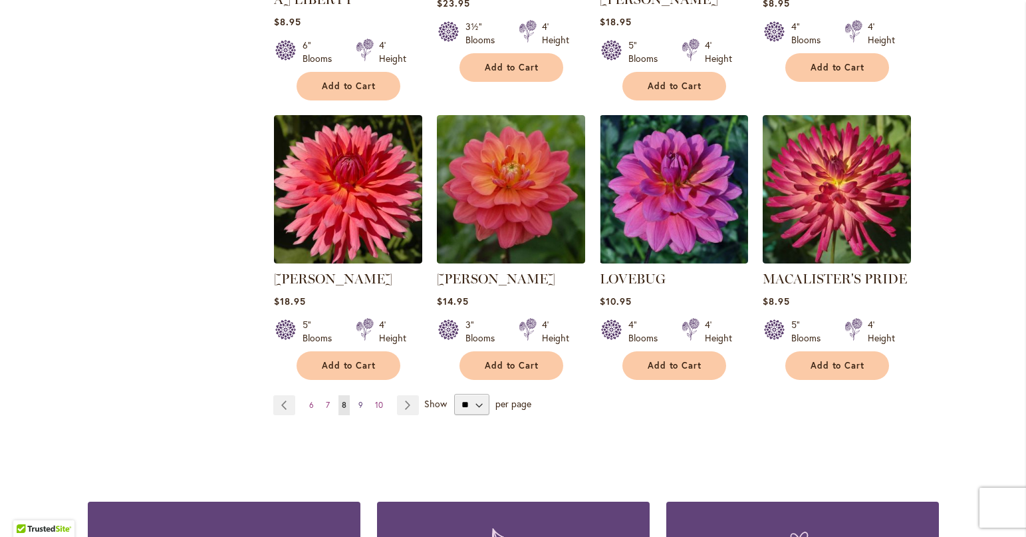
click at [359, 395] on link "Page 9" at bounding box center [360, 405] width 11 height 20
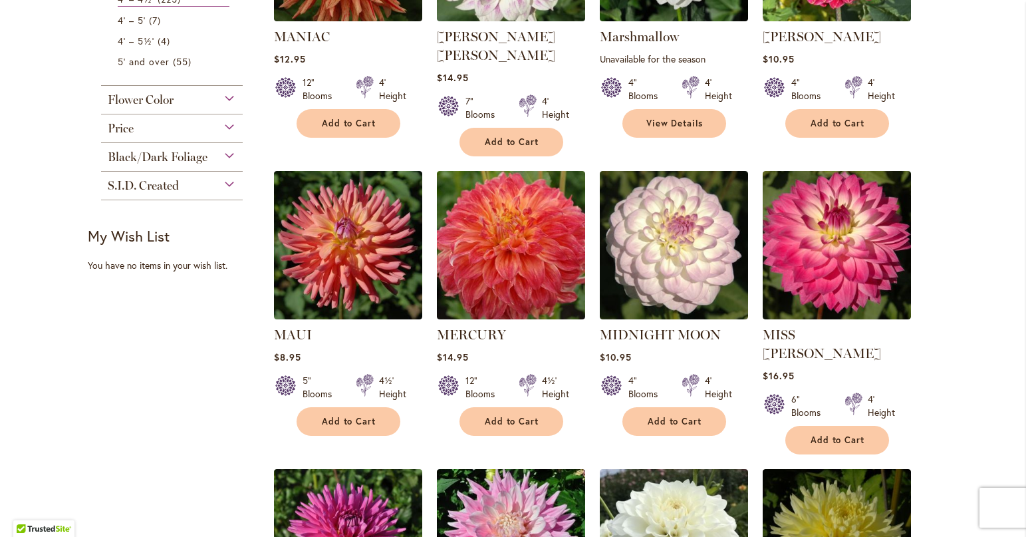
scroll to position [731, 0]
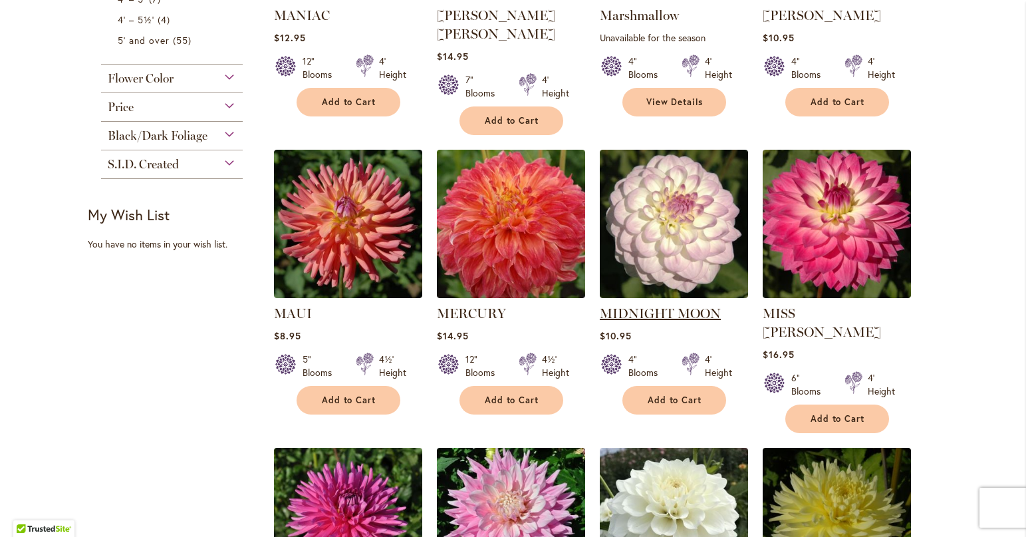
click at [602, 305] on link "MIDNIGHT MOON" at bounding box center [660, 313] width 121 height 16
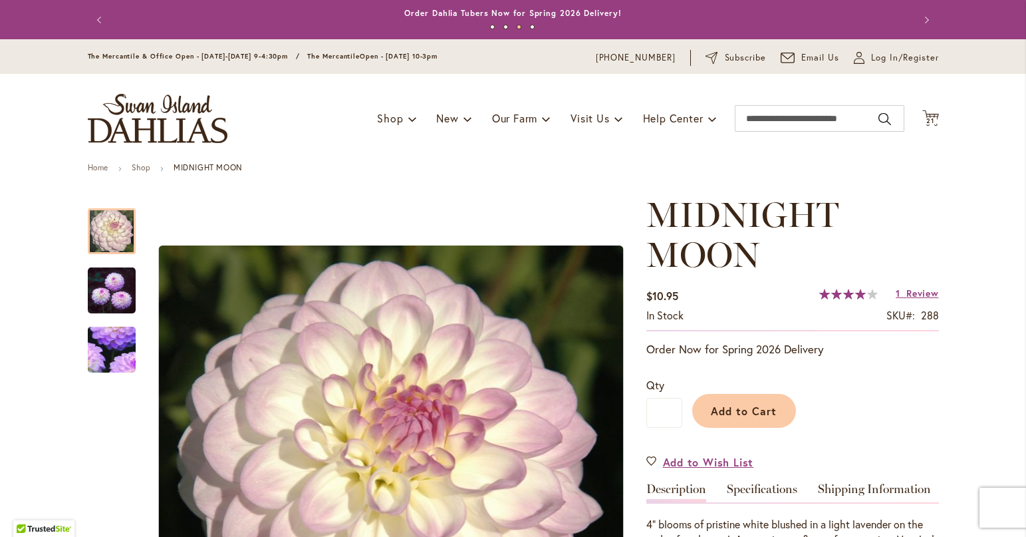
click at [906, 297] on span "Review" at bounding box center [922, 293] width 32 height 13
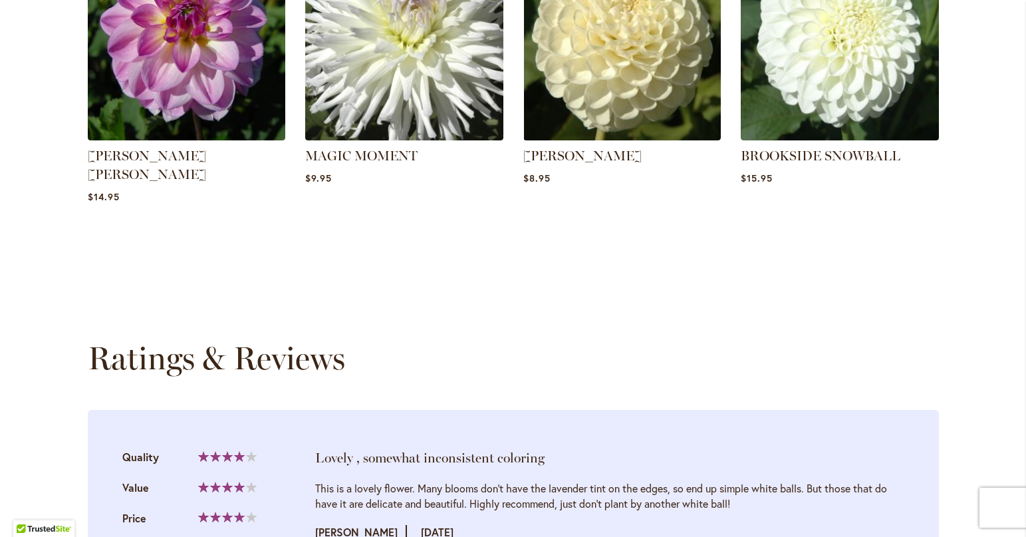
scroll to position [1384, 0]
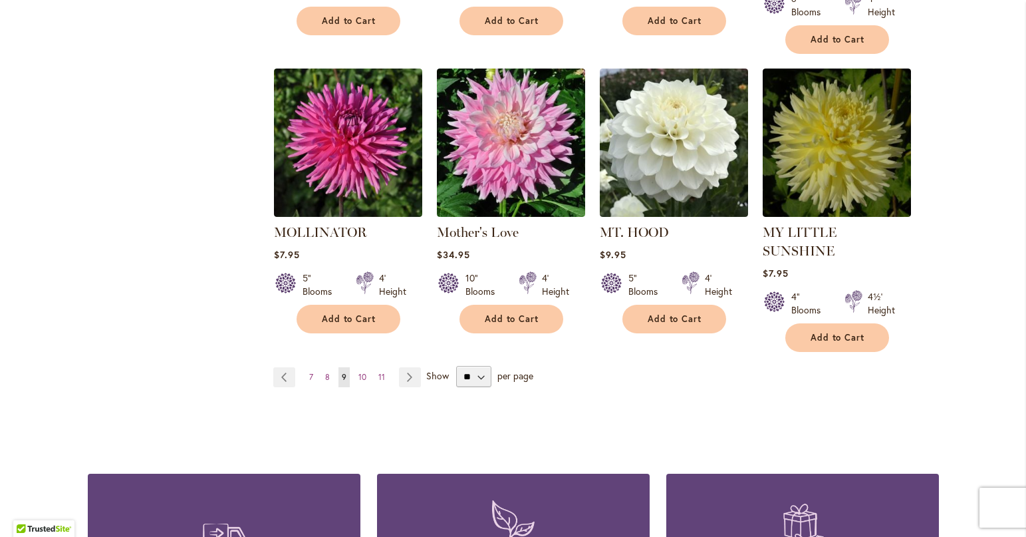
scroll to position [1130, 0]
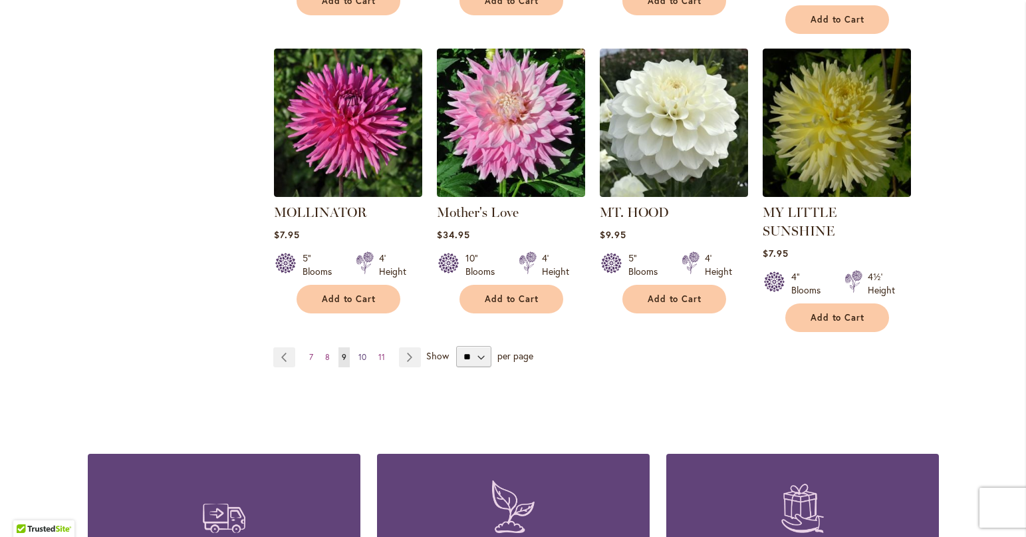
click at [358, 352] on span "10" at bounding box center [362, 357] width 8 height 10
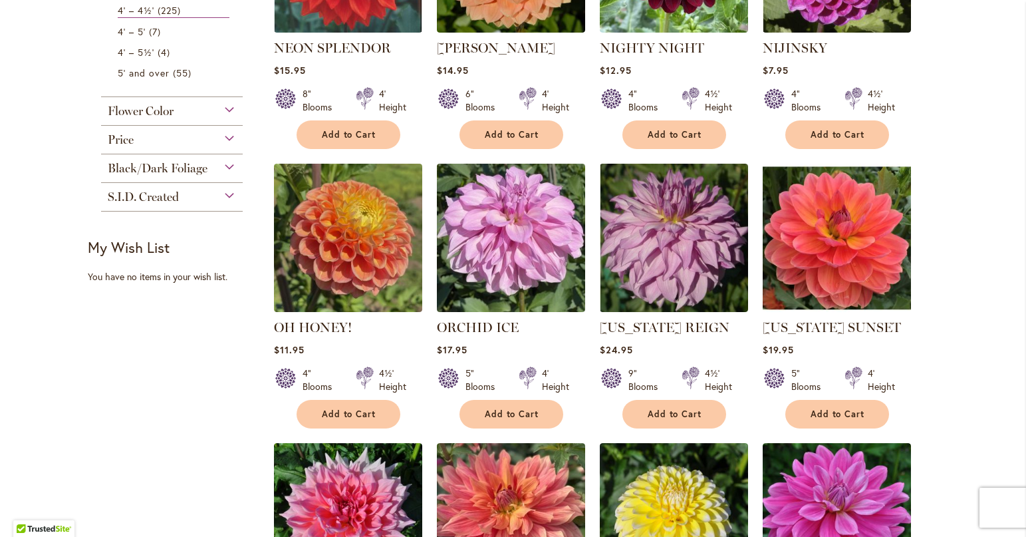
scroll to position [731, 0]
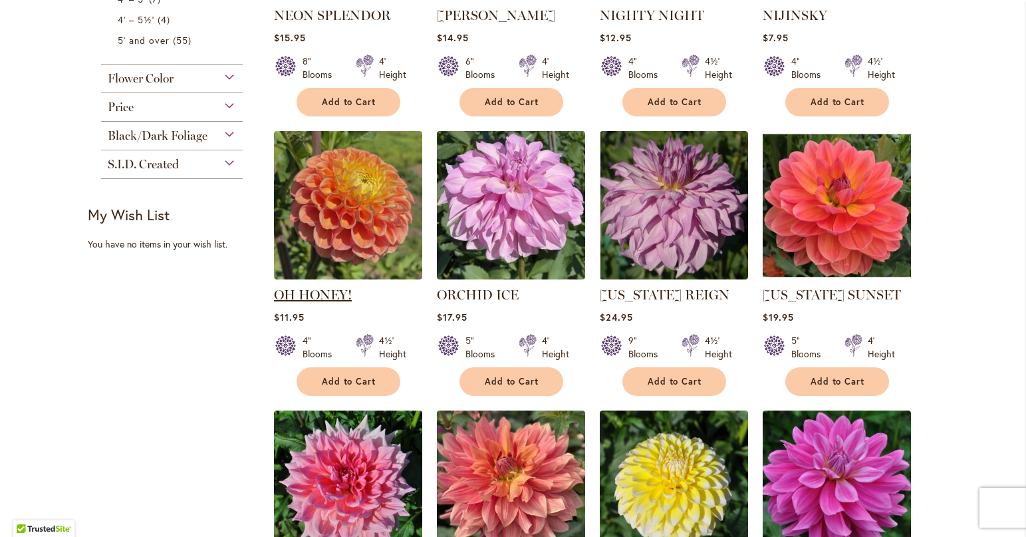
click at [317, 293] on link "OH HONEY!" at bounding box center [313, 295] width 78 height 16
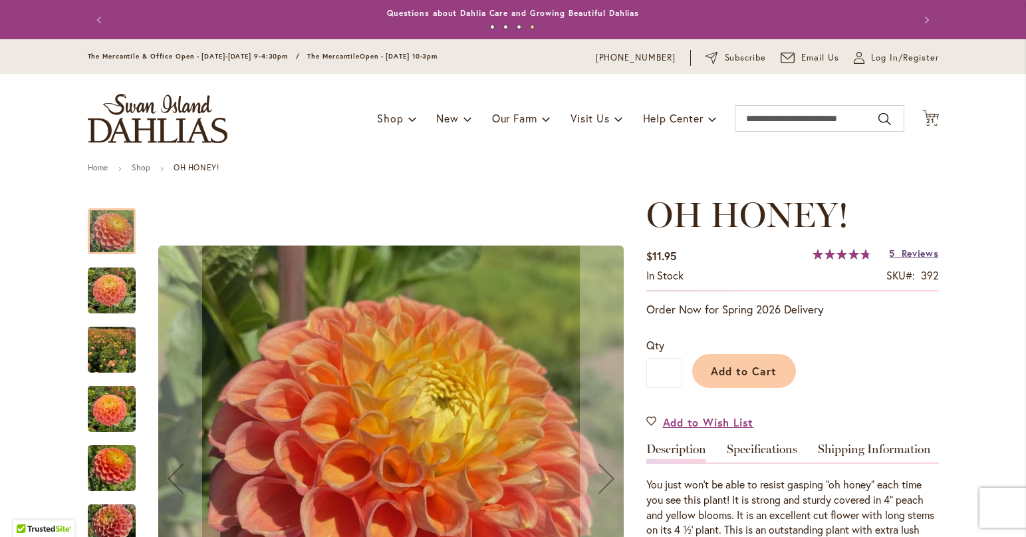
click at [910, 254] on span "Reviews" at bounding box center [920, 253] width 37 height 13
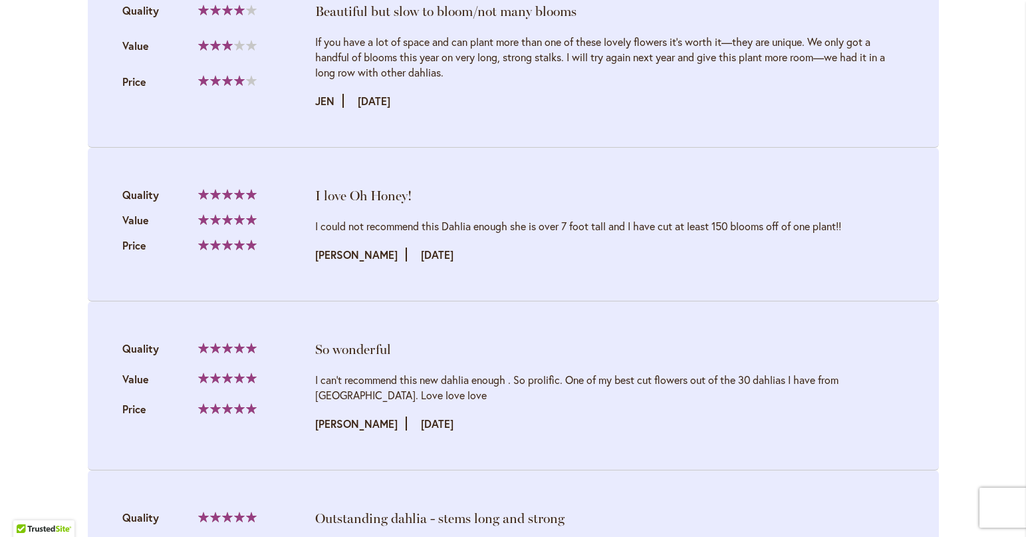
scroll to position [1708, 0]
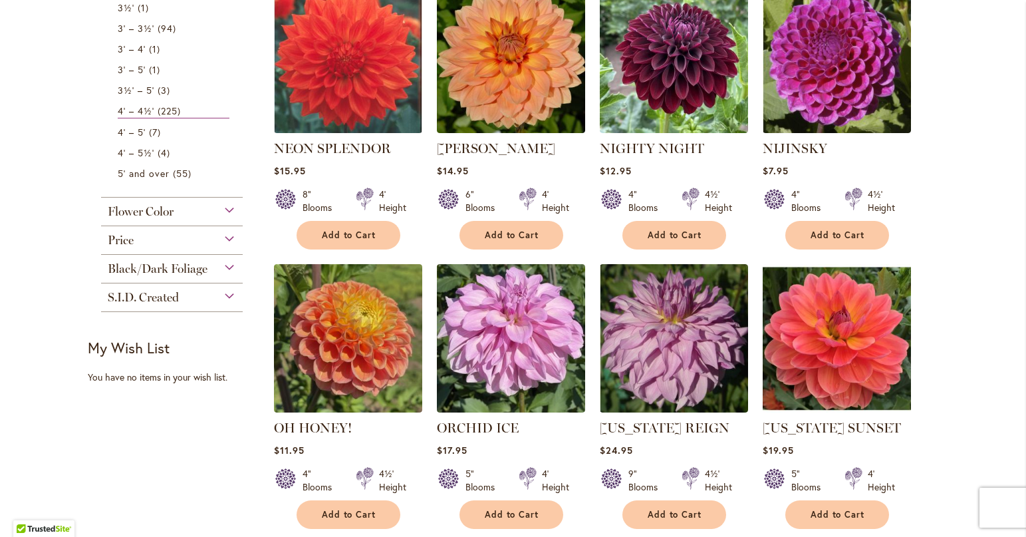
scroll to position [665, 0]
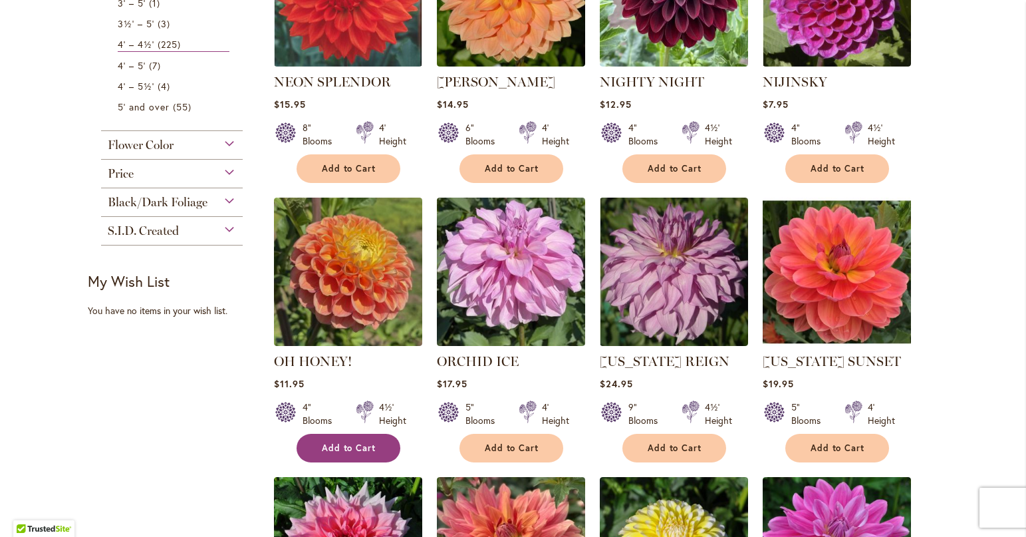
click at [328, 449] on span "Add to Cart" at bounding box center [349, 447] width 55 height 11
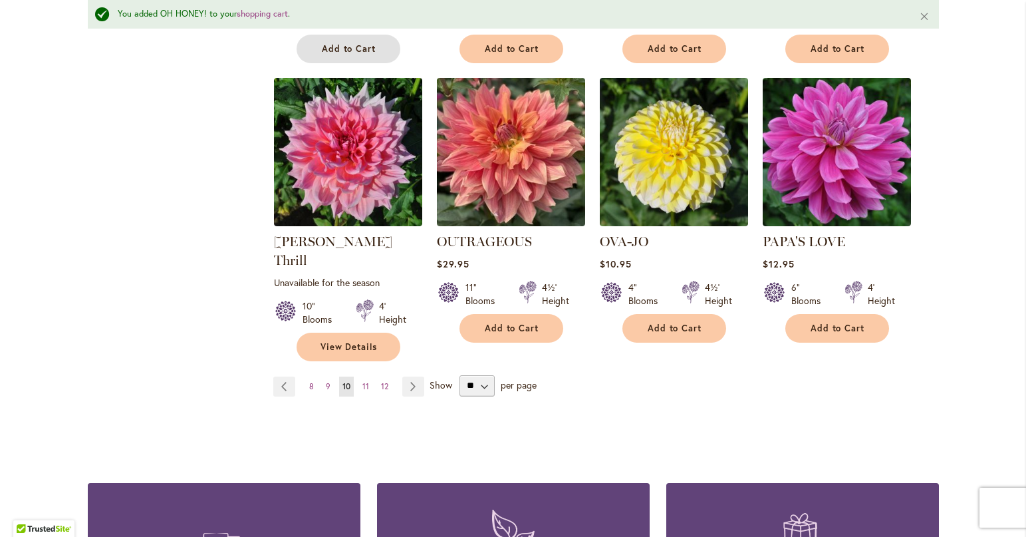
scroll to position [1166, 0]
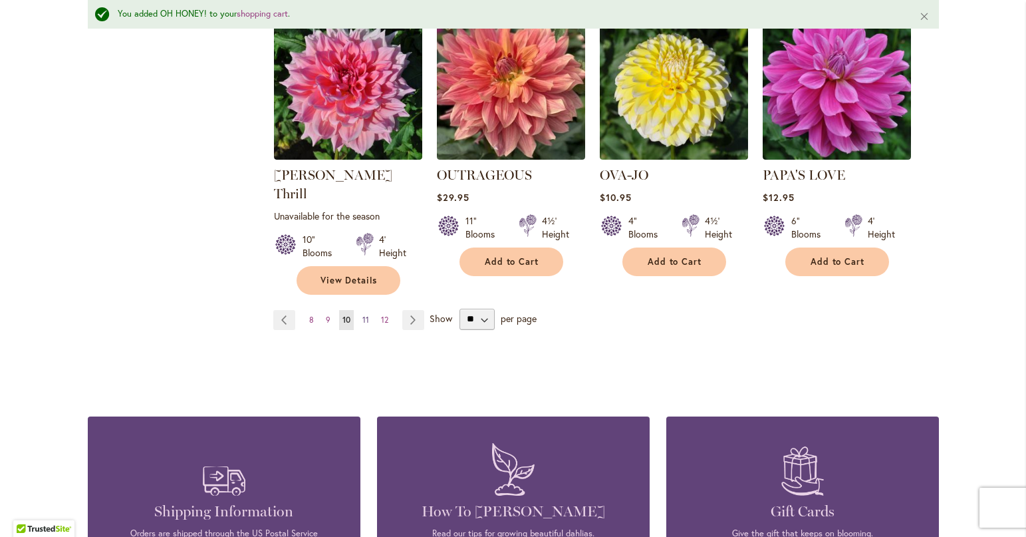
click at [362, 315] on span "11" at bounding box center [365, 320] width 7 height 10
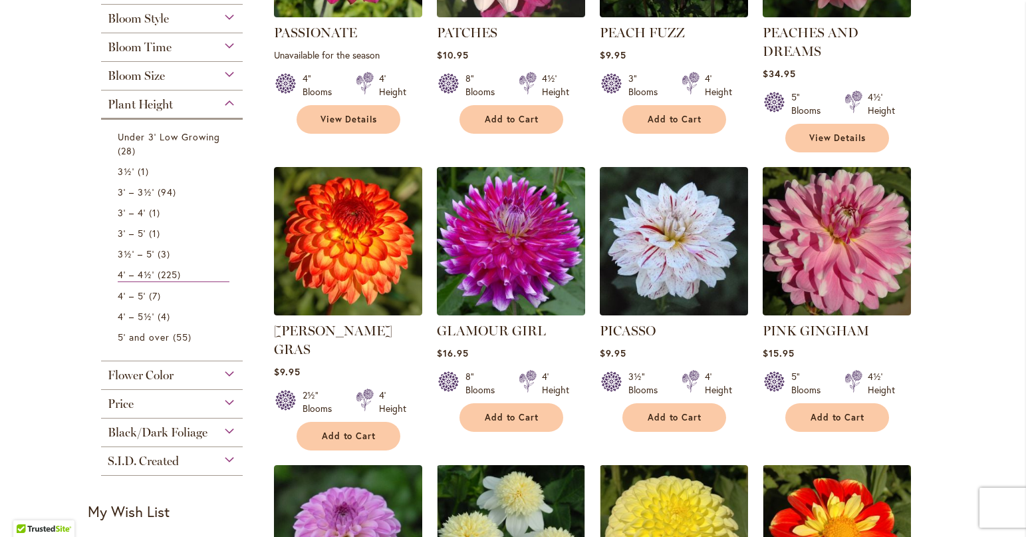
scroll to position [465, 0]
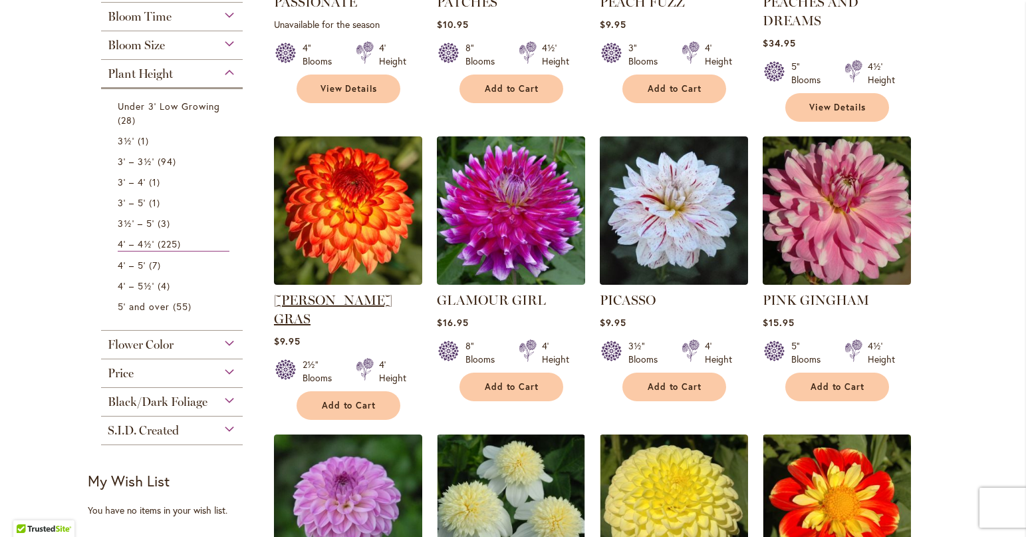
click at [319, 299] on link "[PERSON_NAME] GRAS" at bounding box center [333, 309] width 118 height 35
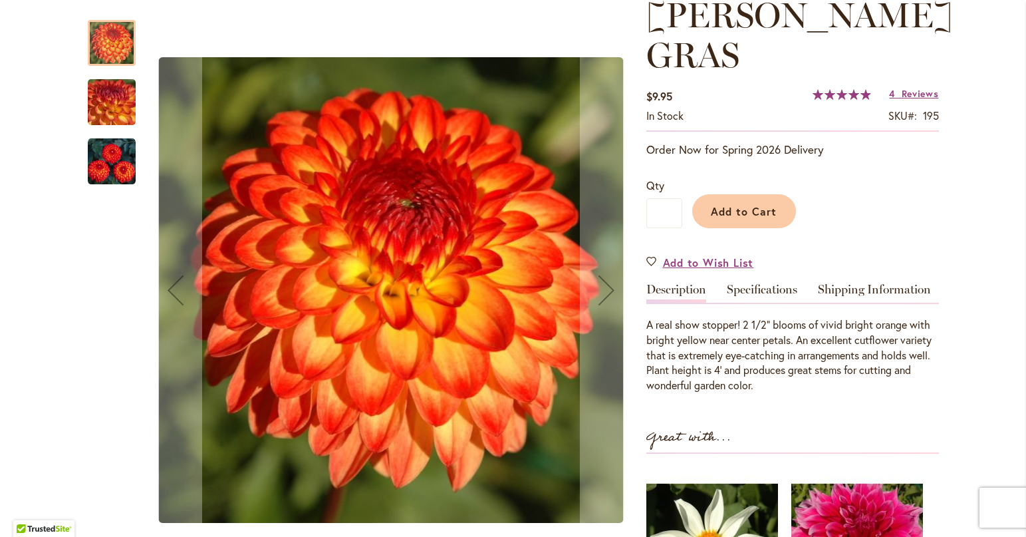
scroll to position [133, 0]
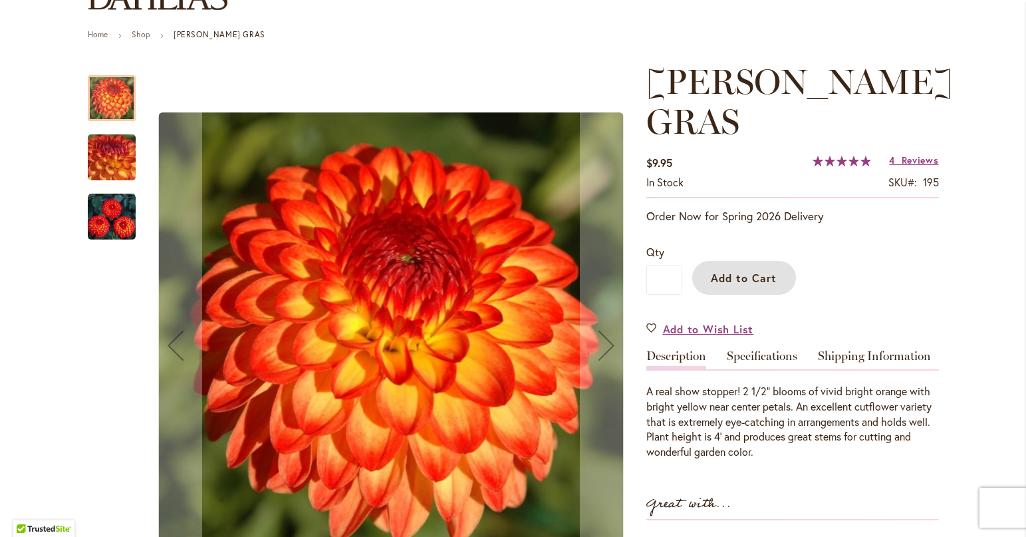
click at [739, 271] on span "Add to Cart" at bounding box center [744, 278] width 66 height 14
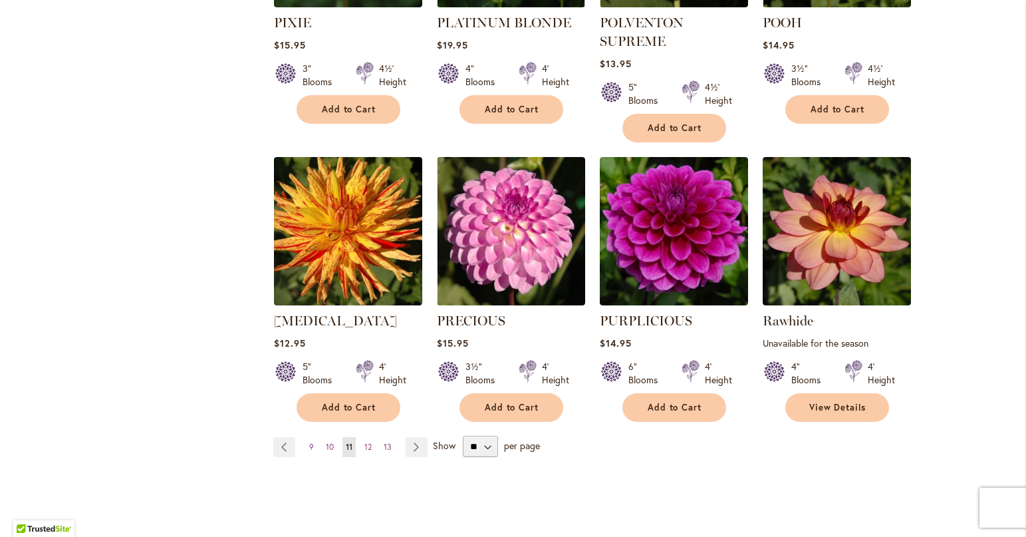
scroll to position [1064, 0]
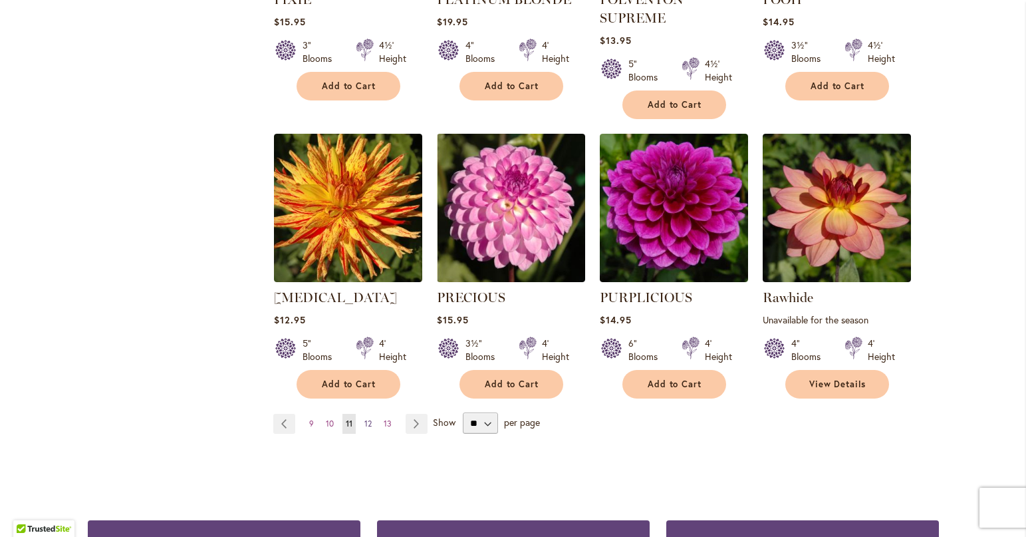
click at [367, 414] on link "Page 12" at bounding box center [368, 424] width 14 height 20
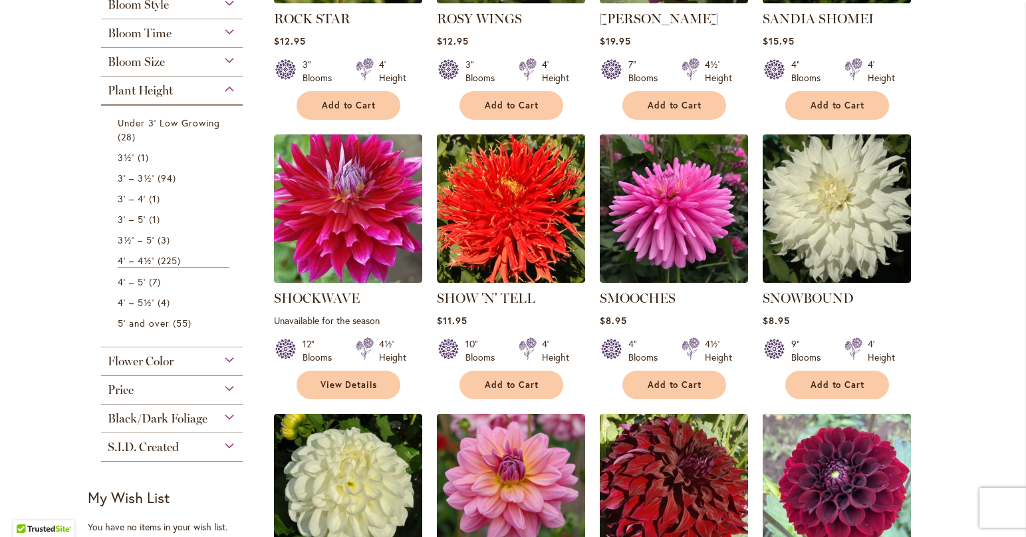
scroll to position [465, 0]
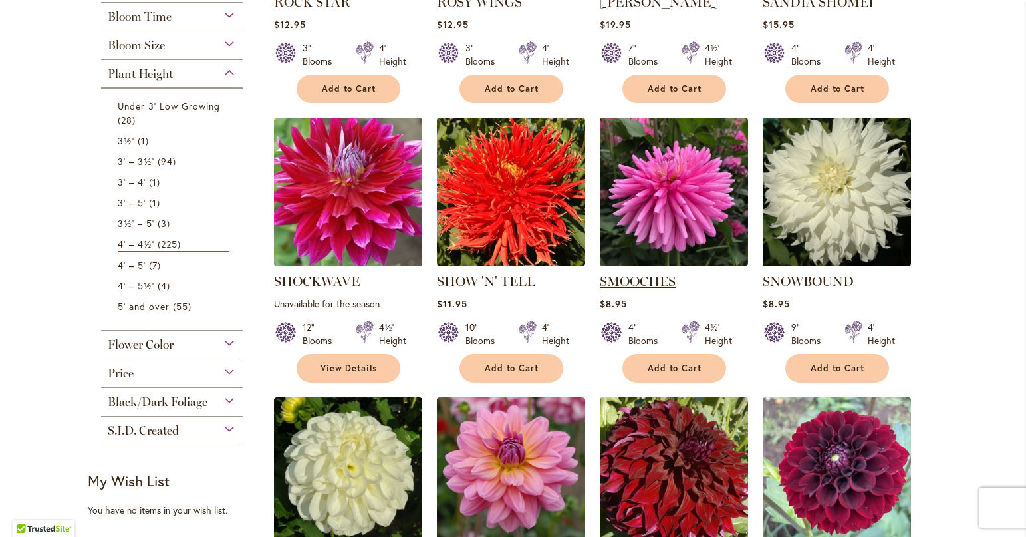
click at [636, 279] on link "SMOOCHES" at bounding box center [638, 281] width 76 height 16
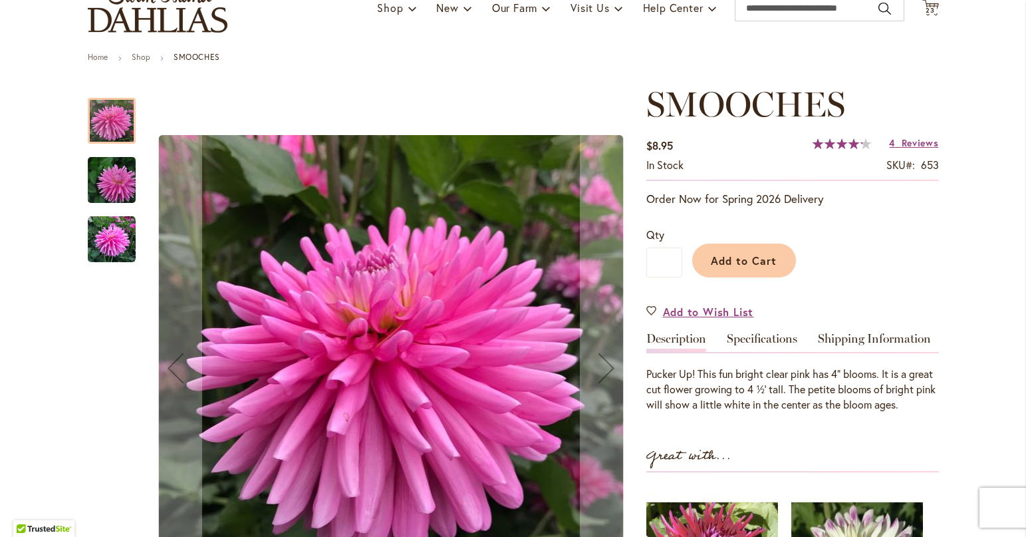
scroll to position [66, 0]
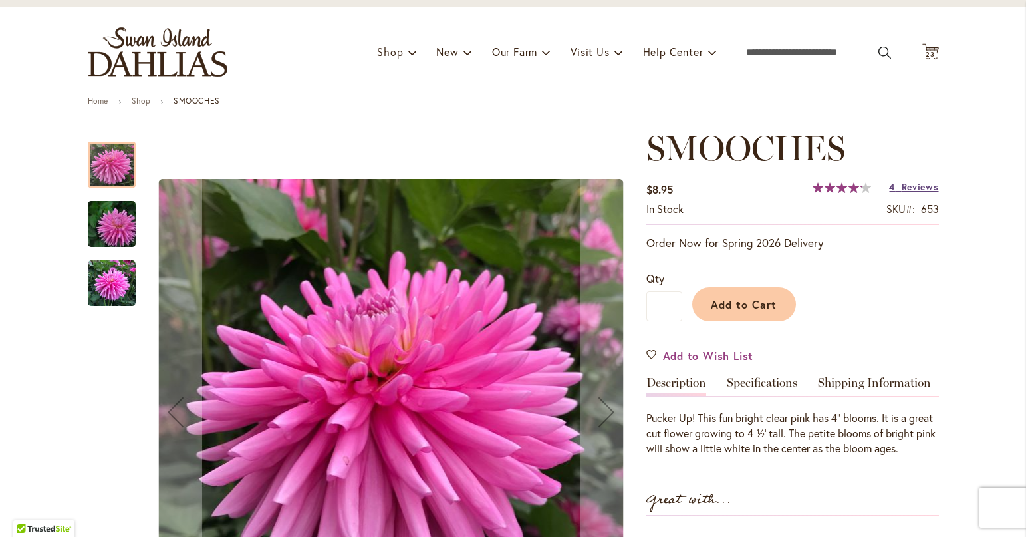
click at [902, 188] on span "Reviews" at bounding box center [920, 186] width 37 height 13
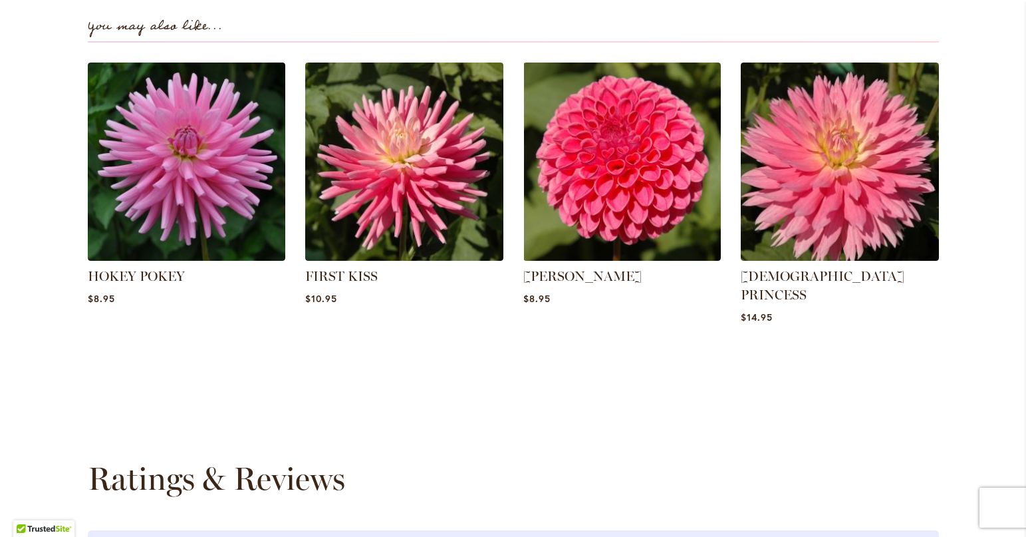
scroll to position [946, 0]
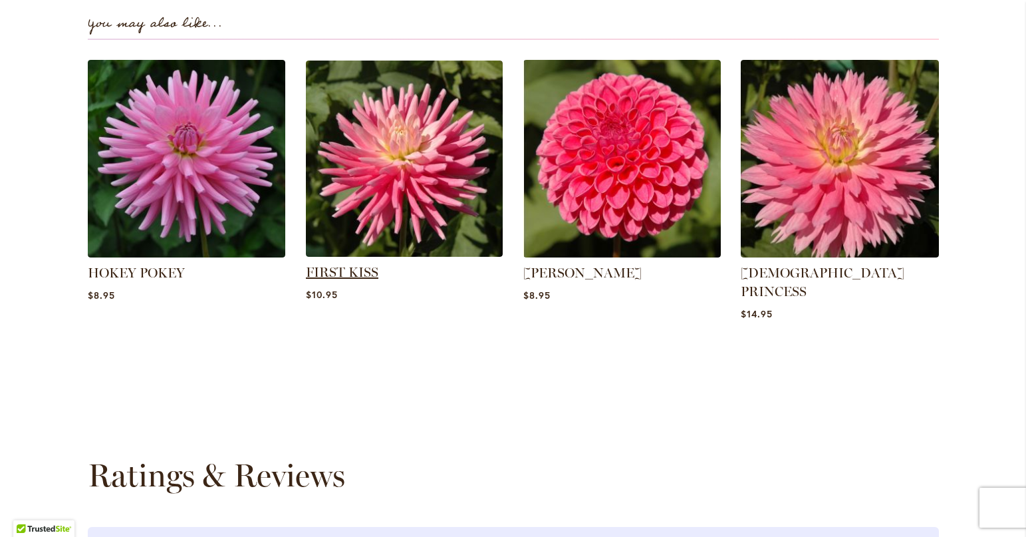
click at [355, 265] on link "FIRST KISS" at bounding box center [342, 272] width 72 height 16
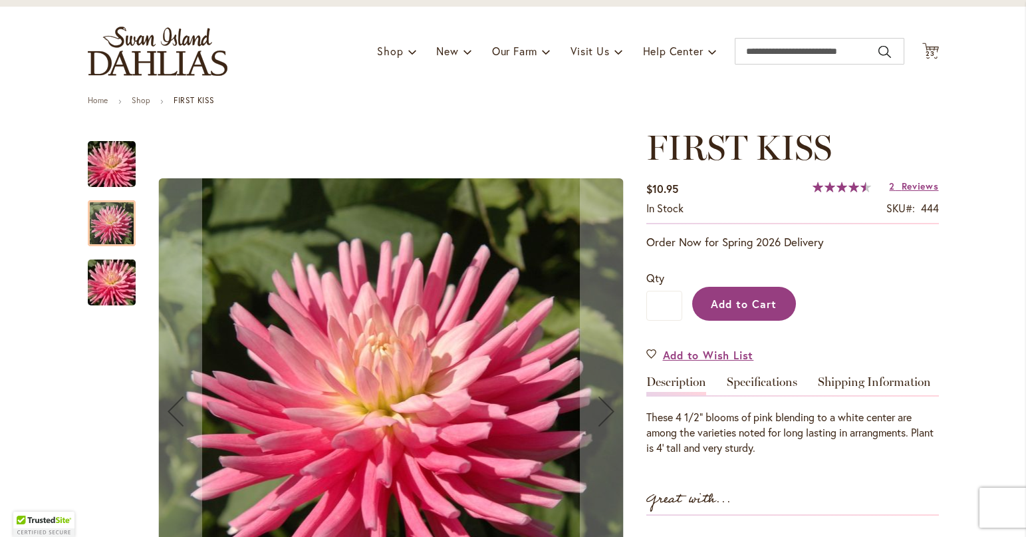
scroll to position [66, 0]
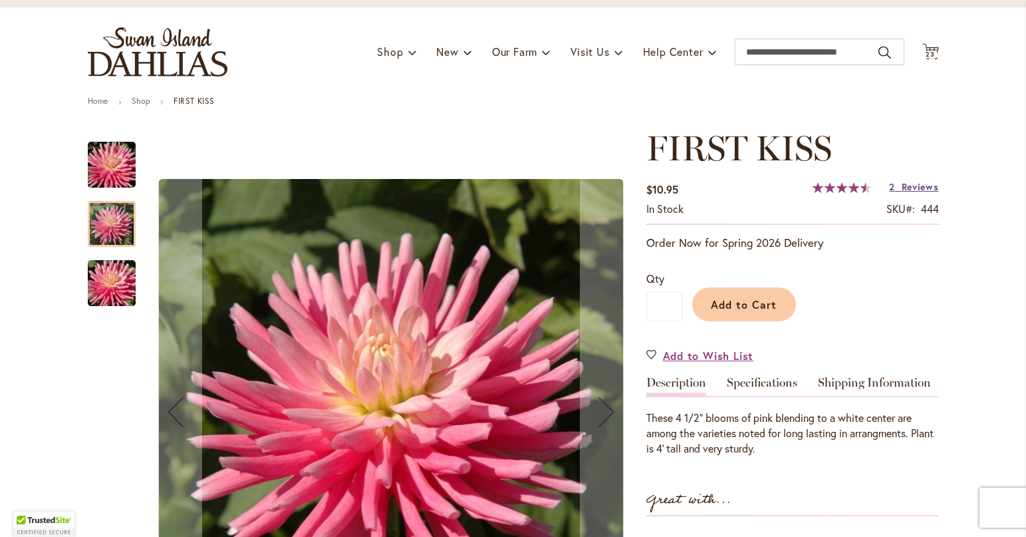
click at [906, 187] on span "Reviews" at bounding box center [920, 186] width 37 height 13
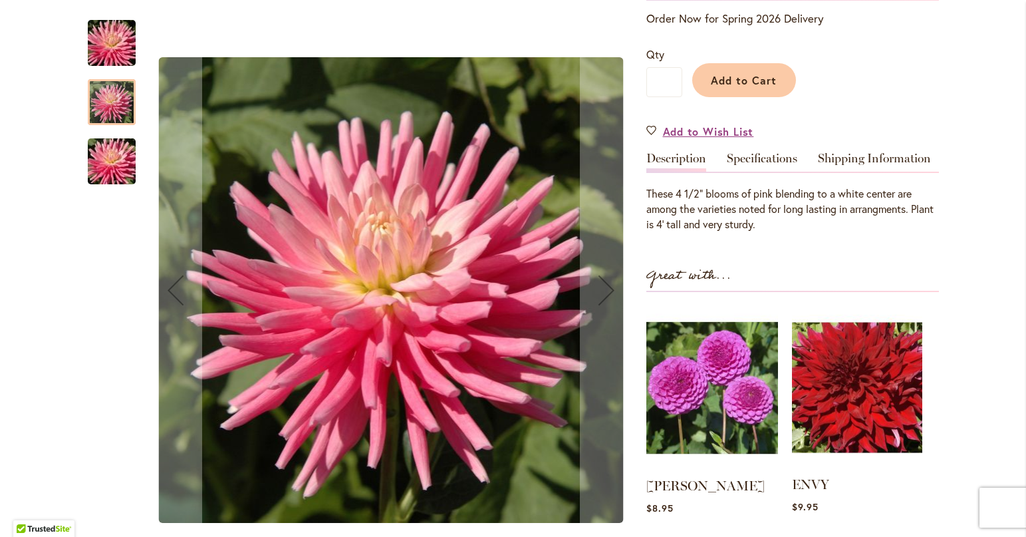
scroll to position [265, 0]
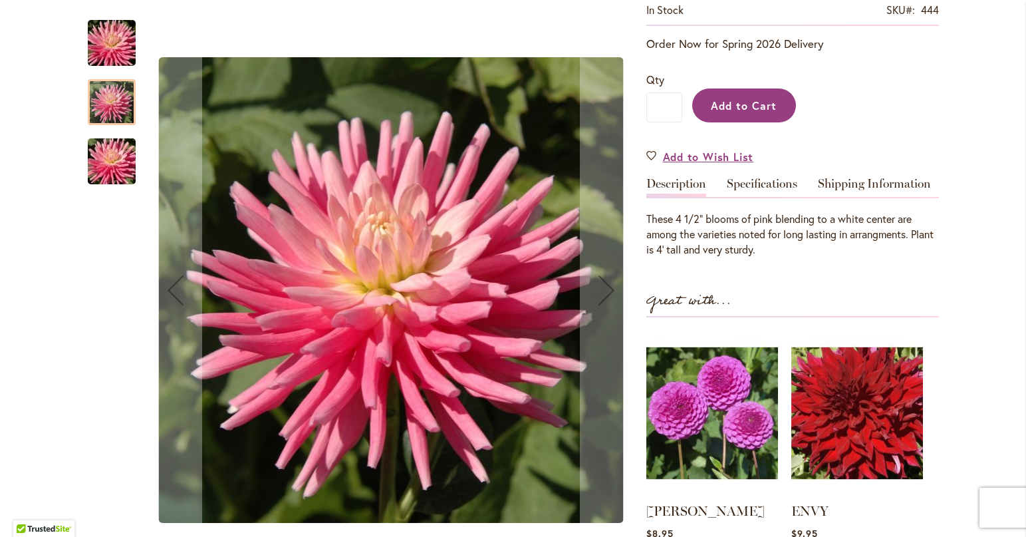
click at [748, 108] on span "Add to Cart" at bounding box center [744, 105] width 66 height 14
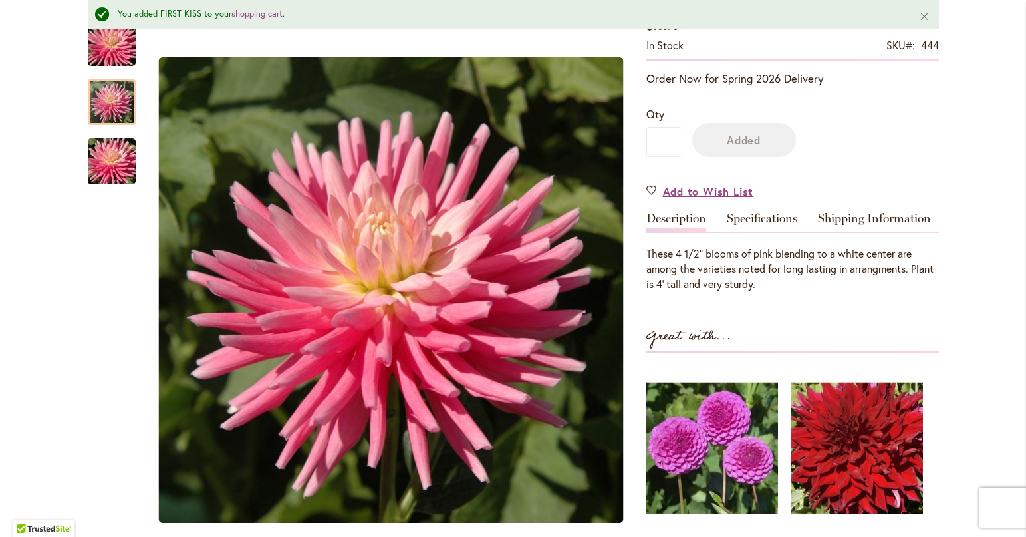
scroll to position [301, 0]
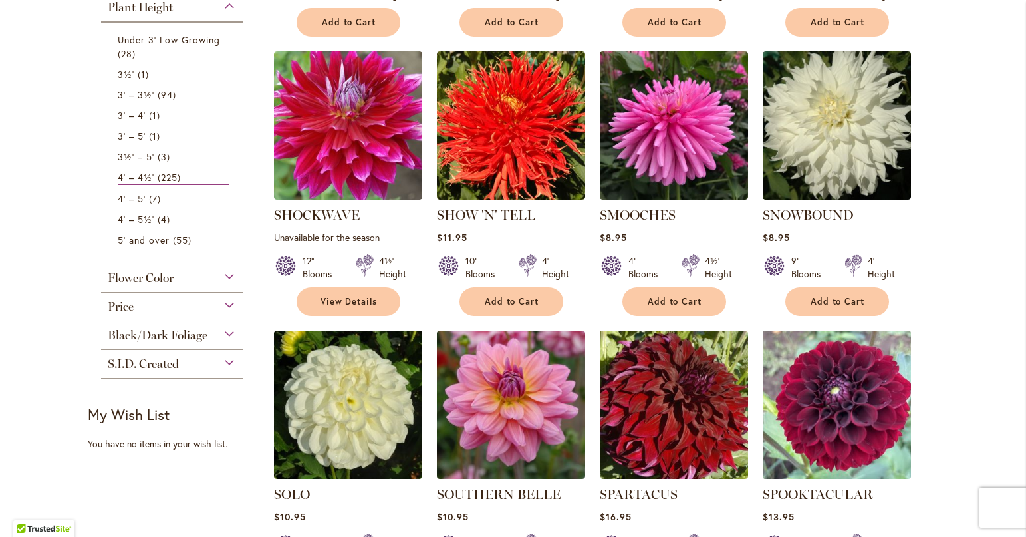
scroll to position [465, 0]
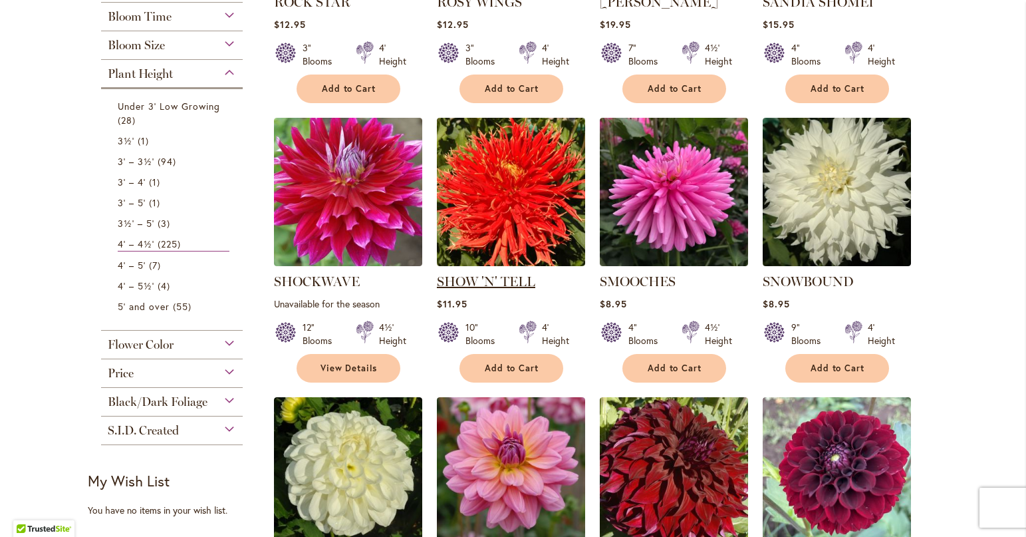
click at [513, 279] on link "SHOW 'N' TELL" at bounding box center [486, 281] width 98 height 16
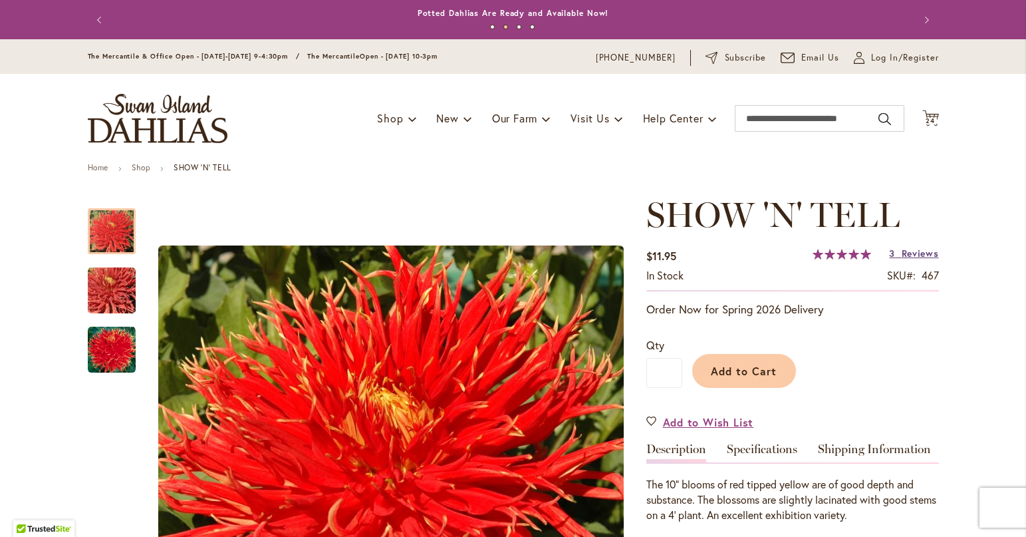
click at [902, 253] on span "Reviews" at bounding box center [920, 253] width 37 height 13
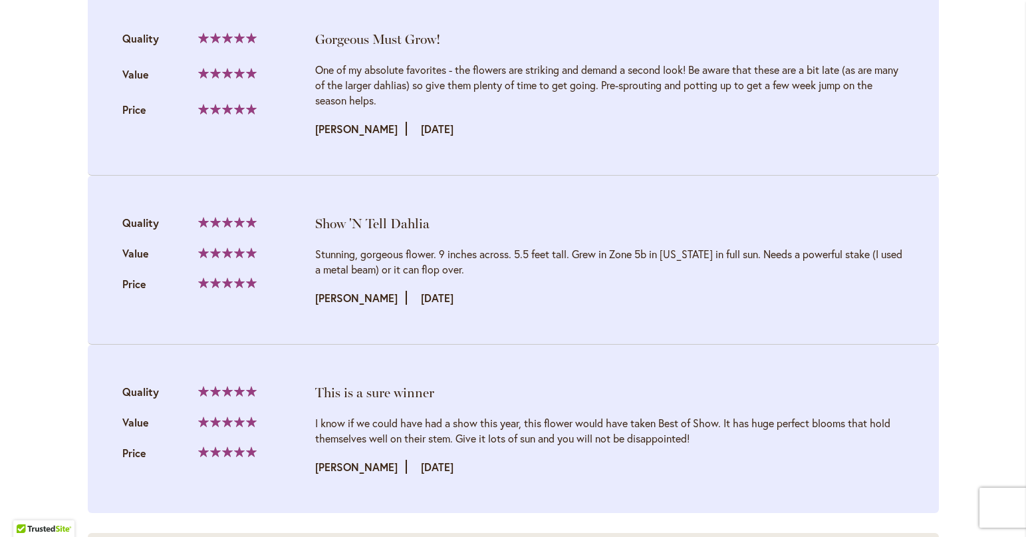
scroll to position [1529, 0]
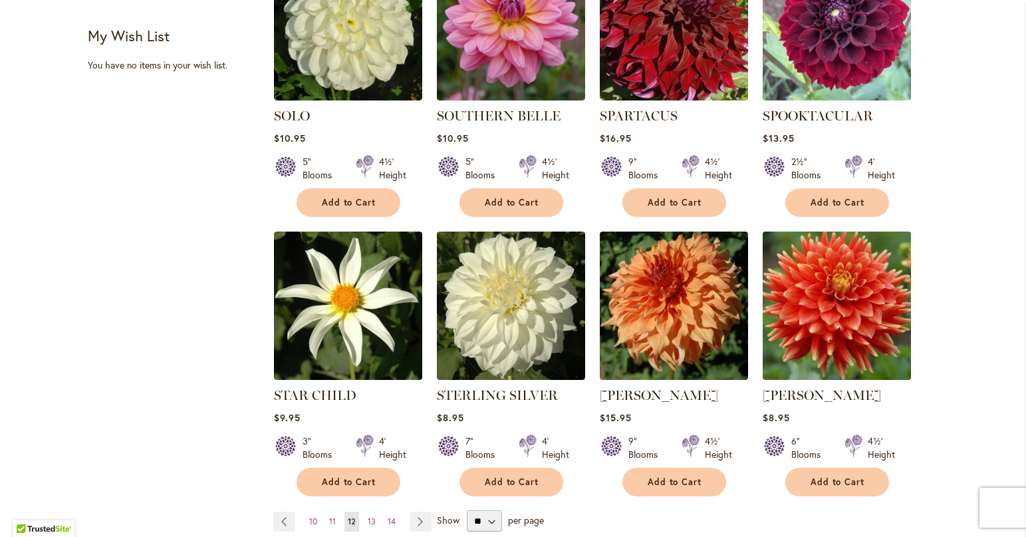
scroll to position [931, 0]
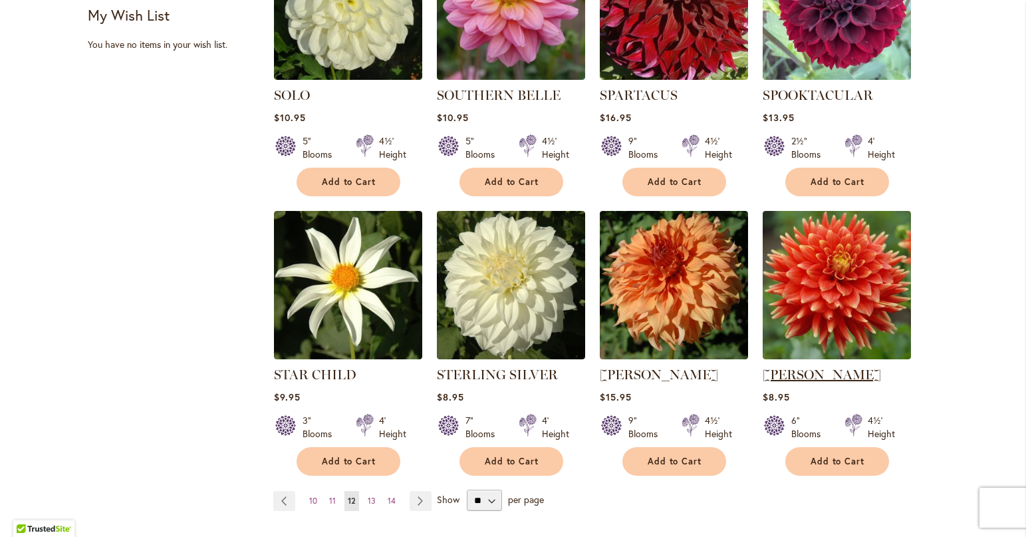
click at [813, 368] on link "[PERSON_NAME]" at bounding box center [822, 374] width 118 height 16
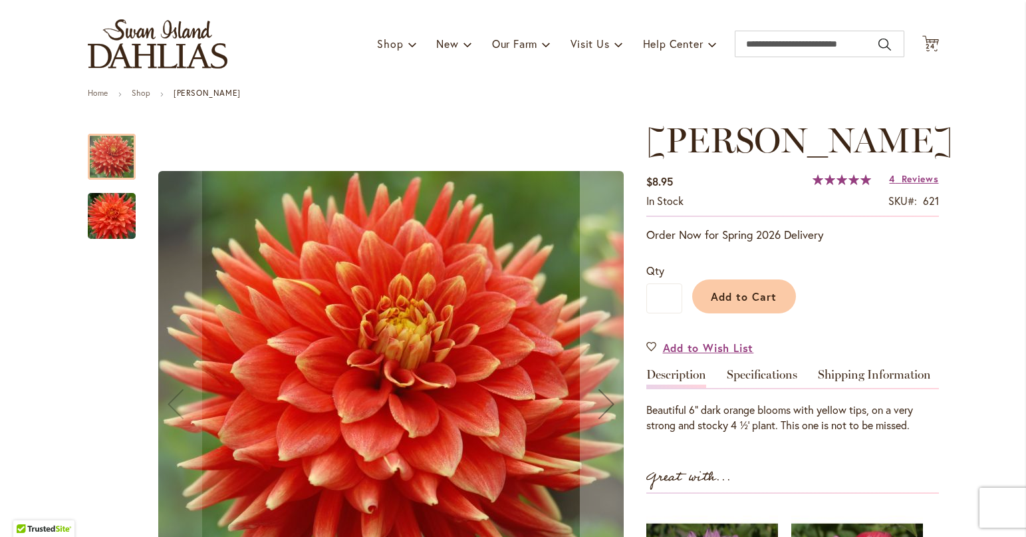
scroll to position [66, 0]
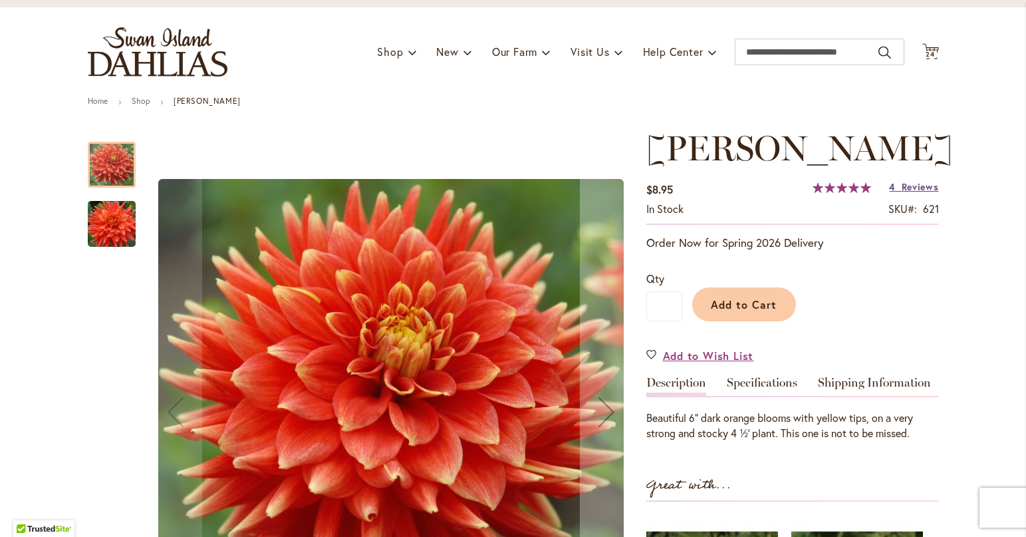
click at [916, 186] on span "Reviews" at bounding box center [920, 186] width 37 height 13
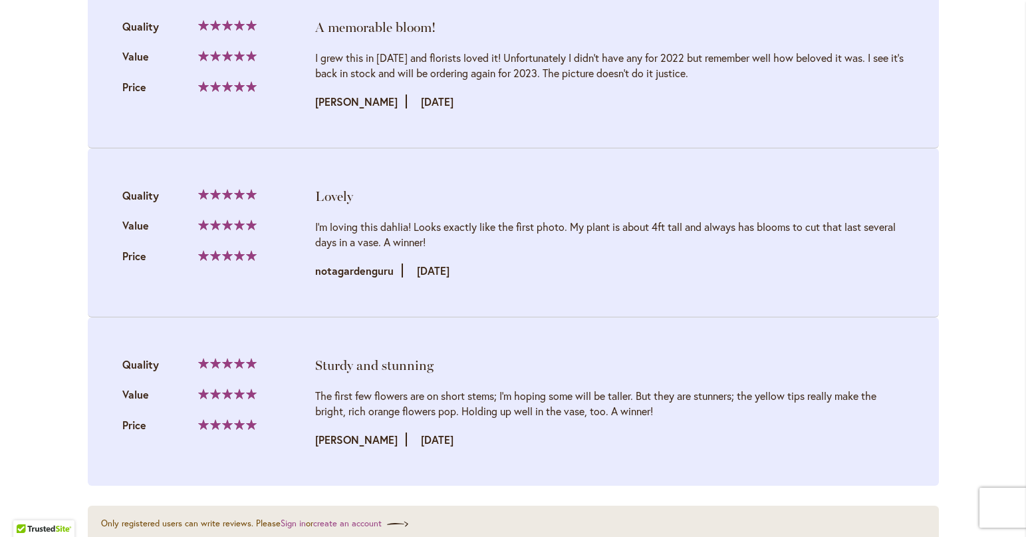
scroll to position [1581, 0]
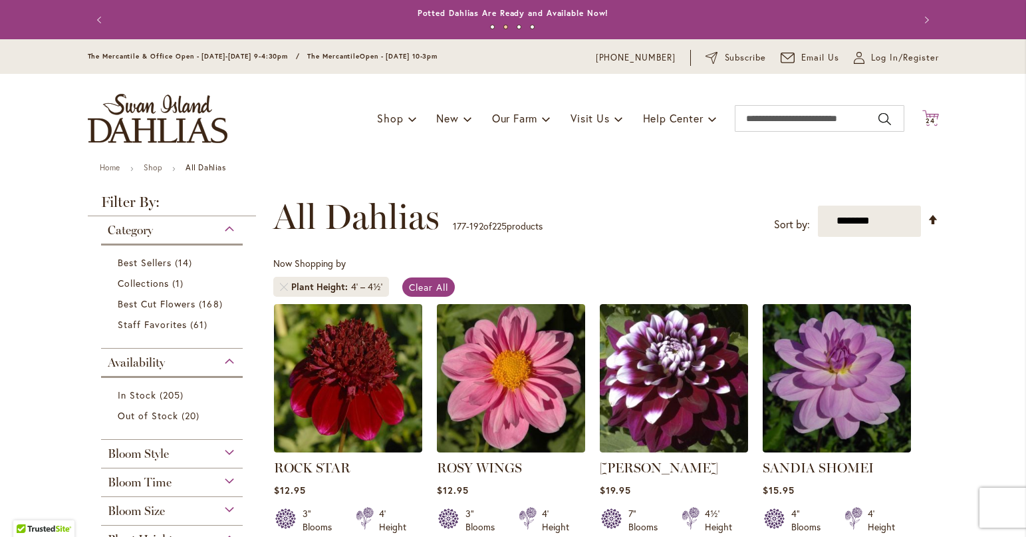
click at [922, 116] on button "Cart .cls-1 { fill: #231f20; } 24 24 items" at bounding box center [930, 119] width 17 height 18
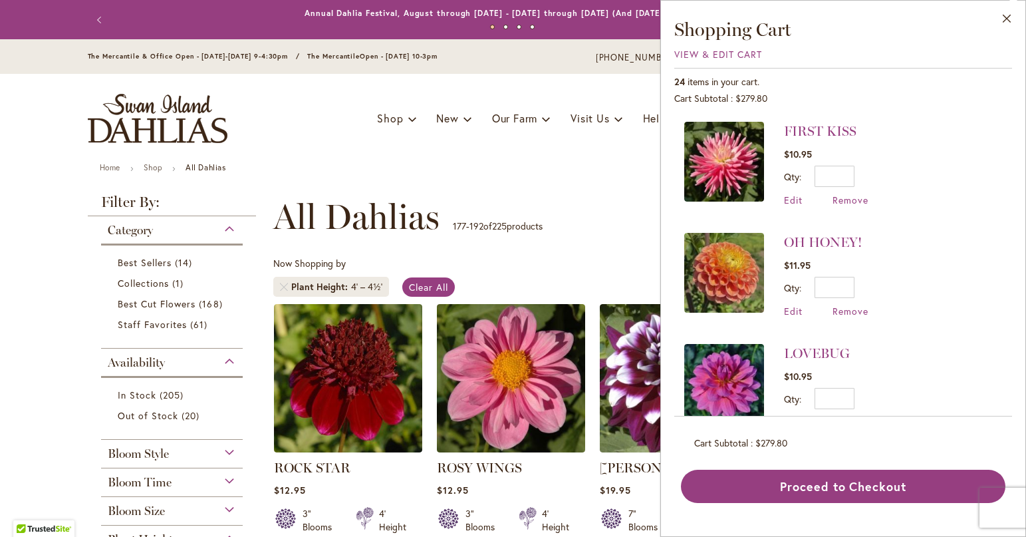
click at [534, 267] on div "Now Shopping by Plant Height 4' – 4½' Clear All" at bounding box center [606, 280] width 666 height 47
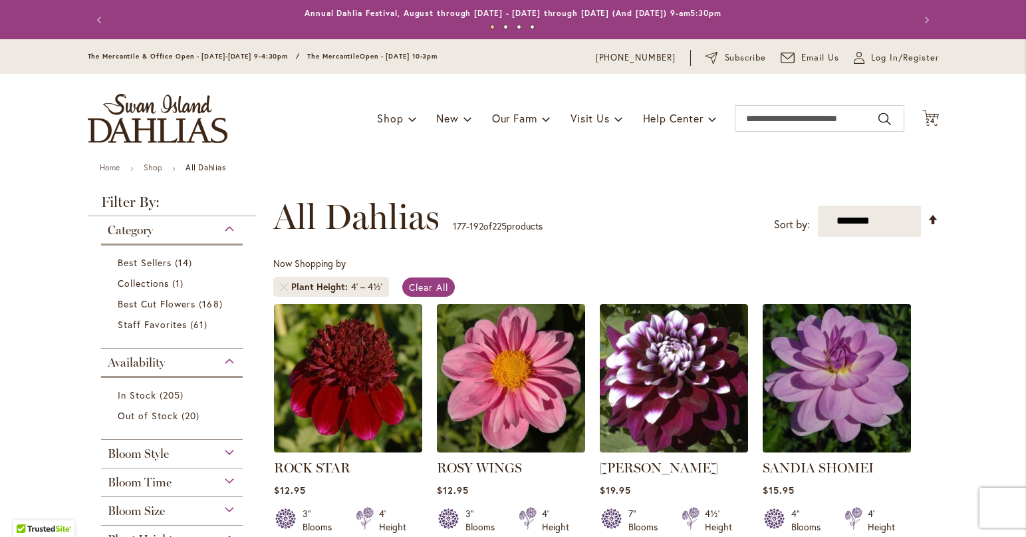
click at [843, 396] on img at bounding box center [837, 378] width 156 height 156
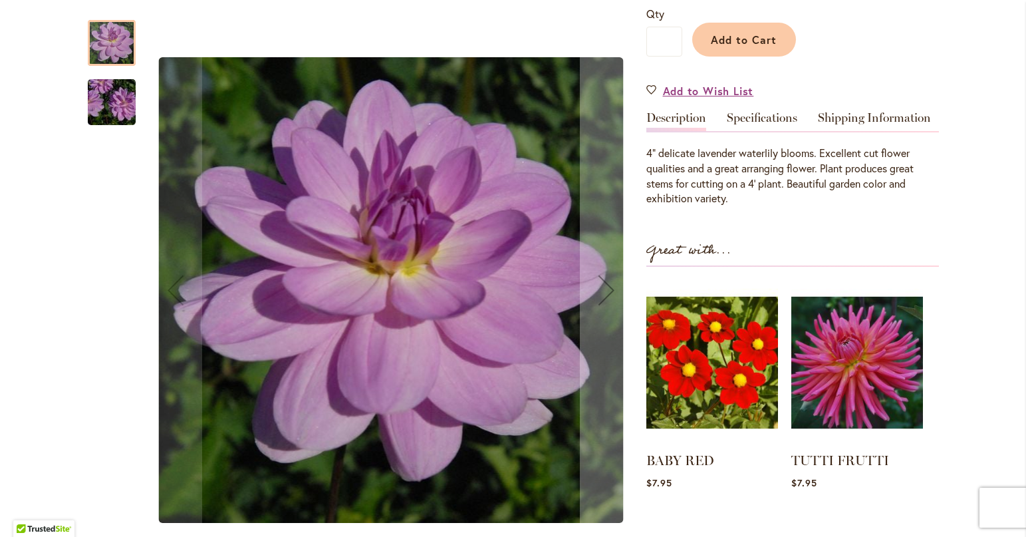
scroll to position [332, 0]
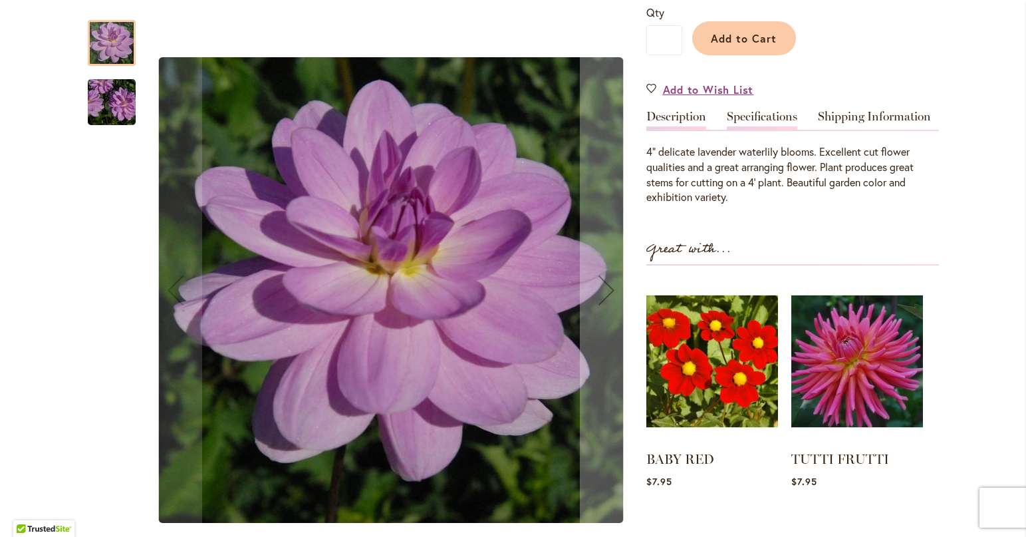
click at [761, 115] on link "Specifications" at bounding box center [762, 119] width 70 height 19
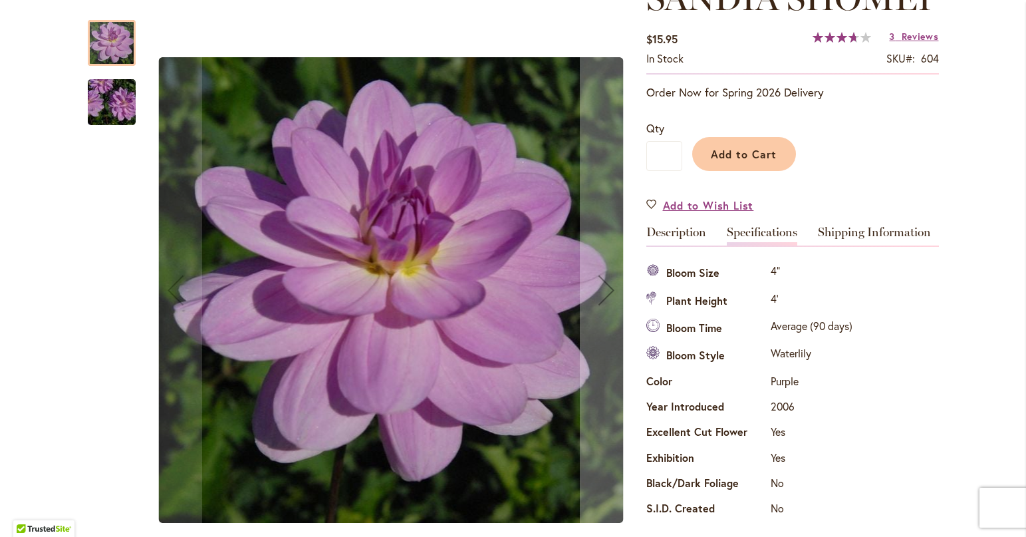
scroll to position [193, 0]
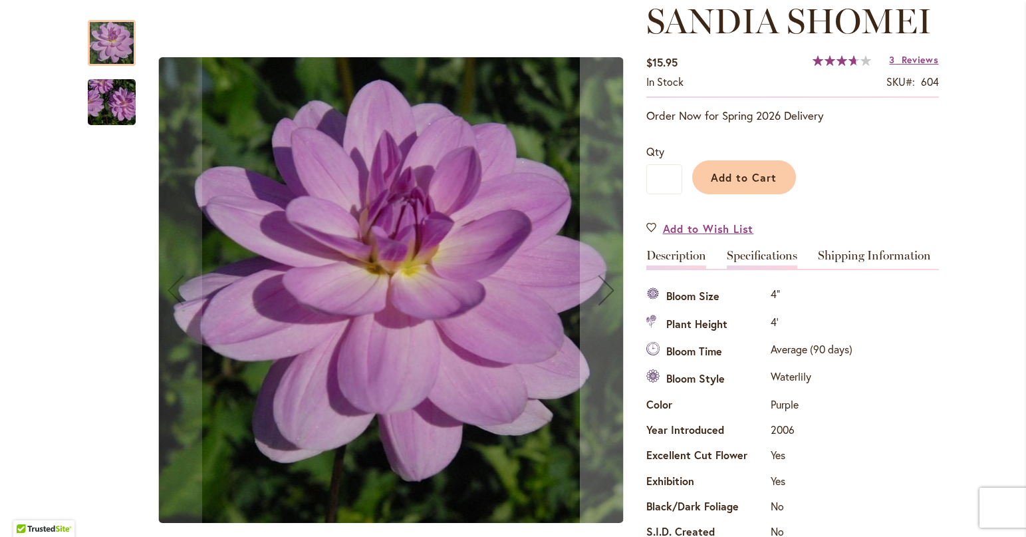
click at [663, 253] on link "Description" at bounding box center [676, 258] width 60 height 19
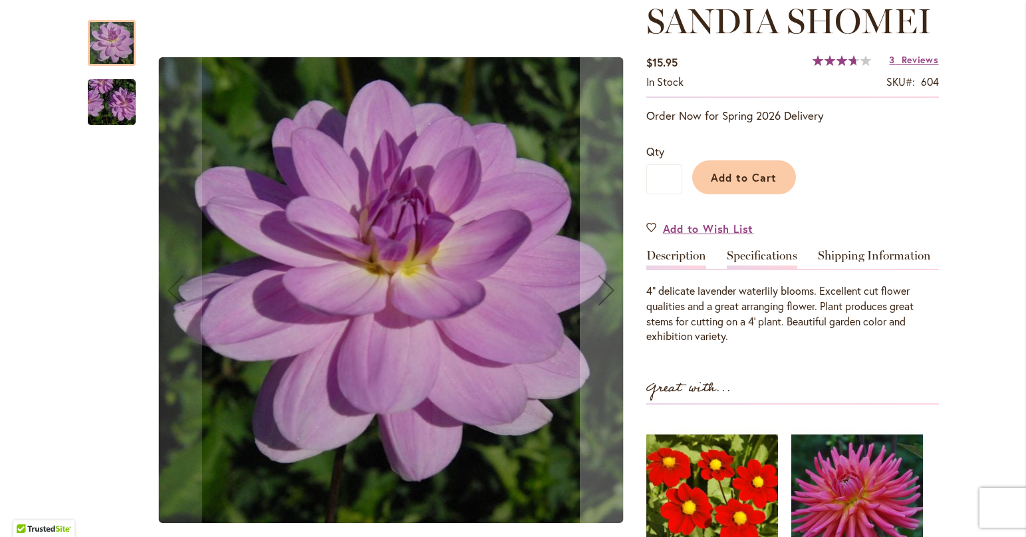
click at [768, 253] on link "Specifications" at bounding box center [762, 258] width 70 height 19
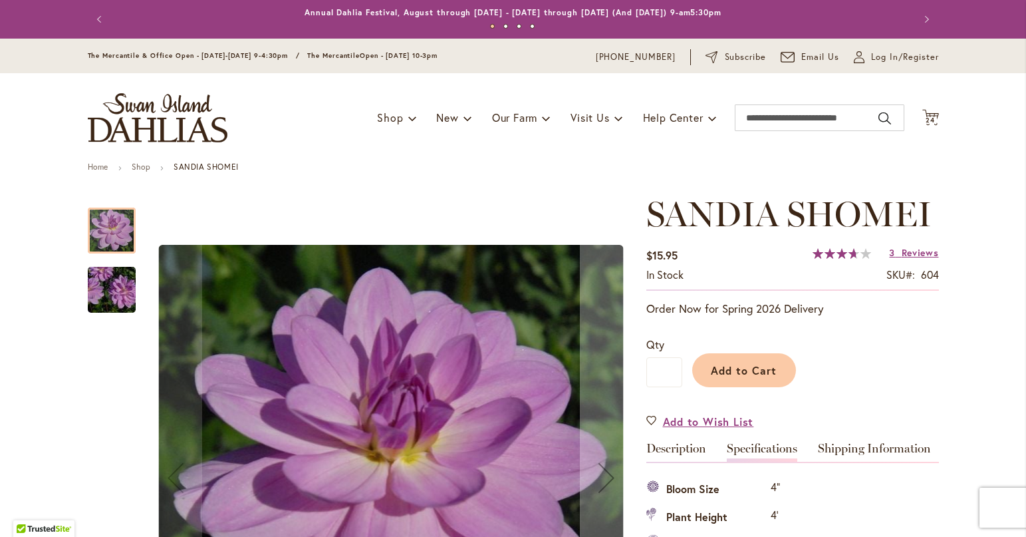
scroll to position [0, 0]
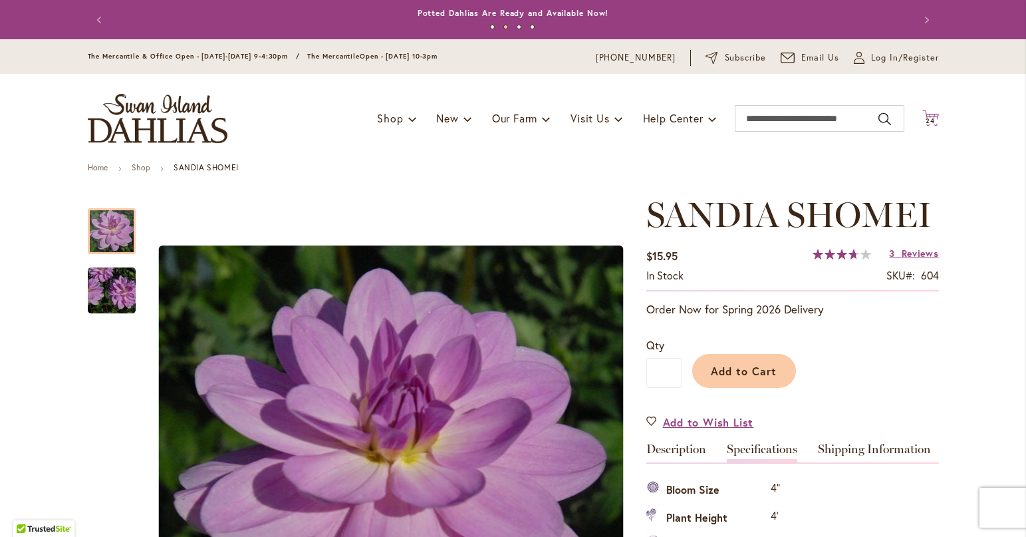
click at [929, 120] on span "24" at bounding box center [930, 120] width 9 height 9
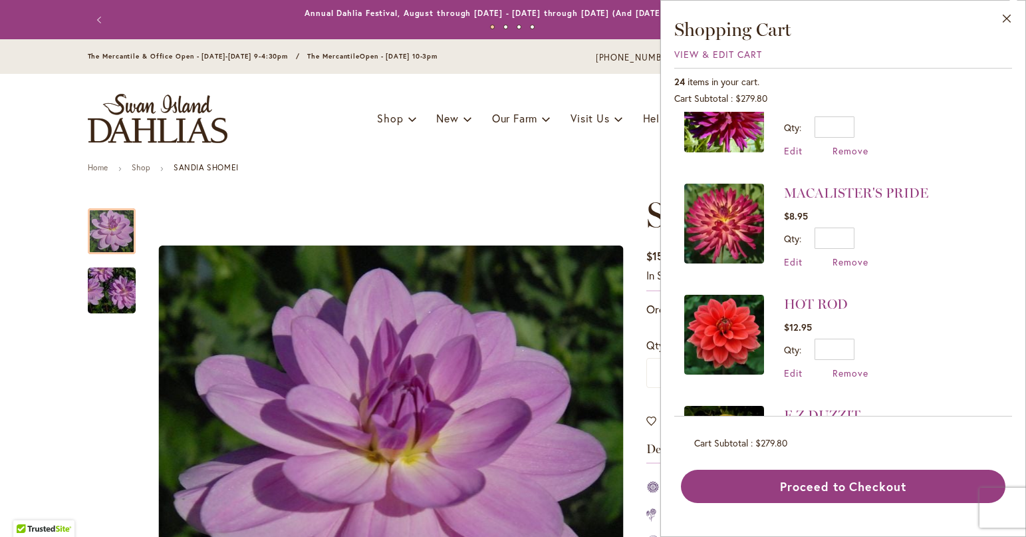
scroll to position [1422, 0]
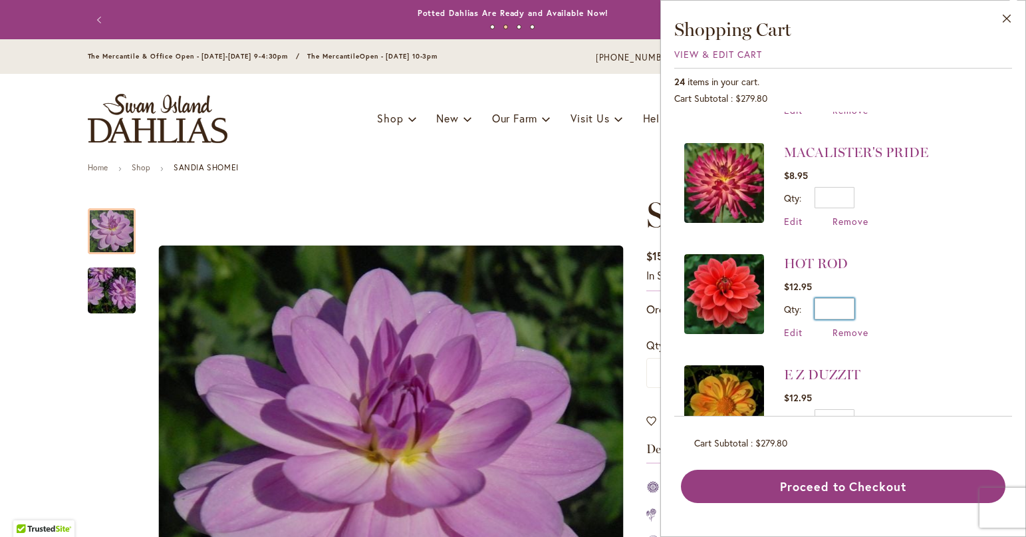
click at [852, 301] on input "*" at bounding box center [835, 308] width 40 height 21
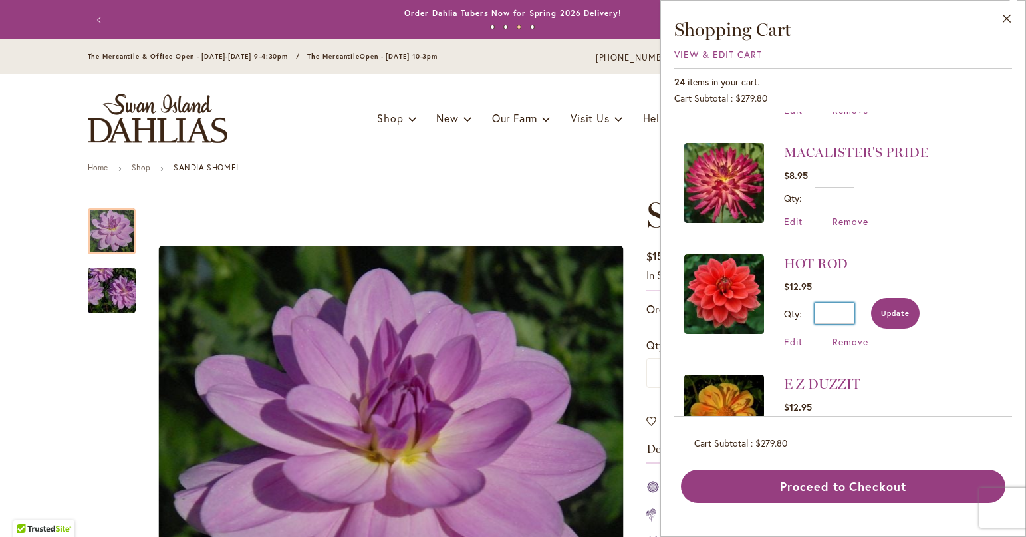
type input "*"
click at [902, 309] on span "Update" at bounding box center [895, 313] width 29 height 9
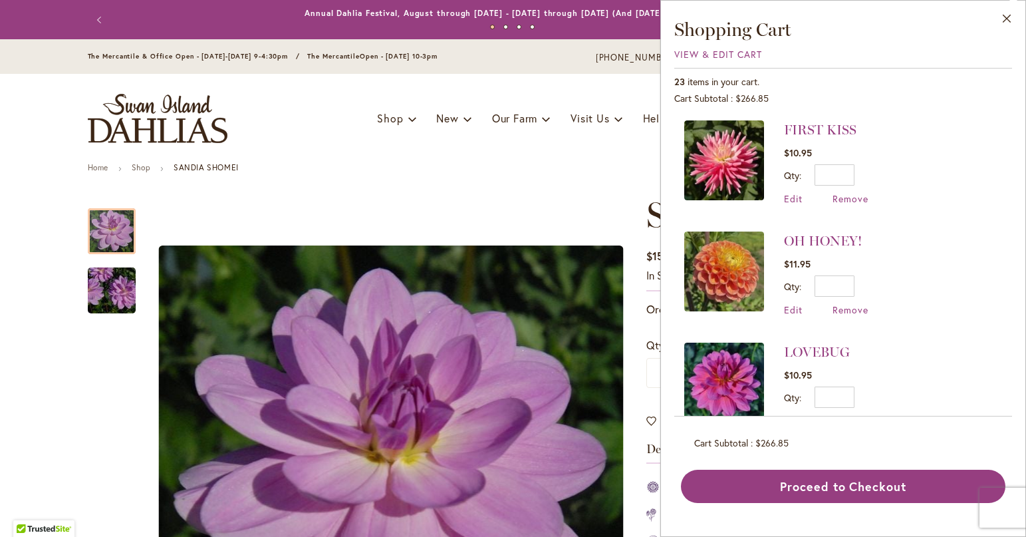
scroll to position [0, 0]
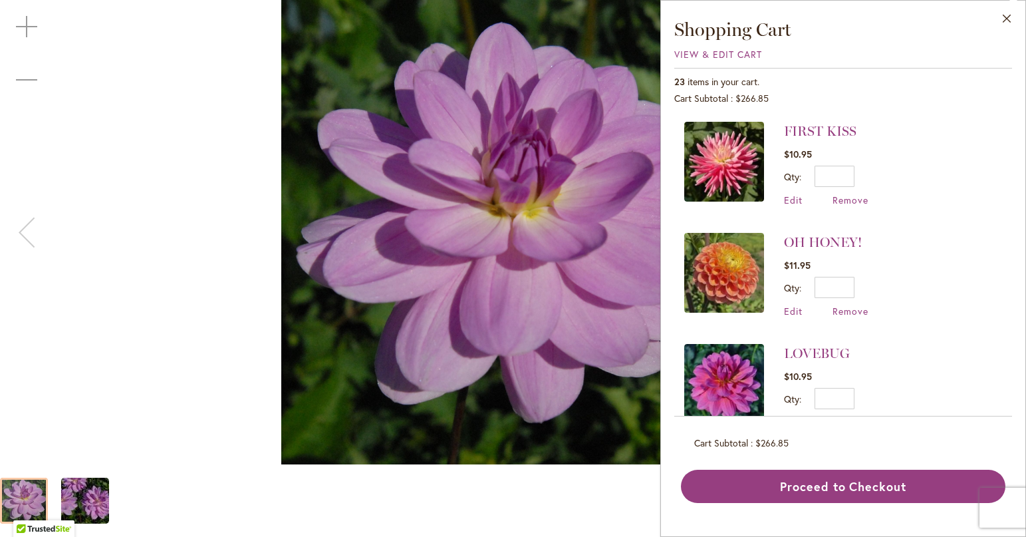
click at [29, 244] on div "SANDIA SHOMEI" at bounding box center [513, 232] width 1026 height 464
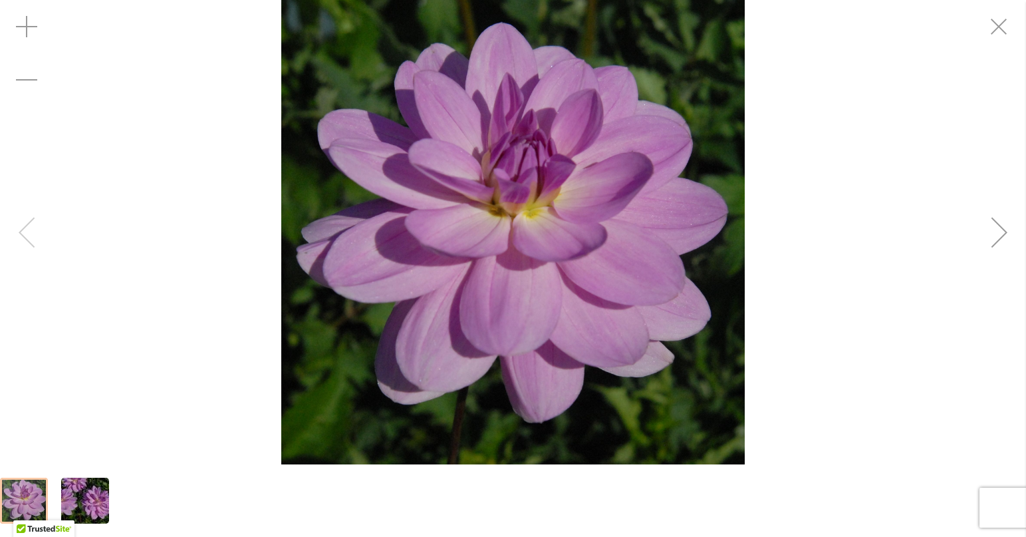
click at [29, 243] on div "SANDIA SHOMEI" at bounding box center [513, 232] width 1026 height 464
click at [30, 242] on div "SANDIA SHOMEI" at bounding box center [513, 232] width 1026 height 464
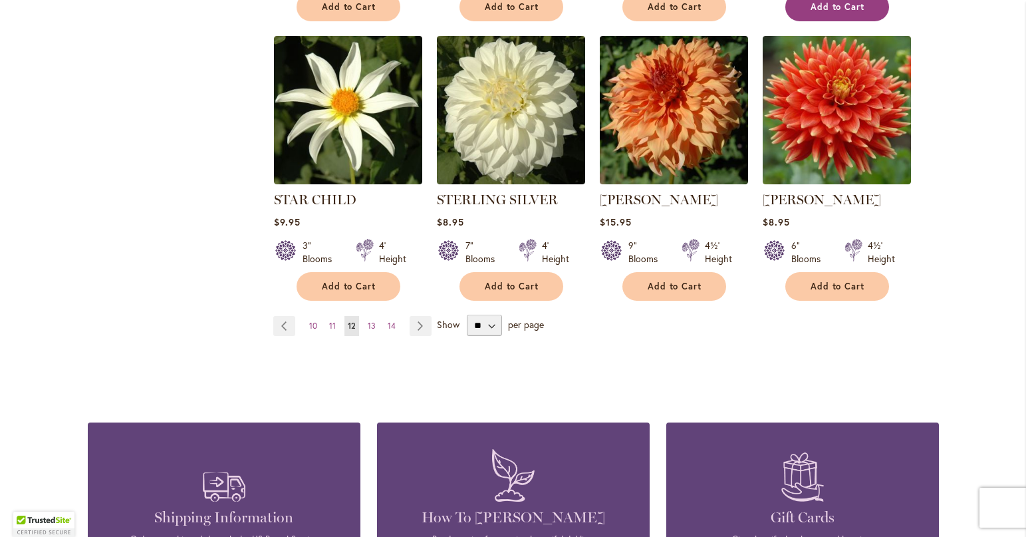
scroll to position [1130, 0]
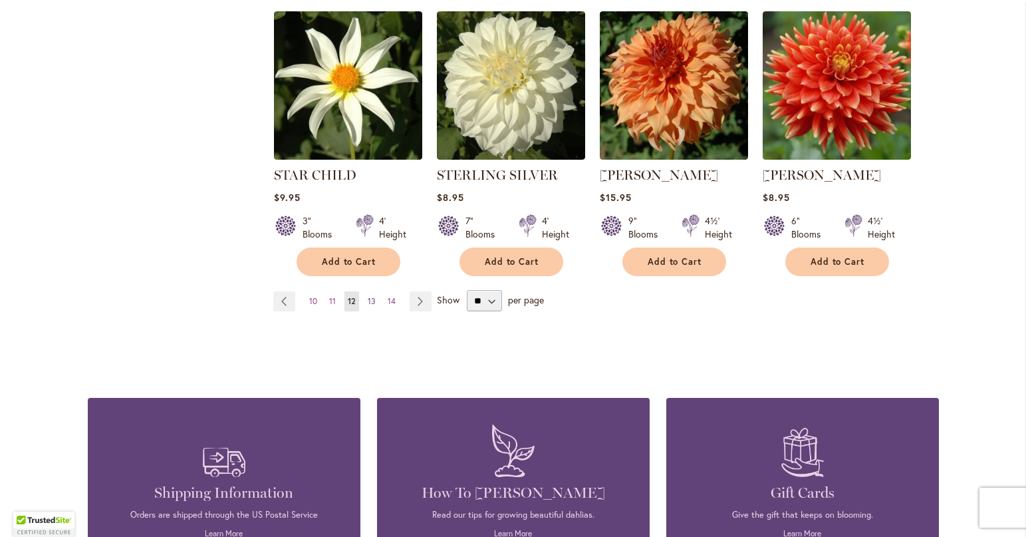
click at [368, 301] on span "13" at bounding box center [372, 301] width 8 height 10
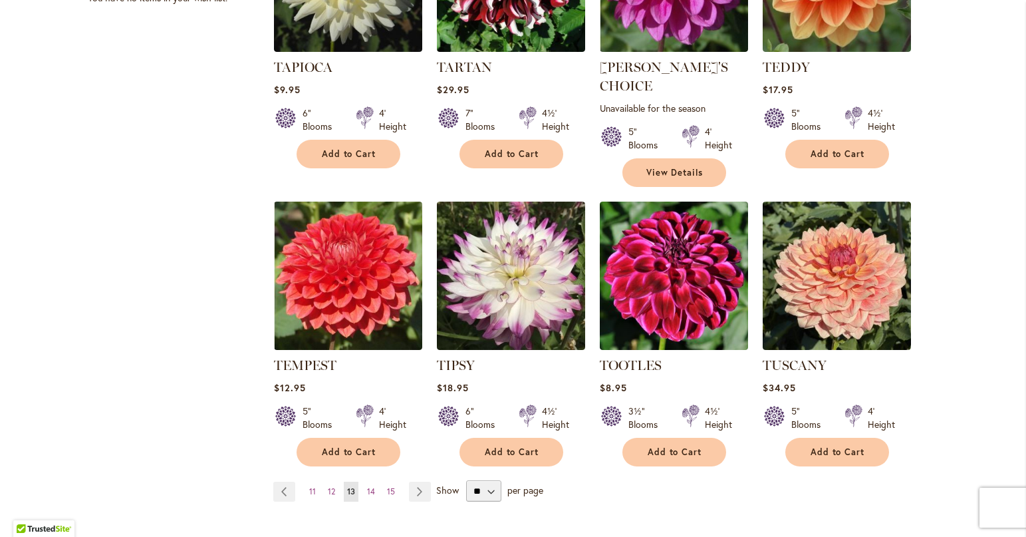
scroll to position [997, 0]
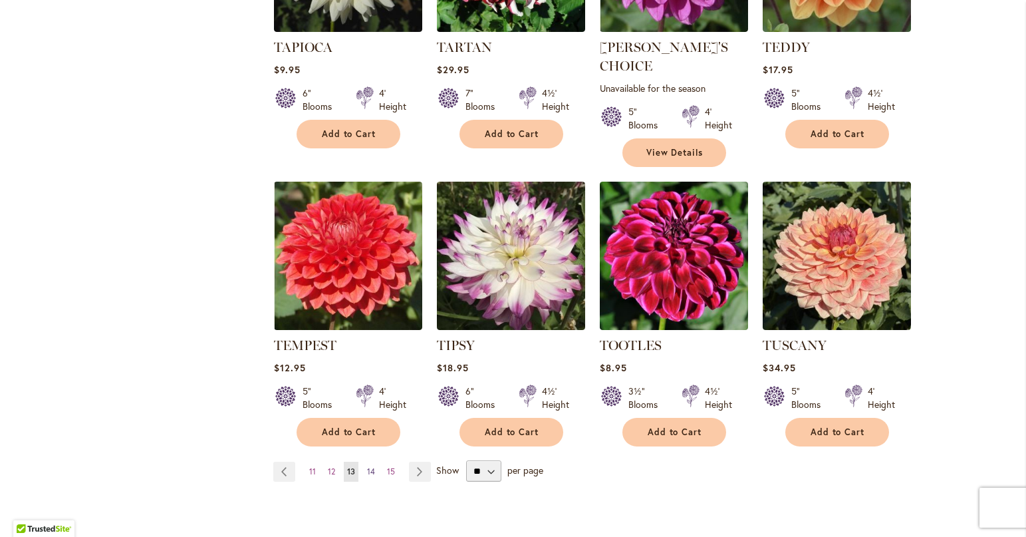
click at [367, 466] on span "14" at bounding box center [371, 471] width 8 height 10
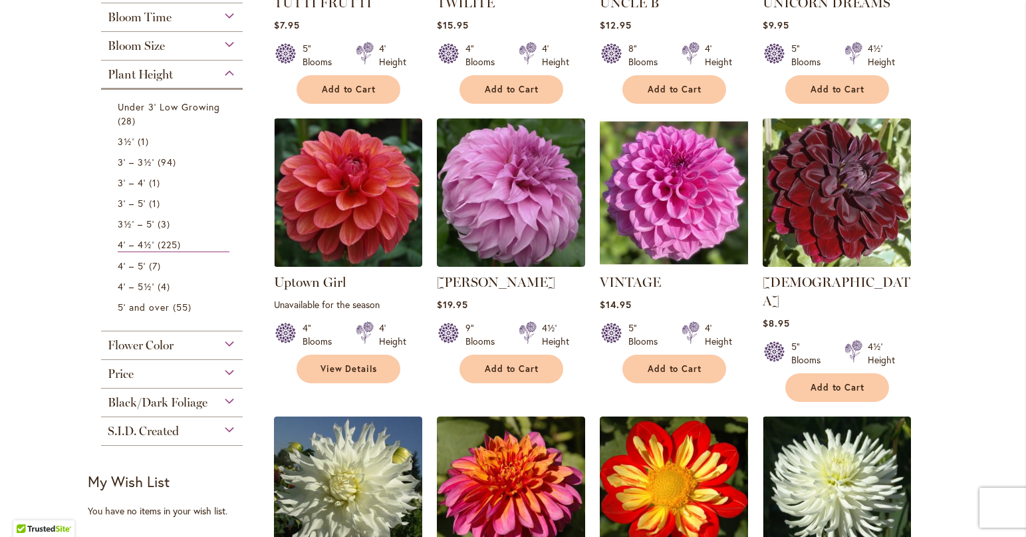
scroll to position [465, 0]
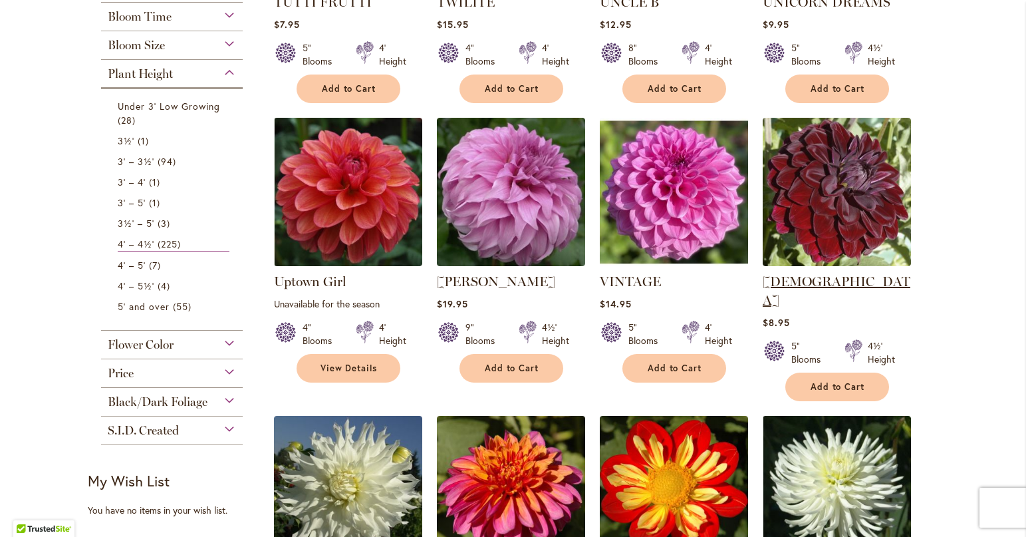
click at [797, 279] on link "[DEMOGRAPHIC_DATA]" at bounding box center [837, 290] width 148 height 35
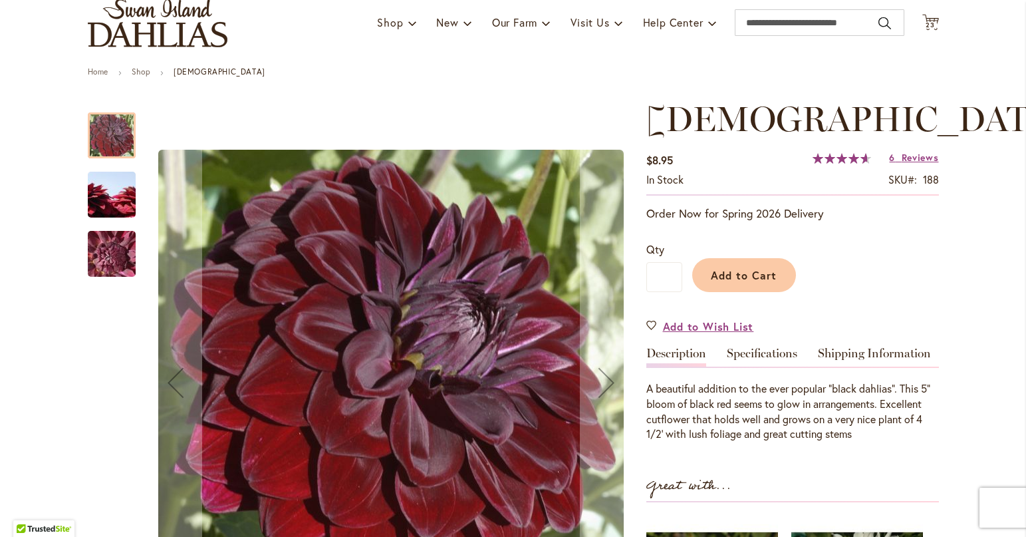
scroll to position [66, 0]
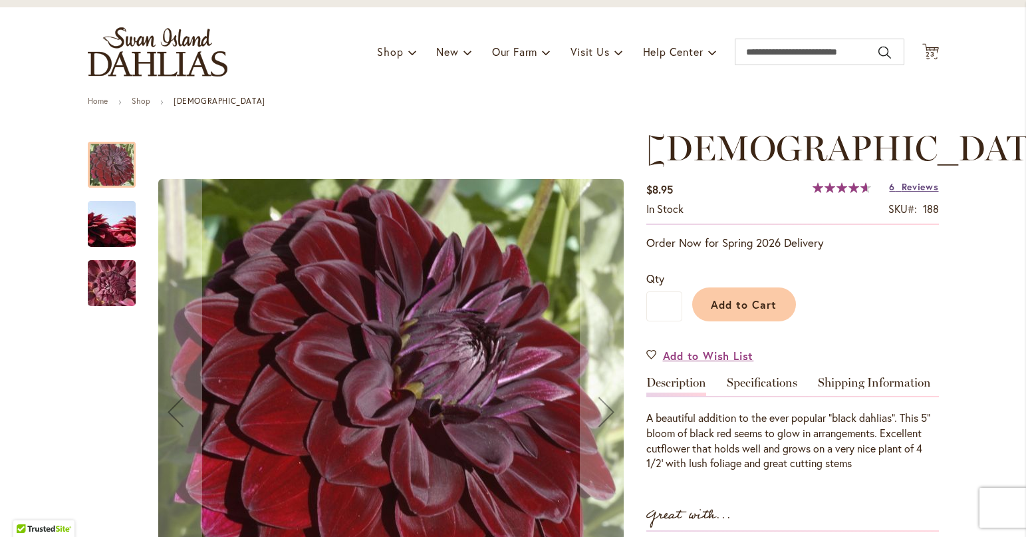
click at [906, 182] on span "Reviews" at bounding box center [920, 186] width 37 height 13
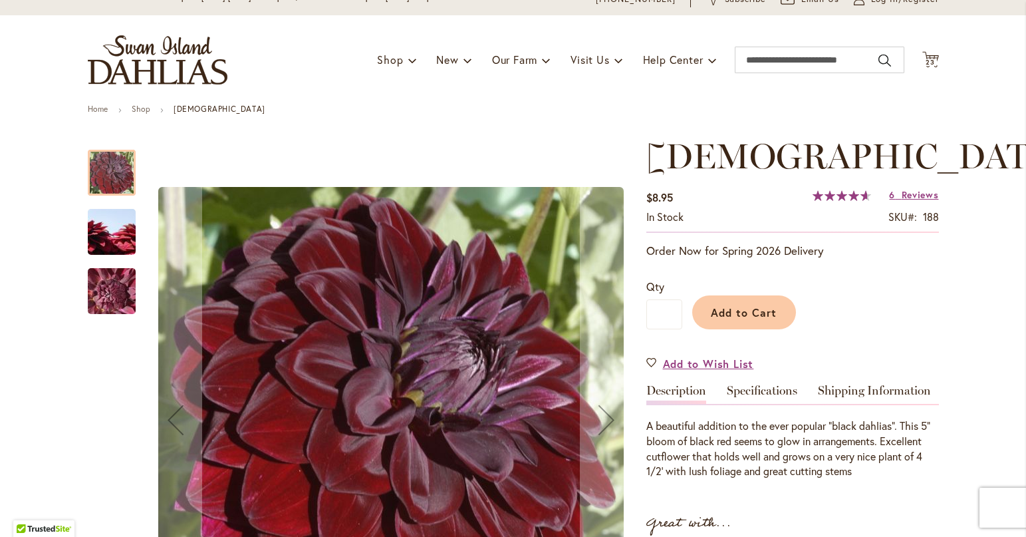
scroll to position [133, 0]
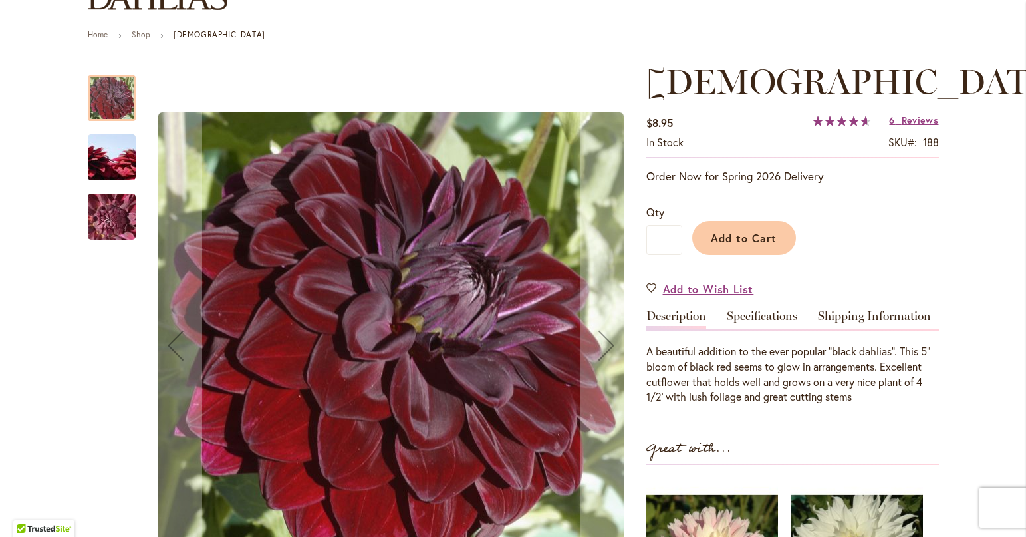
click at [756, 317] on link "Specifications" at bounding box center [762, 319] width 70 height 19
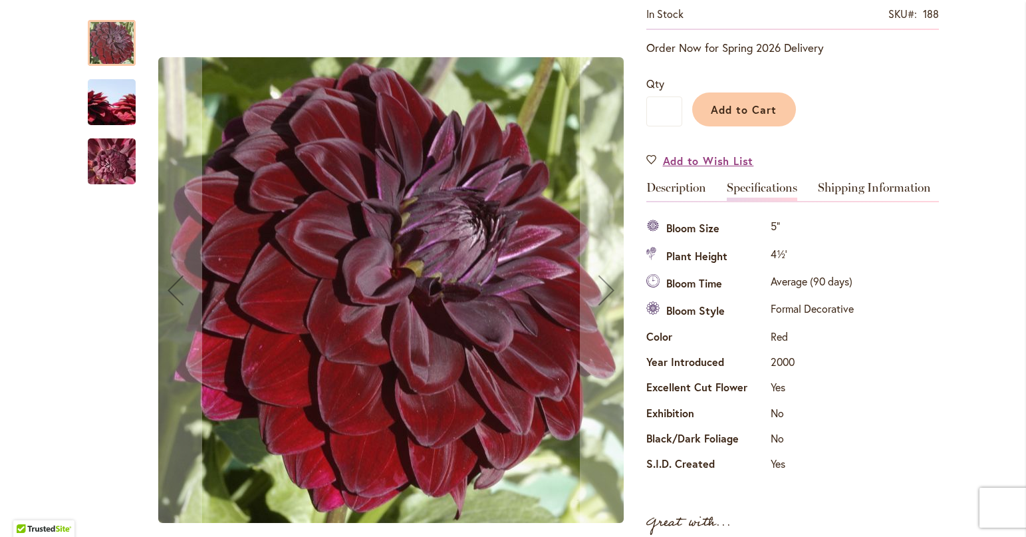
scroll to position [110, 0]
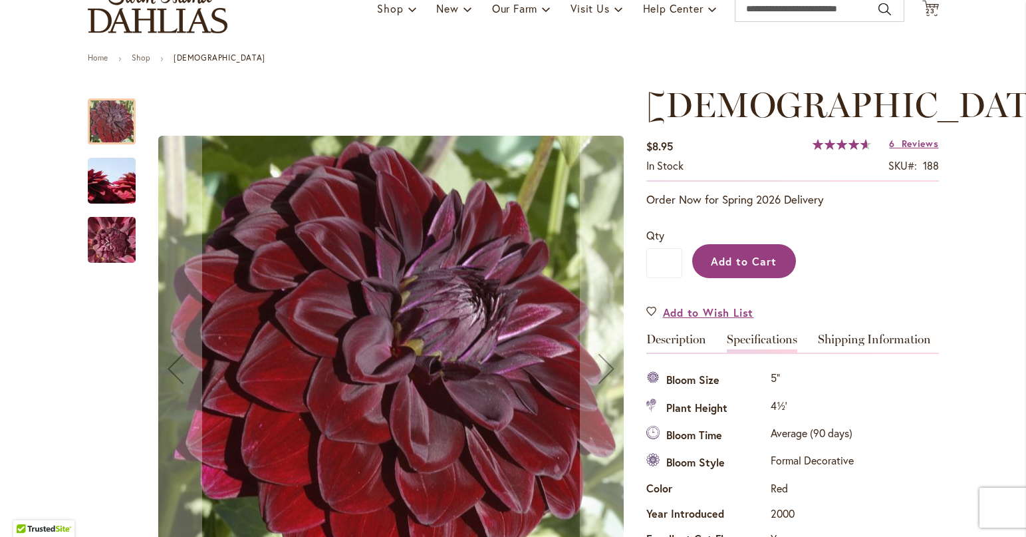
click at [730, 265] on span "Add to Cart" at bounding box center [744, 261] width 66 height 14
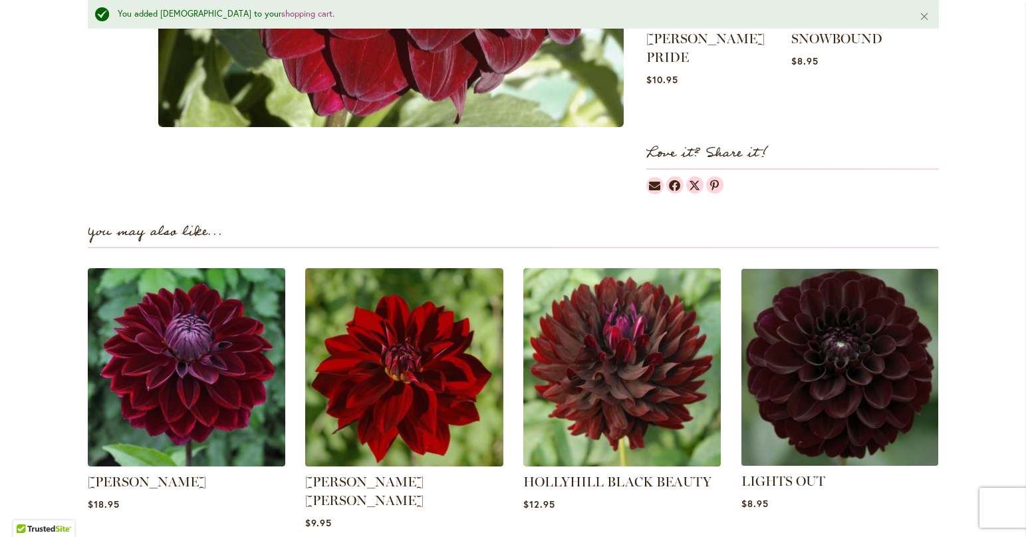
scroll to position [1076, 0]
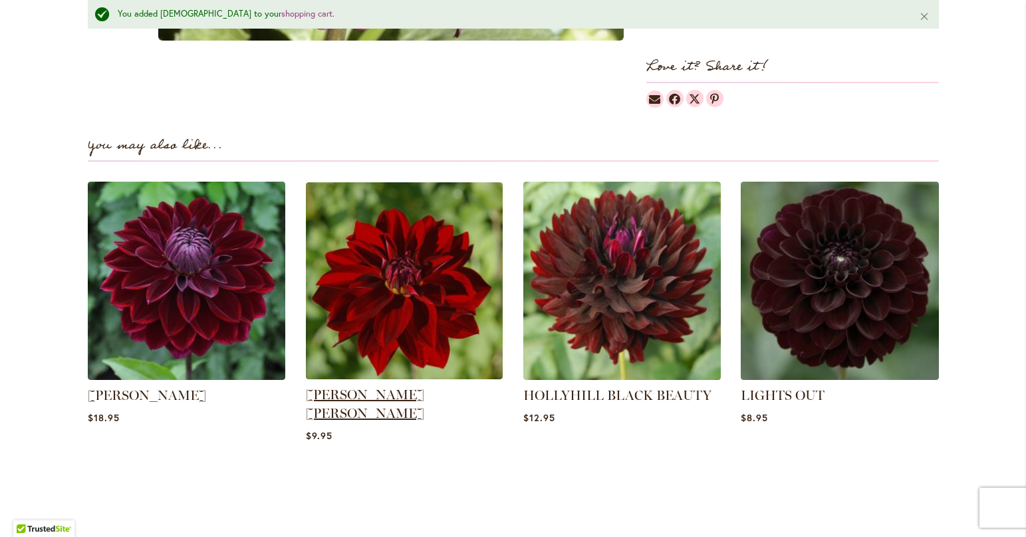
click at [384, 386] on link "DEBORA RENAE" at bounding box center [365, 403] width 118 height 35
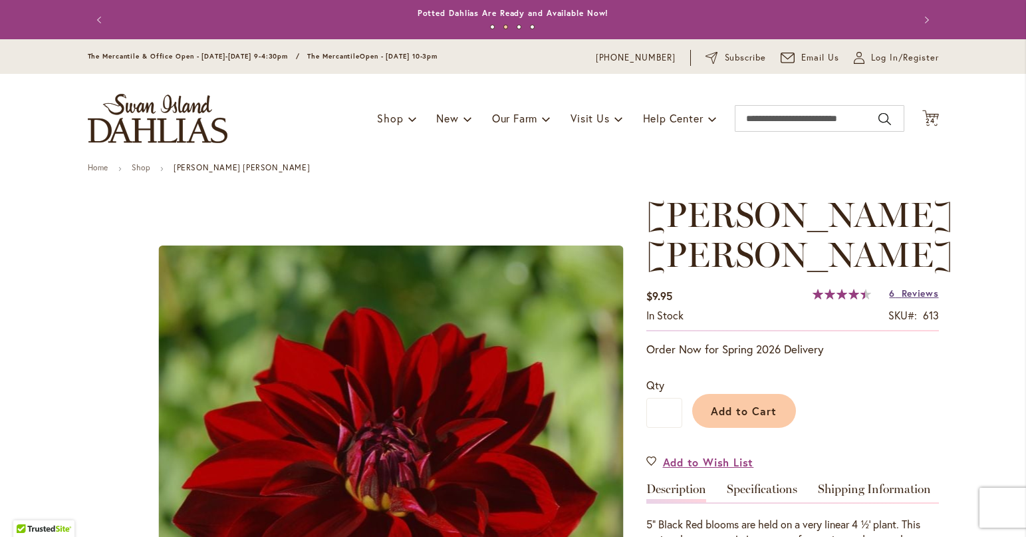
click at [911, 287] on span "Reviews" at bounding box center [920, 293] width 37 height 13
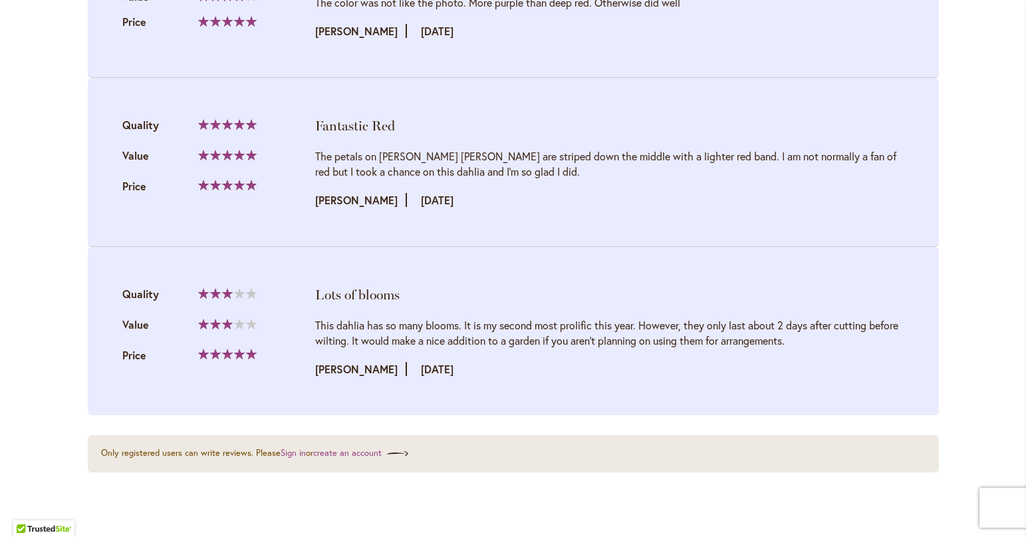
scroll to position [2127, 0]
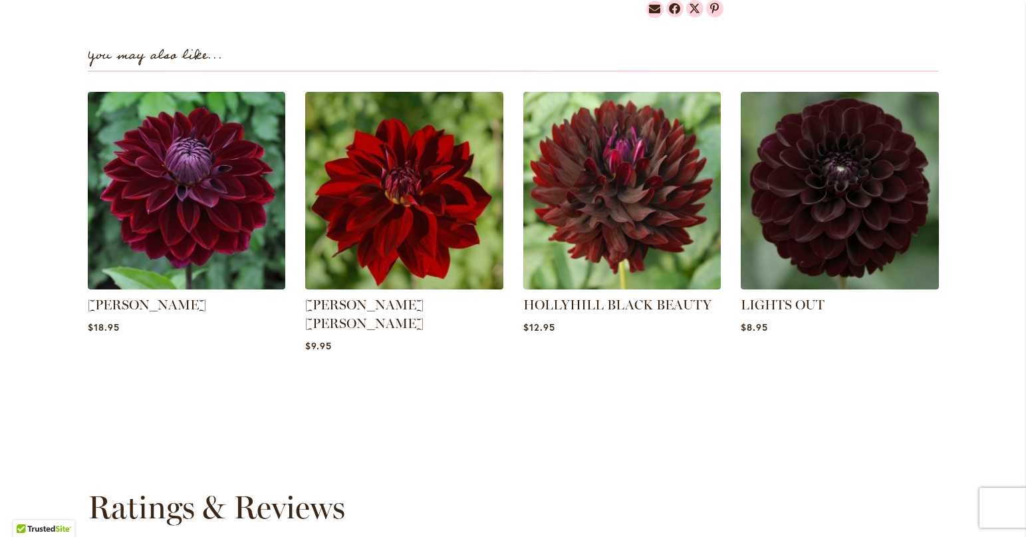
scroll to position [931, 0]
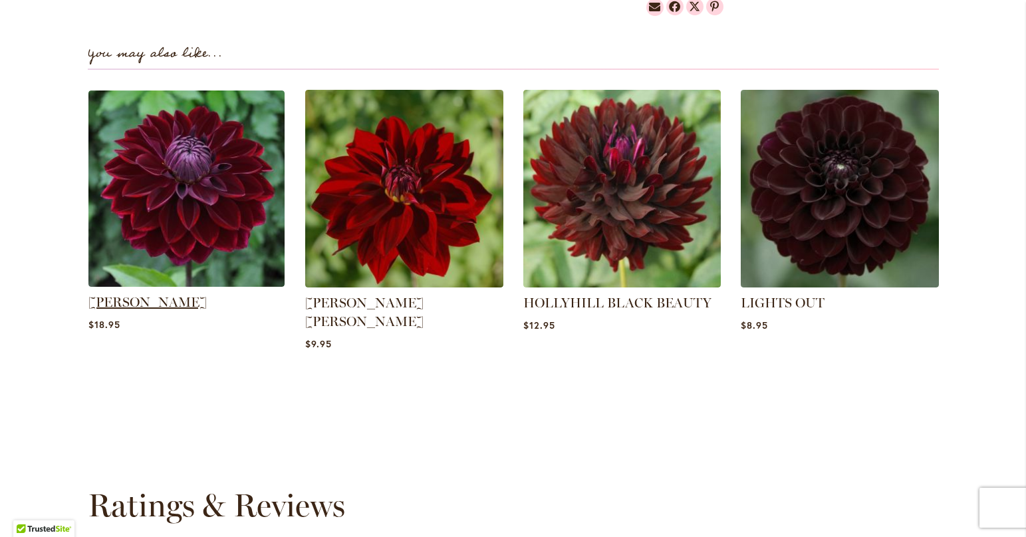
click at [102, 294] on link "[PERSON_NAME]" at bounding box center [147, 302] width 118 height 16
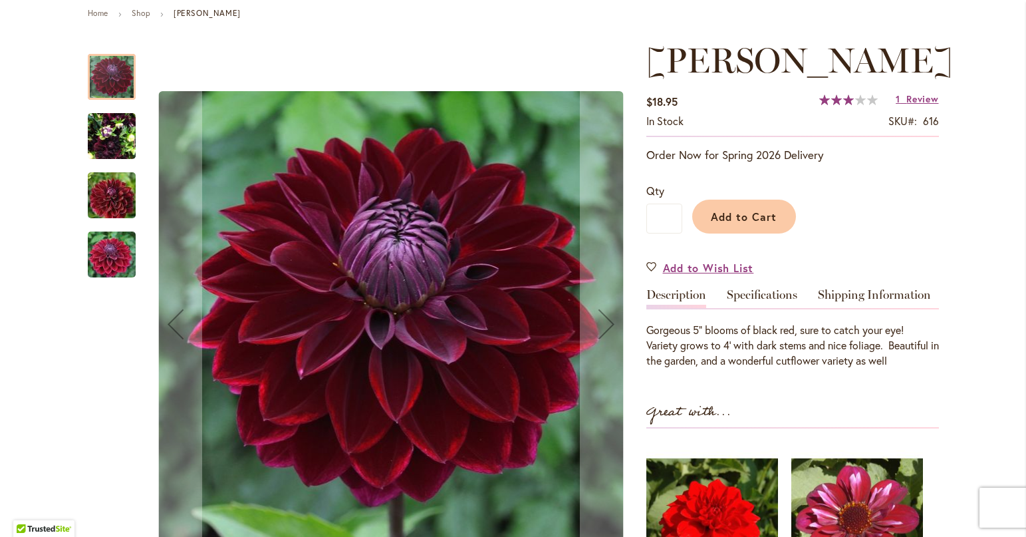
scroll to position [332, 0]
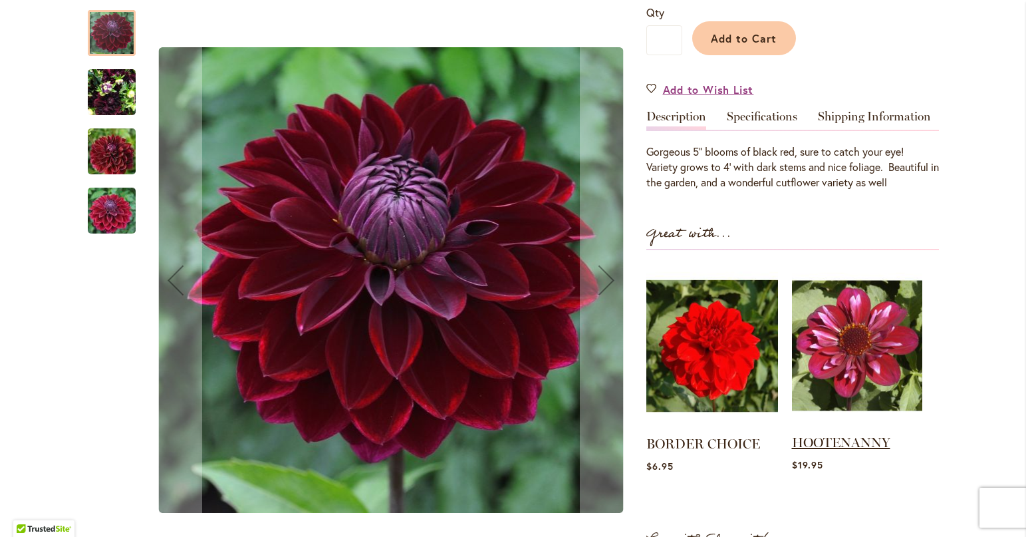
click at [825, 444] on link "HOOTENANNY" at bounding box center [841, 442] width 98 height 16
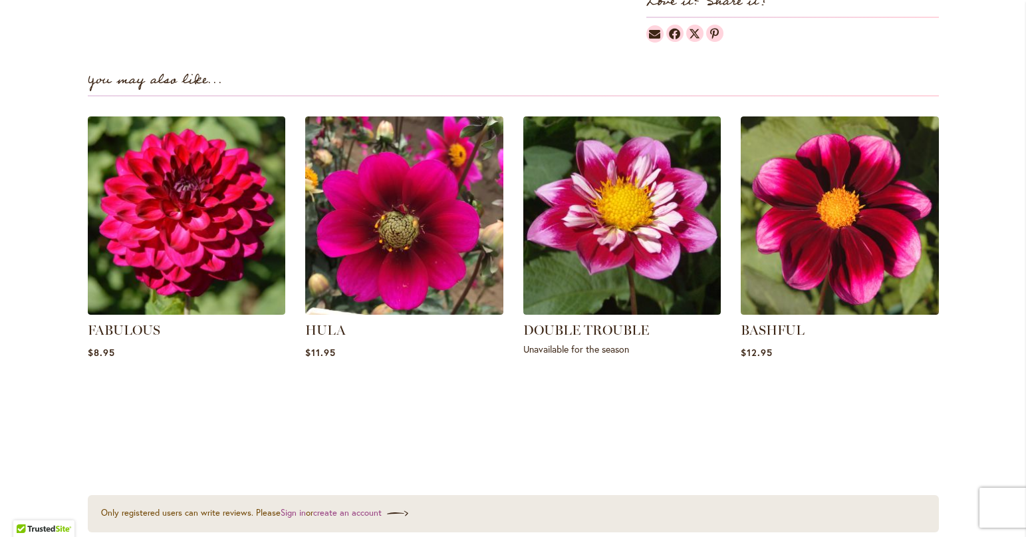
scroll to position [532, 0]
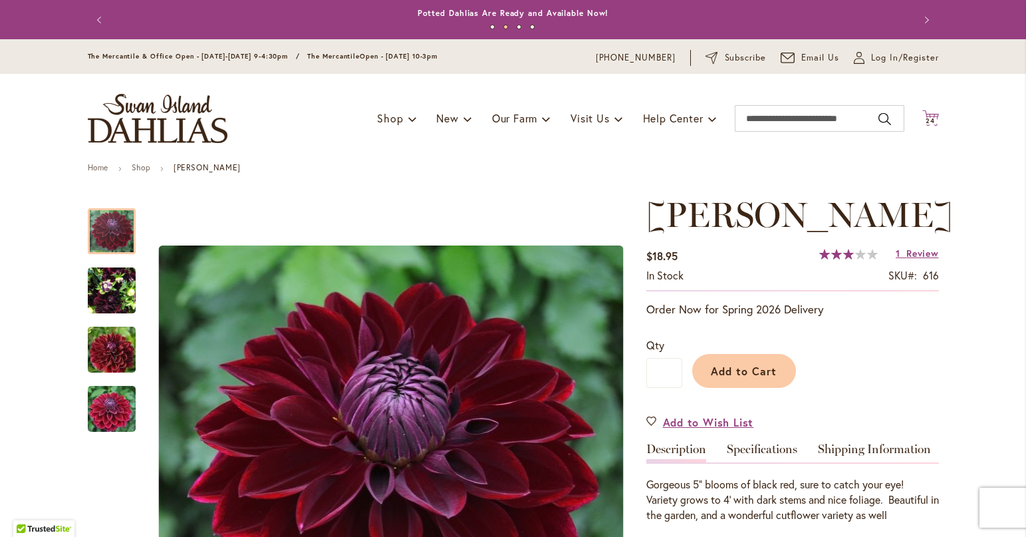
click at [930, 110] on icon "Cart .cls-1 { fill: #231f20; }" at bounding box center [930, 118] width 17 height 17
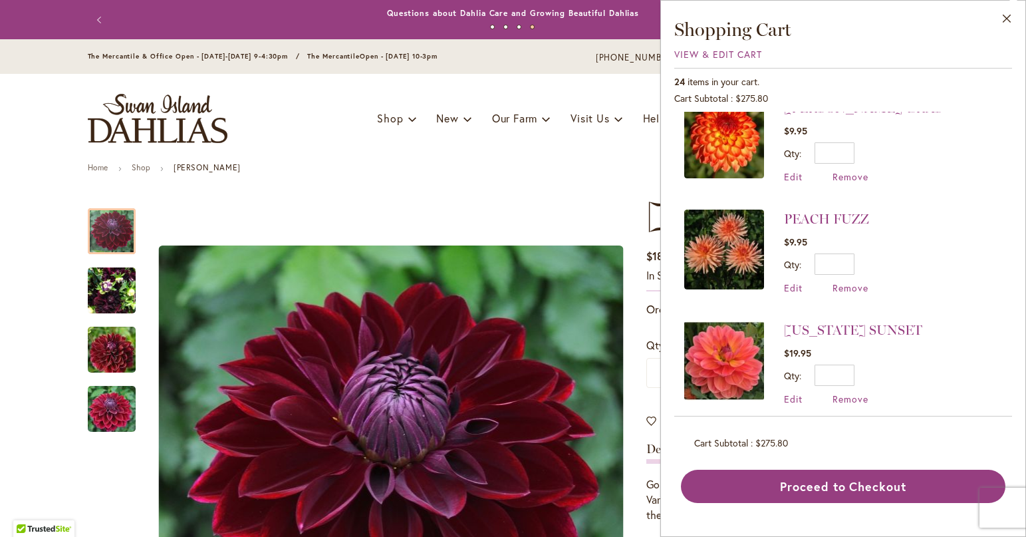
scroll to position [1067, 0]
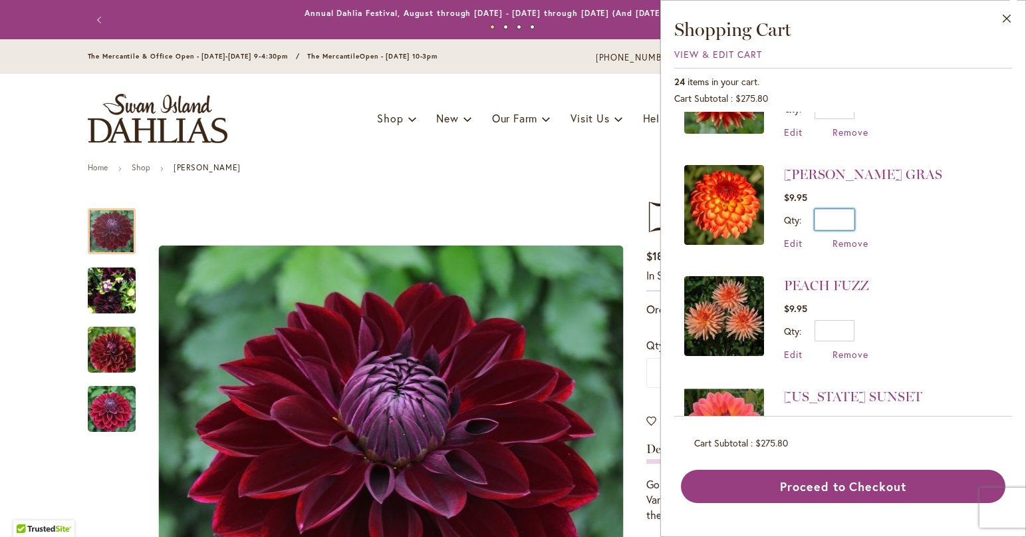
click at [850, 212] on input "*" at bounding box center [835, 219] width 40 height 21
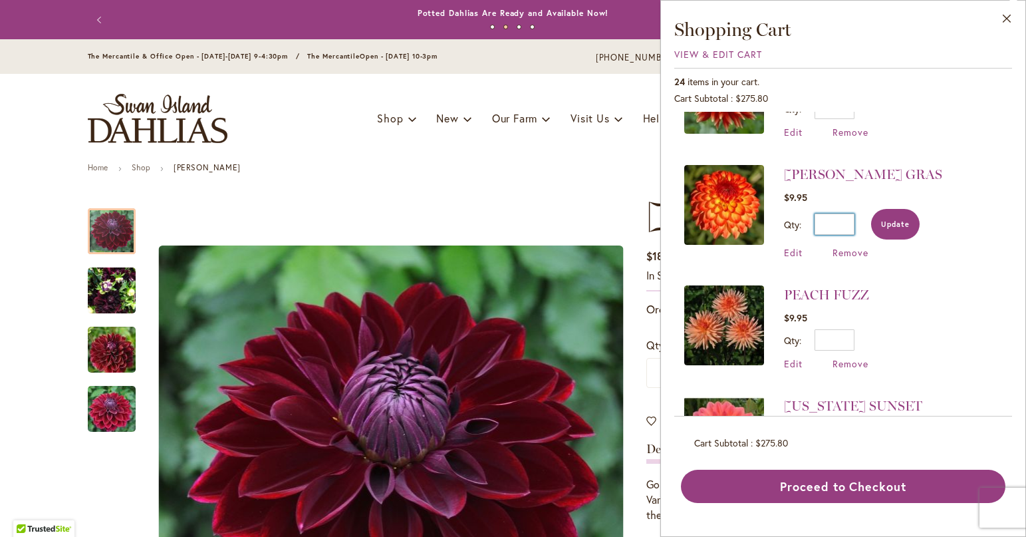
type input "*"
click at [889, 221] on span "Update" at bounding box center [895, 223] width 29 height 9
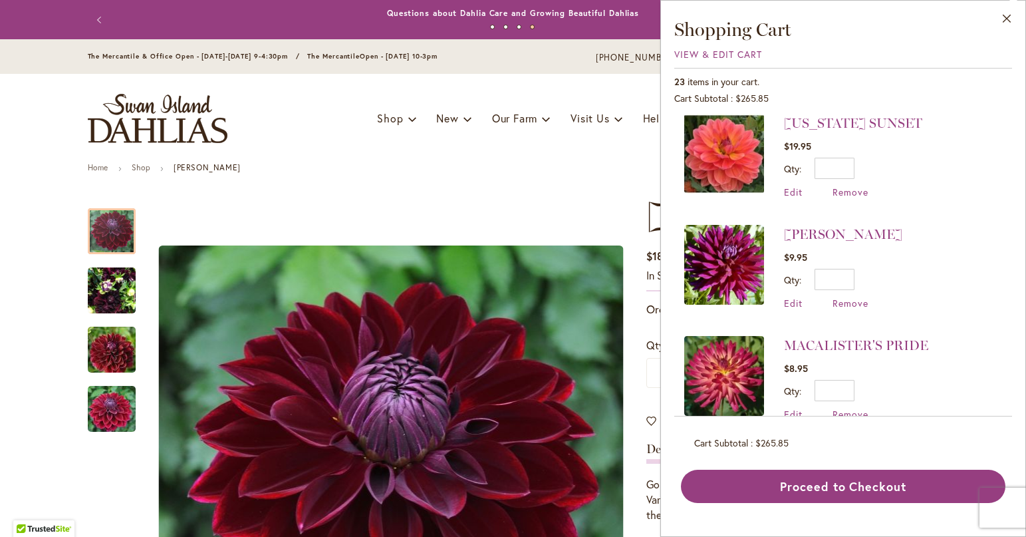
scroll to position [1330, 0]
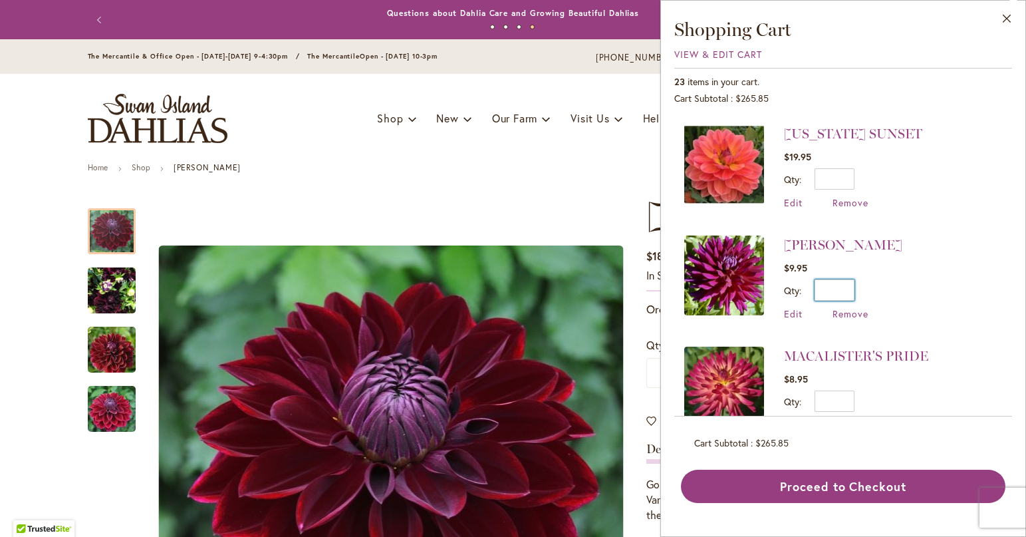
click at [847, 279] on input "*" at bounding box center [835, 289] width 40 height 21
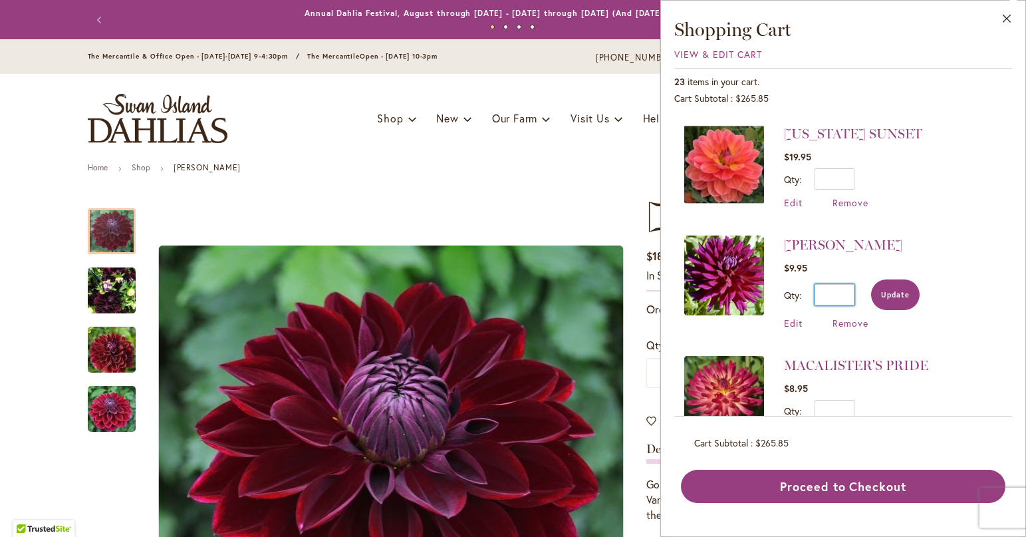
type input "*"
click at [896, 290] on span "Update" at bounding box center [895, 294] width 29 height 9
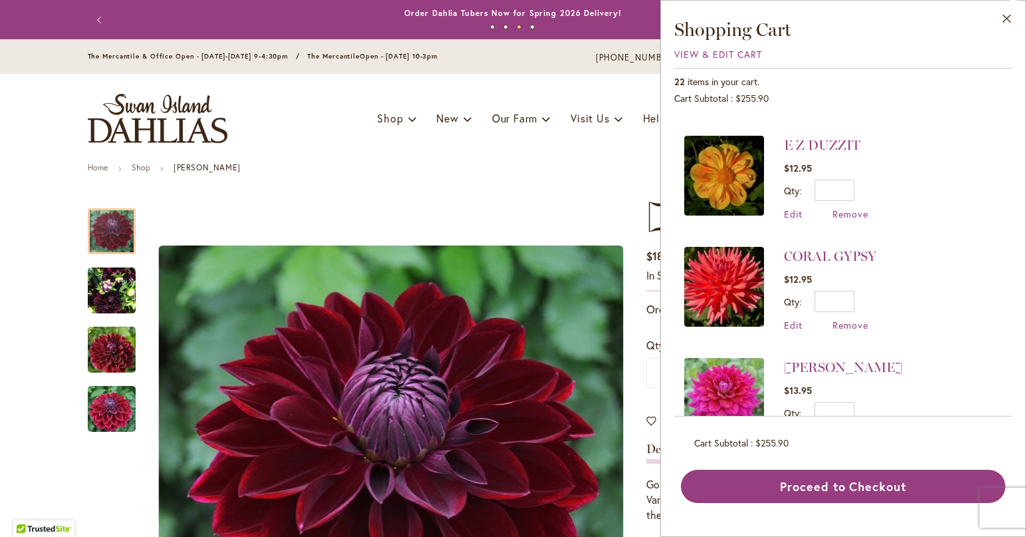
scroll to position [1795, 0]
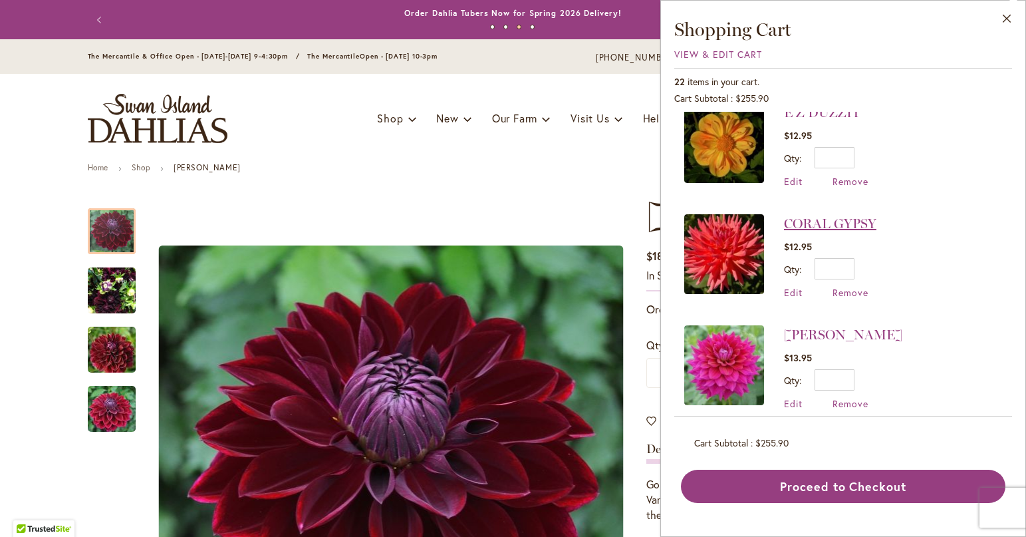
click at [804, 215] on link "CORAL GYPSY" at bounding box center [830, 223] width 92 height 16
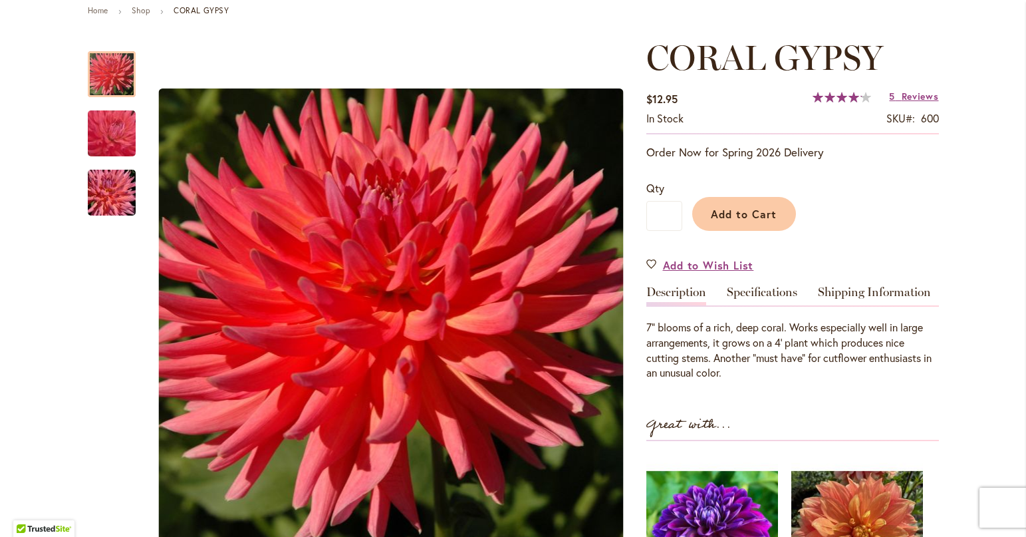
scroll to position [133, 0]
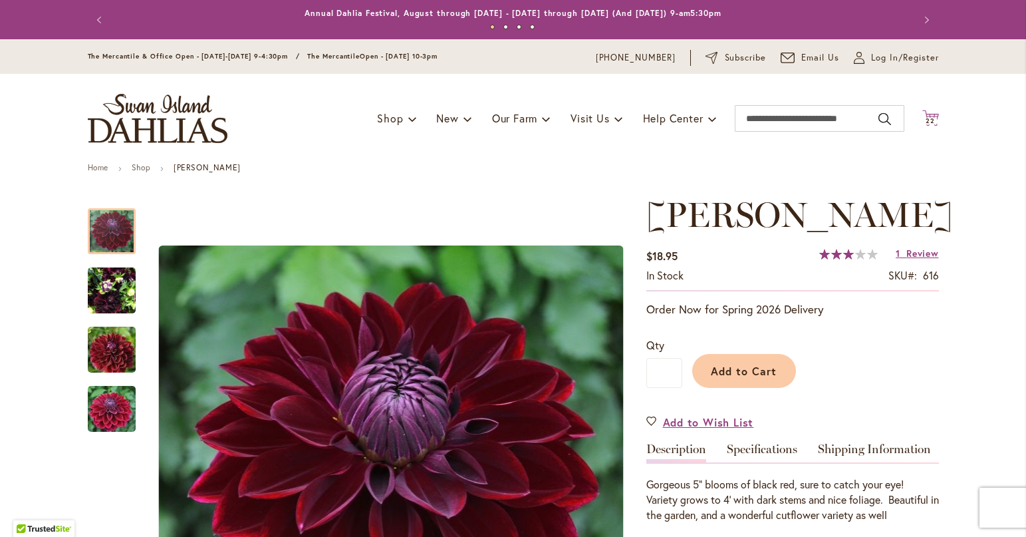
click at [922, 125] on icon "Cart .cls-1 { fill: #231f20; }" at bounding box center [930, 118] width 17 height 17
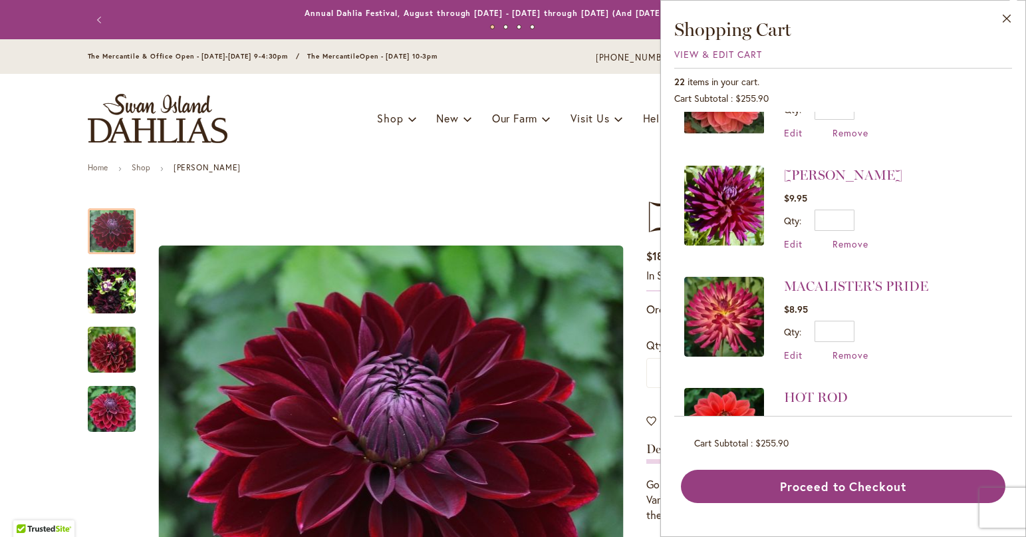
scroll to position [1134, 0]
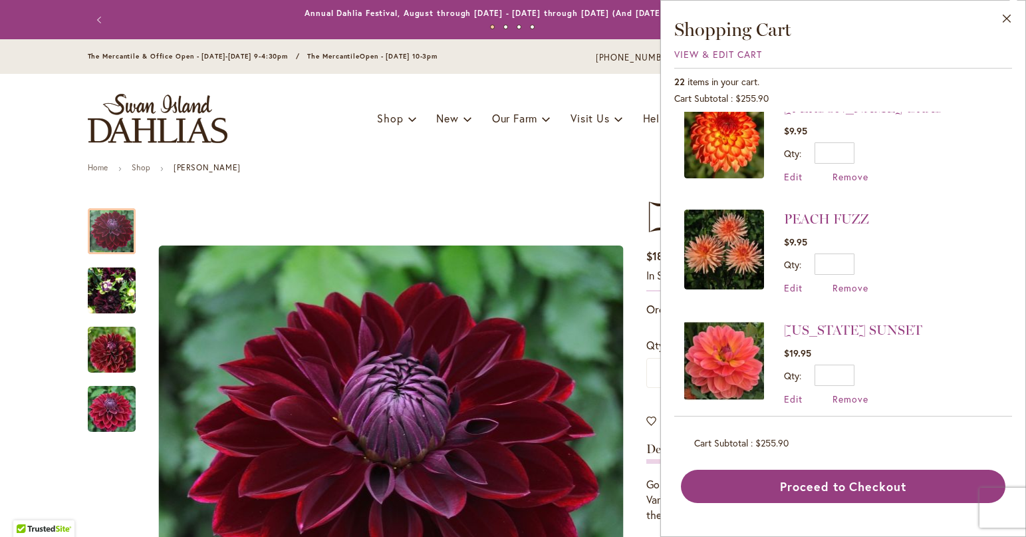
click at [459, 166] on ul "Home Shop Kaisha Lea" at bounding box center [513, 169] width 851 height 12
